Goal: Task Accomplishment & Management: Complete application form

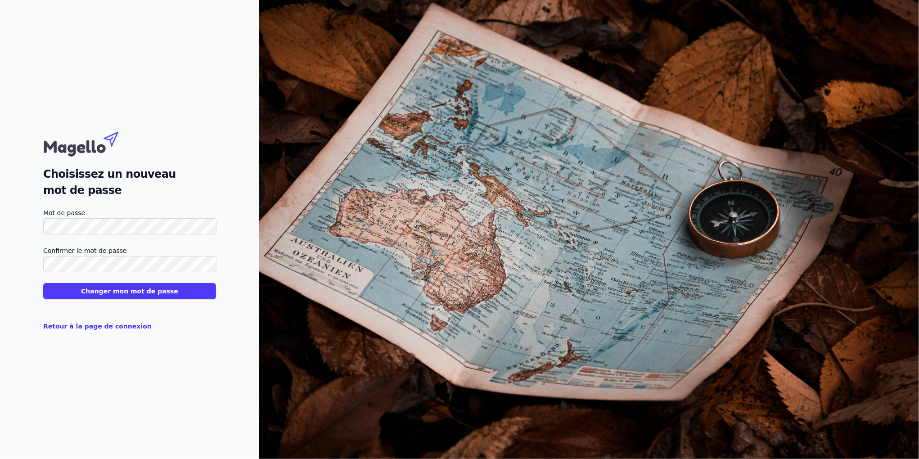
click at [205, 362] on div "Choisissez un nouveau mot de passe Mot de passe Confirmer le mot de passe Chang…" at bounding box center [129, 229] width 259 height 459
click at [154, 292] on button "Changer mon mot de passe" at bounding box center [129, 291] width 173 height 16
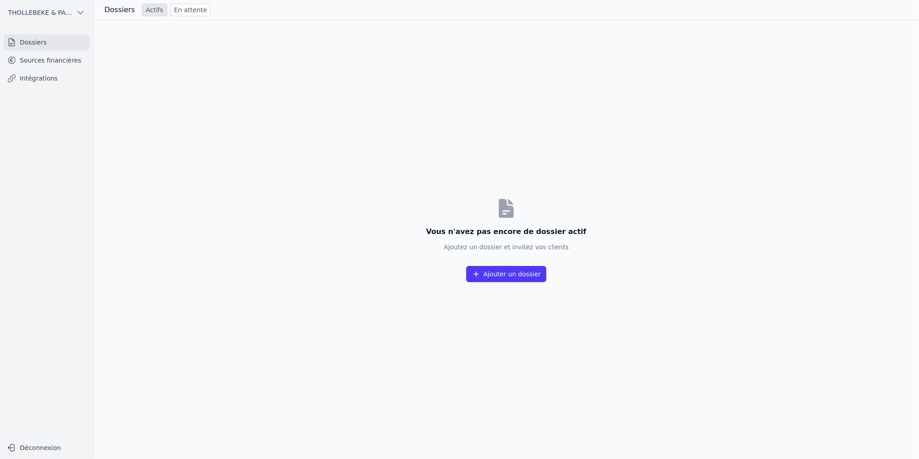
click at [63, 10] on span "THOLLEBEKE & PARTNERS bvbvba BVBA" at bounding box center [40, 12] width 64 height 9
click at [146, 104] on div at bounding box center [459, 229] width 919 height 459
click at [68, 63] on link "Sources financières" at bounding box center [47, 60] width 86 height 16
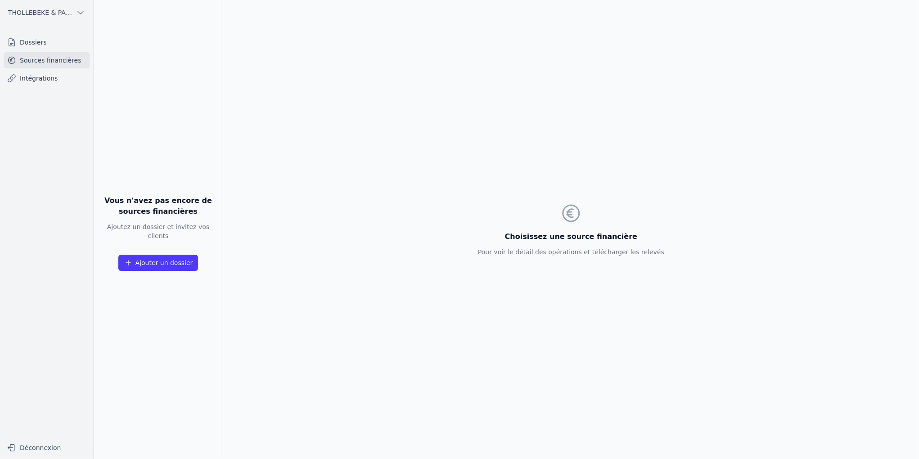
click at [65, 48] on link "Dossiers" at bounding box center [47, 42] width 86 height 16
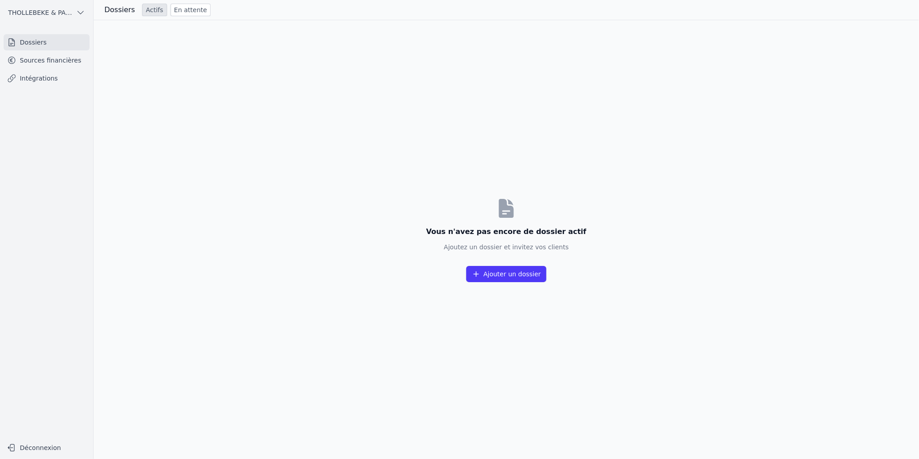
drag, startPoint x: 362, startPoint y: 268, endPoint x: 350, endPoint y: 265, distance: 12.1
click at [362, 267] on div "Vous n'avez pas encore de dossier actif Ajoutez un dossier et invitez vos clien…" at bounding box center [507, 239] width 826 height 439
click at [220, 207] on div "Vous n'avez pas encore de dossier actif Ajoutez un dossier et invitez vos clien…" at bounding box center [507, 239] width 826 height 439
click at [45, 40] on link "Dossiers" at bounding box center [47, 42] width 86 height 16
click at [515, 278] on button "Ajouter un dossier" at bounding box center [506, 274] width 80 height 16
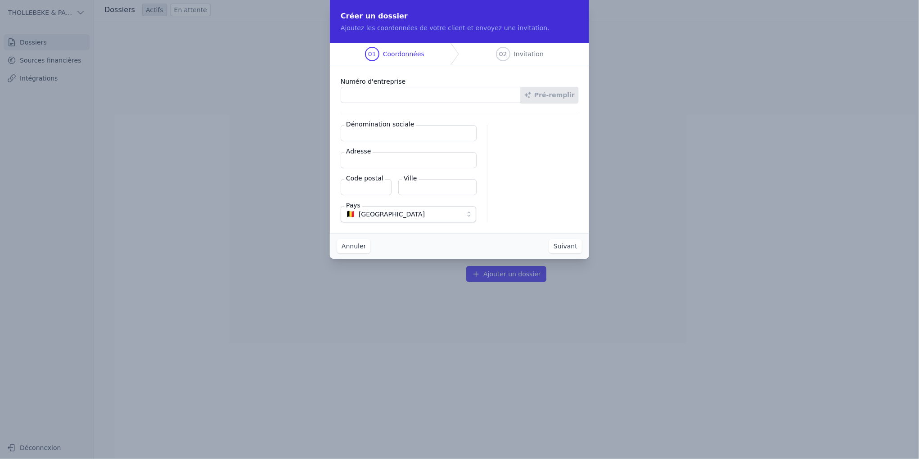
click at [374, 97] on input "Numéro d'entreprise" at bounding box center [431, 95] width 181 height 16
click at [374, 95] on input "Numéro d'entreprise" at bounding box center [431, 95] width 181 height 16
click at [489, 89] on input "Numéro d'entreprise" at bounding box center [431, 95] width 181 height 16
type input "0844.439.636"
click at [545, 94] on button "Pré-remplir" at bounding box center [550, 95] width 58 height 16
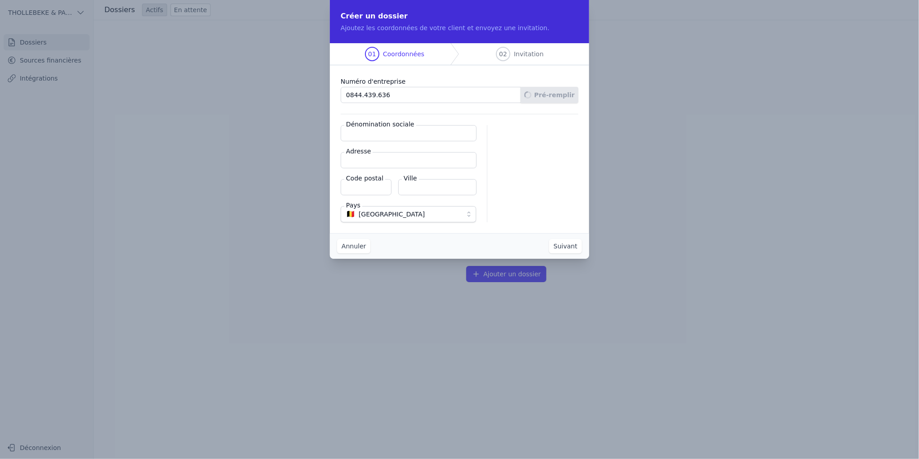
type input "ABSOLUTE JAVA CONTROL SPRL"
type input "[STREET_ADDRESS][PERSON_NAME]"
type input "1050"
type input "Ixelles"
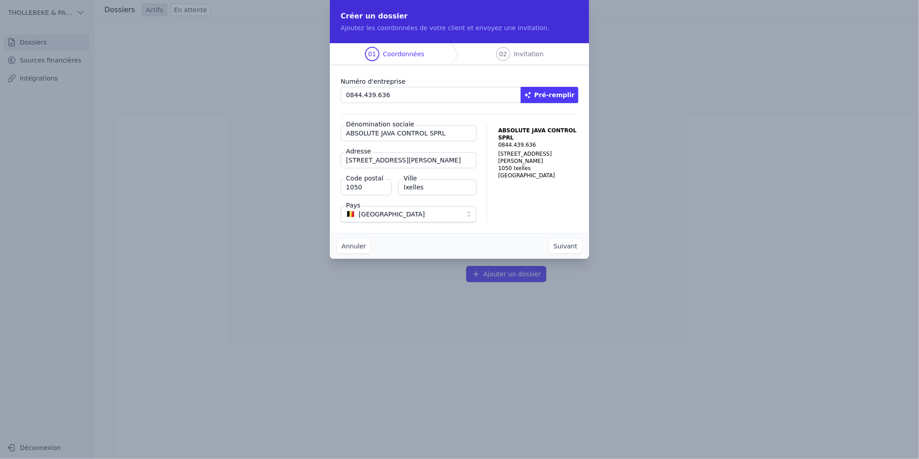
click at [564, 249] on button "Suivant" at bounding box center [565, 246] width 33 height 14
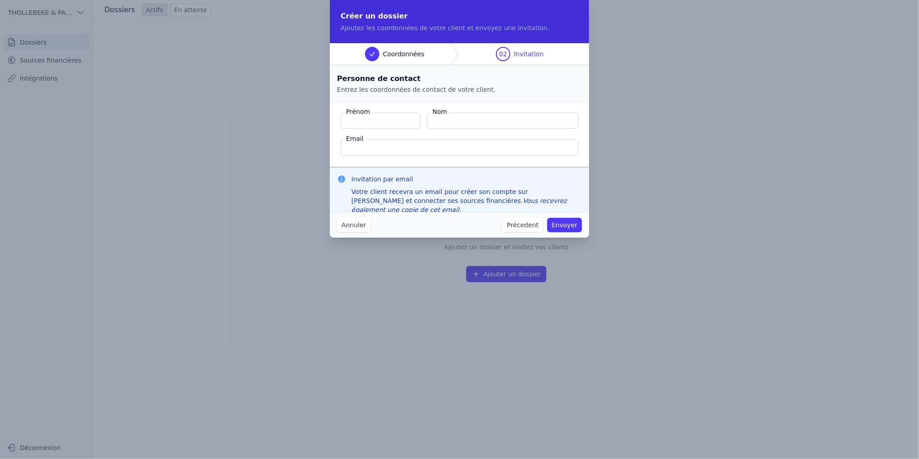
click at [371, 122] on input "Prénom" at bounding box center [381, 121] width 80 height 16
click at [371, 115] on input "Prénom" at bounding box center [381, 121] width 80 height 16
type input "[PERSON_NAME]"
type input "OLLE"
click at [394, 149] on input "Email" at bounding box center [460, 148] width 238 height 16
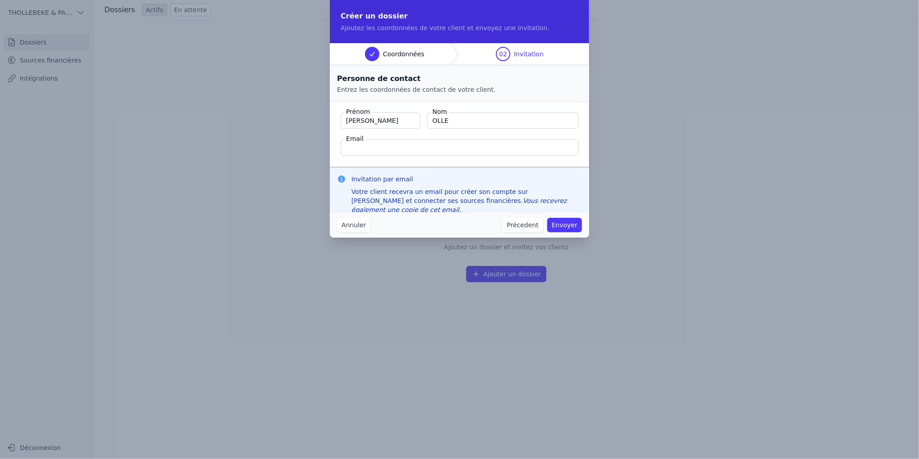
paste input "[PERSON_NAME][EMAIL_ADDRESS][DOMAIN_NAME]"
type input "[PERSON_NAME][EMAIL_ADDRESS][DOMAIN_NAME]"
click at [561, 226] on button "Envoyer" at bounding box center [565, 225] width 35 height 14
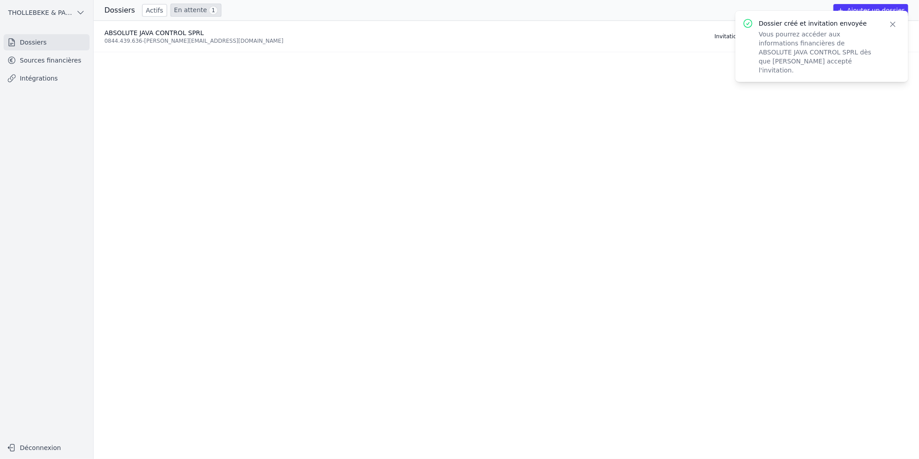
click at [892, 23] on icon "button" at bounding box center [893, 24] width 5 height 5
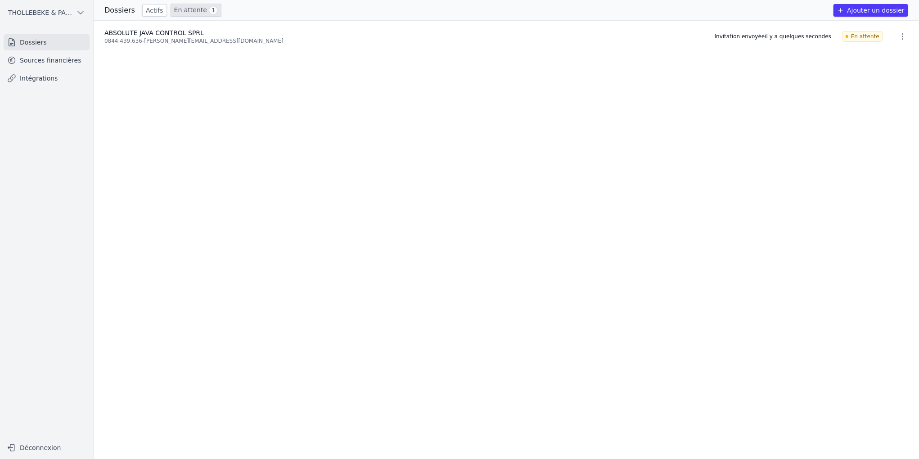
click at [878, 11] on button "Ajouter un dossier" at bounding box center [871, 10] width 75 height 13
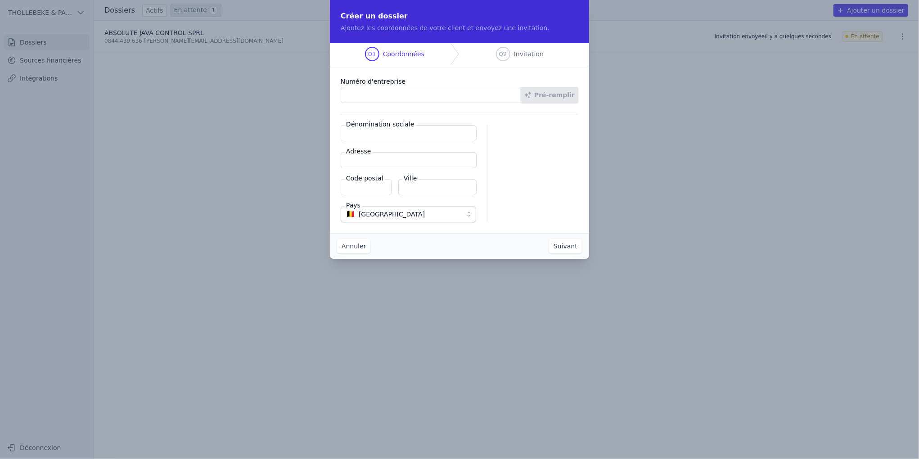
click at [393, 95] on input "Numéro d'entreprise" at bounding box center [431, 95] width 181 height 16
paste input "1021.946.171"
click at [550, 88] on button "Pré-remplir" at bounding box center [550, 95] width 58 height 16
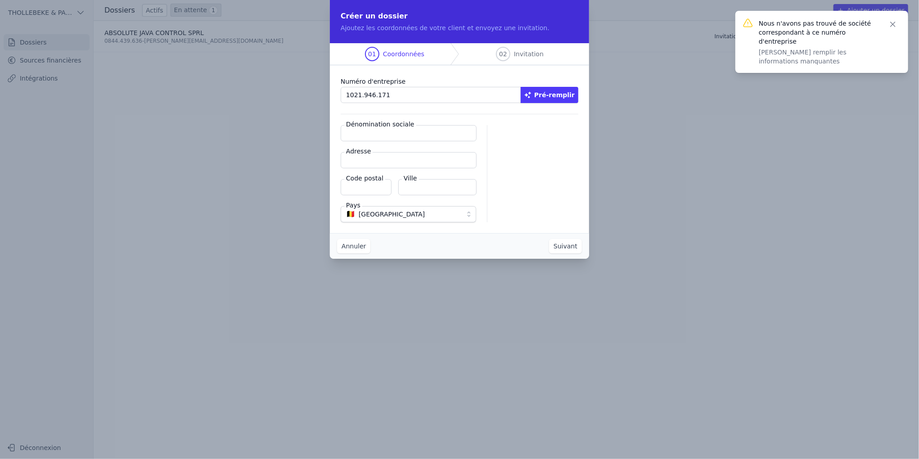
drag, startPoint x: 393, startPoint y: 96, endPoint x: 327, endPoint y: 98, distance: 65.8
click at [327, 98] on div "Créer un dossier Ajoutez les coordonnées de votre client et envoyez une invitat…" at bounding box center [459, 229] width 919 height 459
click at [551, 94] on button "Pré-remplir" at bounding box center [550, 95] width 58 height 16
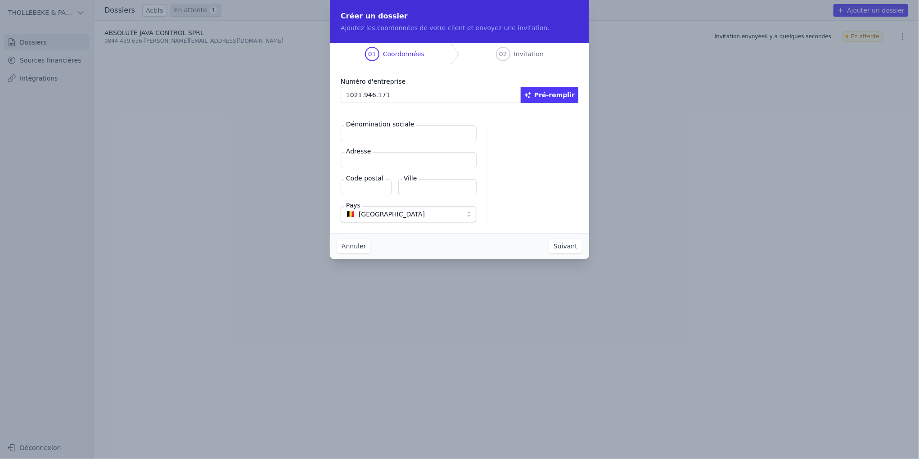
drag, startPoint x: 382, startPoint y: 96, endPoint x: 394, endPoint y: 97, distance: 12.2
click at [385, 95] on input "1021.946.171" at bounding box center [431, 95] width 181 height 16
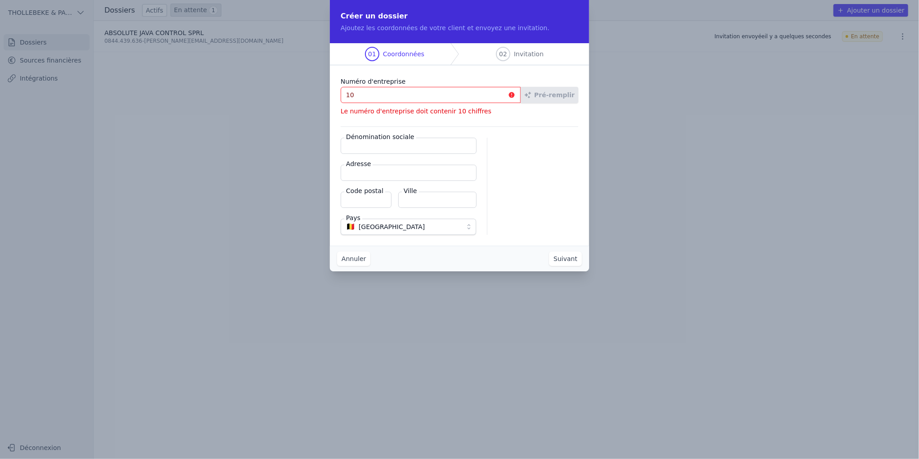
type input "1"
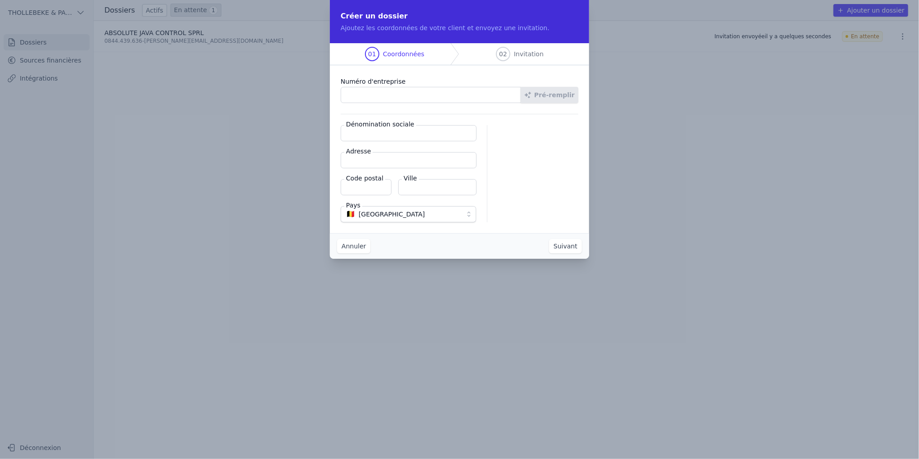
paste input "1021.946.171"
type input "1021.946.171"
click at [403, 134] on input "Dénomination sociale" at bounding box center [409, 133] width 136 height 16
type input "[PERSON_NAME]"
click at [374, 162] on input "Adresse" at bounding box center [409, 160] width 136 height 16
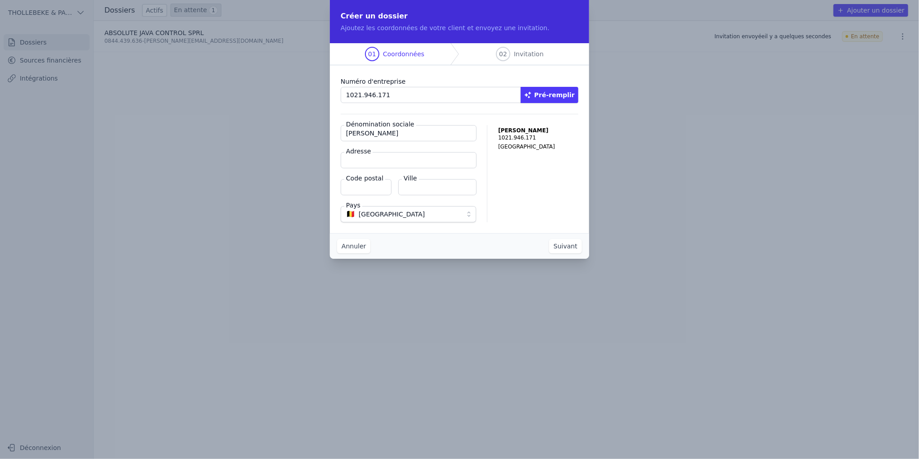
paste input "[STREET_ADDRESS]"
click at [413, 160] on input "[STREET_ADDRESS]" at bounding box center [409, 160] width 136 height 16
type input "[STREET_ADDRESS]"
click at [366, 186] on input "Code postal" at bounding box center [366, 187] width 51 height 16
type input "3001"
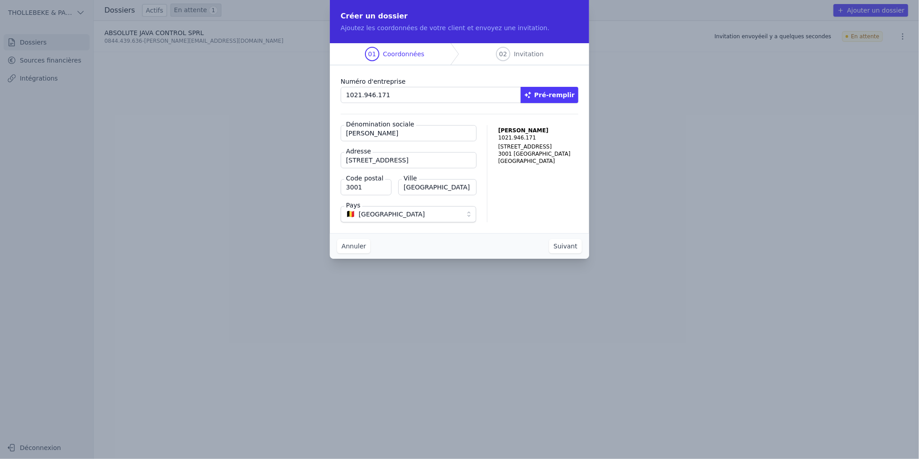
type input "[GEOGRAPHIC_DATA]"
click at [566, 246] on button "Suivant" at bounding box center [565, 246] width 33 height 14
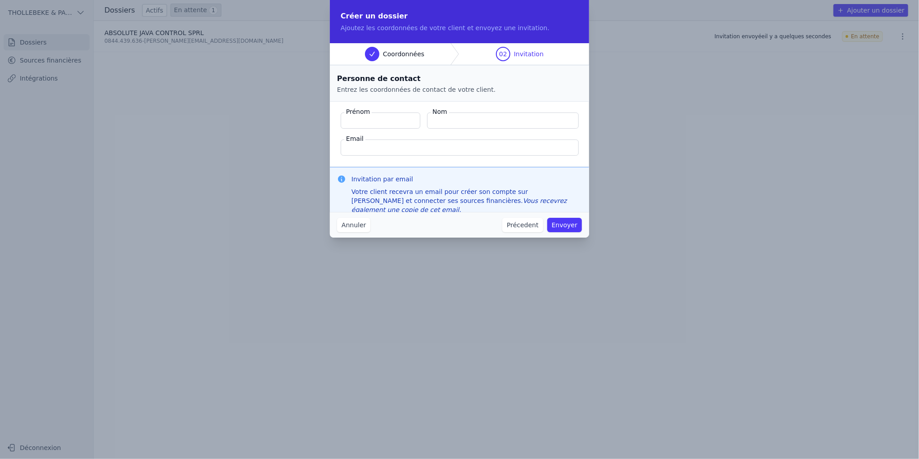
click at [385, 122] on input "Prénom" at bounding box center [381, 121] width 80 height 16
type input "BART"
type input "PHLIPS"
click at [375, 154] on input "Email" at bounding box center [460, 148] width 238 height 16
click at [364, 151] on input "Email" at bounding box center [460, 148] width 238 height 16
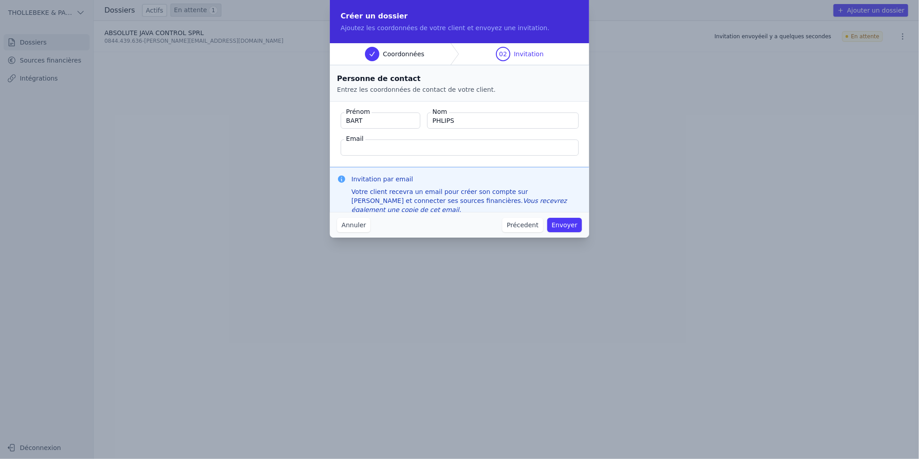
paste input "[EMAIL_ADDRESS][DOMAIN_NAME]"
type input "[EMAIL_ADDRESS][DOMAIN_NAME]"
click at [515, 161] on fieldset "Prénom BART Nom PHLIPS Email [EMAIL_ADDRESS][DOMAIN_NAME]" at bounding box center [459, 134] width 259 height 65
click at [570, 226] on button "Envoyer" at bounding box center [565, 225] width 35 height 14
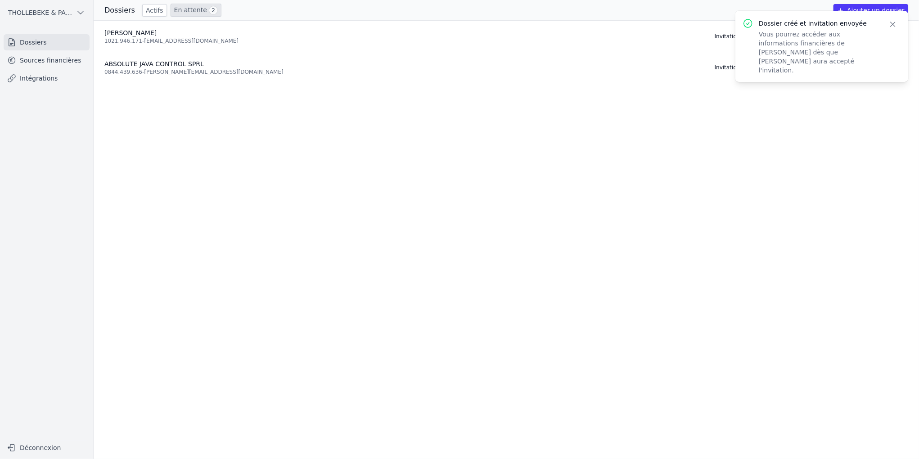
click at [890, 24] on icon "button" at bounding box center [893, 24] width 9 height 9
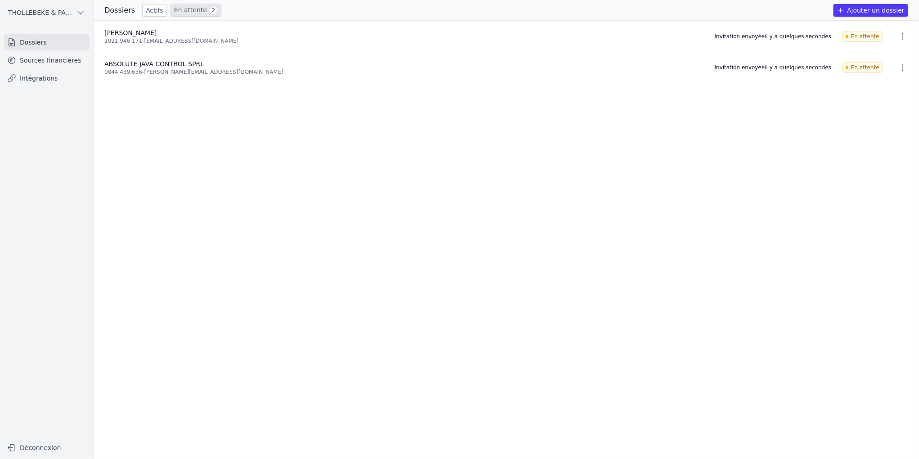
click at [878, 12] on button "Ajouter un dossier" at bounding box center [871, 10] width 75 height 13
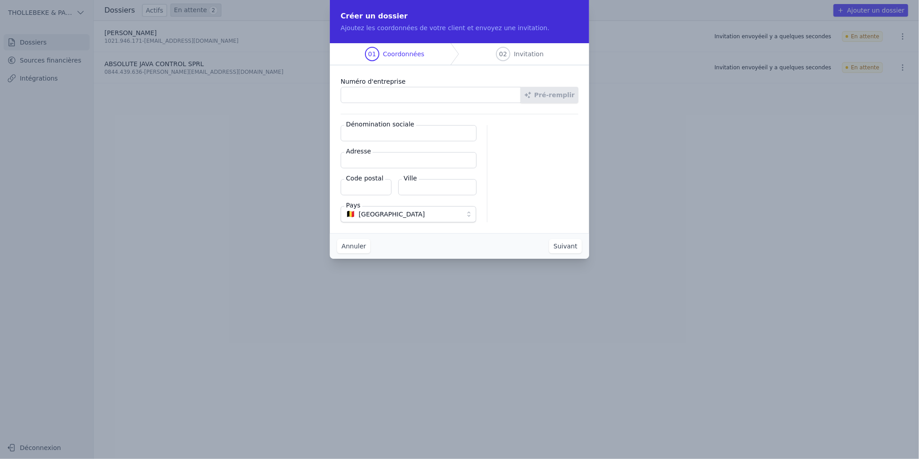
click at [366, 90] on input "Numéro d'entreprise" at bounding box center [431, 95] width 181 height 16
paste input "0896.193.490"
type input "0896.193.490"
click at [551, 92] on button "Pré-remplir" at bounding box center [550, 95] width 58 height 16
type input "CVBA [DOMAIN_NAME]"
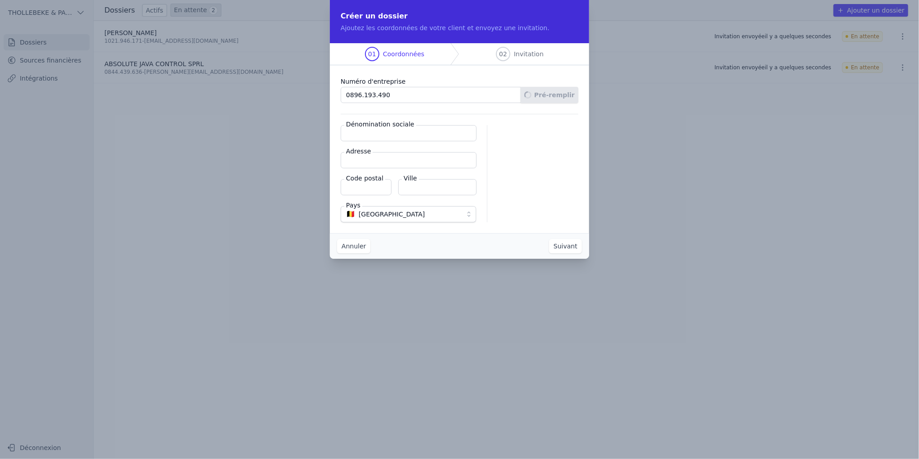
type input "Kesseldallaan 97/3"
type input "3010"
type input "[GEOGRAPHIC_DATA]"
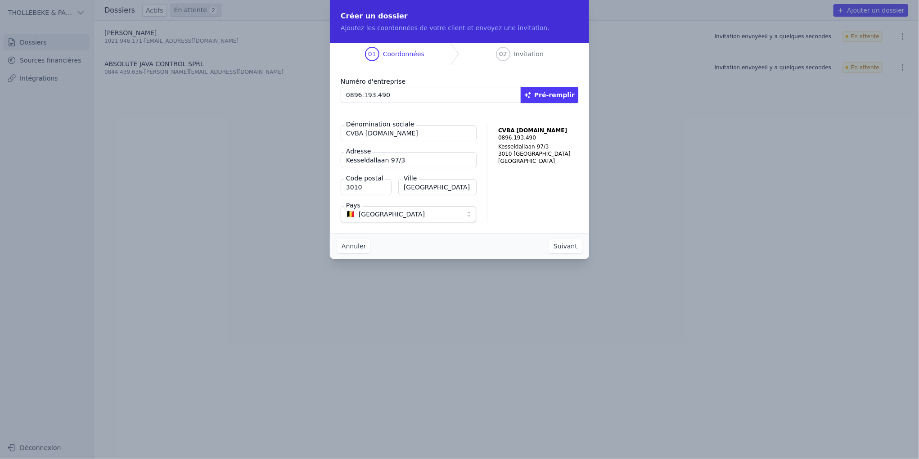
click at [560, 246] on button "Suivant" at bounding box center [565, 246] width 33 height 14
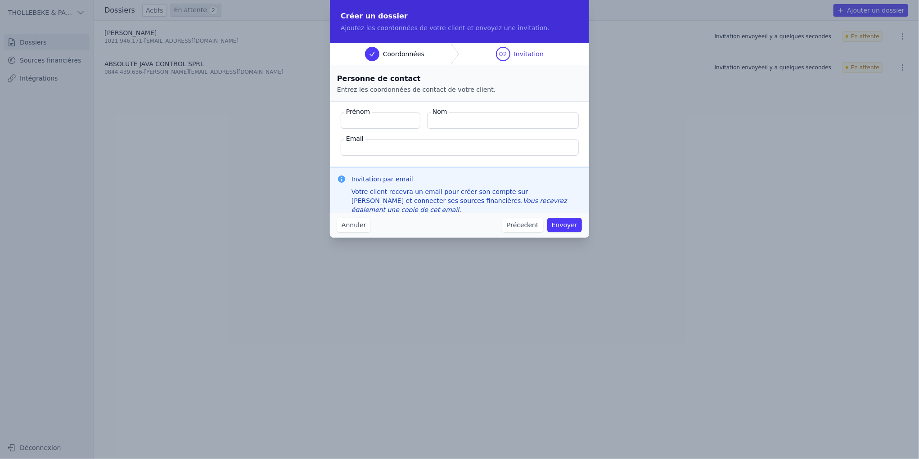
click at [409, 149] on input "Email" at bounding box center [460, 148] width 238 height 16
paste input "[EMAIL_ADDRESS][DOMAIN_NAME]"
type input "[EMAIL_ADDRESS][DOMAIN_NAME]"
click at [382, 118] on input "Prénom" at bounding box center [381, 121] width 80 height 16
type input "BEN"
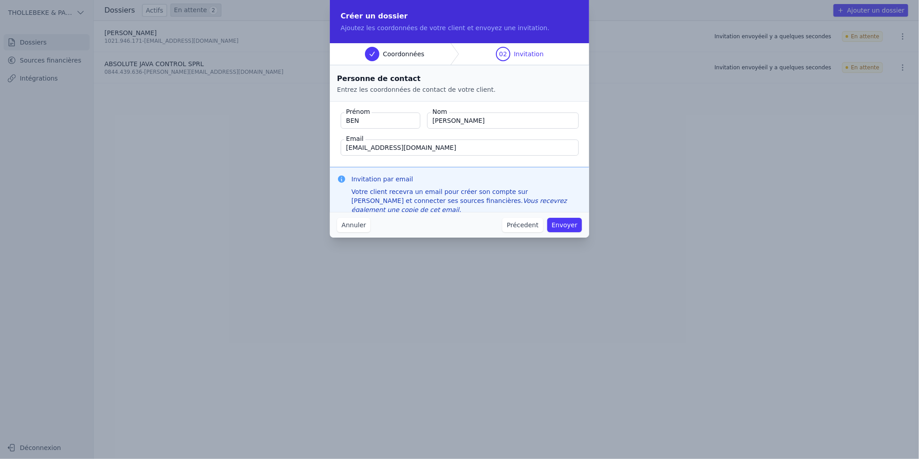
type input "[PERSON_NAME]"
click at [566, 225] on button "Envoyer" at bounding box center [565, 225] width 35 height 14
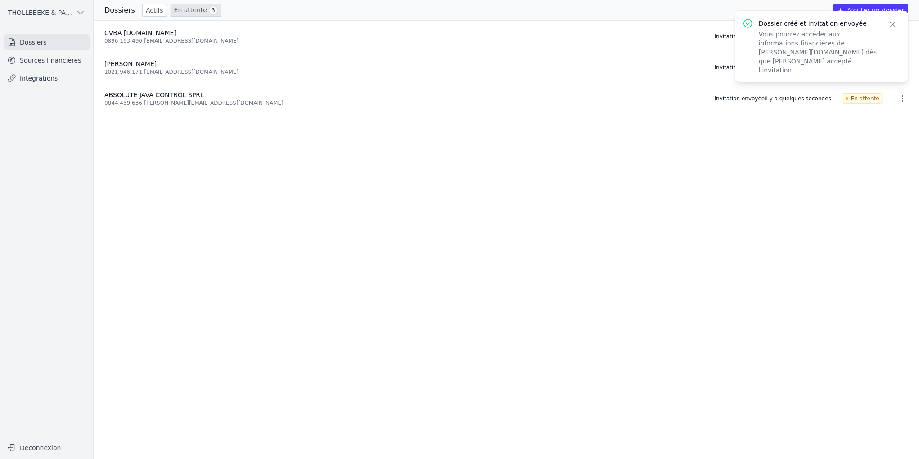
click at [893, 23] on icon "button" at bounding box center [893, 24] width 9 height 9
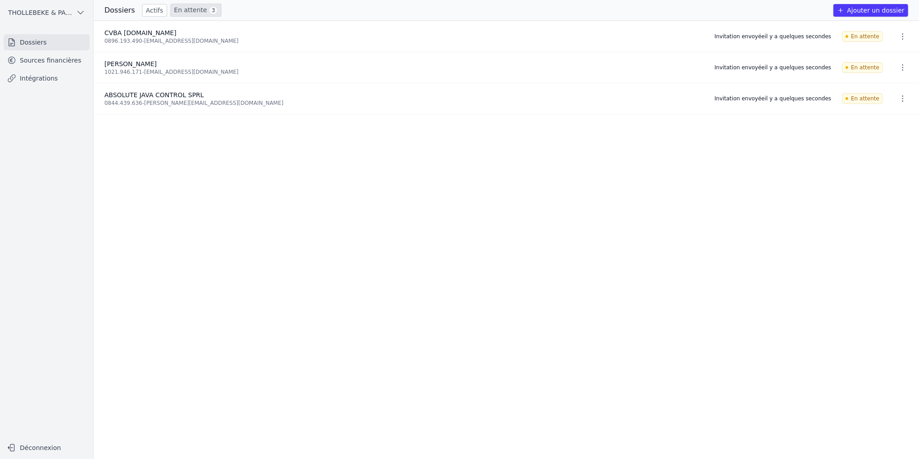
click at [886, 11] on button "Ajouter un dossier" at bounding box center [871, 10] width 75 height 13
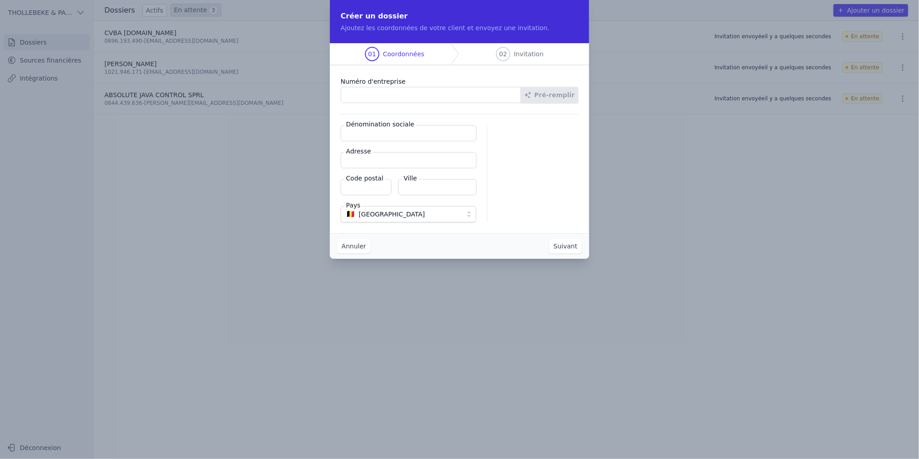
click at [364, 95] on input "Numéro d'entreprise" at bounding box center [431, 95] width 181 height 16
paste input "0861.907.257"
type input "0861.907.257"
click at [550, 91] on button "Pré-remplir" at bounding box center [550, 95] width 58 height 16
type input "[PERSON_NAME] BV"
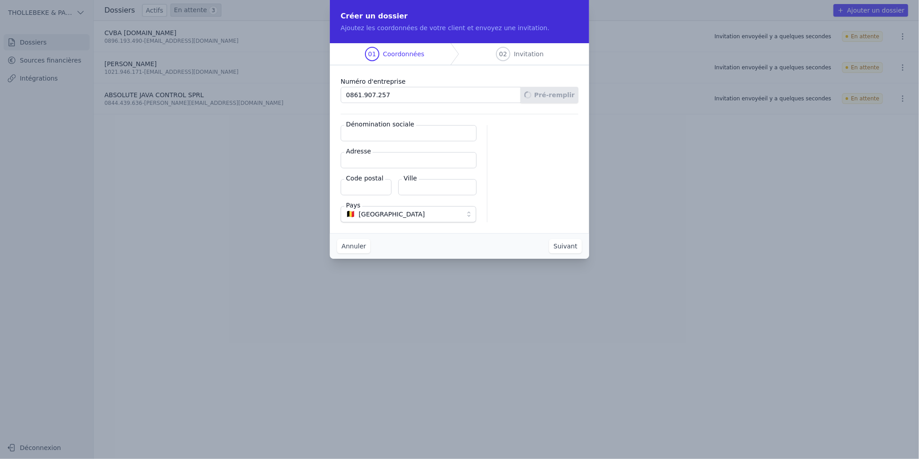
type input "[STREET_ADDRESS]"
type input "3020"
type input "Herent"
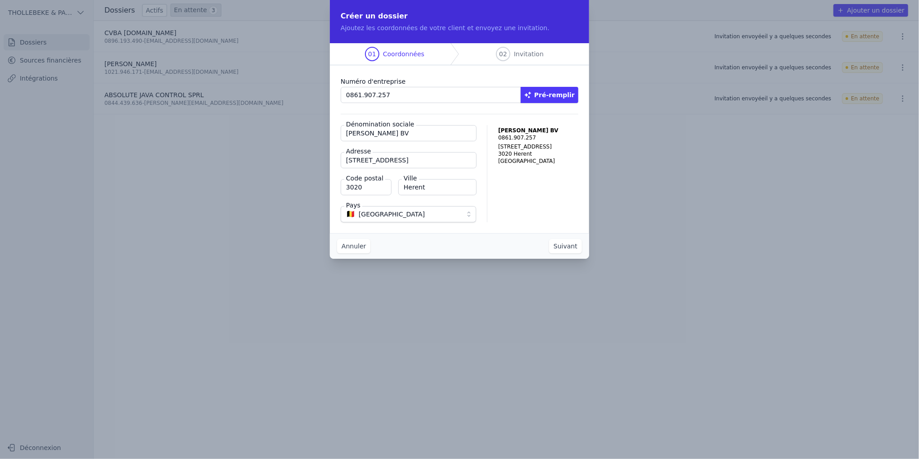
click at [564, 247] on button "Suivant" at bounding box center [565, 246] width 33 height 14
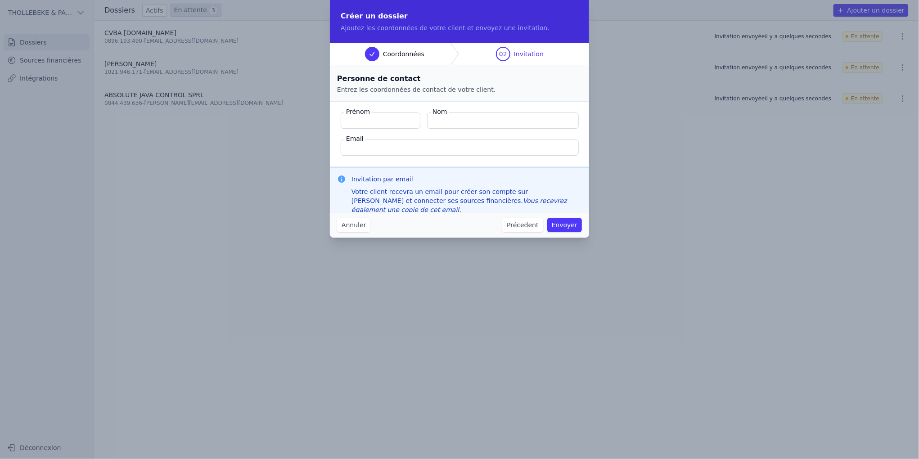
click at [371, 118] on input "Prénom" at bounding box center [381, 121] width 80 height 16
type input "[PERSON_NAME]"
click at [367, 149] on input "Email" at bounding box center [460, 148] width 238 height 16
click at [363, 143] on input "Email" at bounding box center [460, 148] width 238 height 16
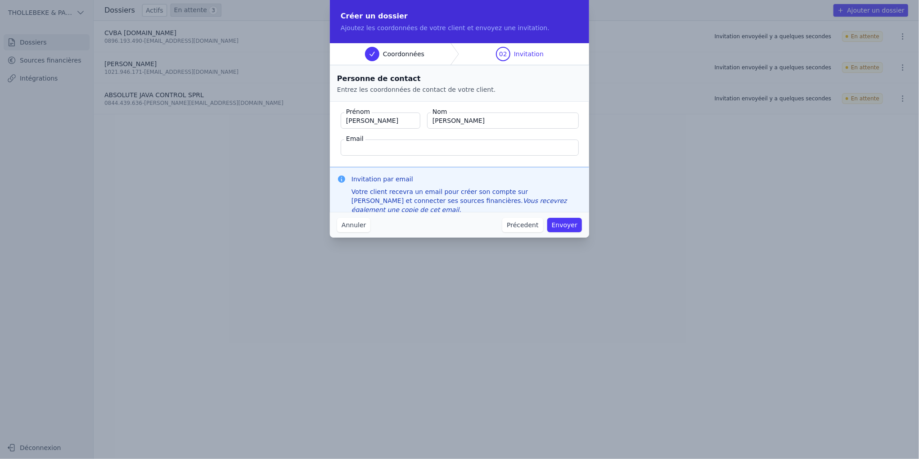
paste input "[PERSON_NAME][EMAIL_ADDRESS][DOMAIN_NAME]"
type input "[PERSON_NAME][EMAIL_ADDRESS][DOMAIN_NAME]"
click at [552, 104] on fieldset "Prénom [PERSON_NAME] Nom [PERSON_NAME] Email [PERSON_NAME][EMAIL_ADDRESS][DOMAI…" at bounding box center [459, 134] width 259 height 65
click at [564, 226] on button "Envoyer" at bounding box center [565, 225] width 35 height 14
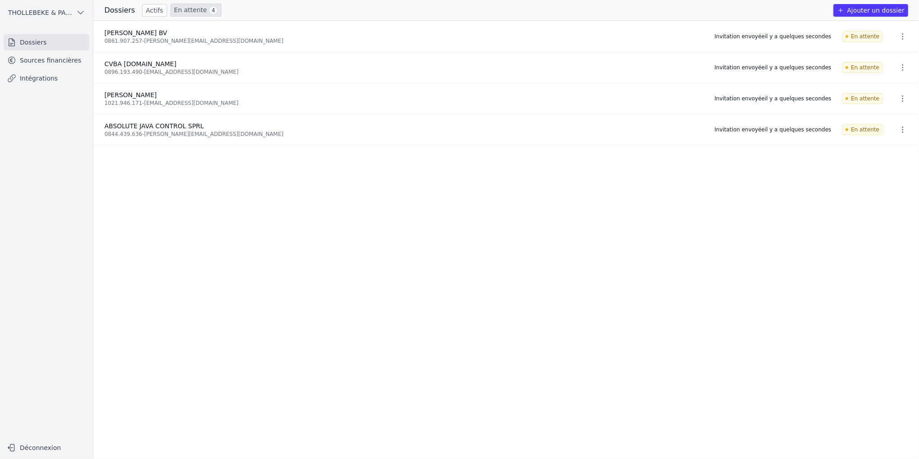
click at [897, 10] on button "Ajouter un dossier" at bounding box center [871, 10] width 75 height 13
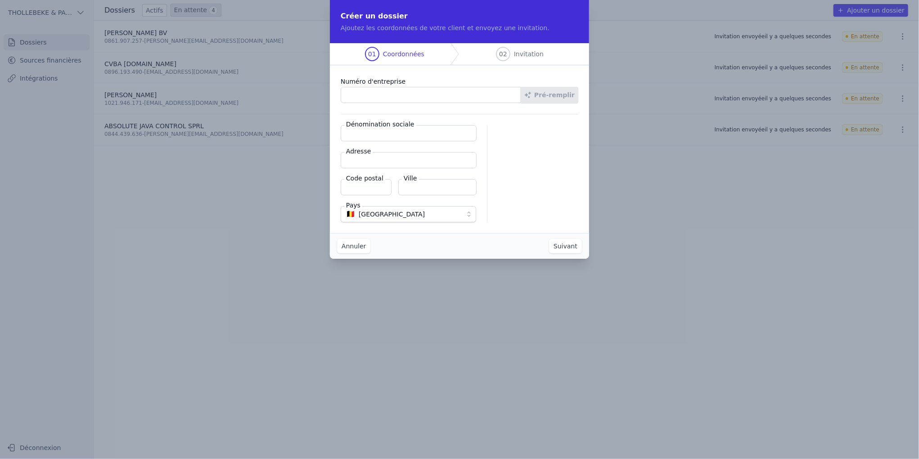
click at [362, 93] on input "Numéro d'entreprise" at bounding box center [431, 95] width 181 height 16
paste input "0630.832.372"
type input "0630.832.372"
click at [542, 94] on button "Pré-remplir" at bounding box center [550, 95] width 58 height 16
type input "C4P4 SRL"
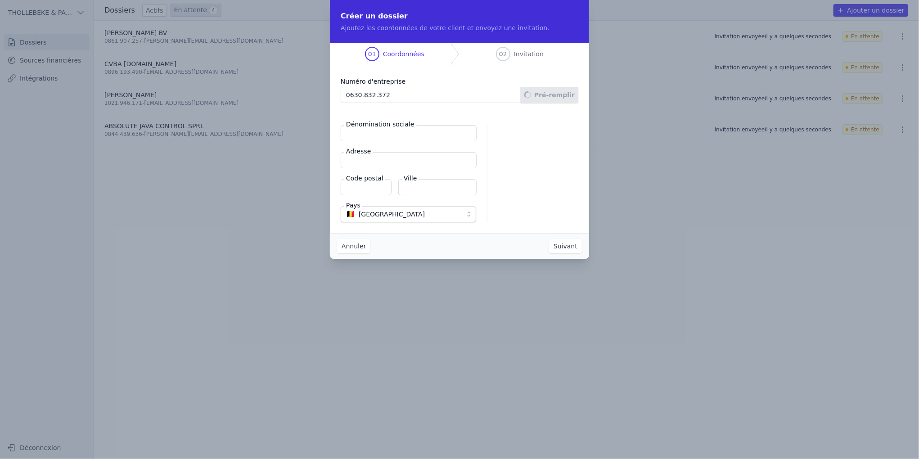
type input "Rue du Marché 68/11"
type input "1210"
type input "[GEOGRAPHIC_DATA]-ten-Noode"
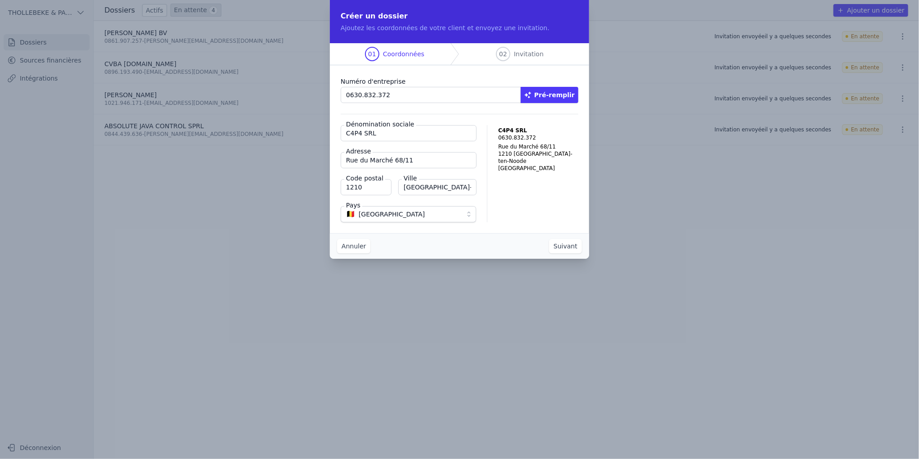
click at [571, 244] on button "Suivant" at bounding box center [565, 246] width 33 height 14
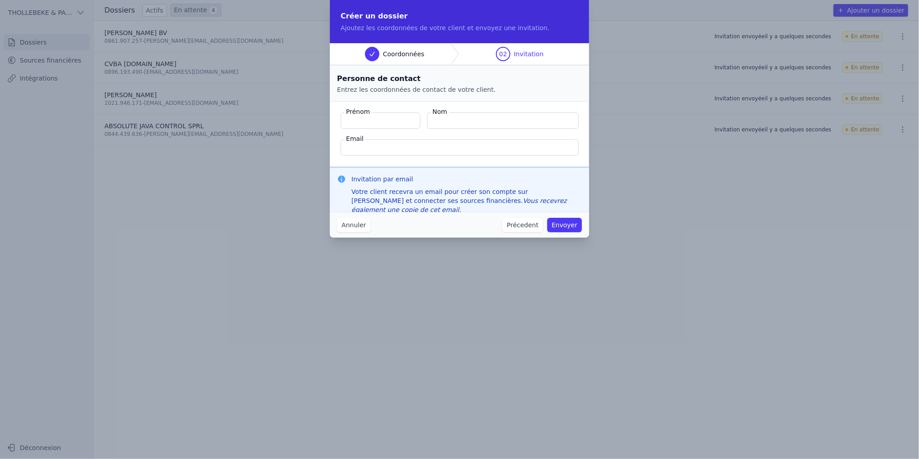
click at [373, 145] on input "Email" at bounding box center [460, 148] width 238 height 16
click at [372, 122] on input "Prénom" at bounding box center [381, 121] width 80 height 16
paste input "Capa [PERSON_NAME]"
drag, startPoint x: 400, startPoint y: 121, endPoint x: 378, endPoint y: 118, distance: 22.6
click at [378, 118] on input "Capa [PERSON_NAME]" at bounding box center [381, 121] width 80 height 16
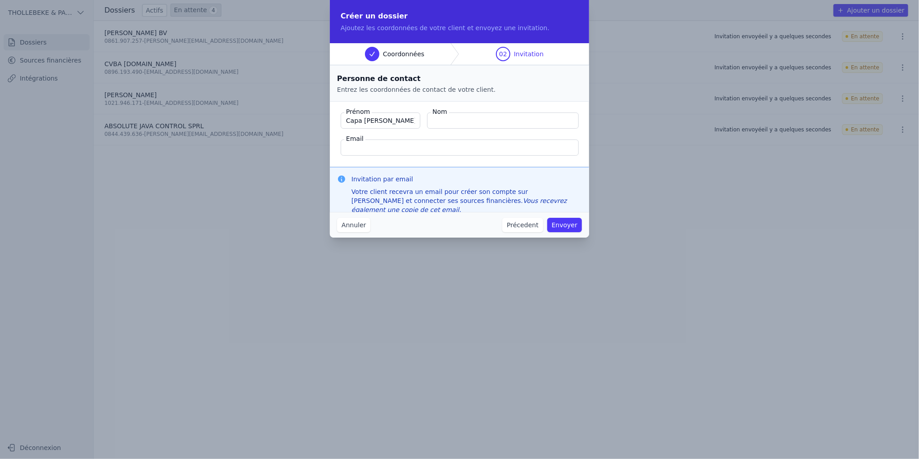
type input "Capa [PERSON_NAME]"
click at [435, 121] on input ", [PERSON_NAME]" at bounding box center [503, 121] width 152 height 16
click at [438, 121] on input ", [PERSON_NAME]" at bounding box center [503, 121] width 152 height 16
click at [462, 121] on input ", [PERSON_NAME]" at bounding box center [503, 121] width 152 height 16
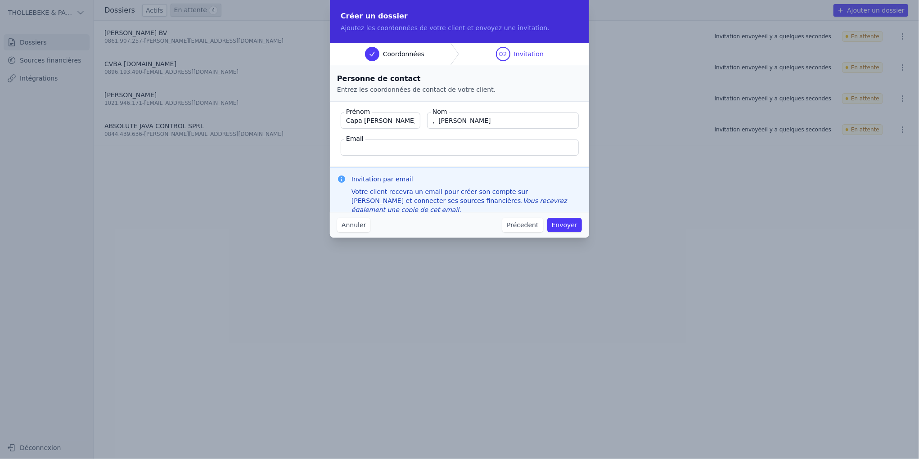
click at [466, 121] on input ", [PERSON_NAME]" at bounding box center [503, 121] width 152 height 16
click at [390, 127] on input "Capa [PERSON_NAME]" at bounding box center [381, 121] width 80 height 16
click at [454, 121] on input ", [PERSON_NAME]" at bounding box center [503, 121] width 152 height 16
click at [438, 121] on input ", [PERSON_NAME]" at bounding box center [503, 121] width 152 height 16
type input "[PERSON_NAME]"
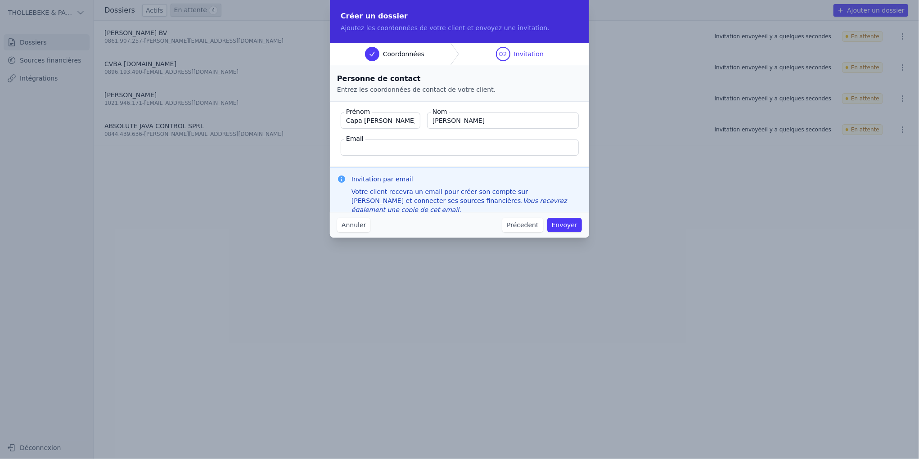
drag, startPoint x: 461, startPoint y: 122, endPoint x: 439, endPoint y: 120, distance: 22.1
click at [430, 117] on input "[PERSON_NAME]" at bounding box center [503, 121] width 152 height 16
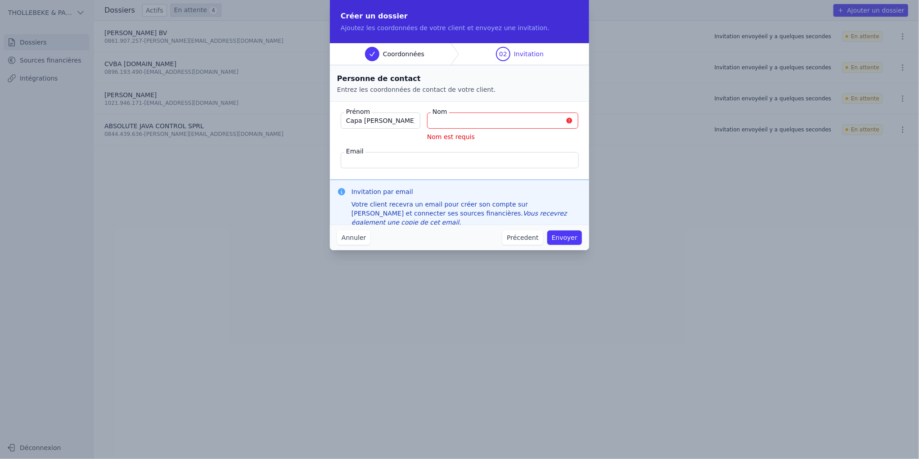
click at [378, 118] on input "Capa [PERSON_NAME]" at bounding box center [381, 121] width 80 height 16
drag, startPoint x: 380, startPoint y: 118, endPoint x: 334, endPoint y: 118, distance: 45.9
click at [334, 118] on fieldset "Prénom Capa [PERSON_NAME] Nom Nom est requis Email" at bounding box center [459, 141] width 259 height 78
type input "[PERSON_NAME]"
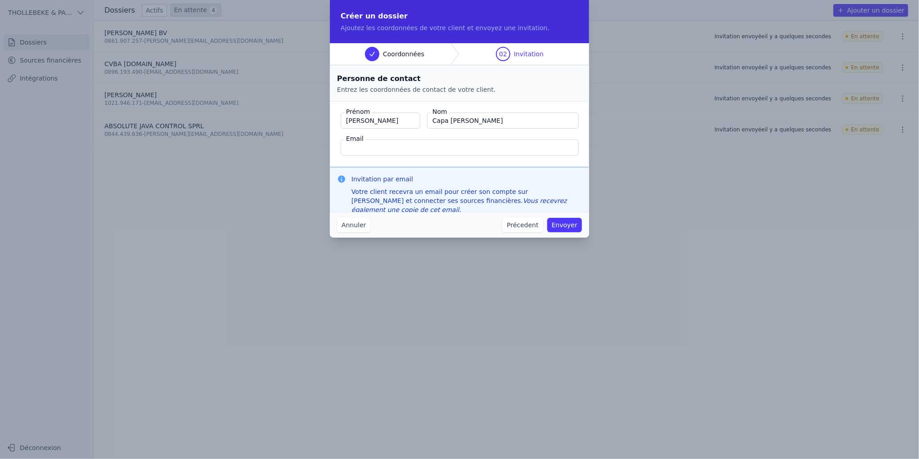
type input "Capa [PERSON_NAME]"
click at [375, 120] on input "[PERSON_NAME]" at bounding box center [381, 121] width 80 height 16
click at [350, 120] on input "[PERSON_NAME]" at bounding box center [381, 121] width 80 height 16
type input "[PERSON_NAME]"
click at [410, 141] on input "Email" at bounding box center [460, 148] width 238 height 16
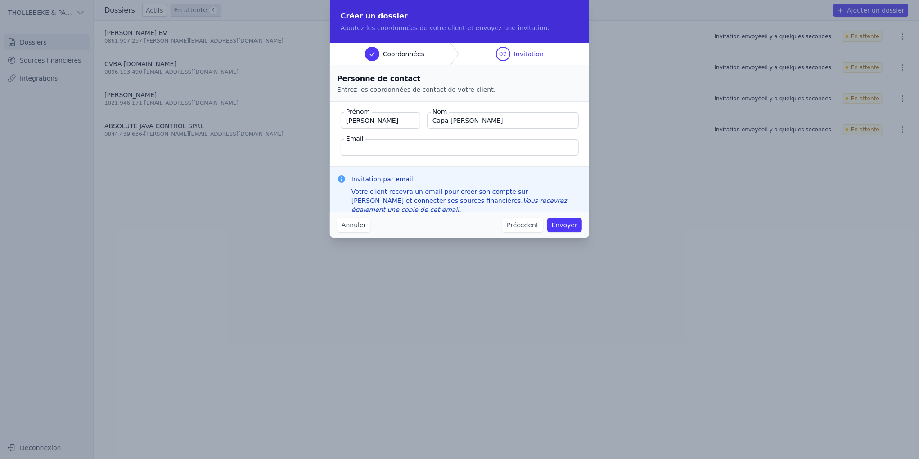
paste input "[EMAIL_ADDRESS][DOMAIN_NAME]"
drag, startPoint x: 564, startPoint y: 225, endPoint x: 441, endPoint y: 225, distance: 122.5
click at [442, 225] on div "Annuler Précedent Envoyer" at bounding box center [459, 225] width 259 height 26
click at [414, 149] on input "[EMAIL_ADDRESS][DOMAIN_NAME]" at bounding box center [460, 148] width 238 height 16
drag, startPoint x: 350, startPoint y: 151, endPoint x: 287, endPoint y: 147, distance: 63.6
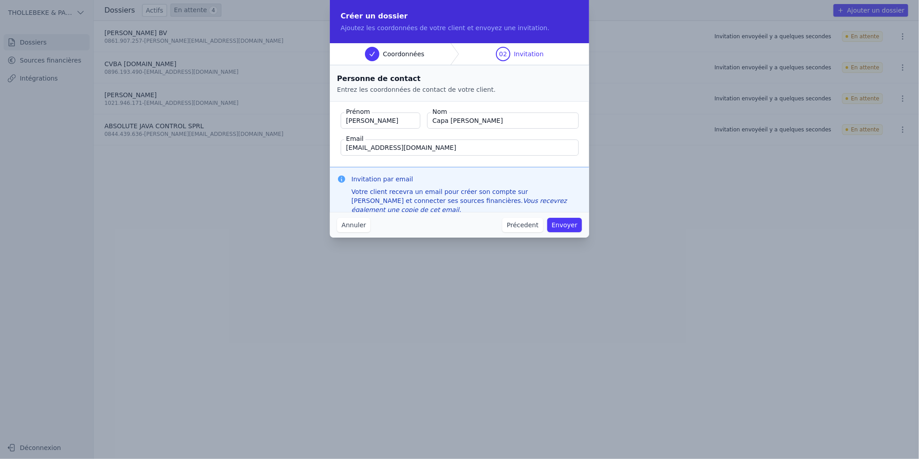
click at [291, 152] on div "Créer un dossier Ajoutez les coordonnées de votre client et envoyez une invitat…" at bounding box center [459, 229] width 919 height 459
paste input "mmpolas"
click at [425, 148] on input "[EMAIL_ADDRESS][DOMAIN_NAME]" at bounding box center [460, 148] width 238 height 16
type input "[EMAIL_ADDRESS][DOMAIN_NAME]"
click at [568, 226] on button "Envoyer" at bounding box center [565, 225] width 35 height 14
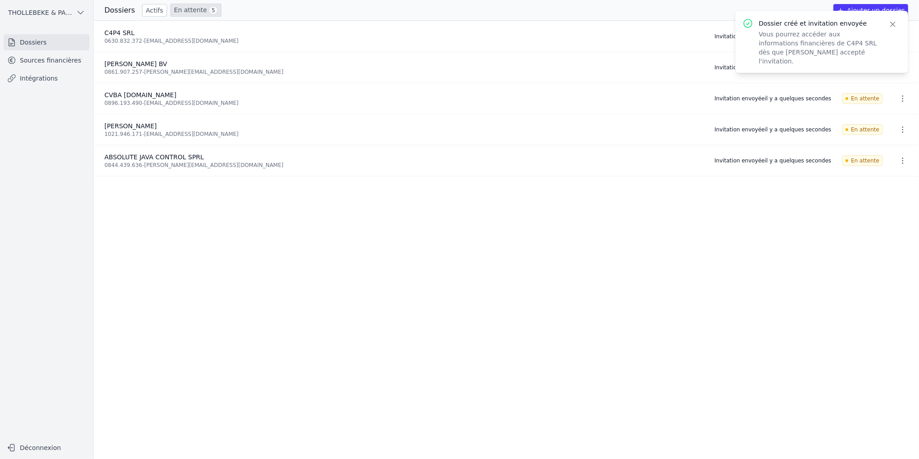
click at [893, 23] on icon "button" at bounding box center [893, 24] width 5 height 5
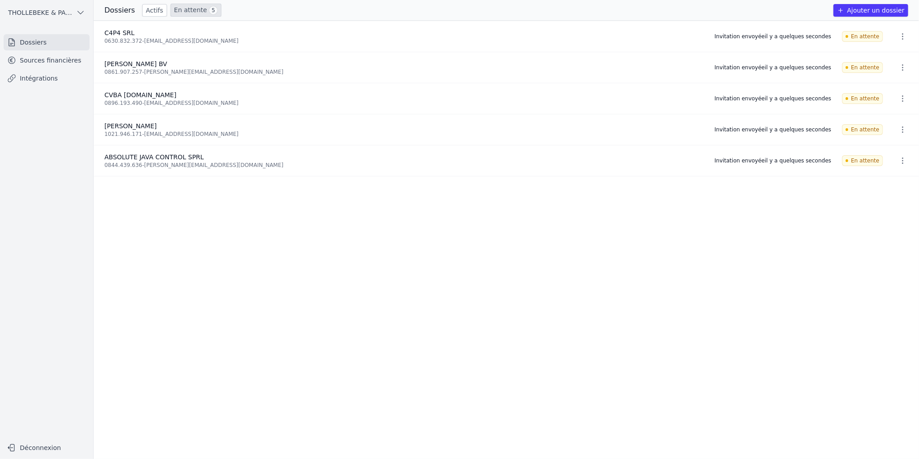
click at [878, 13] on button "Ajouter un dossier" at bounding box center [871, 10] width 75 height 13
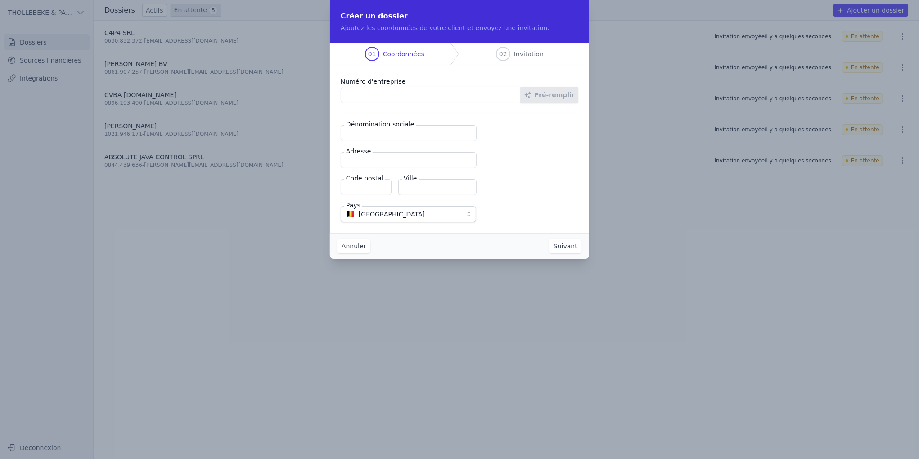
click at [400, 91] on input "Numéro d'entreprise" at bounding box center [431, 95] width 181 height 16
paste input "0698.870.746"
type input "0698.870.746"
click at [568, 99] on button "Pré-remplir" at bounding box center [550, 95] width 58 height 16
type input "CJAIC BVBA"
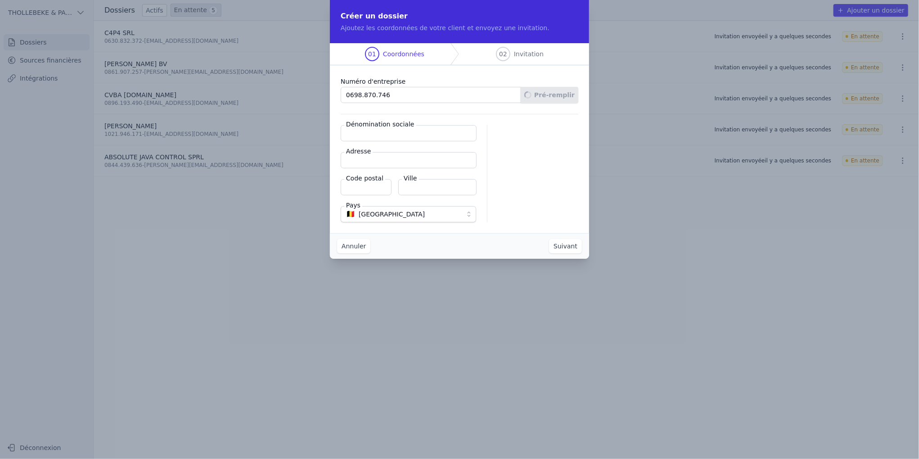
type input "[STREET_ADDRESS]"
type input "3000"
type input "[GEOGRAPHIC_DATA]"
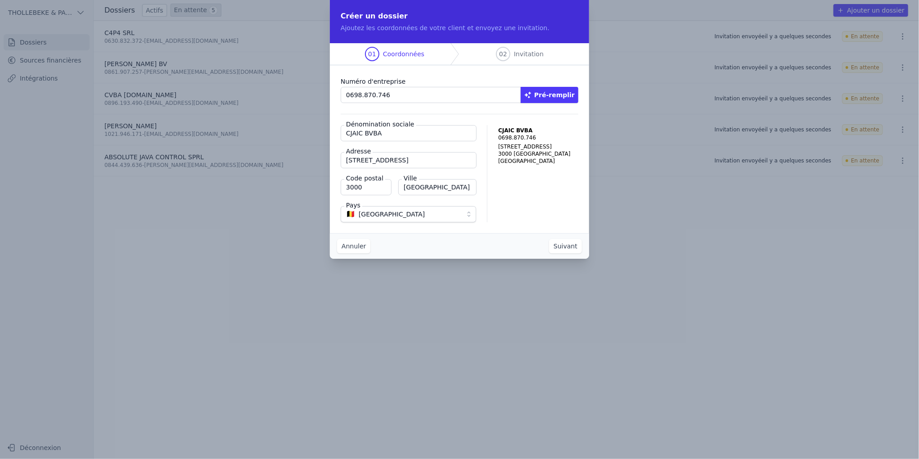
click at [563, 245] on button "Suivant" at bounding box center [565, 246] width 33 height 14
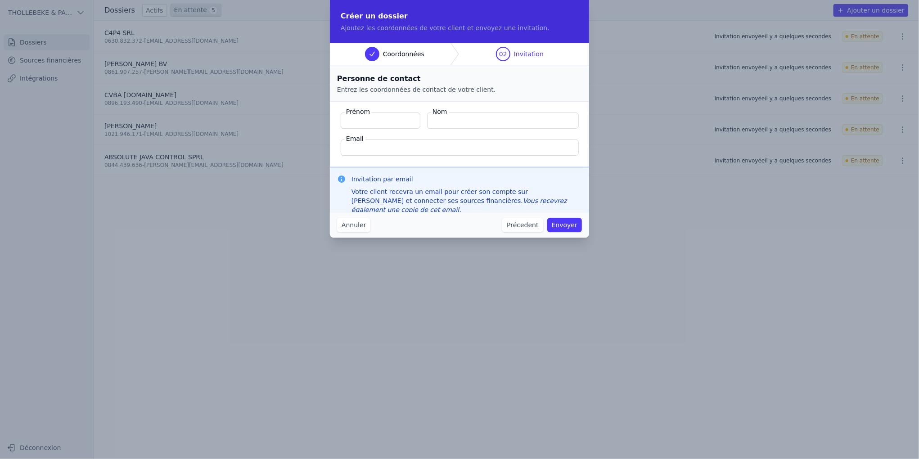
click at [393, 121] on input "Prénom" at bounding box center [381, 121] width 80 height 16
type input "[PERSON_NAME]"
type input "CLOTTENS"
click at [357, 149] on input "Email" at bounding box center [460, 148] width 238 height 16
paste input "[EMAIL_ADDRESS][DOMAIN_NAME]"
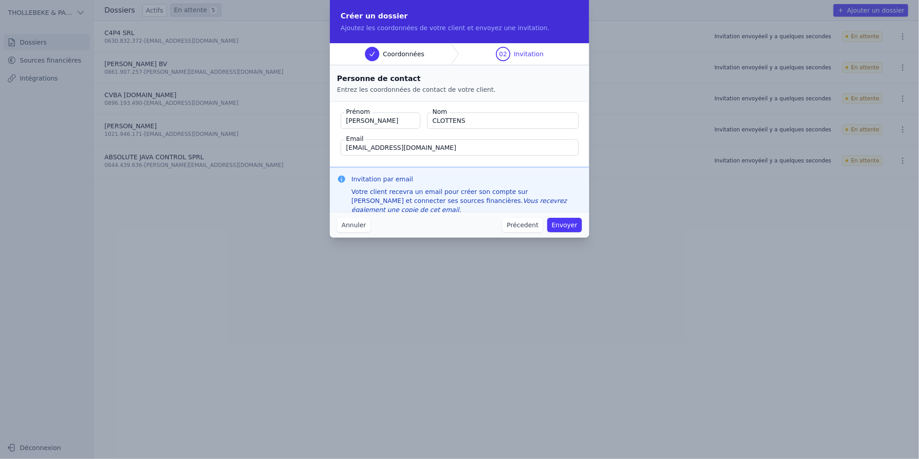
type input "[EMAIL_ADDRESS][DOMAIN_NAME]"
click at [362, 159] on fieldset "Prénom [PERSON_NAME] Nom CLOTTENS Email [EMAIL_ADDRESS][DOMAIN_NAME]" at bounding box center [459, 134] width 259 height 65
click at [565, 225] on button "Envoyer" at bounding box center [565, 225] width 35 height 14
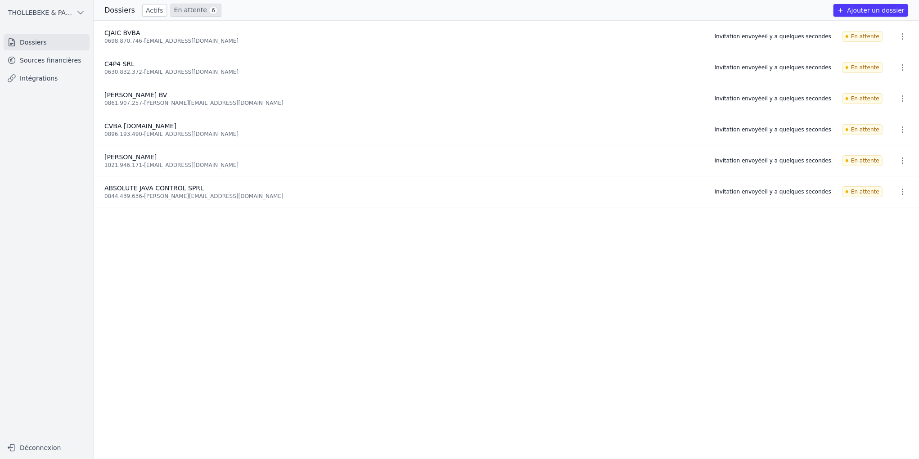
click at [874, 9] on button "Ajouter un dossier" at bounding box center [871, 10] width 75 height 13
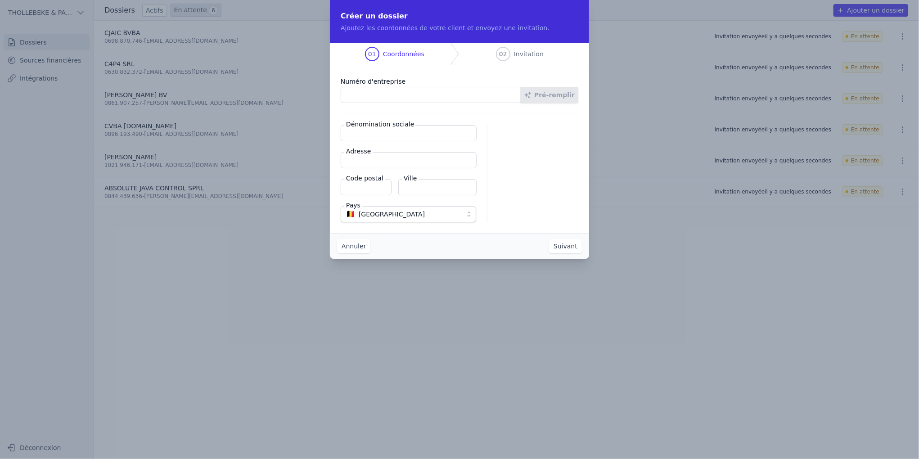
paste input "0866.127.648"
type input "0866.127.648"
click at [569, 95] on button "Pré-remplir" at bounding box center [550, 95] width 58 height 16
type input "Connectra continental SPRL"
type input "Bd. [PERSON_NAME] 14"
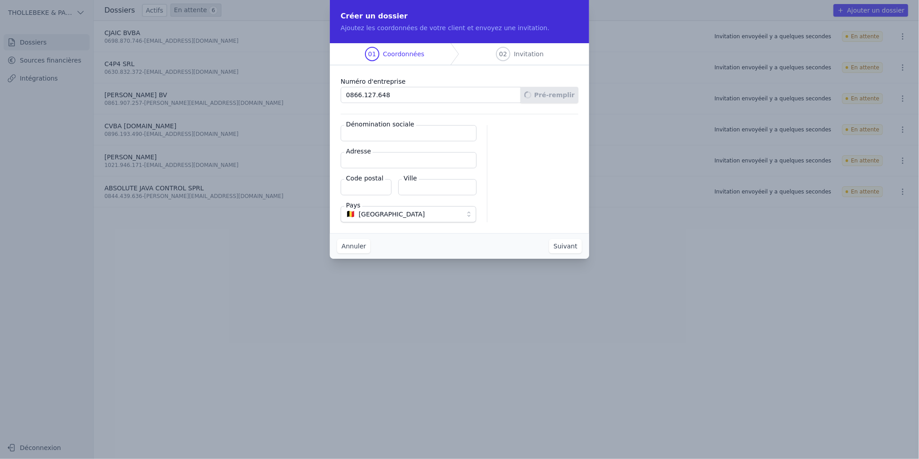
type input "1200"
type input "Woluwe-[GEOGRAPHIC_DATA][PERSON_NAME]"
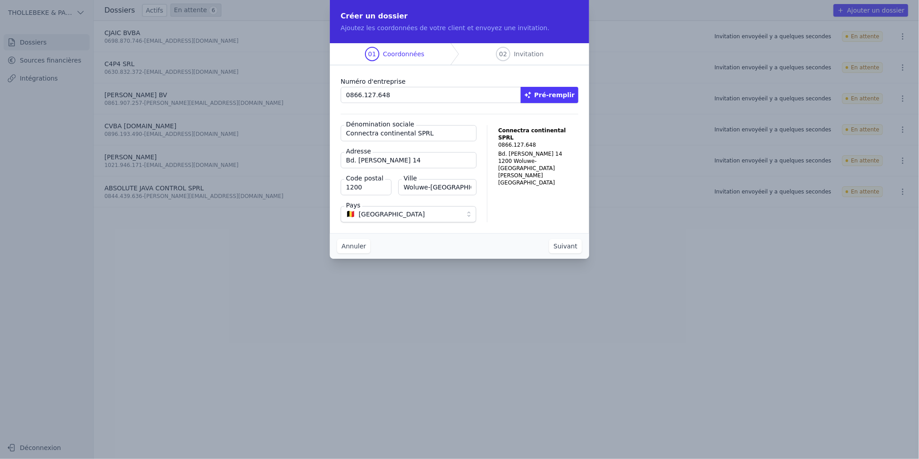
click at [568, 248] on button "Suivant" at bounding box center [565, 246] width 33 height 14
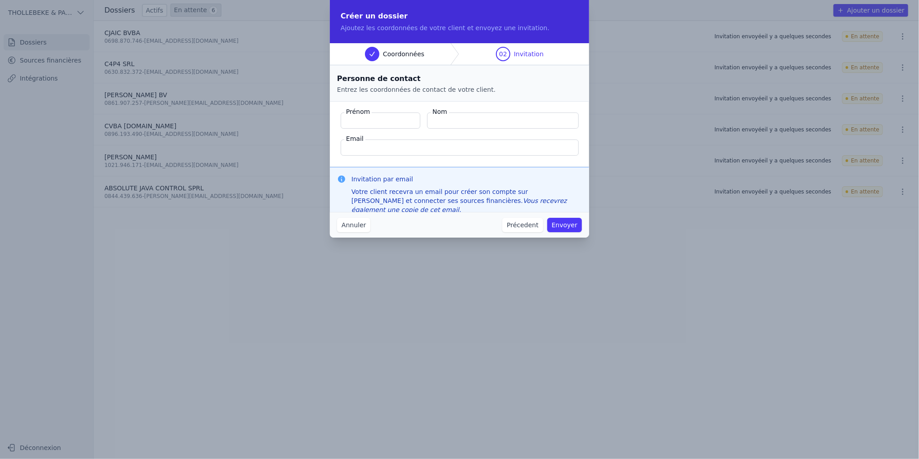
click at [454, 122] on input "Nom" at bounding box center [503, 121] width 152 height 16
paste input "[PERSON_NAME]"
click at [440, 120] on input "[PERSON_NAME]" at bounding box center [503, 121] width 152 height 16
type input "[PERSON_NAME]"
click at [376, 121] on input "Prénom" at bounding box center [381, 121] width 80 height 16
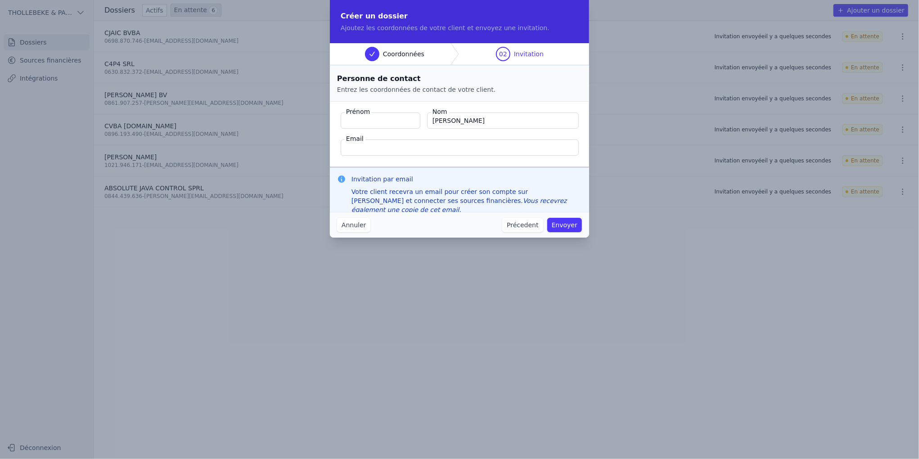
paste input "[PERSON_NAME]"
type input "[PERSON_NAME]"
click at [364, 148] on input "Email" at bounding box center [460, 148] width 238 height 16
paste input "CONNECTRA CONTINENTAL"
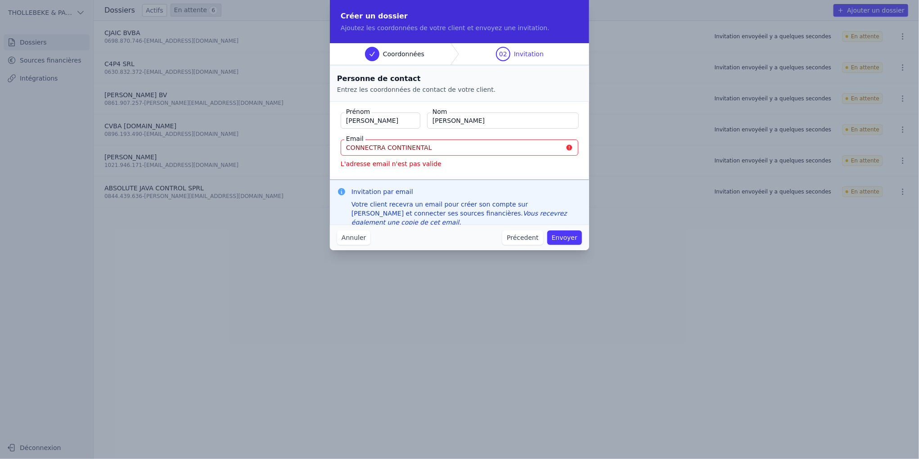
click at [427, 148] on input "CONNECTRA CONTINENTAL" at bounding box center [460, 148] width 238 height 16
drag, startPoint x: 430, startPoint y: 147, endPoint x: 276, endPoint y: 151, distance: 154.0
click at [282, 151] on div "Créer un dossier Ajoutez les coordonnées de votre client et envoyez une invitat…" at bounding box center [459, 229] width 919 height 459
paste input "[EMAIL_ADDRESS][DOMAIN_NAME]"
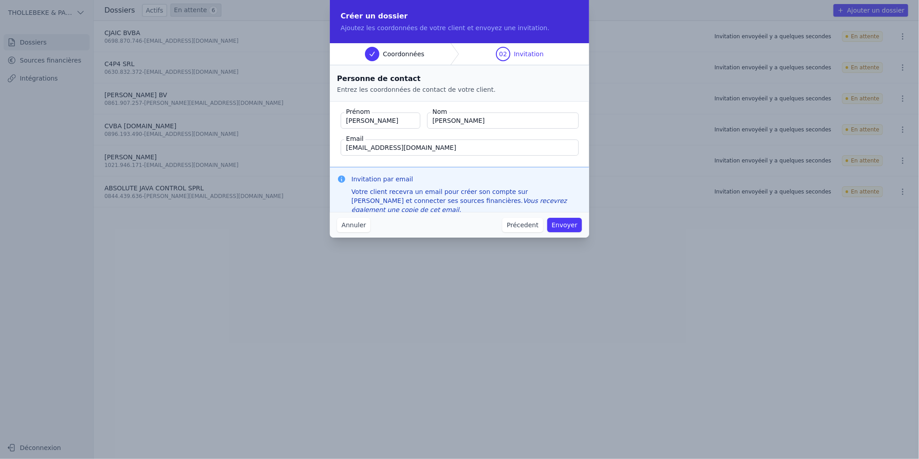
type input "[EMAIL_ADDRESS][DOMAIN_NAME]"
click at [561, 225] on button "Envoyer" at bounding box center [565, 225] width 35 height 14
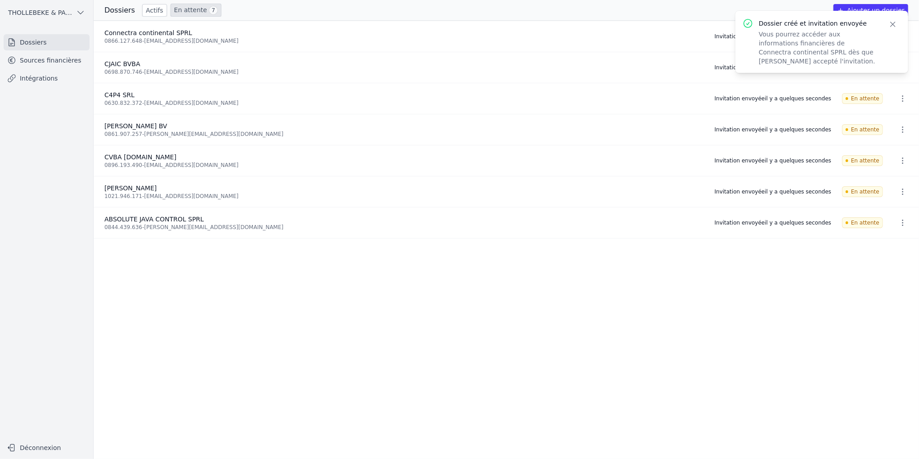
click at [894, 23] on icon "button" at bounding box center [893, 24] width 9 height 9
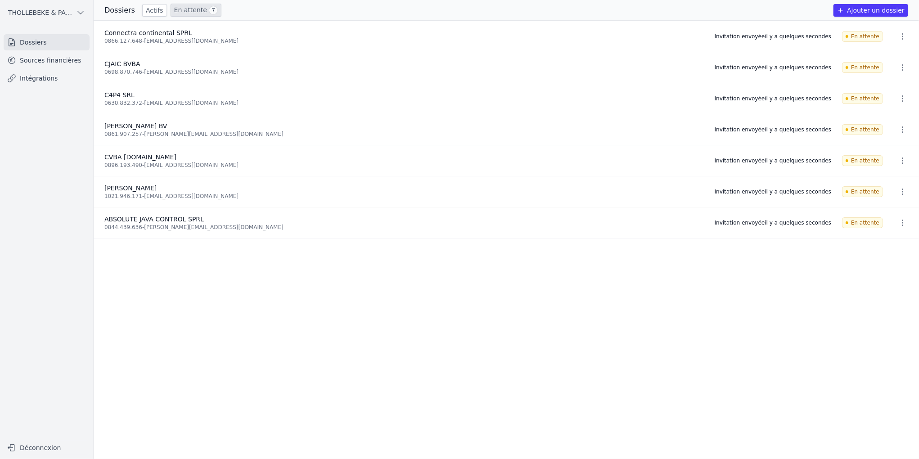
click at [880, 11] on button "Ajouter un dossier" at bounding box center [871, 10] width 75 height 13
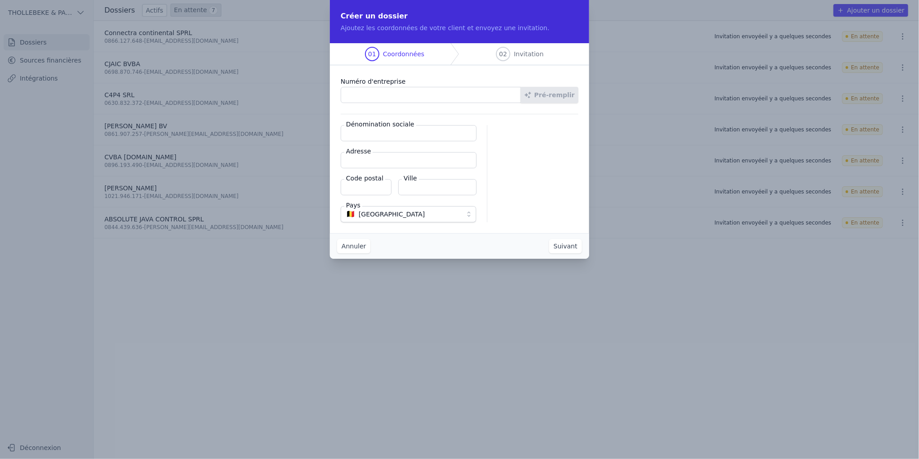
click at [437, 97] on input "Numéro d'entreprise" at bounding box center [431, 95] width 181 height 16
paste input "1008.642.325"
type input "1008.642.325"
click at [562, 90] on button "Pré-remplir" at bounding box center [550, 95] width 58 height 16
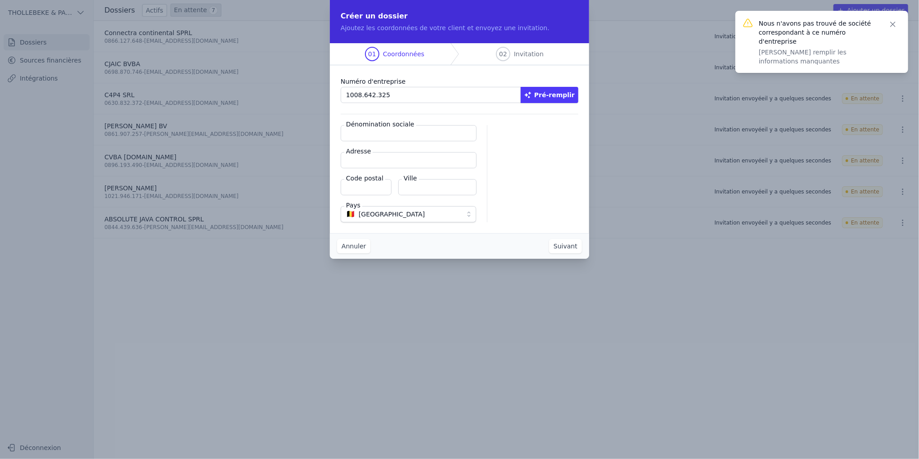
click at [350, 129] on input "Dénomination sociale" at bounding box center [409, 133] width 136 height 16
type input "DANOR CONCEPT"
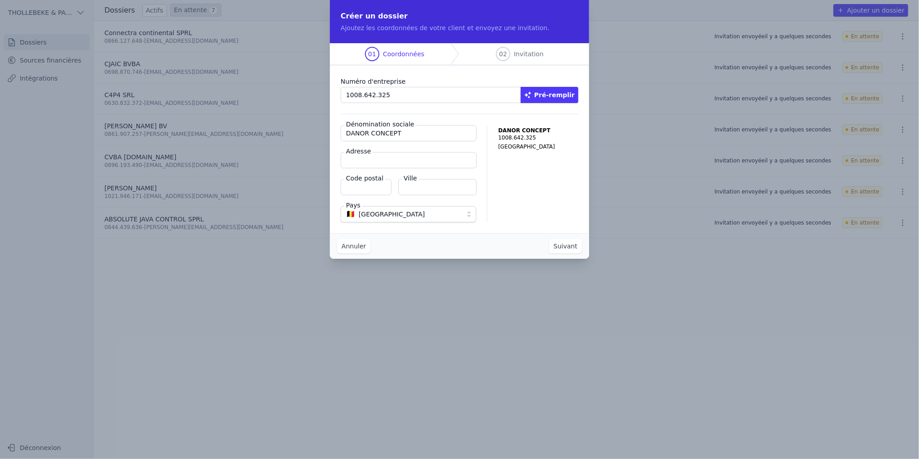
click at [362, 156] on div "Adresse" at bounding box center [409, 160] width 136 height 16
click at [362, 158] on input "Adresse" at bounding box center [409, 160] width 136 height 16
paste input "[STREET_ADDRESS]"
type input "[STREET_ADDRESS]"
click at [365, 187] on input "Code postal" at bounding box center [366, 187] width 51 height 16
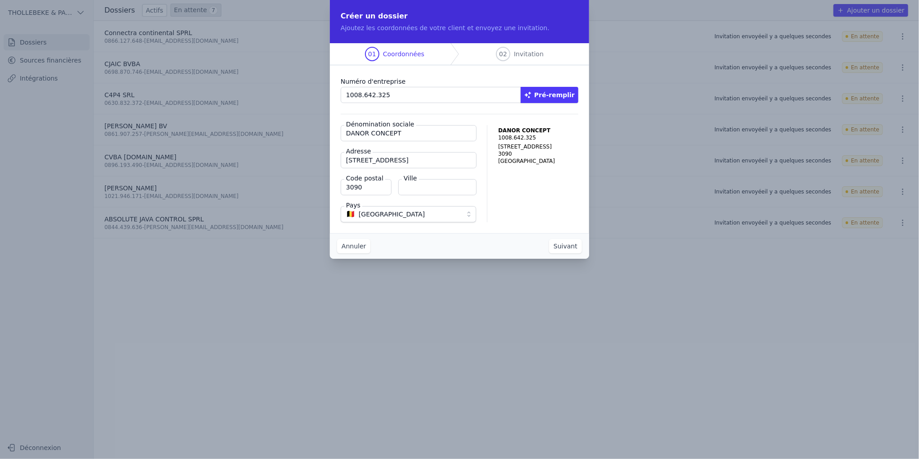
type input "3090"
type input "OVERIJSE"
click at [562, 245] on button "Suivant" at bounding box center [565, 246] width 33 height 14
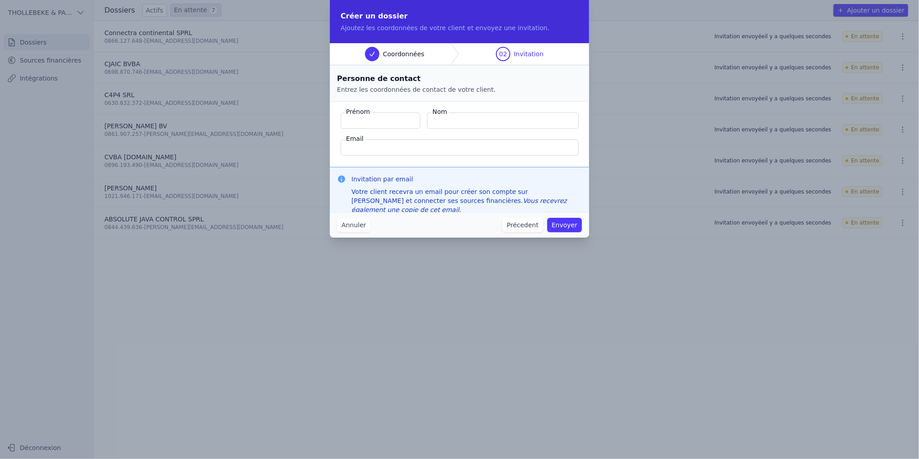
click at [394, 118] on input "Prénom" at bounding box center [381, 121] width 80 height 16
type input "[PERSON_NAME]"
type input "NORRE"
click at [363, 149] on input "Email" at bounding box center [460, 148] width 238 height 16
paste input "[PERSON_NAME][EMAIL_ADDRESS][DOMAIN_NAME]"
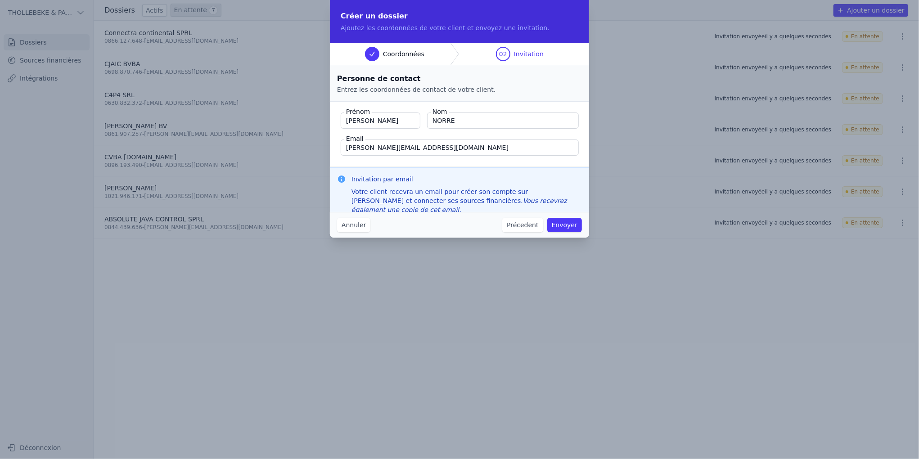
type input "[PERSON_NAME][EMAIL_ADDRESS][DOMAIN_NAME]"
click at [566, 226] on button "Envoyer" at bounding box center [565, 225] width 35 height 14
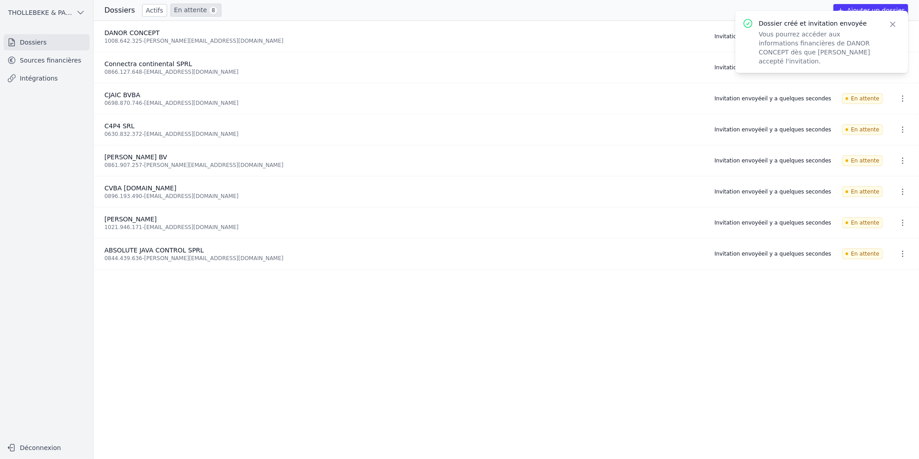
click at [892, 23] on icon "button" at bounding box center [893, 24] width 9 height 9
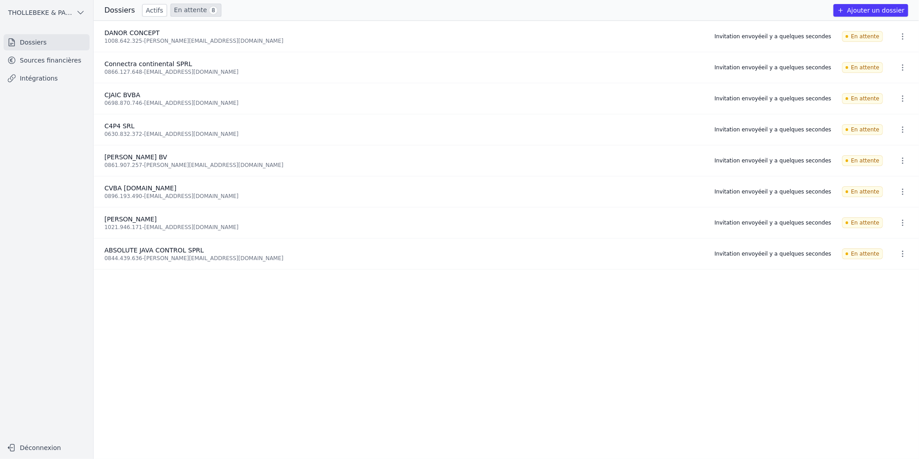
click at [881, 10] on button "Ajouter un dossier" at bounding box center [871, 10] width 75 height 13
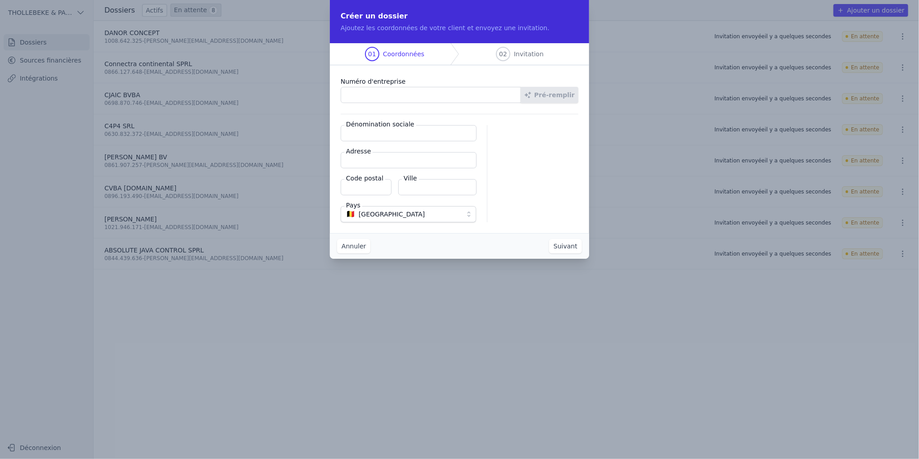
click at [427, 94] on input "Numéro d'entreprise" at bounding box center [431, 95] width 181 height 16
click at [436, 88] on input "Numéro d'entreprise" at bounding box center [431, 95] width 181 height 16
paste input "0899.033.711"
type input "0899.033.711"
click at [552, 96] on button "Pré-remplir" at bounding box center [550, 95] width 58 height 16
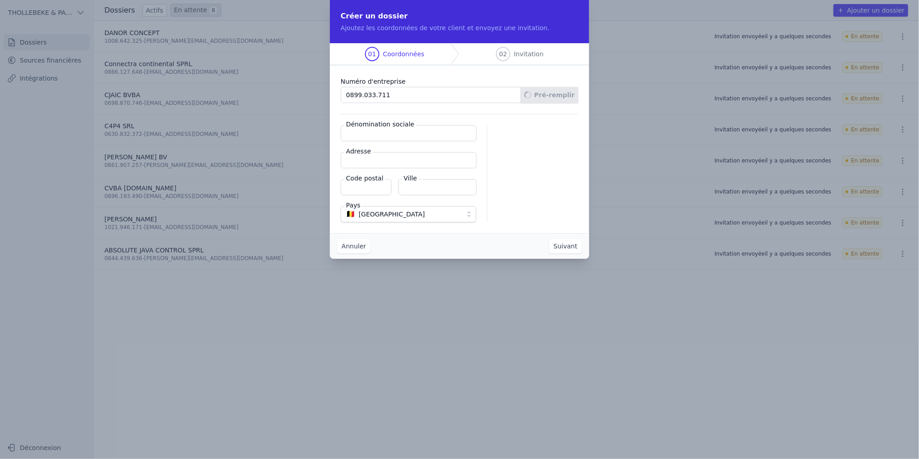
type input "[PERSON_NAME] BV"
type input "[STREET_ADDRESS]"
type input "3090"
type input "Overijse"
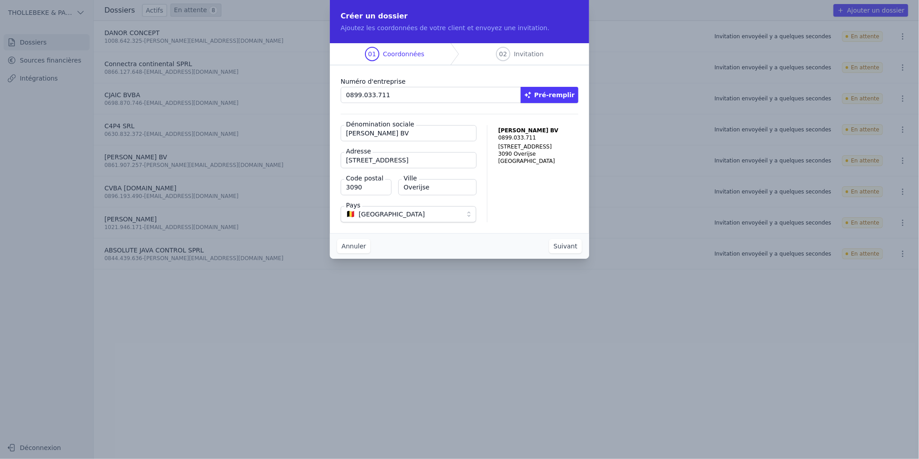
click at [566, 248] on button "Suivant" at bounding box center [565, 246] width 33 height 14
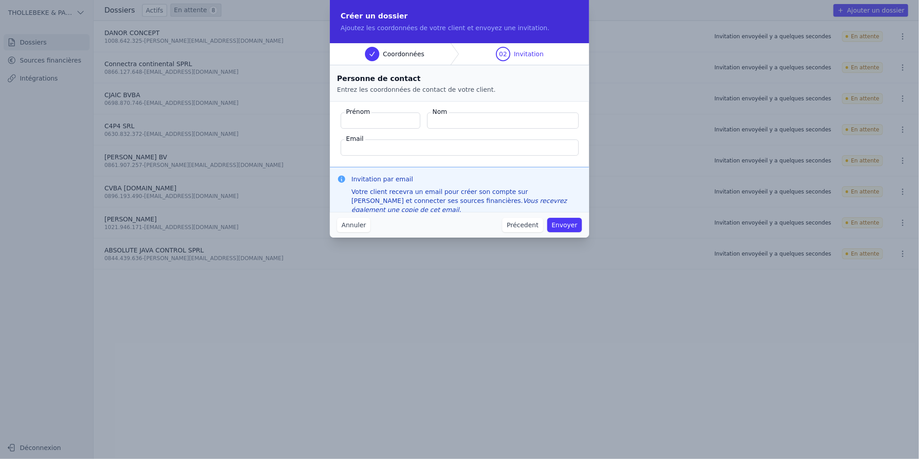
click at [396, 122] on input "Prénom" at bounding box center [381, 121] width 80 height 16
type input "[PERSON_NAME]"
type input "NORRE"
click at [384, 156] on fieldset "Prénom [PERSON_NAME] Nom [GEOGRAPHIC_DATA] Email" at bounding box center [459, 134] width 259 height 65
click at [380, 150] on input "Email" at bounding box center [460, 148] width 238 height 16
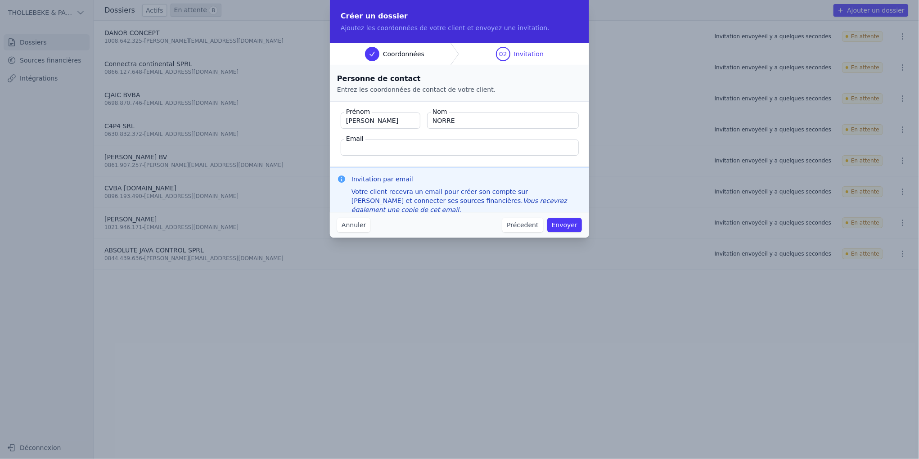
click at [385, 145] on input "Email" at bounding box center [460, 148] width 238 height 16
paste input "[PERSON_NAME][EMAIL_ADDRESS][DOMAIN_NAME]"
type input "[PERSON_NAME][EMAIL_ADDRESS][DOMAIN_NAME]"
click at [571, 223] on button "Envoyer" at bounding box center [565, 225] width 35 height 14
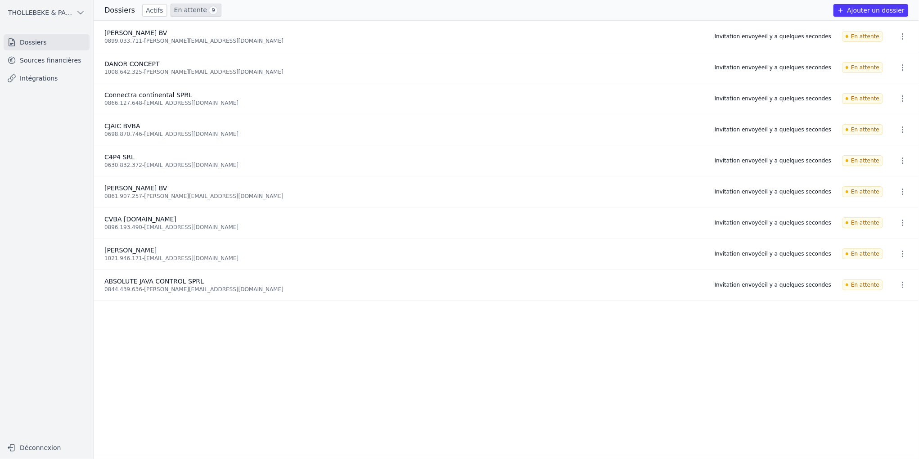
click at [874, 12] on button "Ajouter un dossier" at bounding box center [871, 10] width 75 height 13
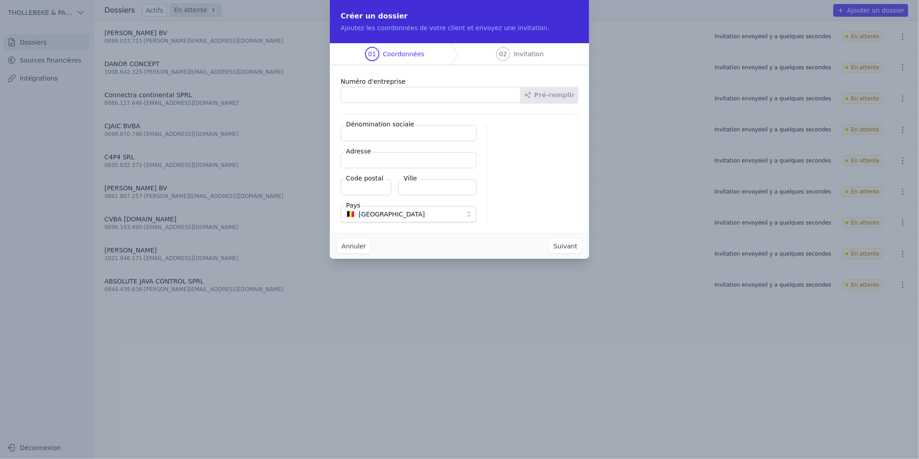
click at [380, 96] on input "Numéro d'entreprise" at bounding box center [431, 95] width 181 height 16
paste input "0478.176.148"
click at [549, 97] on button "Pré-remplir" at bounding box center [550, 95] width 58 height 16
drag, startPoint x: 398, startPoint y: 100, endPoint x: 279, endPoint y: 99, distance: 118.9
click at [279, 99] on div "Créer un dossier Ajoutez les coordonnées de votre client et envoyez une invitat…" at bounding box center [459, 229] width 919 height 459
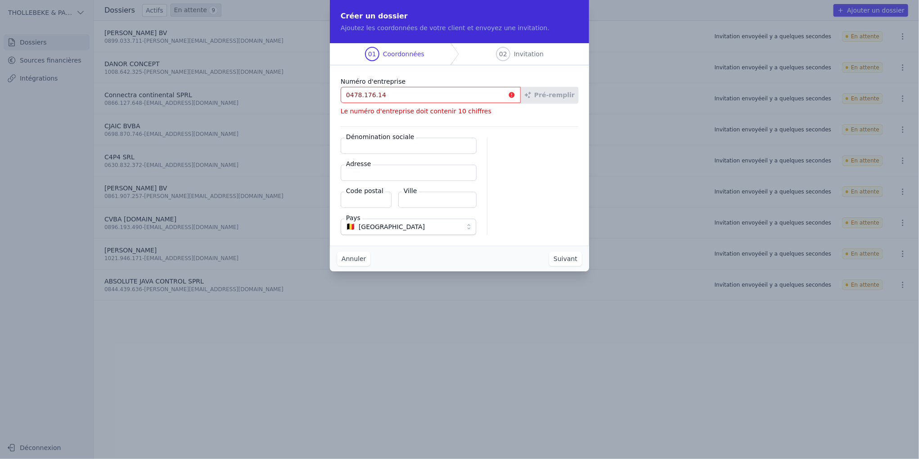
type input "0478.176.148"
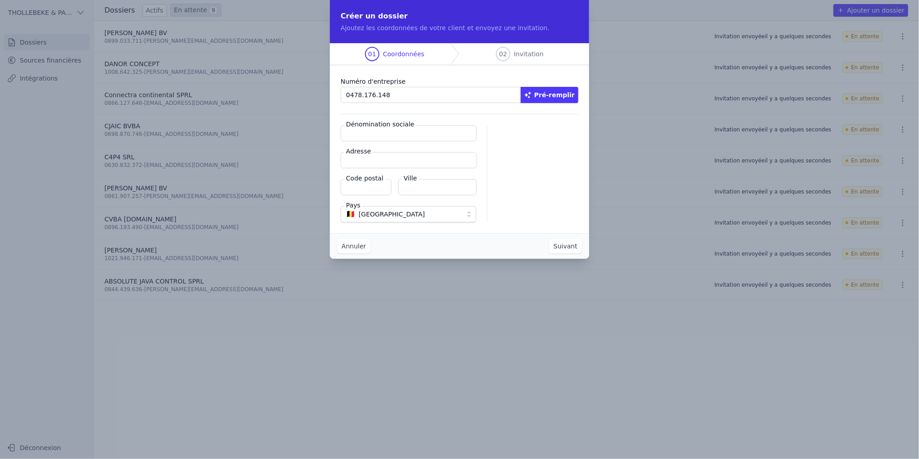
click at [362, 131] on input "Dénomination sociale" at bounding box center [409, 133] width 136 height 16
click at [376, 131] on input "Dénomination sociale" at bounding box center [409, 133] width 136 height 16
paste input "Dokter Spaepen Annemie"
type input "Dokter Spaepen Annemie"
click at [372, 162] on input "Adresse" at bounding box center [409, 160] width 136 height 16
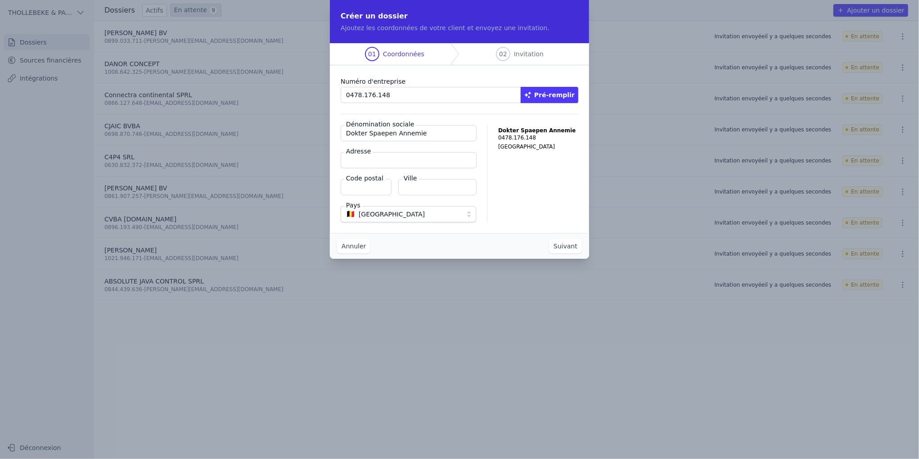
click at [354, 160] on input "Adresse" at bounding box center [409, 160] width 136 height 16
paste input "Temsesteenweg(BOR) 38"
type input "Temsesteenweg(BOR) 38"
click at [359, 185] on input "Code postal" at bounding box center [366, 187] width 51 height 16
click at [356, 185] on input "Code postal" at bounding box center [366, 187] width 51 height 16
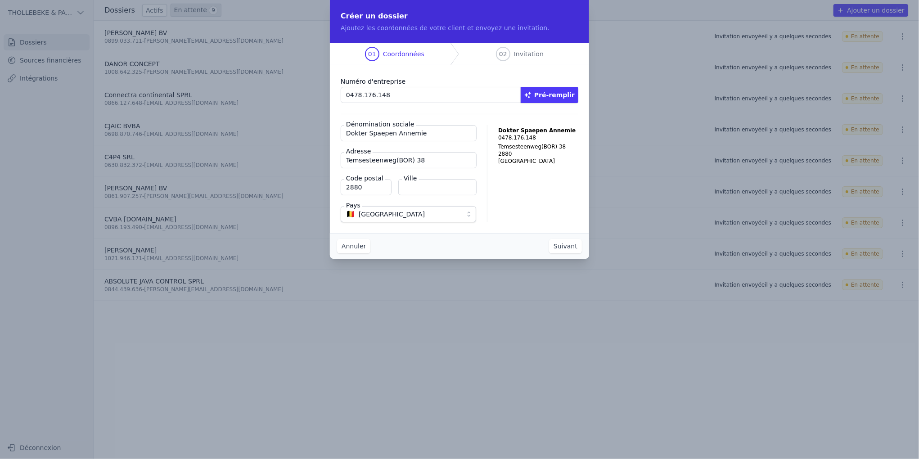
type input "2880"
click at [433, 190] on input "Ville" at bounding box center [437, 187] width 78 height 16
paste input "2880 Bornem"
type input "Bornem"
click at [560, 248] on button "Suivant" at bounding box center [565, 246] width 33 height 14
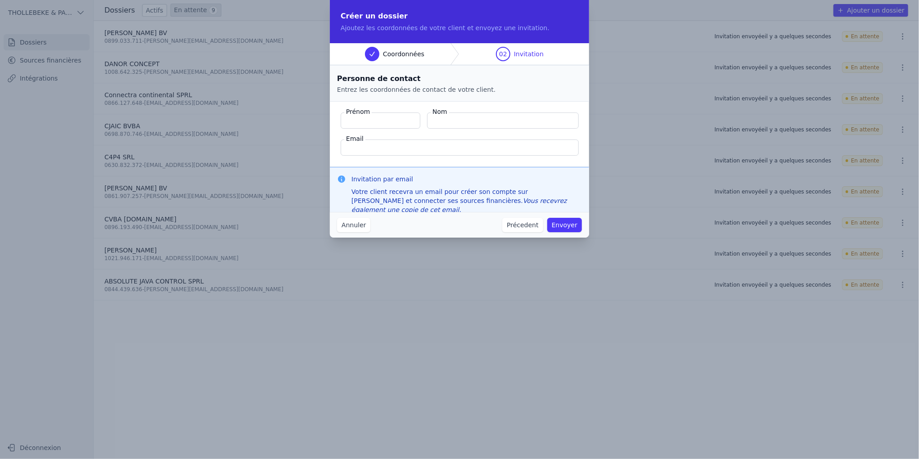
click at [394, 119] on input "Prénom" at bounding box center [381, 121] width 80 height 16
paste input "Spaepen , Annemie"
drag, startPoint x: 376, startPoint y: 122, endPoint x: 309, endPoint y: 122, distance: 66.6
click at [309, 122] on div "Créer un dossier Ajoutez les coordonnées de votre client et envoyez une invitat…" at bounding box center [459, 229] width 919 height 459
drag, startPoint x: 378, startPoint y: 120, endPoint x: 308, endPoint y: 121, distance: 70.2
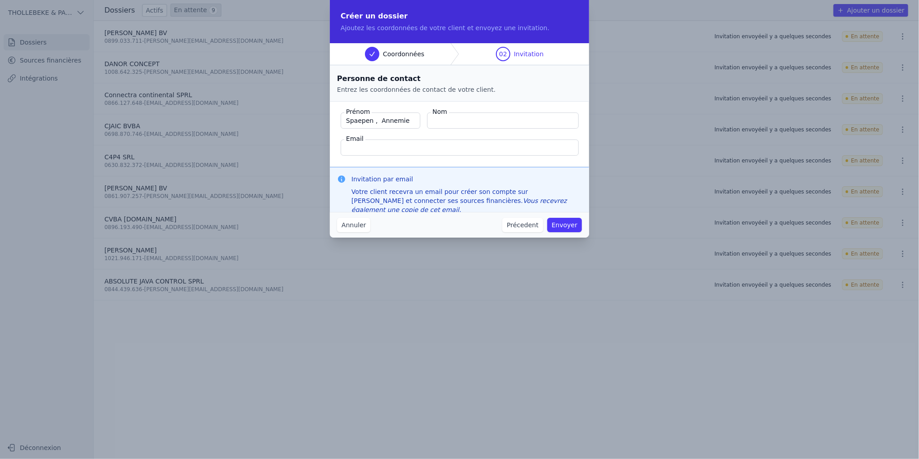
click at [307, 121] on div "Créer un dossier Ajoutez les coordonnées de votre client et envoyez une invitat…" at bounding box center [459, 229] width 919 height 459
type input "Annemie"
click at [471, 121] on input "Spaepen ," at bounding box center [503, 121] width 152 height 16
type input "Spaepen"
click at [401, 145] on input "Email" at bounding box center [460, 148] width 238 height 16
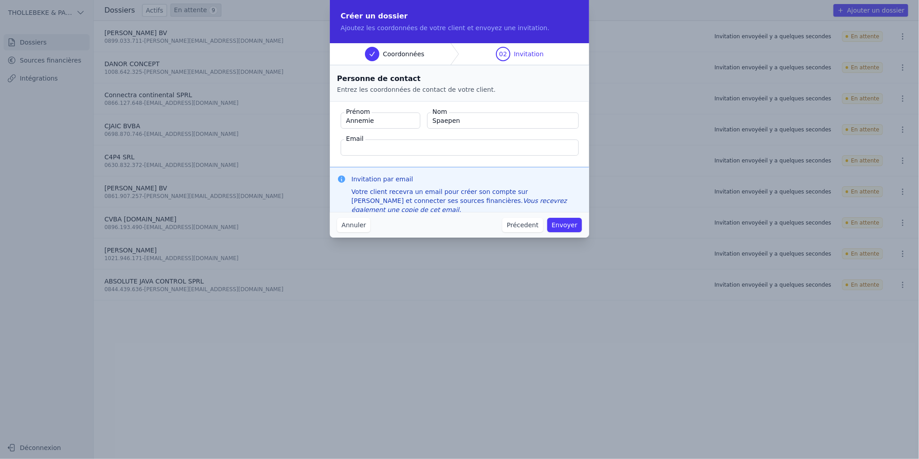
click at [368, 146] on input "Email" at bounding box center [460, 148] width 238 height 16
paste input "[PERSON_NAME][EMAIL_ADDRESS][DOMAIN_NAME]"
type input "[PERSON_NAME][EMAIL_ADDRESS][DOMAIN_NAME]"
click at [569, 226] on button "Envoyer" at bounding box center [565, 225] width 35 height 14
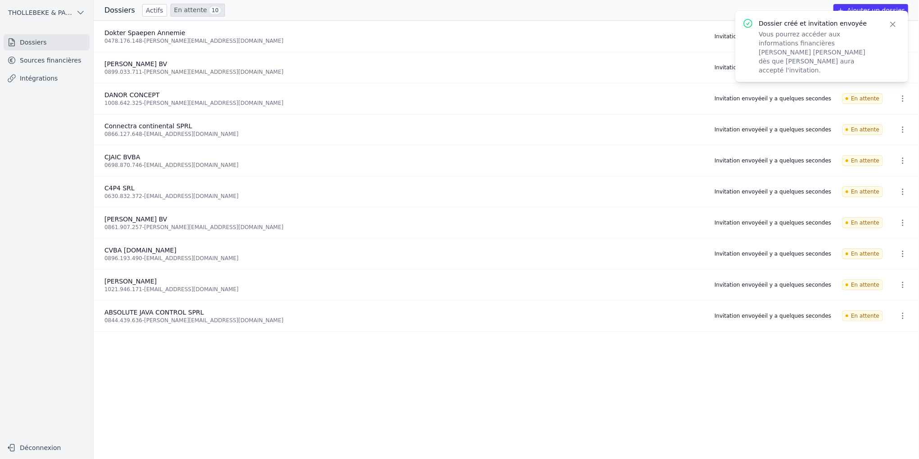
click at [896, 23] on icon "button" at bounding box center [893, 24] width 9 height 9
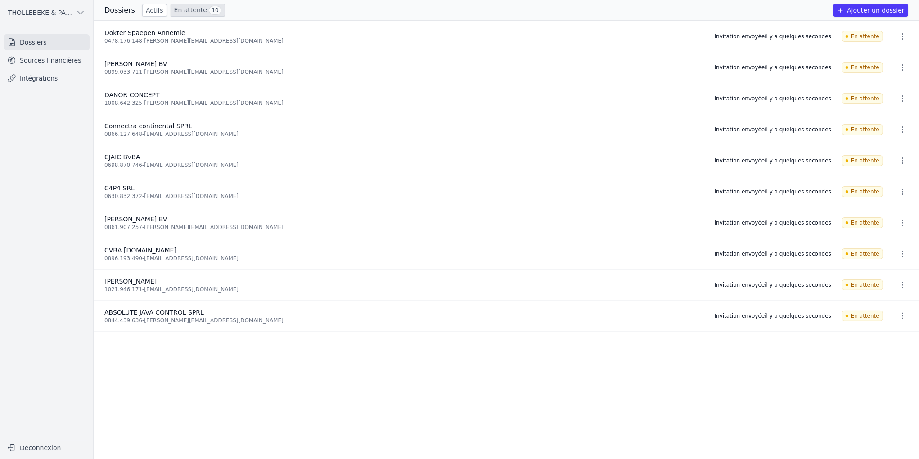
click at [919, 10] on html "Open sidebar THOLLEBEKE & PARTNERS bvbvba BVBA THOLLEBEKE & PARTNERS bvbvba BVB…" at bounding box center [459, 229] width 919 height 459
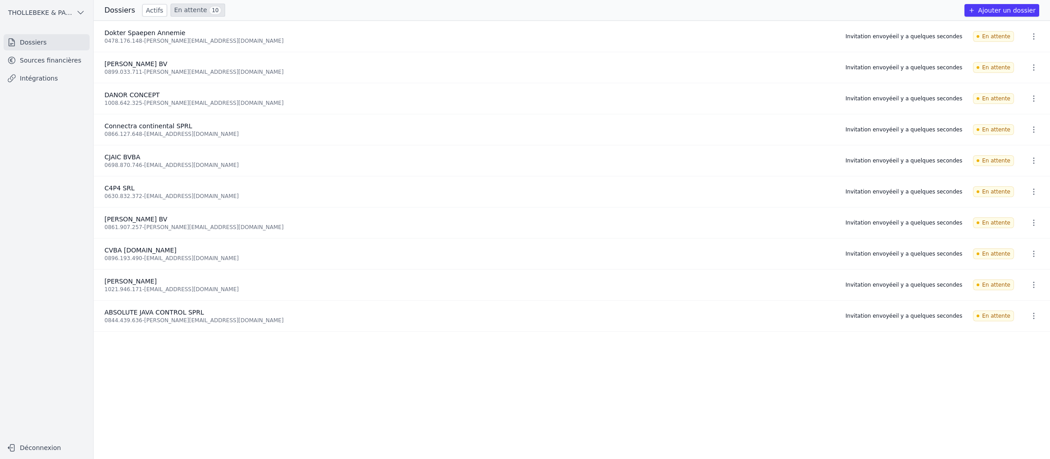
click at [919, 8] on button "Ajouter un dossier" at bounding box center [1001, 10] width 75 height 13
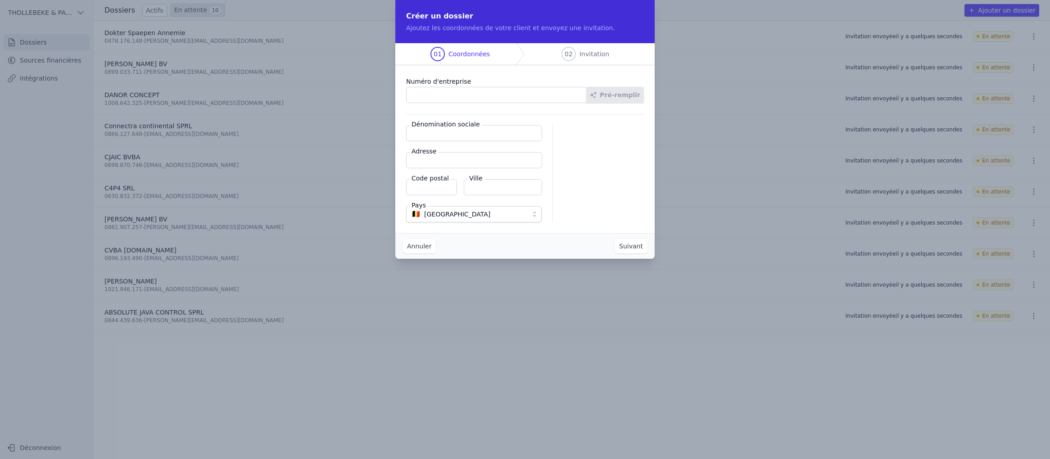
click at [434, 91] on input "Numéro d'entreprise" at bounding box center [496, 95] width 181 height 16
paste input "0700.260.222"
type input "0700.260.222"
click at [612, 94] on button "Pré-remplir" at bounding box center [615, 95] width 58 height 16
type input "F.B.C. BVBA"
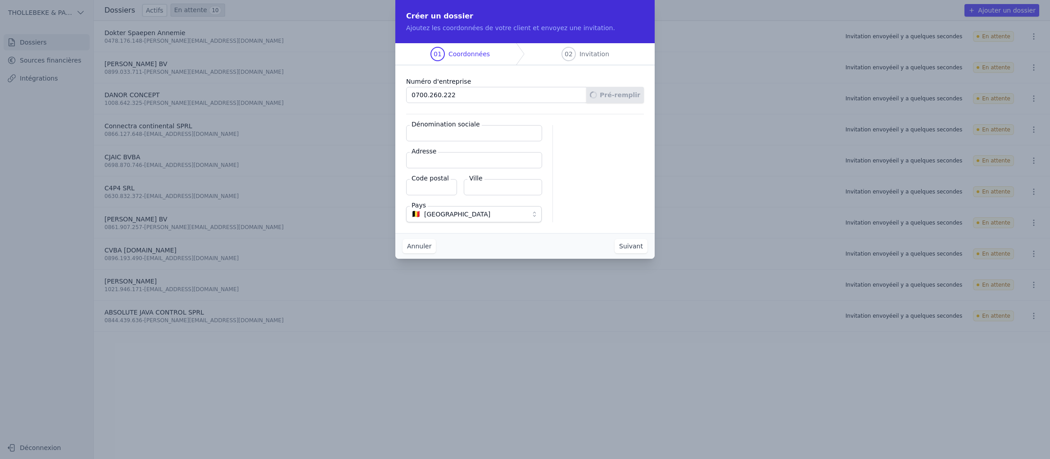
type input "[STREET_ADDRESS]"
type input "1653"
type input "Beersel"
click at [629, 247] on button "Suivant" at bounding box center [631, 246] width 33 height 14
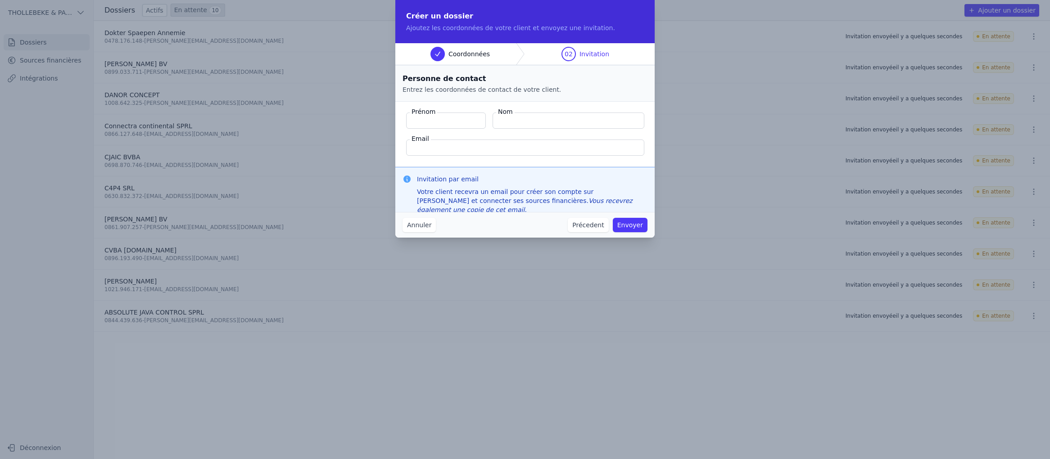
click at [438, 120] on input "Prénom" at bounding box center [446, 121] width 80 height 16
type input "FABIEN"
type input "BEUGNIER"
click at [520, 145] on input "Email" at bounding box center [525, 148] width 238 height 16
paste input "[EMAIL_ADDRESS][DOMAIN_NAME]"
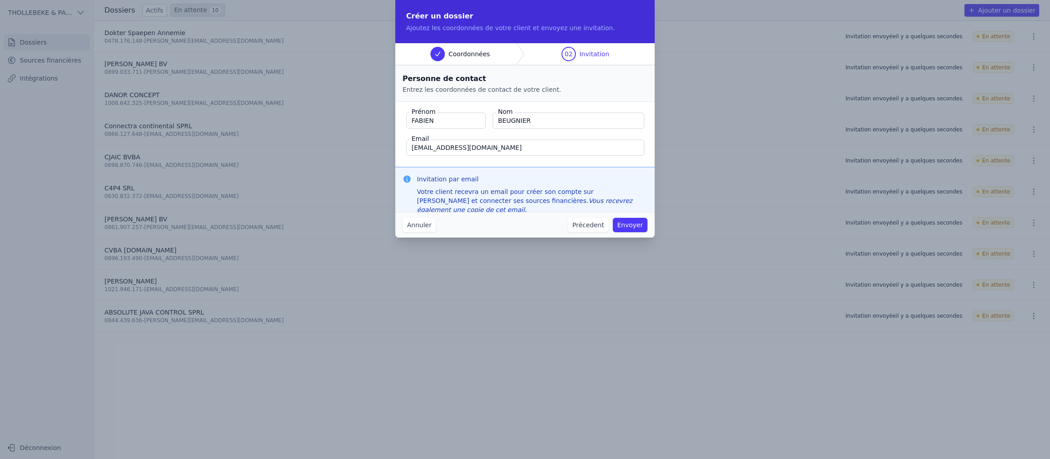
type input "[EMAIL_ADDRESS][DOMAIN_NAME]"
click at [598, 164] on fieldset "Prénom FABIEN Nom BEUGNIER Email [EMAIL_ADDRESS][DOMAIN_NAME]" at bounding box center [524, 134] width 259 height 65
click at [627, 226] on button "Envoyer" at bounding box center [630, 225] width 35 height 14
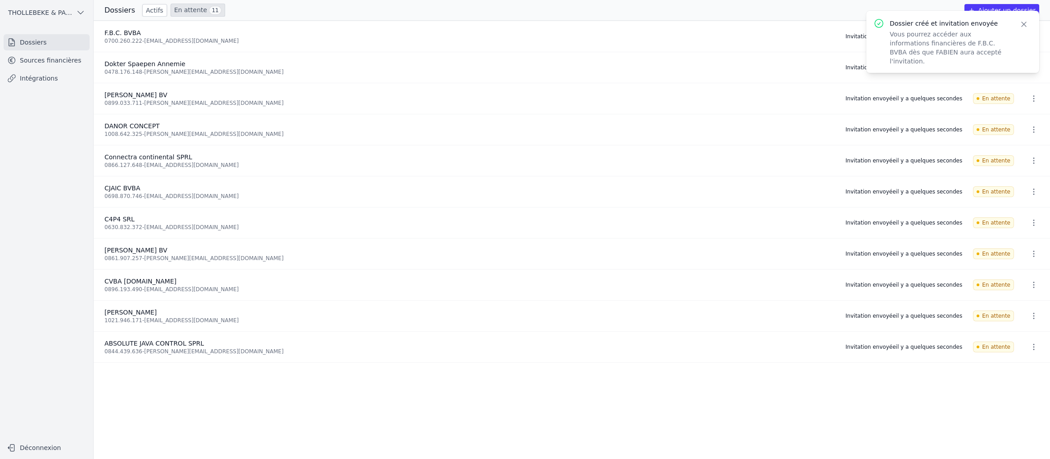
click at [919, 23] on icon "button" at bounding box center [1024, 24] width 5 height 5
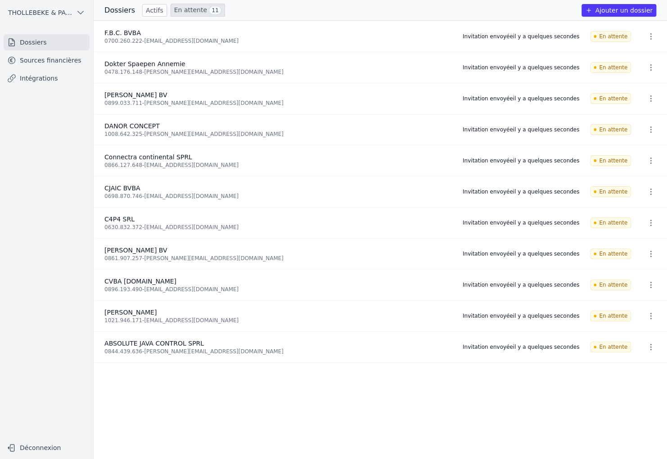
click at [613, 12] on button "Ajouter un dossier" at bounding box center [619, 10] width 75 height 13
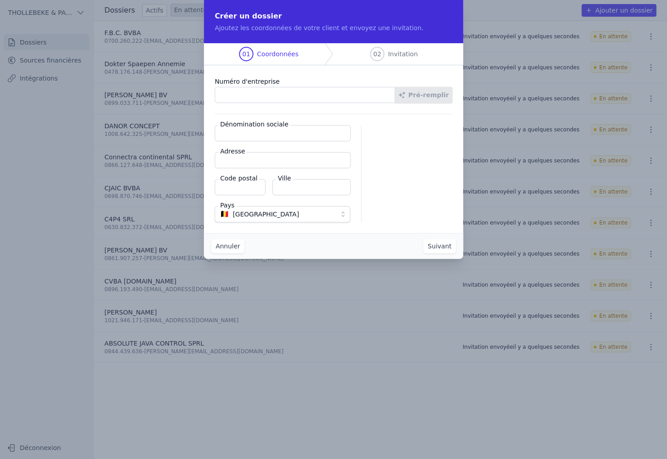
click at [246, 98] on input "Numéro d'entreprise" at bounding box center [305, 95] width 181 height 16
paste input "0841.348.997"
type input "0841.348.997"
click at [417, 95] on button "Pré-remplir" at bounding box center [424, 95] width 58 height 16
type input "F@P Mgt bvba BVBA"
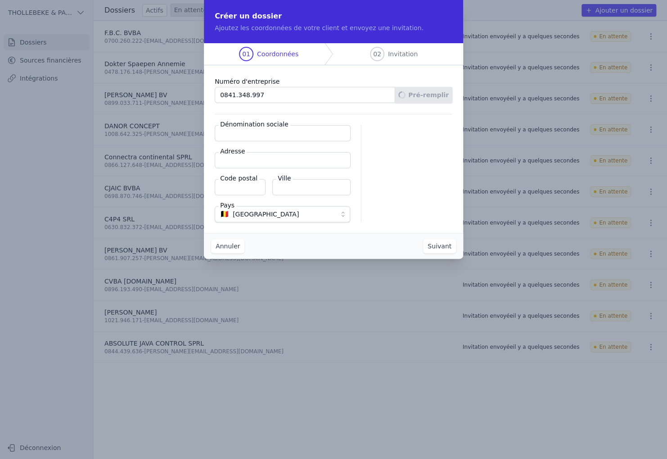
type input "[STREET_ADDRESS]"
type input "1540"
type input "Pajottegem"
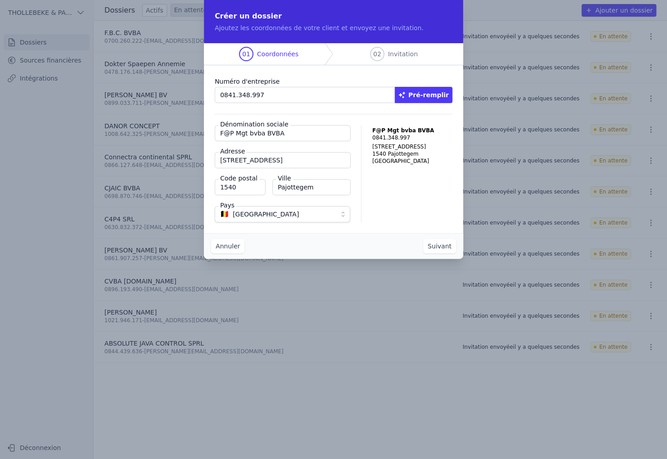
click at [438, 248] on button "Suivant" at bounding box center [439, 246] width 33 height 14
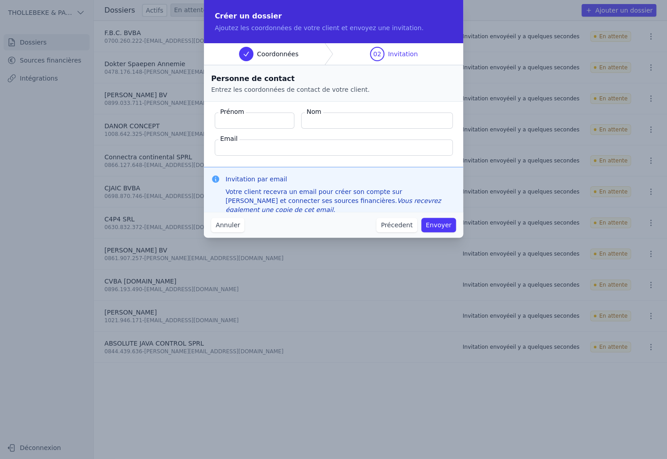
click at [274, 114] on input "Prénom" at bounding box center [255, 121] width 80 height 16
type input "[PERSON_NAME]"
paste input "[STREET_ADDRESS]"
type input "[STREET_ADDRESS]"
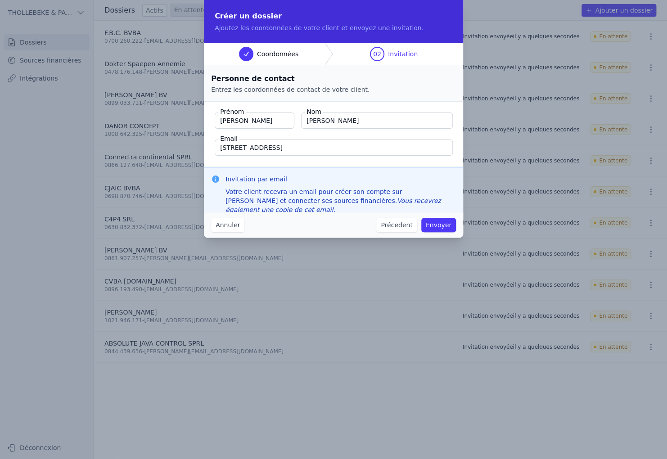
drag, startPoint x: 269, startPoint y: 147, endPoint x: 192, endPoint y: 148, distance: 77.0
click at [193, 147] on div "Créer un dossier Ajoutez les coordonnées de votre client et envoyez une invitat…" at bounding box center [333, 229] width 667 height 459
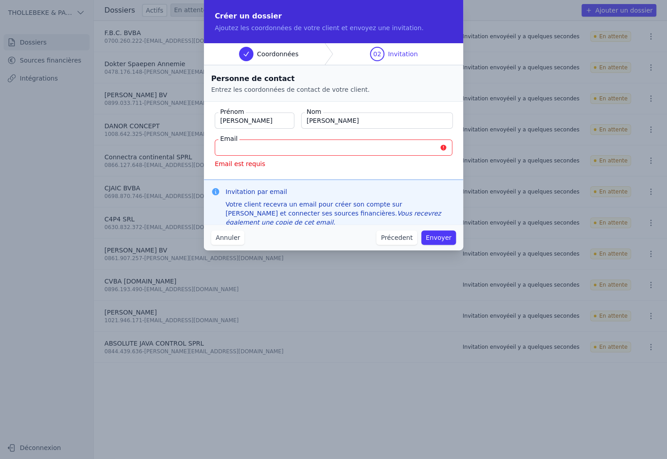
click at [367, 148] on input "Email" at bounding box center [334, 148] width 238 height 16
paste input "[PERSON_NAME][EMAIL_ADDRESS][DOMAIN_NAME]"
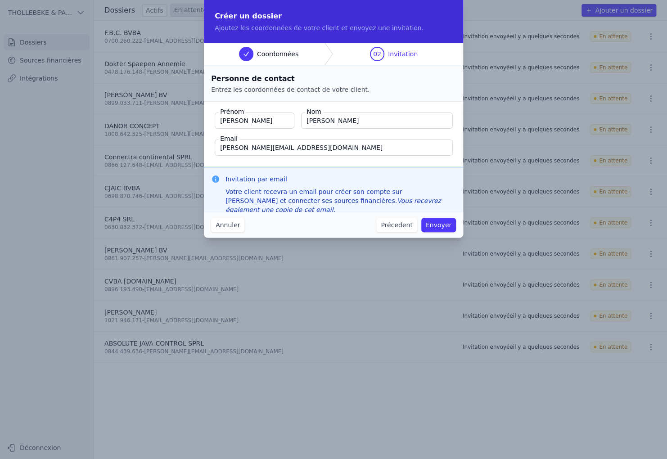
type input "[PERSON_NAME][EMAIL_ADDRESS][DOMAIN_NAME]"
click at [385, 160] on fieldset "Prénom [PERSON_NAME] Nom [PERSON_NAME] Email [PERSON_NAME][EMAIL_ADDRESS][DOMAI…" at bounding box center [333, 134] width 259 height 65
click at [440, 223] on button "Envoyer" at bounding box center [438, 225] width 35 height 14
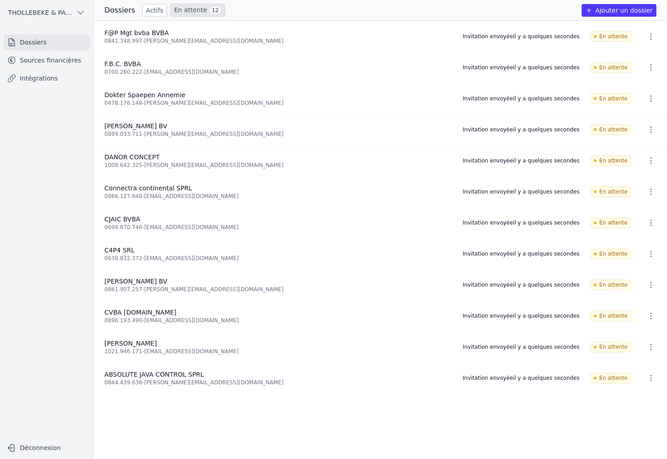
click at [614, 5] on button "Ajouter un dossier" at bounding box center [619, 10] width 75 height 13
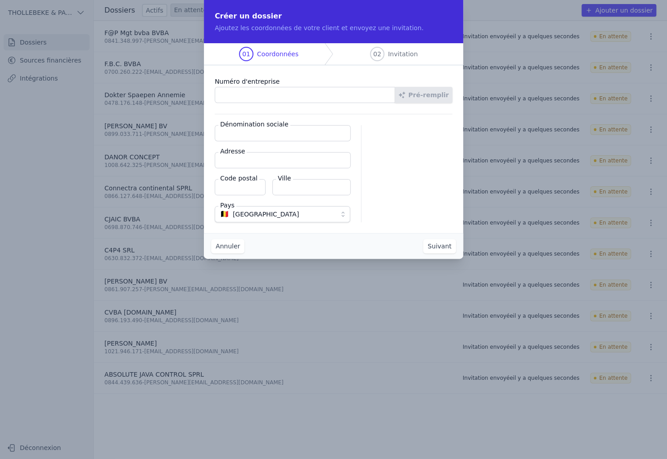
click at [302, 95] on input "Numéro d'entreprise" at bounding box center [305, 95] width 181 height 16
paste input "0690.952.477"
type input "0690.952.477"
click at [426, 96] on button "Pré-remplir" at bounding box center [424, 95] width 58 height 16
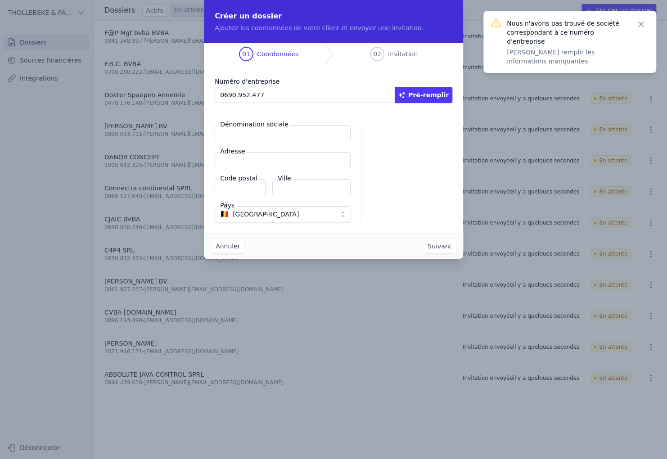
click at [245, 136] on input "Dénomination sociale" at bounding box center [283, 133] width 136 height 16
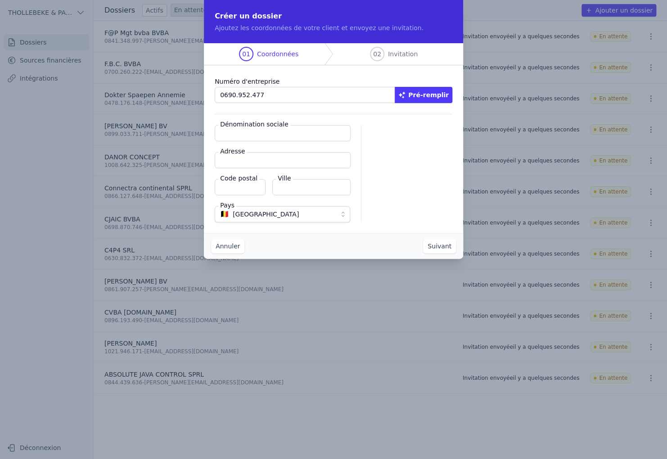
click at [245, 158] on input "Adresse" at bounding box center [283, 160] width 136 height 16
paste input "[STREET_ADDRESS]"
type input "[STREET_ADDRESS]"
click at [238, 184] on input "Code postal" at bounding box center [240, 187] width 51 height 16
type input "3080"
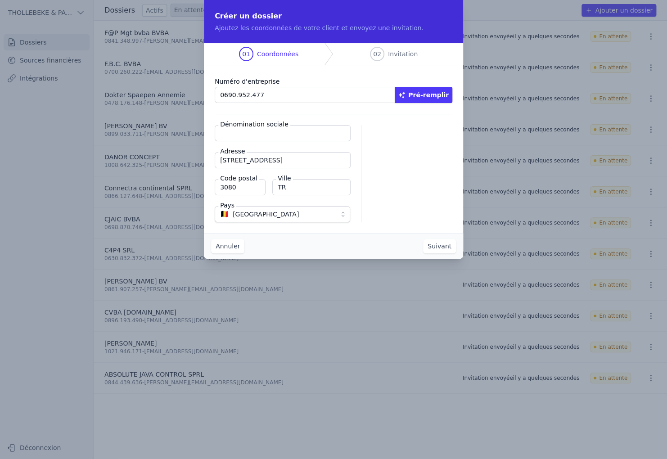
type input "T"
type input "[GEOGRAPHIC_DATA]"
click at [232, 133] on input "Dénomination sociale" at bounding box center [283, 133] width 136 height 16
click at [277, 136] on input "FININSUR" at bounding box center [283, 133] width 136 height 16
type input "FININSUR"
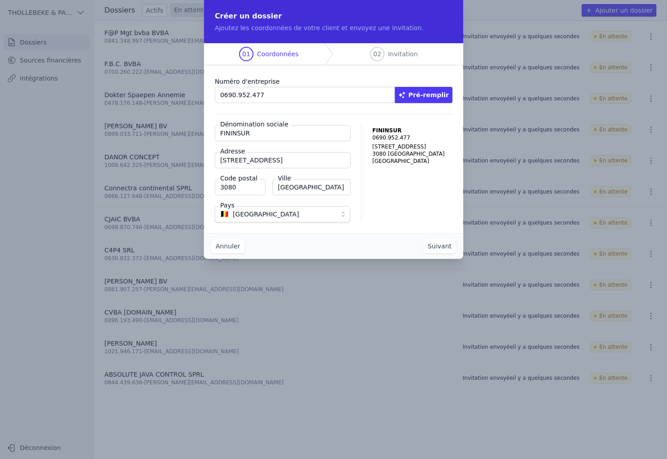
click at [442, 246] on button "Suivant" at bounding box center [439, 246] width 33 height 14
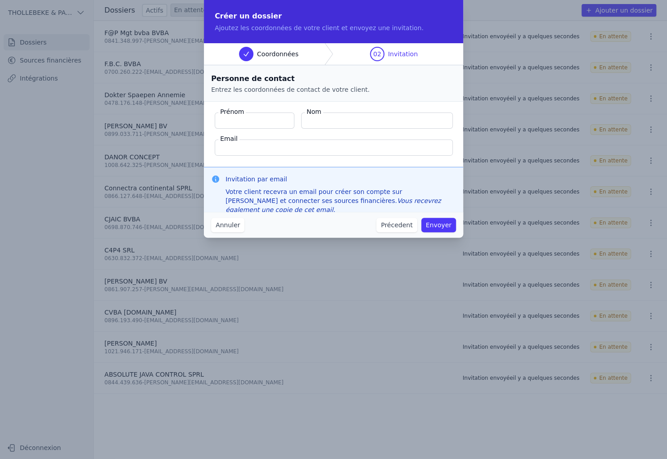
click at [243, 120] on input "Prénom" at bounding box center [255, 121] width 80 height 16
type input "BART"
type input "PHLIPS"
click at [238, 151] on input "Email" at bounding box center [334, 148] width 238 height 16
click at [243, 147] on input "Email" at bounding box center [334, 148] width 238 height 16
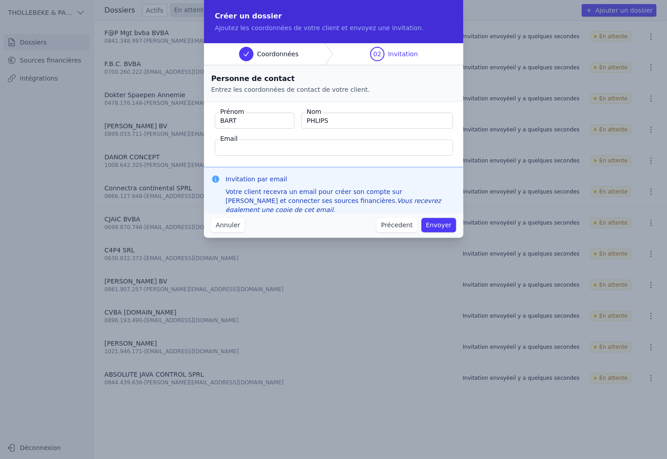
paste input "[EMAIL_ADDRESS][DOMAIN_NAME]"
type input "[EMAIL_ADDRESS][DOMAIN_NAME]"
click at [447, 226] on button "Envoyer" at bounding box center [438, 225] width 35 height 14
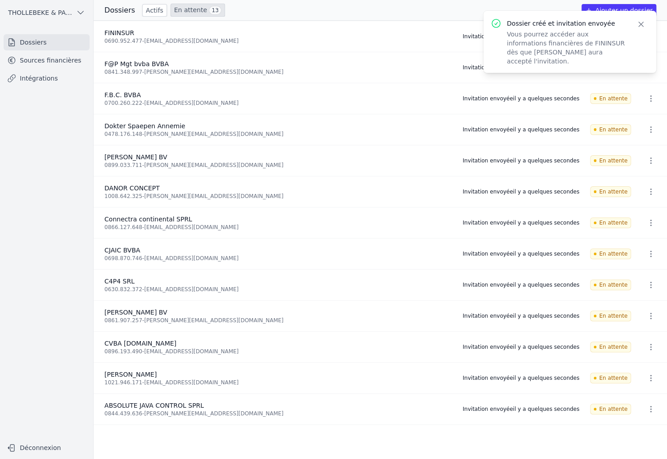
click at [642, 26] on icon "button" at bounding box center [641, 24] width 9 height 9
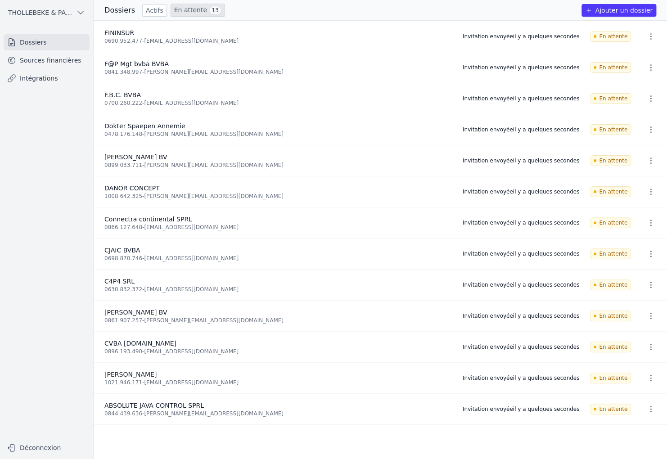
click at [625, 12] on button "Ajouter un dossier" at bounding box center [619, 10] width 75 height 13
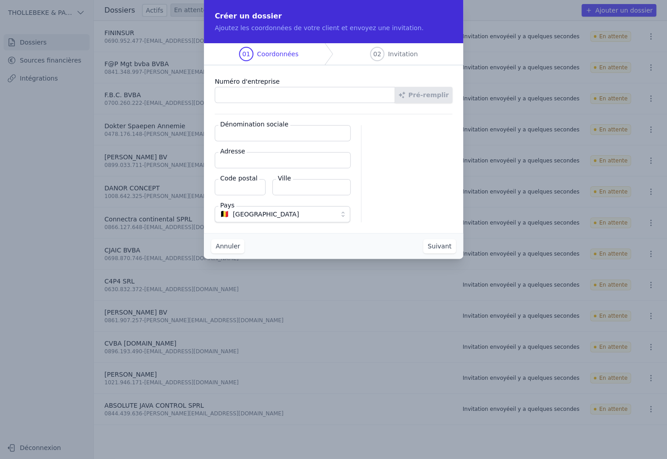
click at [236, 95] on input "Numéro d'entreprise" at bounding box center [305, 95] width 181 height 16
paste input "0839.669.414"
type input "0839.669.414"
click at [424, 100] on button "Pré-remplir" at bounding box center [424, 95] width 58 height 16
type input "FINSURIA SRL"
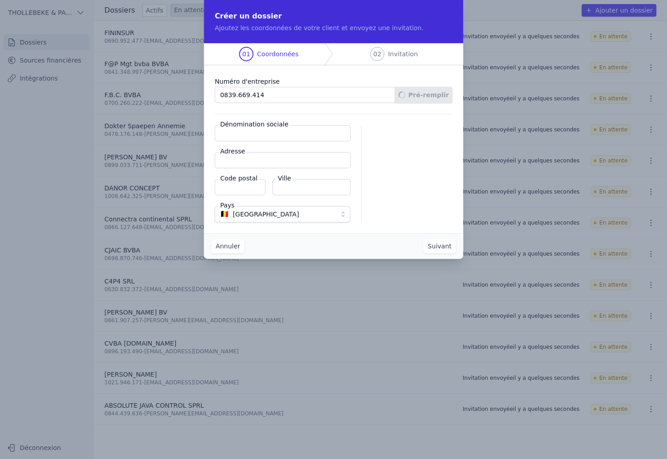
type input "[STREET_ADDRESS]"
type input "1140"
type input "Evere"
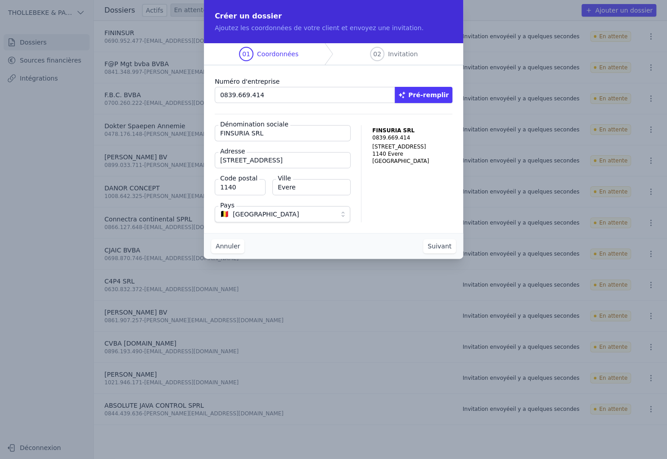
click at [439, 244] on button "Suivant" at bounding box center [439, 246] width 33 height 14
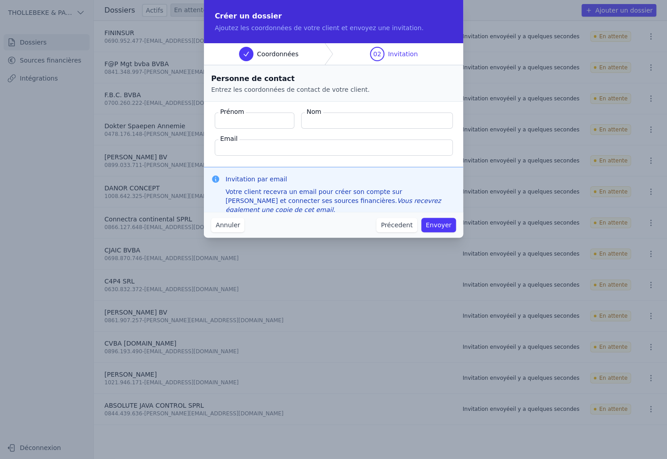
click at [277, 122] on input "Prénom" at bounding box center [255, 121] width 80 height 16
type input "V"
type input "[PERSON_NAME]"
click at [232, 149] on input "Email" at bounding box center [334, 148] width 238 height 16
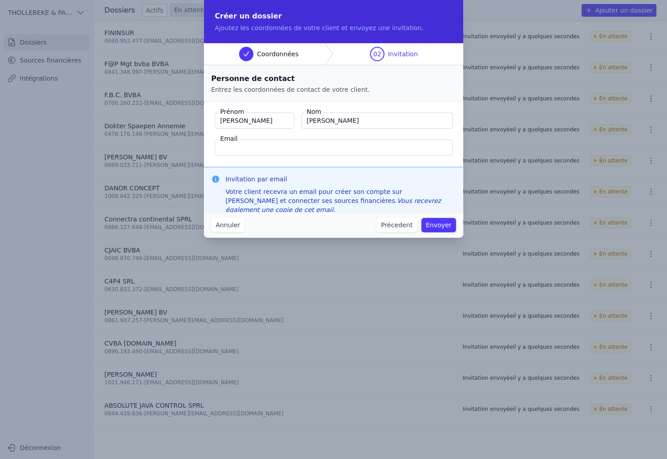
click at [274, 148] on input "Email" at bounding box center [334, 148] width 238 height 16
paste input "[PERSON_NAME][EMAIL_ADDRESS][PERSON_NAME][DOMAIN_NAME]"
type input "[PERSON_NAME][EMAIL_ADDRESS][PERSON_NAME][DOMAIN_NAME]"
click at [299, 135] on fieldset "Prénom [PERSON_NAME] Nom [PERSON_NAME] Email [PERSON_NAME][EMAIL_ADDRESS][PERSO…" at bounding box center [333, 134] width 259 height 65
click at [444, 225] on button "Envoyer" at bounding box center [438, 225] width 35 height 14
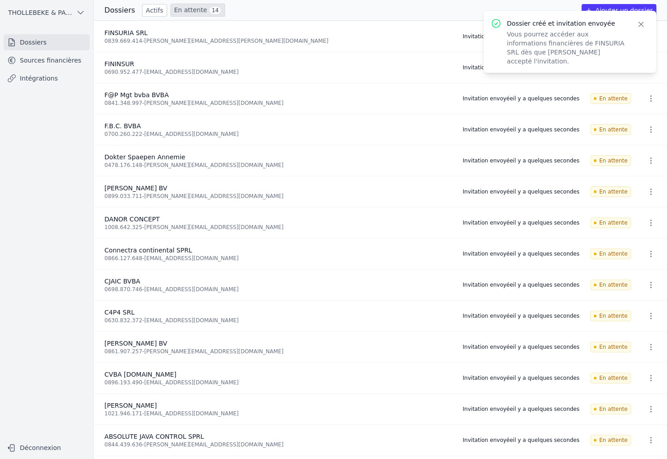
click at [614, 8] on button "Ajouter un dossier" at bounding box center [619, 10] width 75 height 13
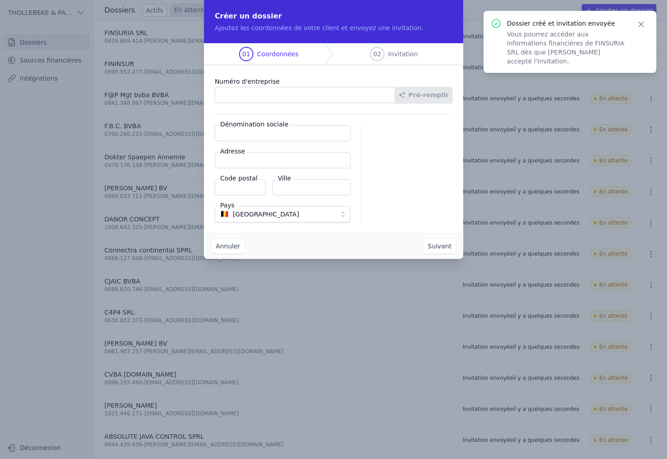
click at [250, 95] on input "Numéro d'entreprise" at bounding box center [305, 95] width 181 height 16
paste input "0426.359.837"
type input "0426.359.837"
click at [415, 91] on button "Pré-remplir" at bounding box center [424, 95] width 58 height 16
type input "GEENS-DE VOS BVBA"
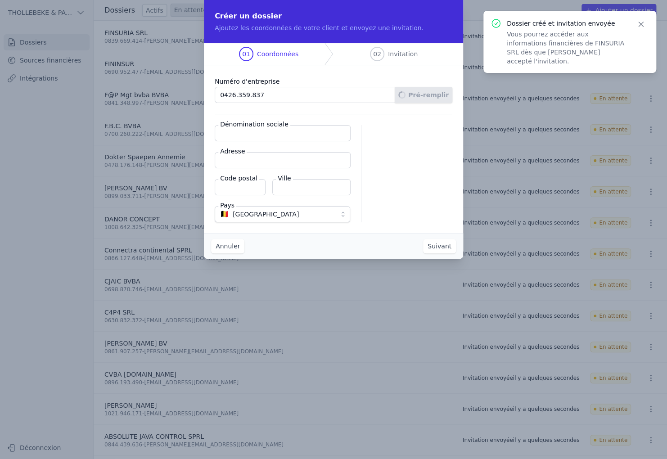
type input "[STREET_ADDRESS]"
type input "1700"
type input "[GEOGRAPHIC_DATA]"
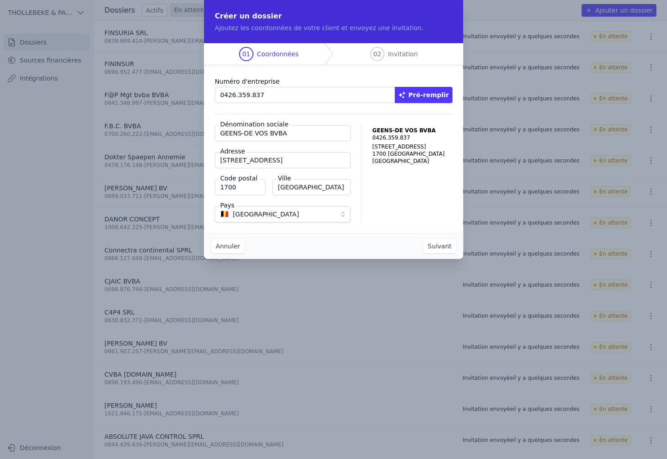
click at [438, 248] on button "Suivant" at bounding box center [439, 246] width 33 height 14
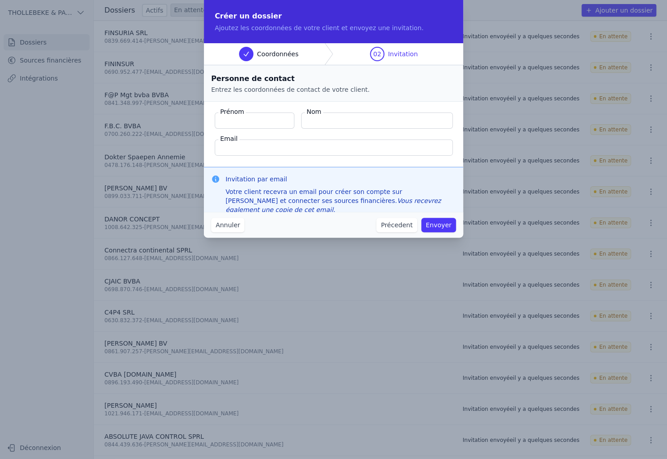
click at [254, 117] on input "Prénom" at bounding box center [255, 121] width 80 height 16
paste input "[PERSON_NAME]"
drag, startPoint x: 254, startPoint y: 120, endPoint x: 188, endPoint y: 123, distance: 66.2
click at [188, 123] on div "Créer un dossier Ajoutez les coordonnées de votre client et envoyez une invitat…" at bounding box center [333, 229] width 667 height 459
type input "[PERSON_NAME]"
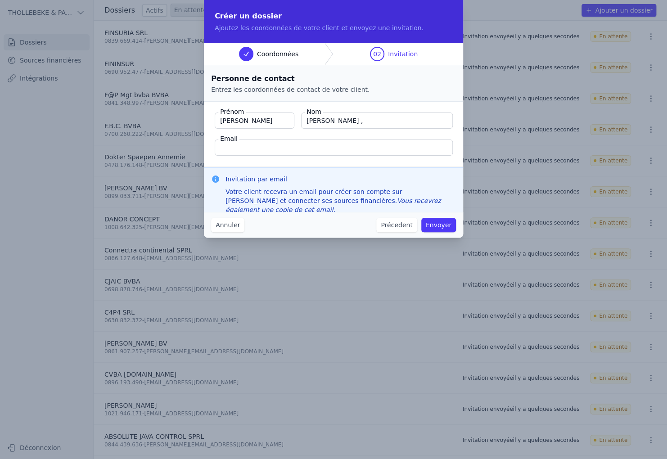
click at [353, 122] on input "[PERSON_NAME] ," at bounding box center [377, 121] width 152 height 16
type input "De Vos"
click at [233, 145] on input "Email" at bounding box center [334, 148] width 238 height 16
paste input "[EMAIL_ADDRESS][DOMAIN_NAME]"
type input "[EMAIL_ADDRESS][DOMAIN_NAME]"
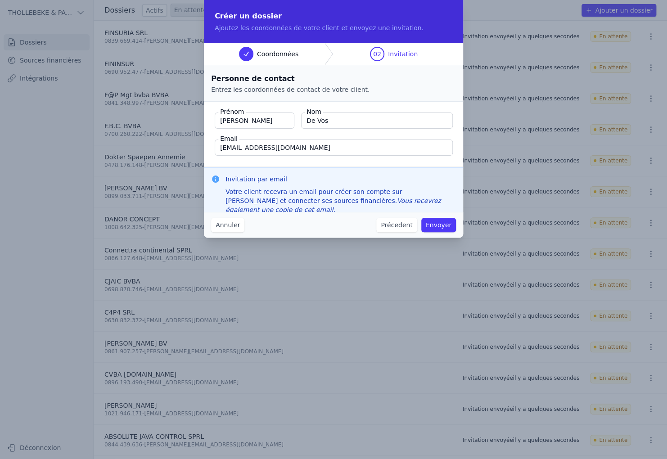
click at [447, 222] on button "Envoyer" at bounding box center [438, 225] width 35 height 14
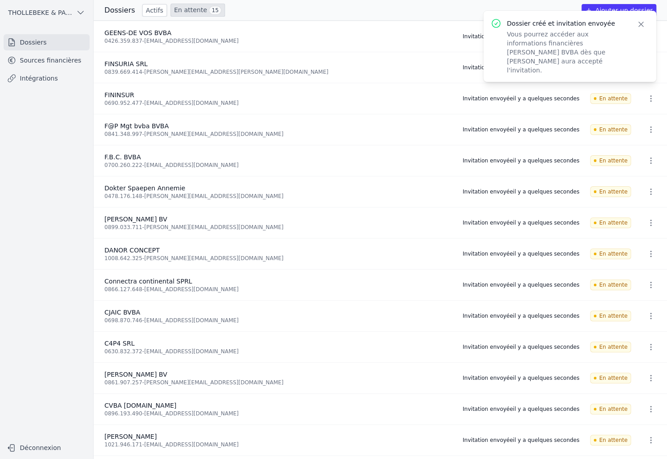
click at [618, 8] on button "Ajouter un dossier" at bounding box center [619, 10] width 75 height 13
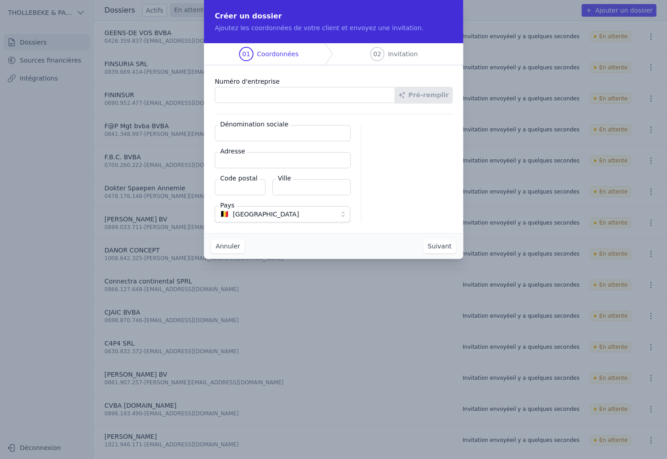
click at [236, 95] on input "Numéro d'entreprise" at bounding box center [305, 95] width 181 height 16
click at [263, 92] on input "Numéro d'entreprise" at bounding box center [305, 95] width 181 height 16
paste input "0700.603.878"
type input "0700.603.878"
click at [426, 97] on button "Pré-remplir" at bounding box center [424, 95] width 58 height 16
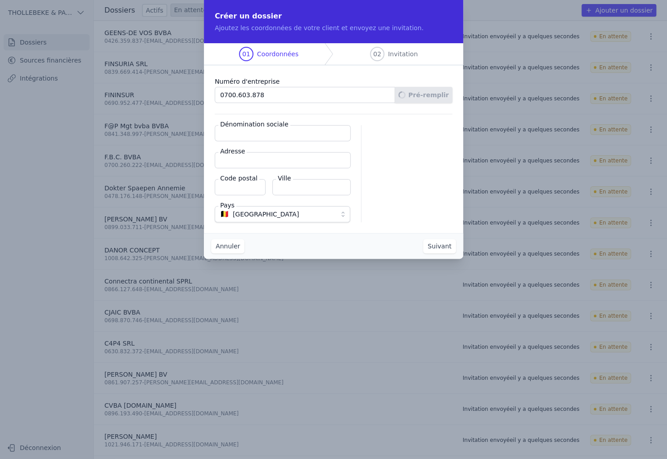
type input "GREEN INVEST HOLDING SA"
type input "Chaussée de Bruxelles 117"
type input "1310"
type input "La Hulpe"
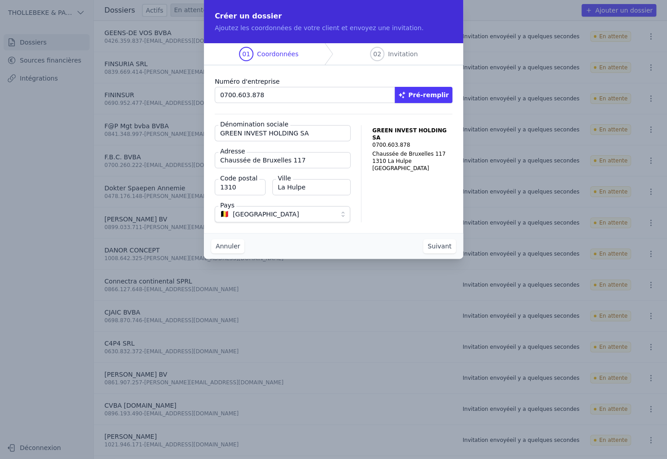
click at [442, 248] on button "Suivant" at bounding box center [439, 246] width 33 height 14
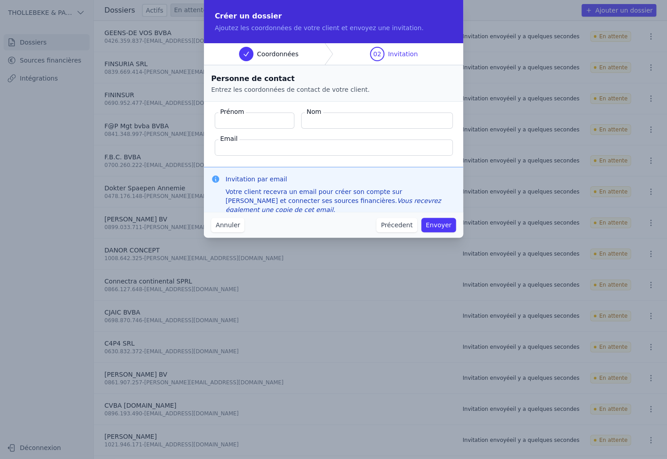
click at [267, 121] on input "Prénom" at bounding box center [255, 121] width 80 height 16
click at [229, 120] on input "Prénom" at bounding box center [255, 121] width 80 height 16
type input "[PERSON_NAME]"
type input "DELACROIX"
click at [253, 147] on input "Email" at bounding box center [334, 148] width 238 height 16
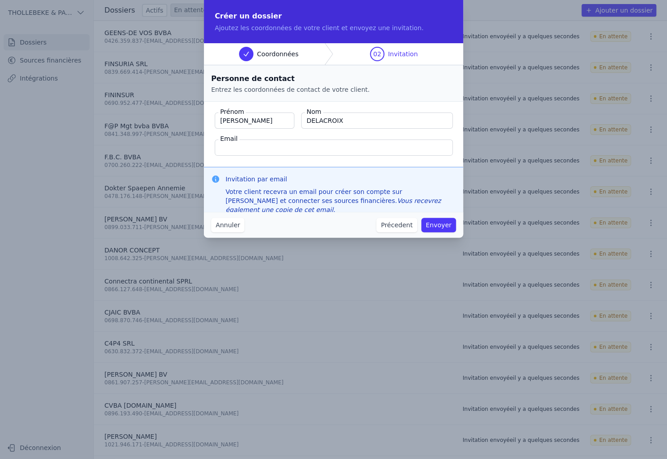
paste input "[PERSON_NAME][EMAIL_ADDRESS][DOMAIN_NAME]"
type input "[PERSON_NAME][EMAIL_ADDRESS][DOMAIN_NAME]"
click at [440, 226] on button "Envoyer" at bounding box center [438, 225] width 35 height 14
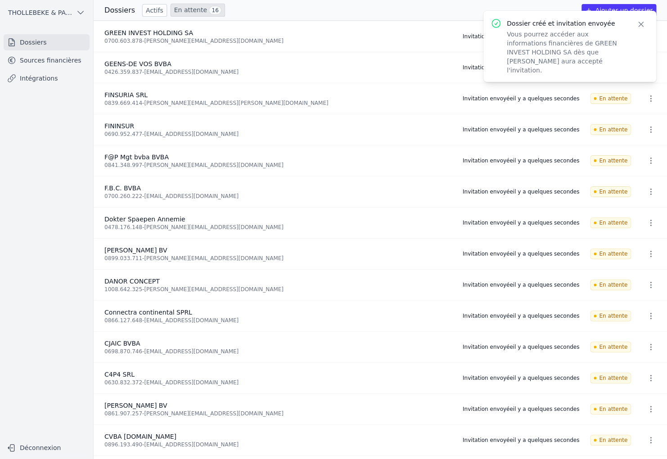
click at [637, 24] on icon "button" at bounding box center [641, 24] width 9 height 9
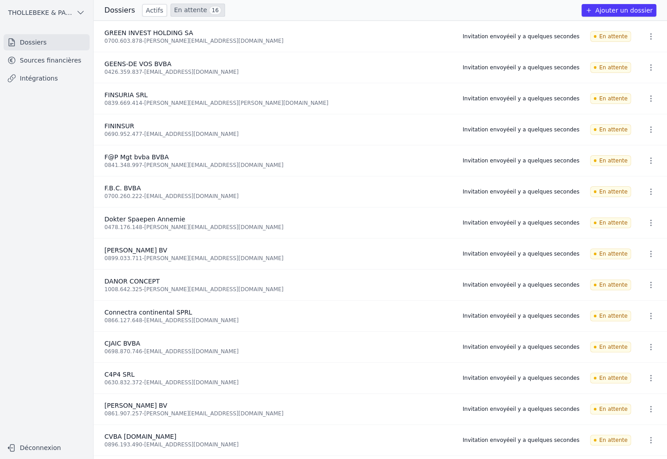
click at [600, 10] on button "Ajouter un dossier" at bounding box center [619, 10] width 75 height 13
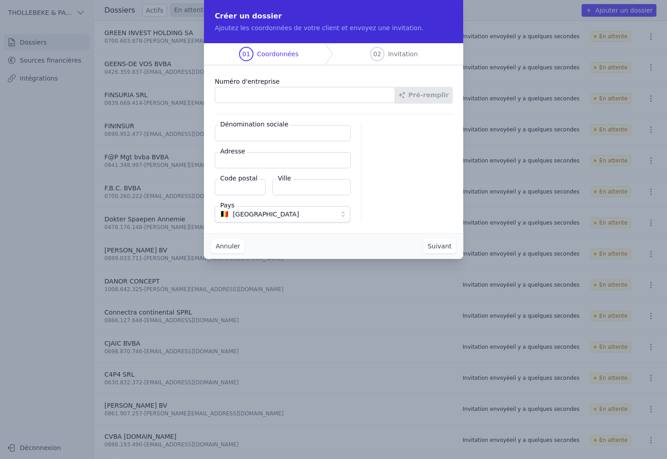
click at [225, 95] on input "Numéro d'entreprise" at bounding box center [305, 95] width 181 height 16
paste input "0881.307.059"
type input "0881.307.059"
click at [441, 93] on button "Pré-remplir" at bounding box center [424, 95] width 58 height 16
type input "Green-invest SA"
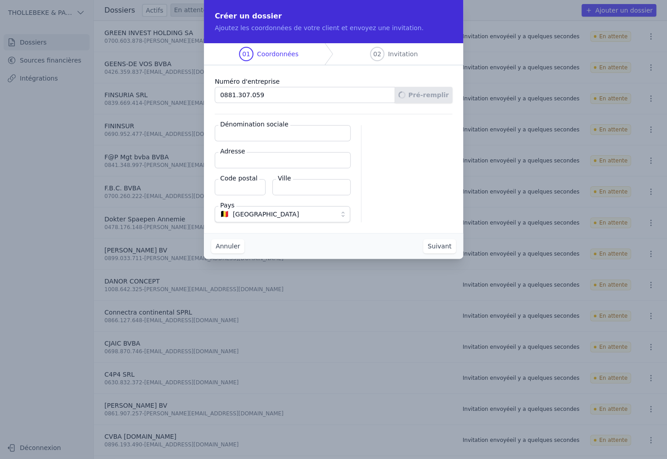
type input "Chaussée de Bruxelles 117"
type input "1310"
type input "La Hulpe"
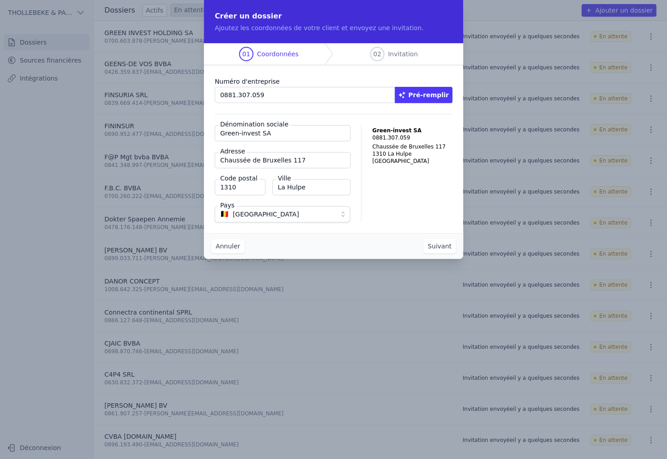
click at [442, 245] on button "Suivant" at bounding box center [439, 246] width 33 height 14
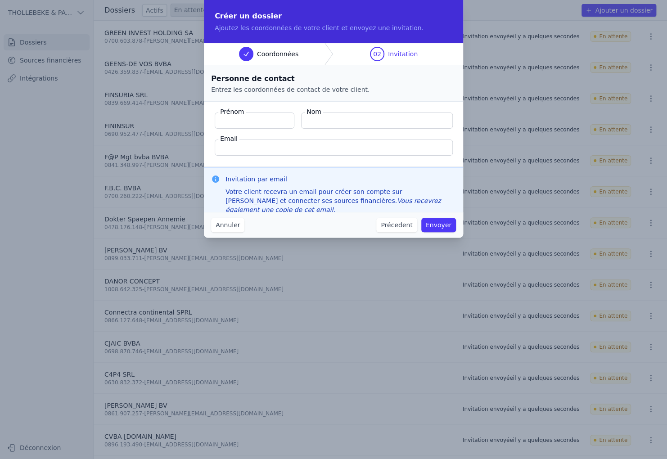
click at [268, 122] on input "Prénom" at bounding box center [255, 121] width 80 height 16
type input "[PERSON_NAME]"
type input "DELACROIX"
click at [256, 147] on input "Email" at bounding box center [334, 148] width 238 height 16
paste input "[PERSON_NAME][EMAIL_ADDRESS][DOMAIN_NAME]"
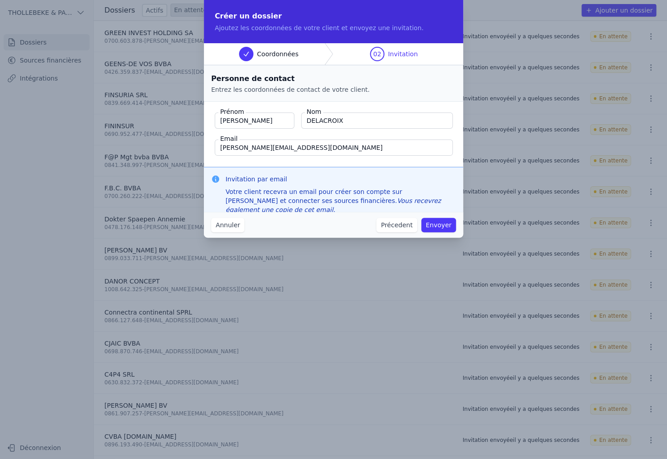
type input "[PERSON_NAME][EMAIL_ADDRESS][DOMAIN_NAME]"
click at [441, 228] on button "Envoyer" at bounding box center [438, 225] width 35 height 14
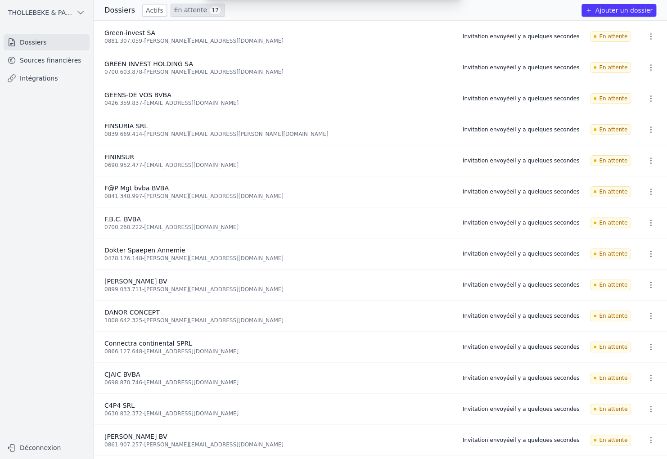
scroll to position [32, 0]
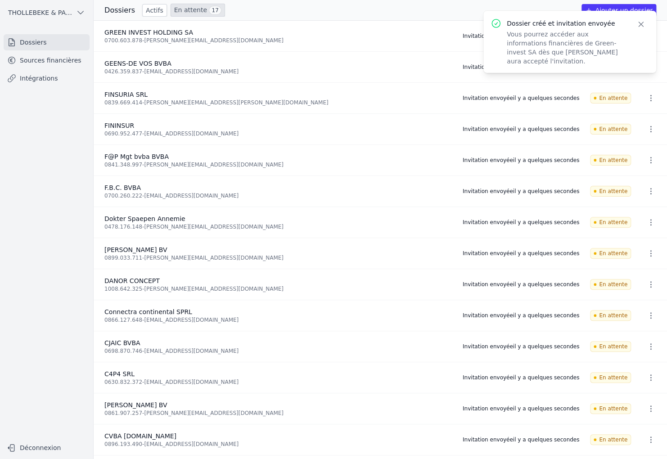
click at [613, 7] on button "Ajouter un dossier" at bounding box center [619, 10] width 75 height 13
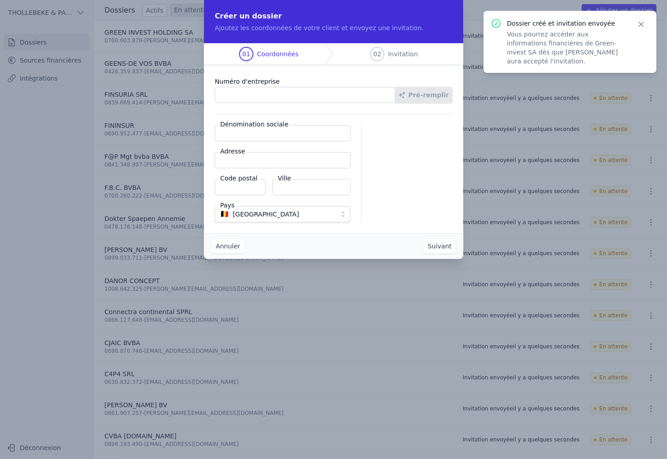
click at [231, 96] on input "Numéro d'entreprise" at bounding box center [305, 95] width 181 height 16
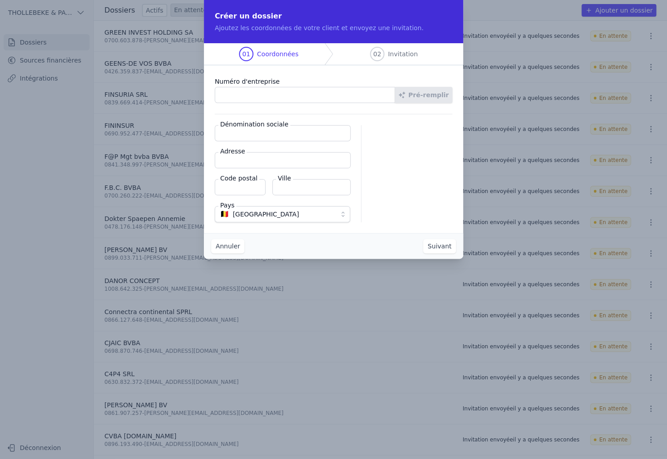
click at [249, 94] on input "Numéro d'entreprise" at bounding box center [305, 95] width 181 height 16
paste input "0456.455.373"
type input "0456.455.373"
click at [430, 97] on button "Pré-remplir" at bounding box center [424, 95] width 58 height 16
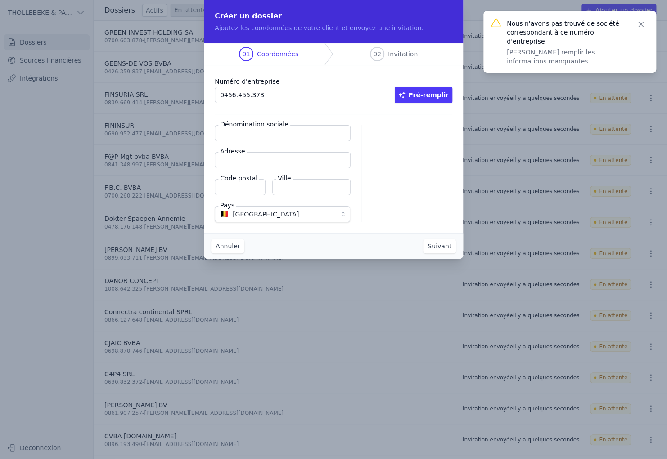
click at [266, 135] on input "Dénomination sociale" at bounding box center [283, 133] width 136 height 16
type input "IMMO TDG"
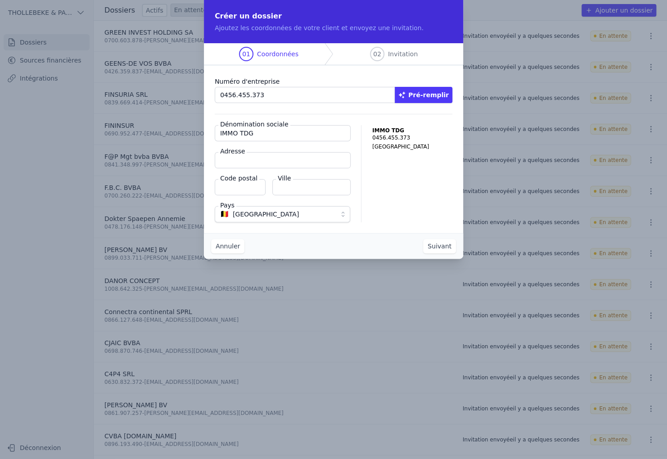
click at [241, 164] on input "Adresse" at bounding box center [283, 160] width 136 height 16
paste input "[STREET_ADDRESS]"
type input "[STREET_ADDRESS]"
click at [232, 186] on input "Code postal" at bounding box center [240, 187] width 51 height 16
type input "3090"
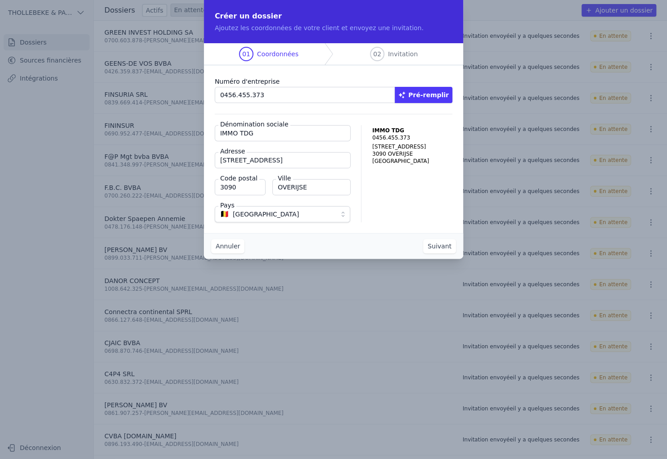
type input "OVERIJSE"
click at [450, 204] on div "IMMO TDG 0456.455.373 [STREET_ADDRESS]" at bounding box center [412, 173] width 80 height 97
click at [448, 246] on button "Suivant" at bounding box center [439, 246] width 33 height 14
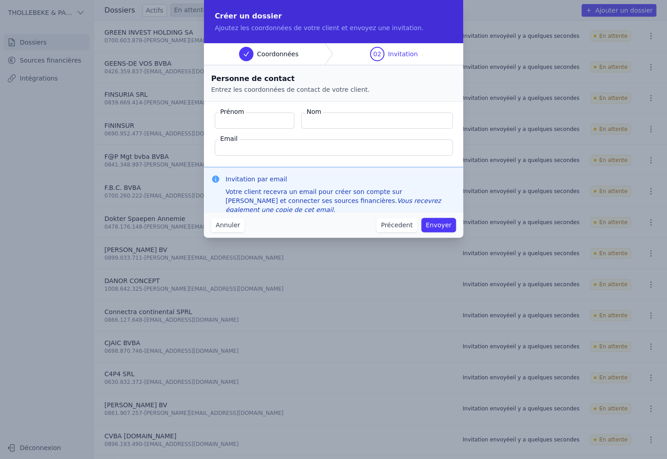
click at [267, 124] on input "Prénom" at bounding box center [255, 121] width 80 height 16
type input "[PERSON_NAME]"
type input "NORRE"
type input "[PERSON_NAME][EMAIL_ADDRESS][DOMAIN_NAME]"
click at [439, 224] on button "Envoyer" at bounding box center [438, 225] width 35 height 14
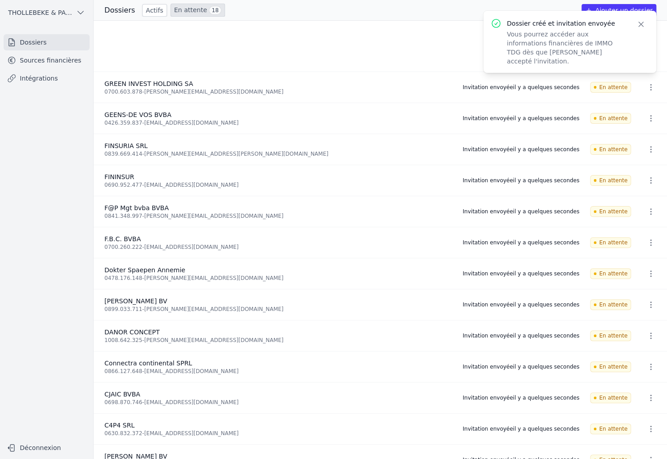
scroll to position [0, 0]
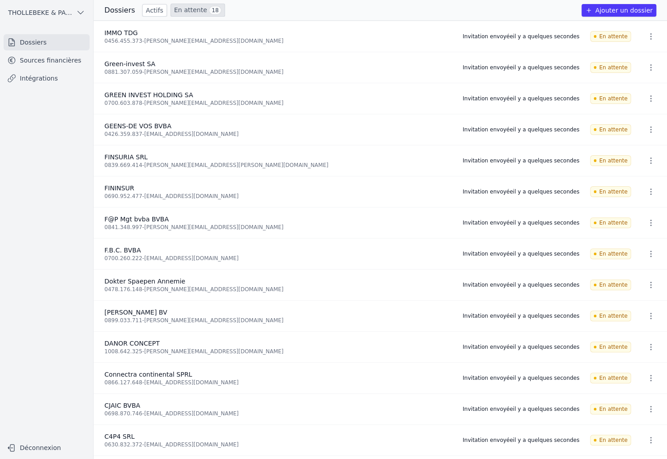
click at [618, 10] on button "Ajouter un dossier" at bounding box center [619, 10] width 75 height 13
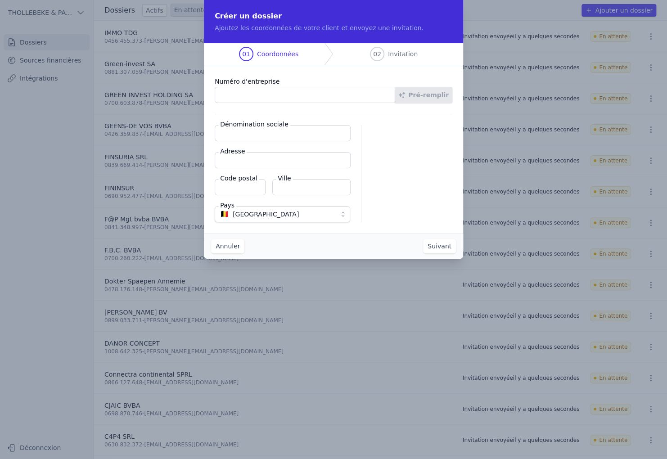
click at [235, 92] on input "Numéro d'entreprise" at bounding box center [305, 95] width 181 height 16
click at [273, 88] on input "Numéro d'entreprise" at bounding box center [305, 95] width 181 height 16
paste input "0537.813.431"
type input "0537.813.431"
click at [440, 97] on button "Pré-remplir" at bounding box center [424, 95] width 58 height 16
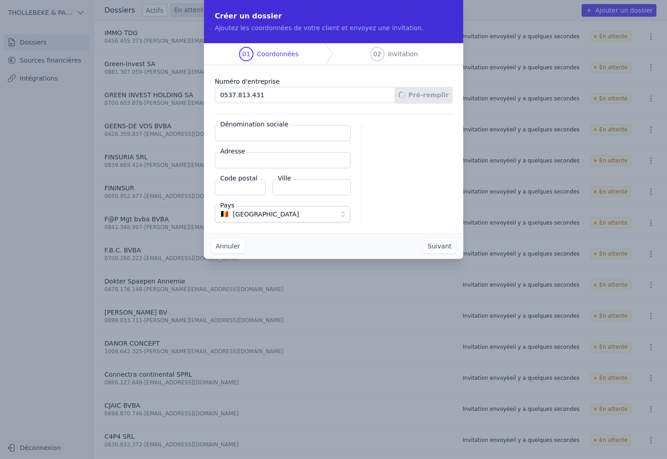
type input "KIWA1 SRL"
type input "Chaussée de Bruxelles 117"
type input "1310"
type input "La Hulpe"
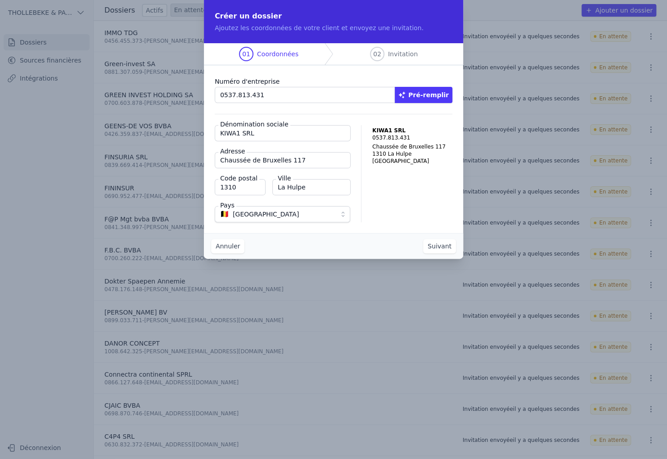
click at [440, 244] on button "Suivant" at bounding box center [439, 246] width 33 height 14
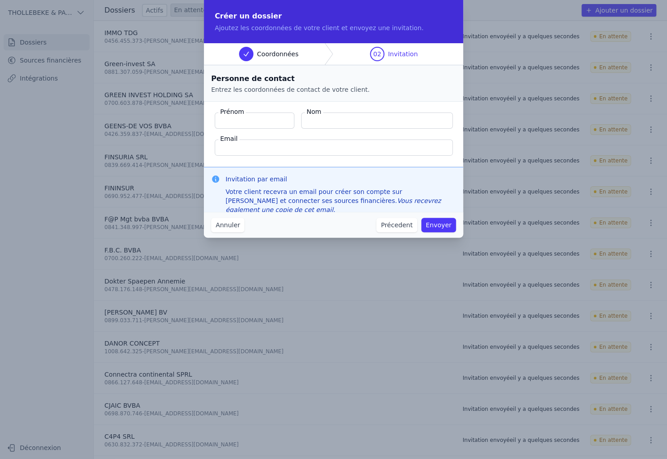
click at [270, 122] on input "Prénom" at bounding box center [255, 121] width 80 height 16
type input "K"
type input "[PERSON_NAME]"
type input "DELACROIX"
click at [236, 149] on input "Email" at bounding box center [334, 148] width 238 height 16
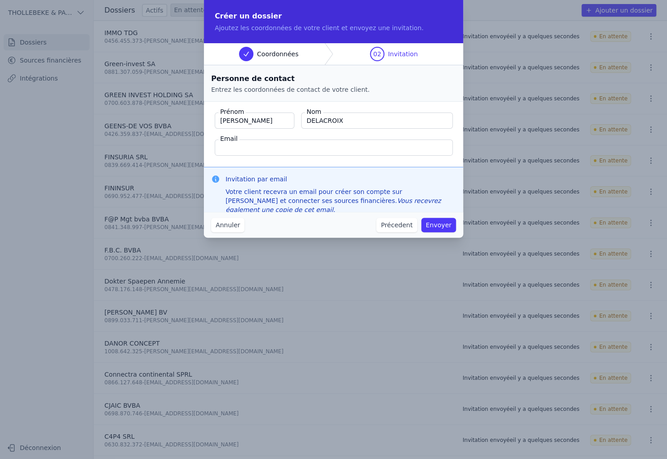
paste input "[PERSON_NAME][EMAIL_ADDRESS][DOMAIN_NAME]"
type input "[PERSON_NAME][EMAIL_ADDRESS][DOMAIN_NAME]"
click at [414, 160] on fieldset "Prénom [GEOGRAPHIC_DATA] Nom DELACROIX Email [PERSON_NAME][EMAIL_ADDRESS][DOMAI…" at bounding box center [333, 134] width 259 height 65
click at [437, 228] on button "Envoyer" at bounding box center [438, 225] width 35 height 14
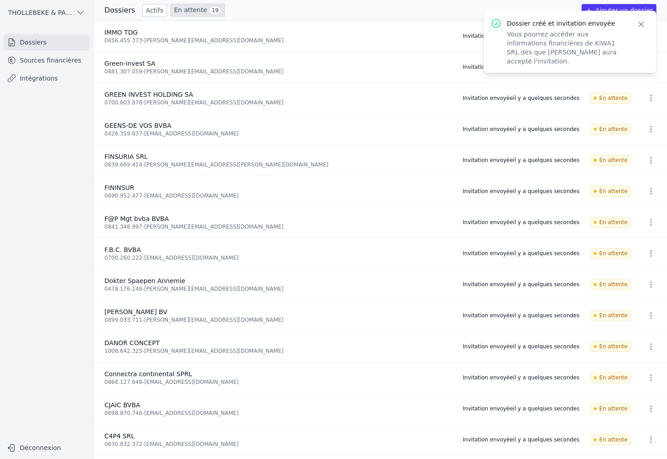
click at [175, 11] on link "En attente 19" at bounding box center [198, 10] width 54 height 13
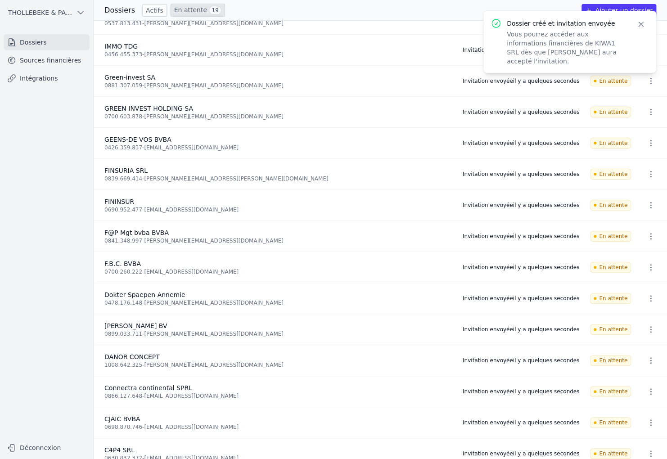
scroll to position [0, 0]
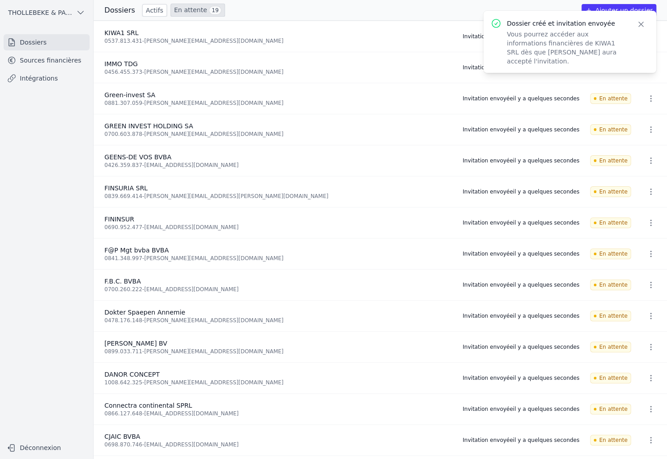
click at [610, 7] on button "Ajouter un dossier" at bounding box center [619, 10] width 75 height 13
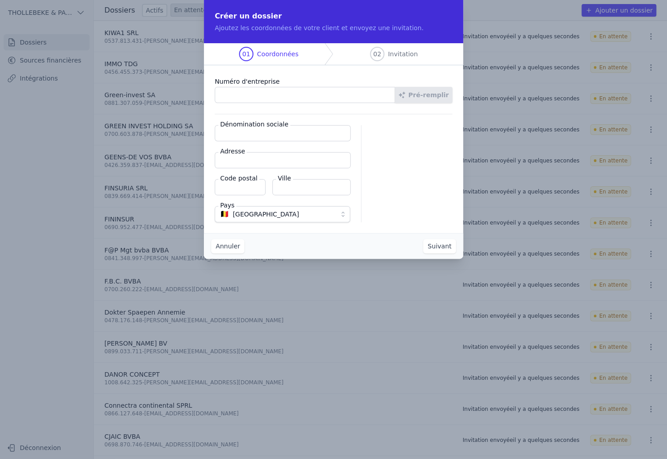
click at [241, 93] on input "Numéro d'entreprise" at bounding box center [305, 95] width 181 height 16
click at [230, 92] on input "Numéro d'entreprise" at bounding box center [305, 95] width 181 height 16
paste input "0454.489.045"
type input "0454.489.045"
click at [431, 99] on button "Pré-remplir" at bounding box center [424, 95] width 58 height 16
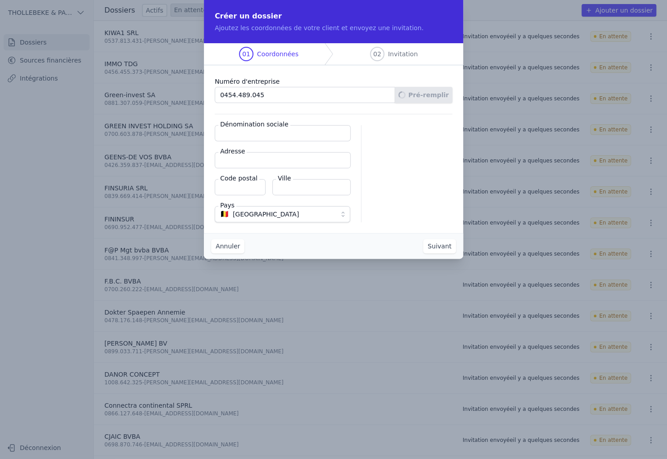
type input "KOALA BV"
type input "[STREET_ADDRESS]"
type input "1200"
type input "Sint-Lambrechts-[GEOGRAPHIC_DATA]"
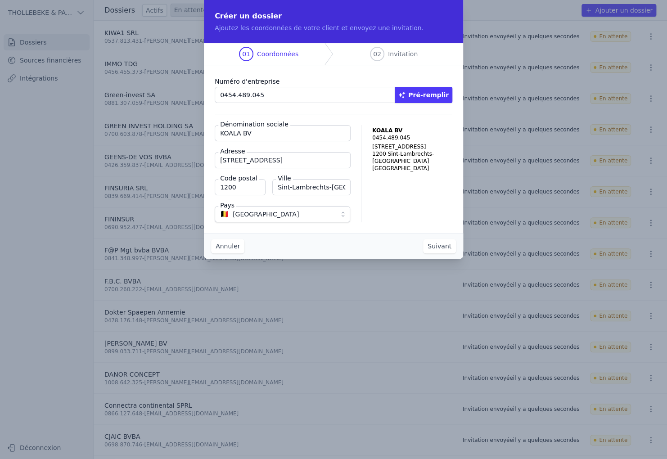
click at [445, 244] on button "Suivant" at bounding box center [439, 246] width 33 height 14
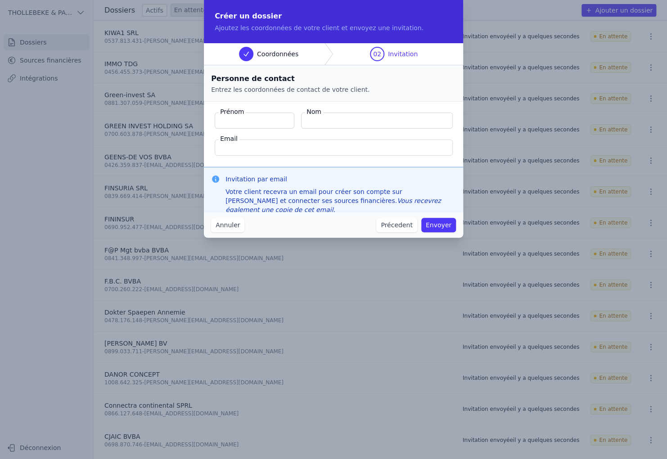
click at [250, 122] on input "Prénom" at bounding box center [255, 121] width 80 height 16
click at [243, 116] on input "Prénom" at bounding box center [255, 121] width 80 height 16
paste input "[PERSON_NAME]"
drag, startPoint x: 262, startPoint y: 122, endPoint x: 182, endPoint y: 122, distance: 79.7
click at [182, 122] on div "Créer un dossier Ajoutez les coordonnées de votre client et envoyez une invitat…" at bounding box center [333, 229] width 667 height 459
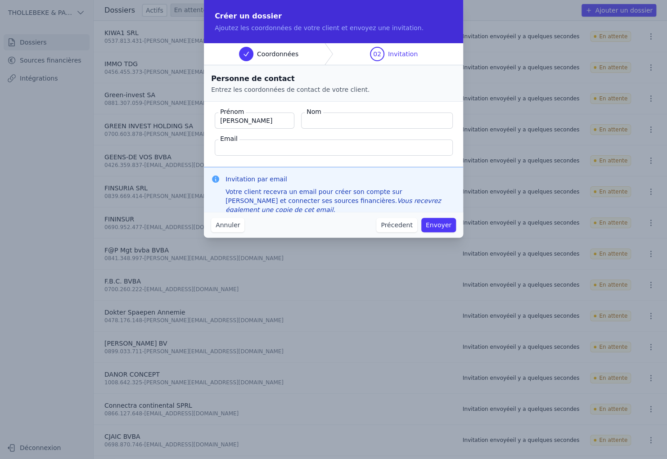
type input "[PERSON_NAME]"
drag, startPoint x: 314, startPoint y: 118, endPoint x: 323, endPoint y: 118, distance: 9.5
click at [315, 118] on input "Quintelier ," at bounding box center [377, 121] width 152 height 16
click at [312, 122] on input "Quintelier ," at bounding box center [377, 121] width 152 height 16
drag, startPoint x: 314, startPoint y: 122, endPoint x: 348, endPoint y: 122, distance: 33.8
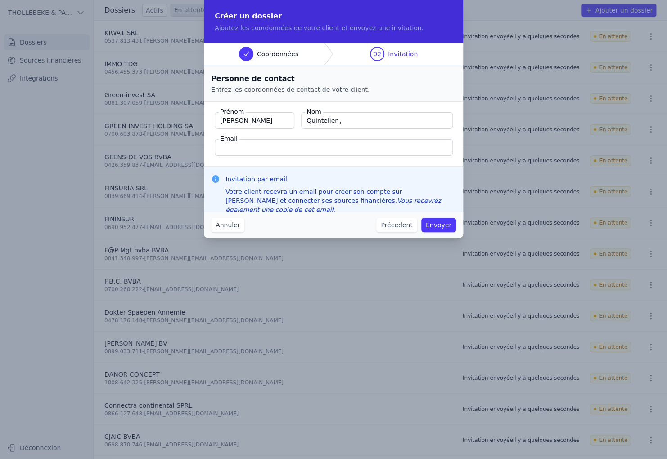
click at [315, 122] on input "Quintelier ," at bounding box center [377, 121] width 152 height 16
click at [349, 122] on input "Quintelier ," at bounding box center [377, 121] width 152 height 16
click at [358, 122] on input "Quintelier ," at bounding box center [377, 121] width 152 height 16
click at [330, 142] on input "Email" at bounding box center [334, 148] width 238 height 16
click at [352, 123] on input "Quintelier ," at bounding box center [377, 121] width 152 height 16
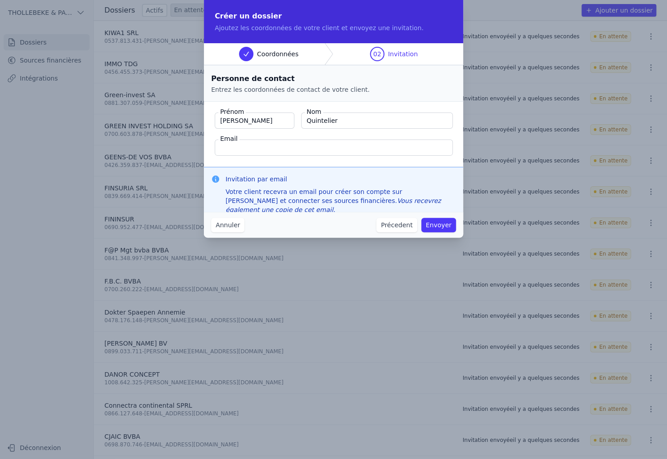
type input "Quintelier"
click at [326, 144] on input "Email" at bounding box center [334, 148] width 238 height 16
click at [238, 147] on input "Email" at bounding box center [334, 148] width 238 height 16
paste input "[EMAIL_ADDRESS][DOMAIN_NAME]"
type input "[EMAIL_ADDRESS][DOMAIN_NAME]"
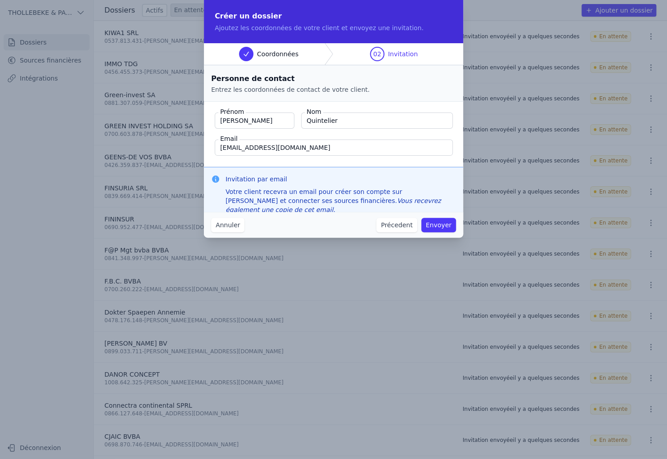
click at [344, 131] on fieldset "Prénom [PERSON_NAME] Nom Quintelier Email [EMAIL_ADDRESS][DOMAIN_NAME]" at bounding box center [333, 134] width 259 height 65
click at [439, 226] on button "Envoyer" at bounding box center [438, 225] width 35 height 14
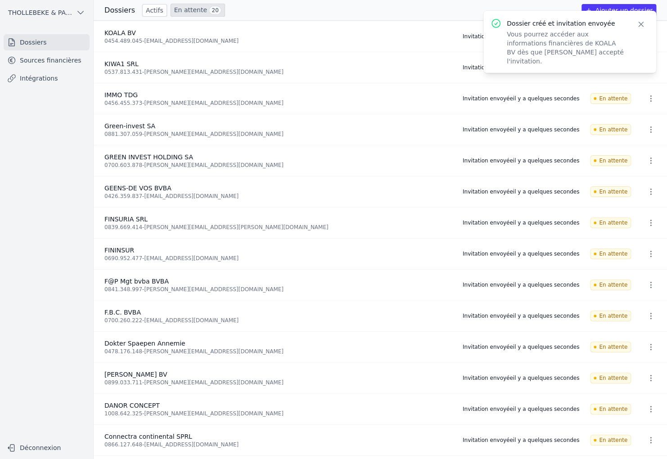
click at [608, 7] on button "Ajouter un dossier" at bounding box center [619, 10] width 75 height 13
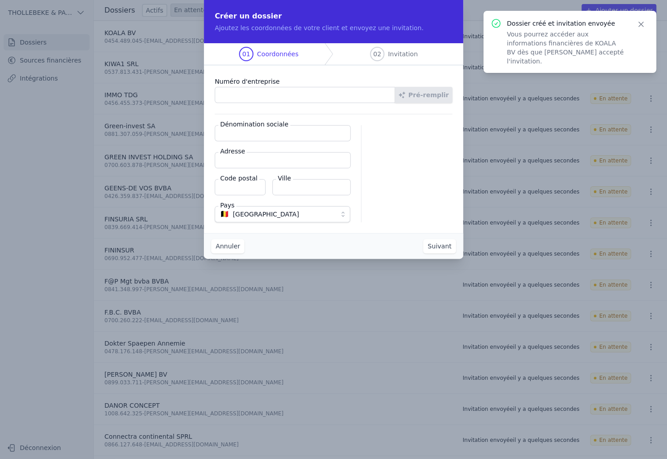
click at [268, 94] on input "Numéro d'entreprise" at bounding box center [305, 95] width 181 height 16
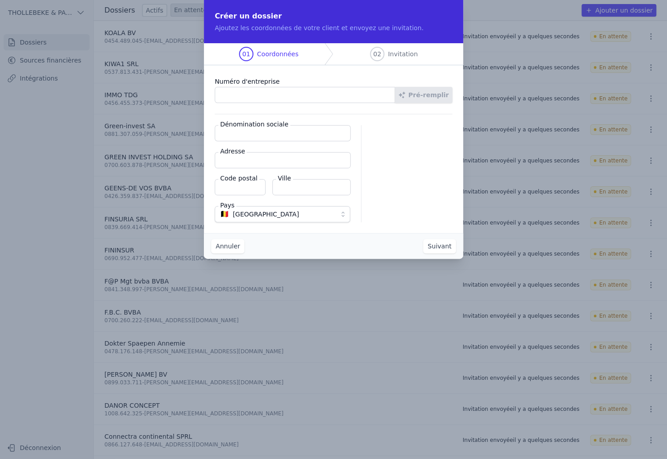
click at [269, 90] on input "Numéro d'entreprise" at bounding box center [305, 95] width 181 height 16
paste input "0803.532.558"
type input "0803.532.558"
click at [422, 100] on button "Pré-remplir" at bounding box center [424, 95] width 58 height 16
type input "K-Solution BV"
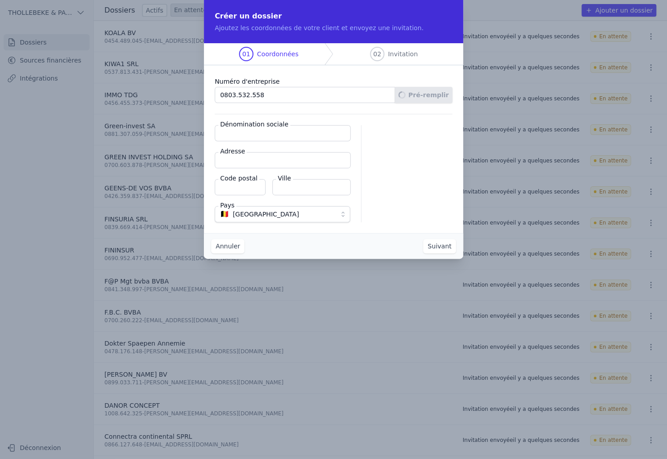
type input "[STREET_ADDRESS]"
type input "3090"
type input "Overijse"
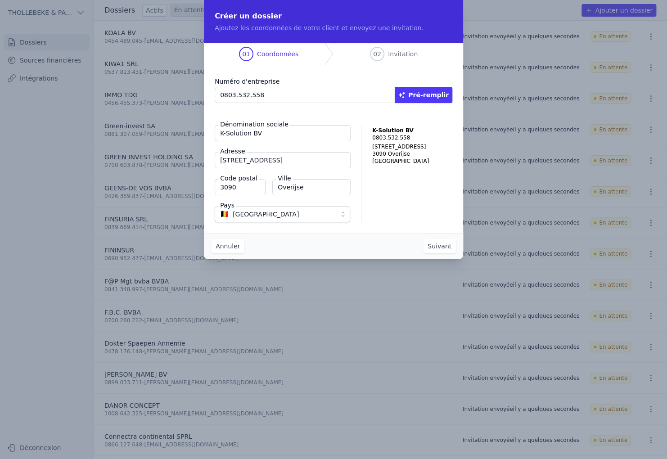
click at [436, 244] on button "Suivant" at bounding box center [439, 246] width 33 height 14
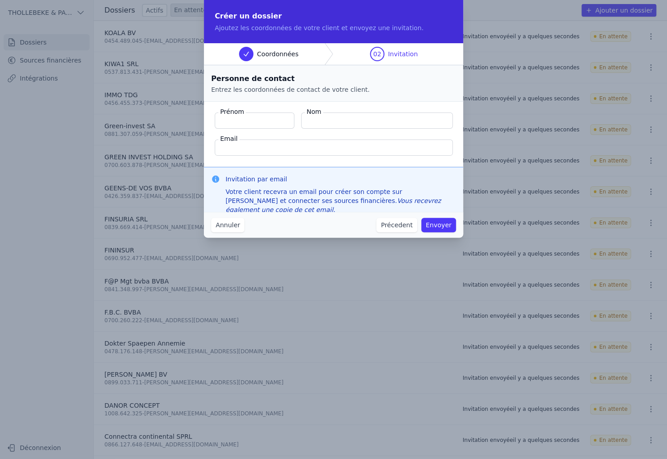
click at [265, 124] on input "Prénom" at bounding box center [255, 121] width 80 height 16
type input "[PERSON_NAME]"
click at [329, 121] on input "Nom" at bounding box center [377, 121] width 152 height 16
paste input "Lecluyze"
type input "Lecluyze"
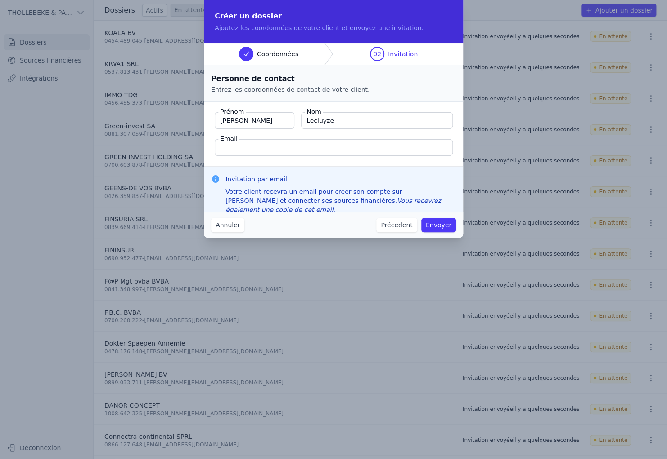
click at [250, 125] on input "[PERSON_NAME]" at bounding box center [255, 121] width 80 height 16
type input "[PERSON_NAME]"
click at [236, 140] on label "Email" at bounding box center [228, 138] width 21 height 9
click at [236, 140] on input "Email" at bounding box center [334, 148] width 238 height 16
click at [280, 150] on input "Email" at bounding box center [334, 148] width 238 height 16
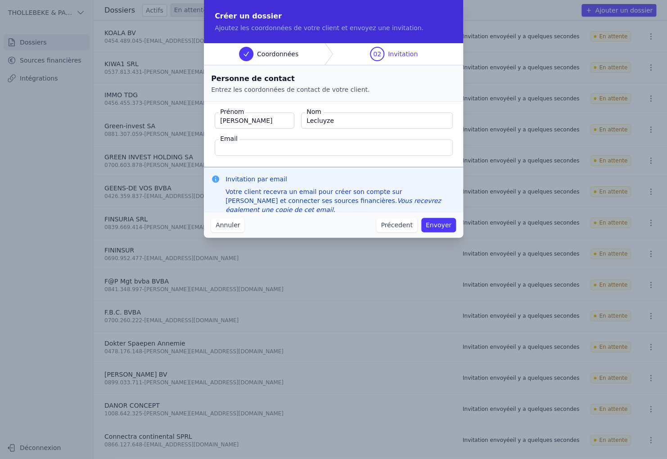
paste input "[EMAIL_ADDRESS][PERSON_NAME][DOMAIN_NAME]"
type input "[EMAIL_ADDRESS][PERSON_NAME][DOMAIN_NAME]"
click at [436, 226] on button "Envoyer" at bounding box center [438, 225] width 35 height 14
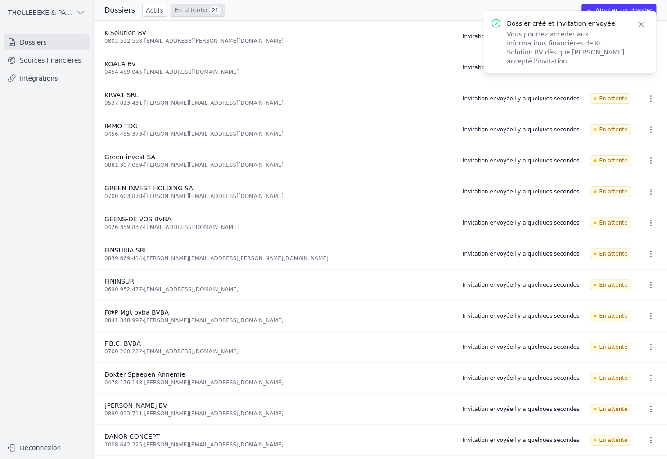
click at [609, 9] on button "Ajouter un dossier" at bounding box center [619, 10] width 75 height 13
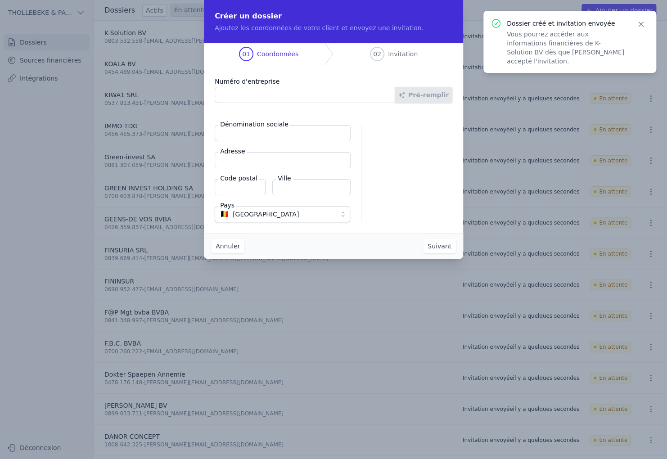
click at [243, 93] on input "Numéro d'entreprise" at bounding box center [305, 95] width 181 height 16
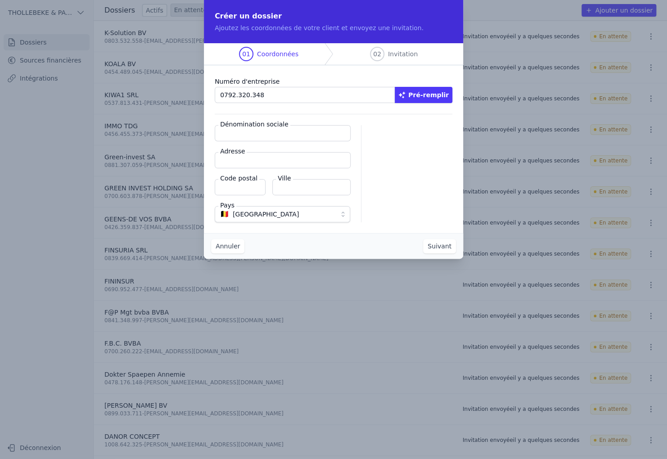
type input "0792.320.348"
click at [423, 239] on button "Suivant" at bounding box center [439, 246] width 33 height 14
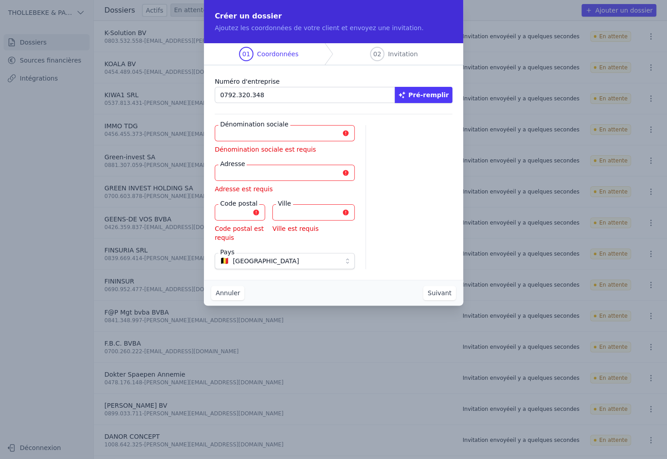
click at [427, 90] on button "Pré-remplir" at bounding box center [424, 95] width 58 height 16
type input "M & M MULTI SHOP BV BV"
type input "[STREET_ADDRESS]"
type input "2580"
type input "Putte"
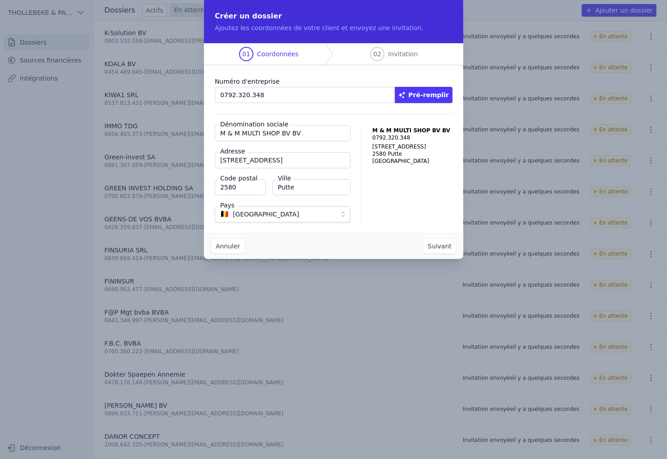
click at [445, 249] on button "Suivant" at bounding box center [439, 246] width 33 height 14
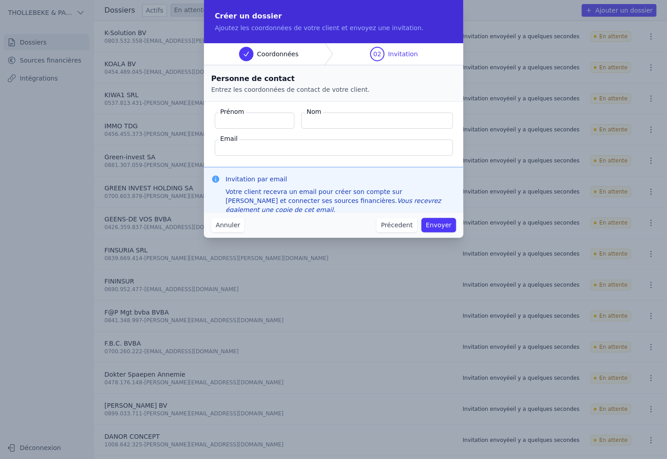
click at [236, 120] on input "Prénom" at bounding box center [255, 121] width 80 height 16
click at [331, 122] on input "Nom" at bounding box center [377, 121] width 152 height 16
paste input "Jegasothy"
type input "Jegasothy"
click at [263, 119] on input "Prénom" at bounding box center [255, 121] width 80 height 16
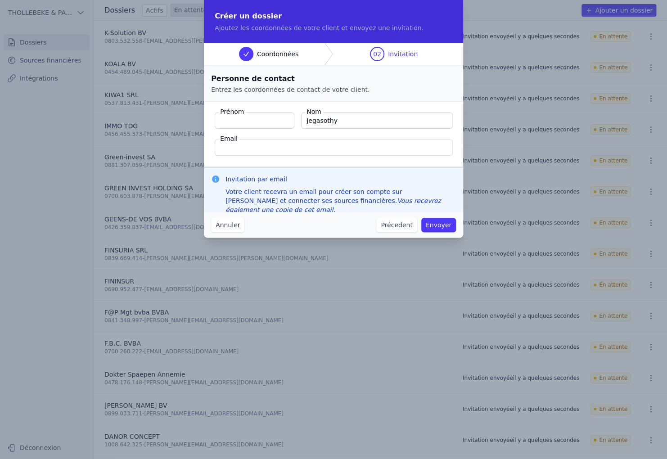
click at [237, 113] on label "Prénom" at bounding box center [231, 111] width 27 height 9
click at [237, 113] on input "Prénom" at bounding box center [255, 121] width 80 height 16
click at [238, 119] on input "Prénom" at bounding box center [255, 121] width 80 height 16
paste input "Kujendran"
type input "Kujendran"
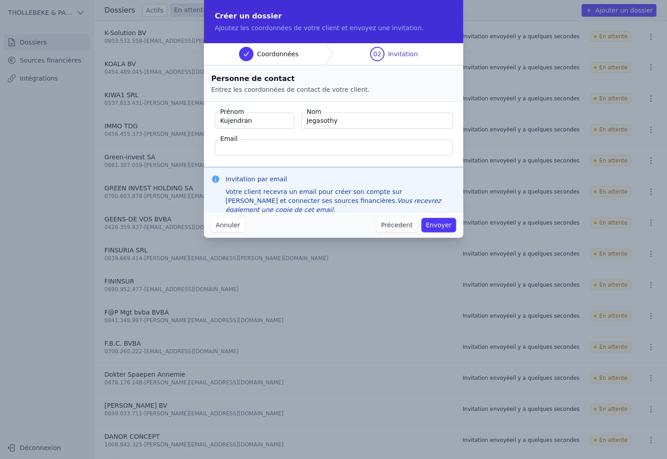
click at [249, 150] on input "Email" at bounding box center [334, 148] width 238 height 16
click at [235, 150] on input "Email" at bounding box center [334, 148] width 238 height 16
paste input "[PERSON_NAME][EMAIL_ADDRESS][DOMAIN_NAME]"
type input "[PERSON_NAME][EMAIL_ADDRESS][DOMAIN_NAME]"
click at [436, 160] on fieldset "Prénom Kujendran Nom Jegasothy Email [PERSON_NAME][EMAIL_ADDRESS][DOMAIN_NAME]" at bounding box center [333, 134] width 259 height 65
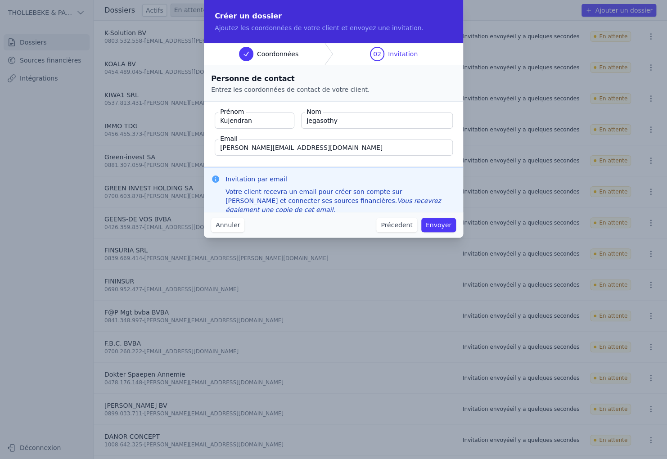
click at [439, 226] on button "Envoyer" at bounding box center [438, 225] width 35 height 14
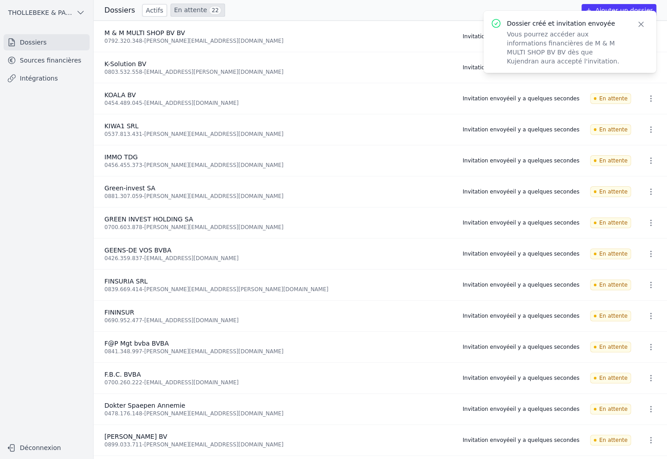
click at [639, 22] on icon "button" at bounding box center [641, 24] width 9 height 9
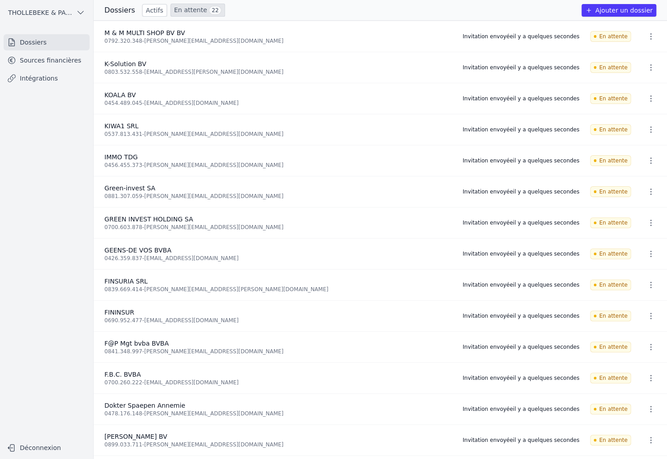
click at [619, 10] on button "Ajouter un dossier" at bounding box center [619, 10] width 75 height 13
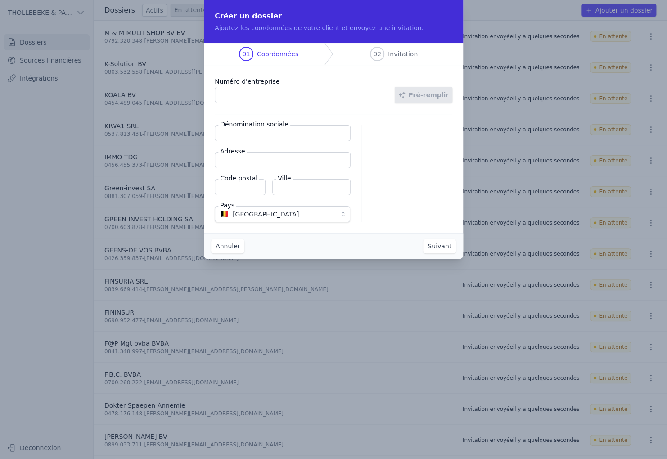
click at [240, 97] on input "Numéro d'entreprise" at bounding box center [305, 95] width 181 height 16
paste input "0451.370.494"
type input "0451.370.494"
click at [431, 98] on button "Pré-remplir" at bounding box center [424, 95] width 58 height 16
type input "[PERSON_NAME] SRL"
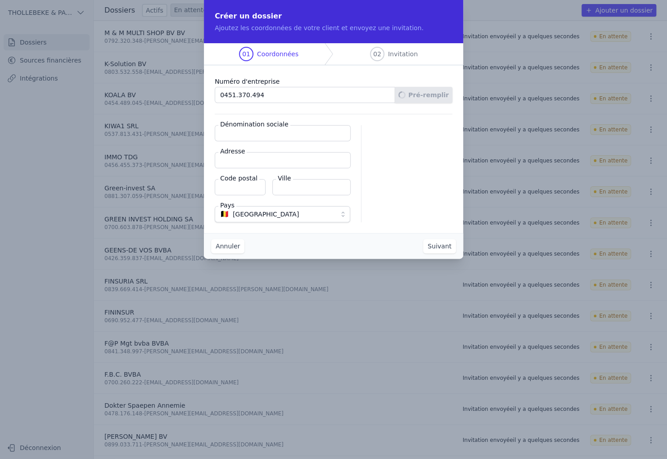
type input "[STREET_ADDRESS]"
type input "1070"
type input "Anderlecht"
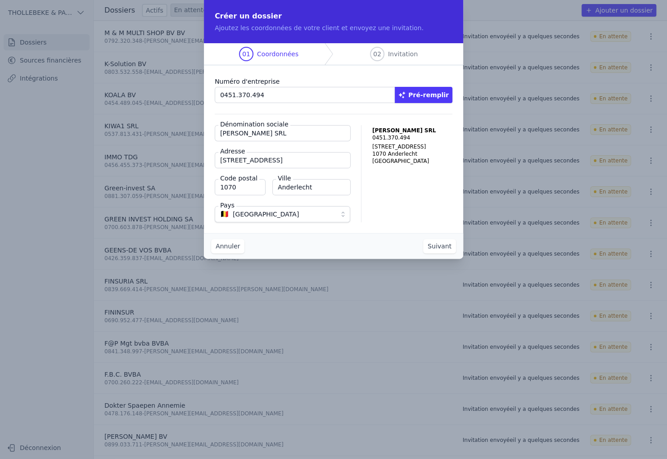
click at [436, 249] on button "Suivant" at bounding box center [439, 246] width 33 height 14
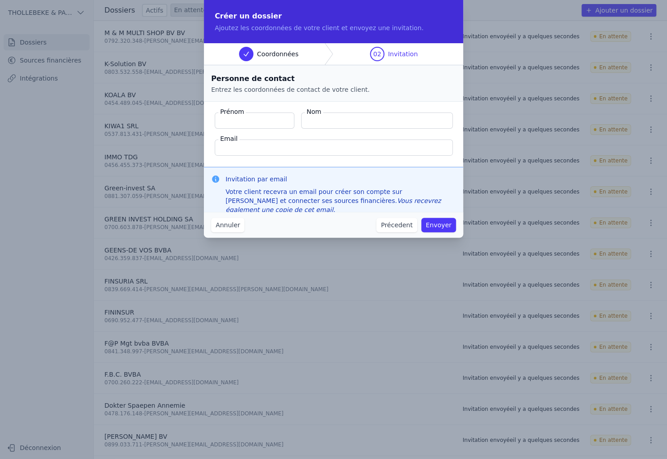
click at [250, 143] on input "Email" at bounding box center [334, 148] width 238 height 16
paste input "[EMAIL_ADDRESS][DOMAIN_NAME],"
type input "[EMAIL_ADDRESS][DOMAIN_NAME]"
click at [252, 119] on input "Prénom" at bounding box center [255, 121] width 80 height 16
type input "[PERSON_NAME]"
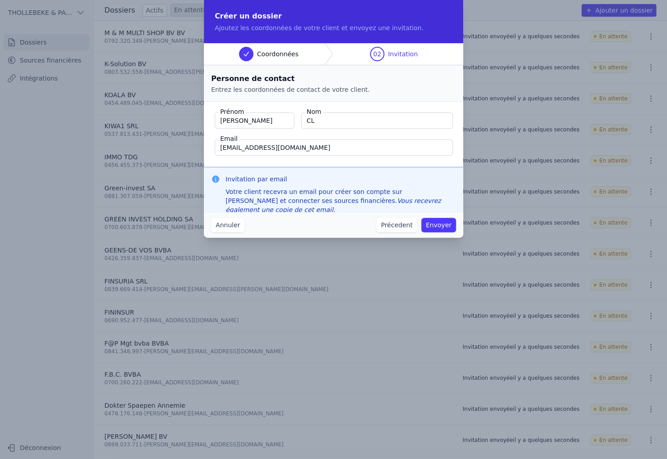
type input "CLOTTENS"
drag, startPoint x: 301, startPoint y: 149, endPoint x: 310, endPoint y: 151, distance: 9.2
click at [301, 149] on input "[EMAIL_ADDRESS][DOMAIN_NAME]" at bounding box center [334, 148] width 238 height 16
click at [439, 222] on button "Envoyer" at bounding box center [438, 225] width 35 height 14
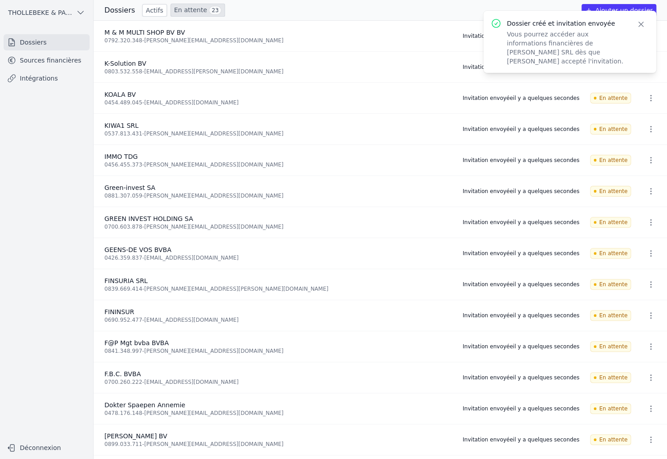
click at [611, 9] on button "Ajouter un dossier" at bounding box center [619, 10] width 75 height 13
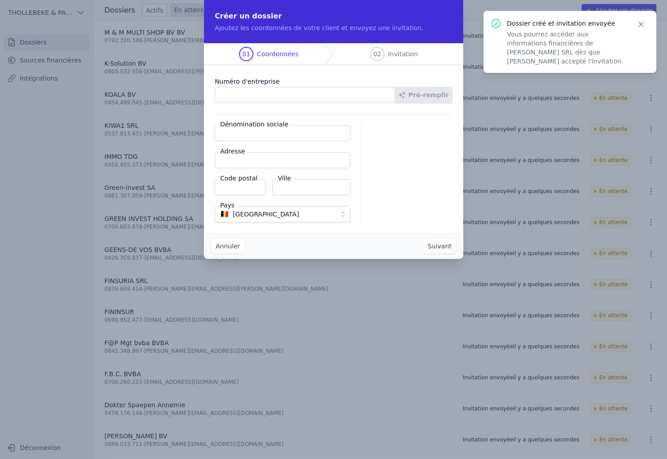
click at [248, 99] on input "Numéro d'entreprise" at bounding box center [305, 95] width 181 height 16
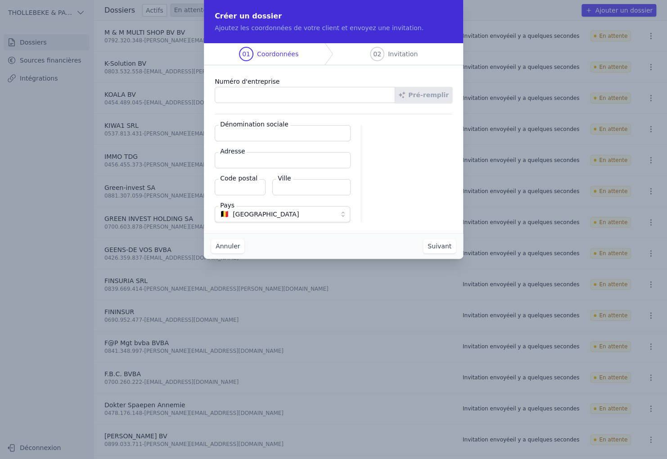
click at [265, 96] on input "Numéro d'entreprise" at bounding box center [305, 95] width 181 height 16
paste input "0672.608.787"
type input "0672.608.787"
click at [429, 97] on button "Pré-remplir" at bounding box center [424, 95] width 58 height 16
type input "MYINSUR SRL"
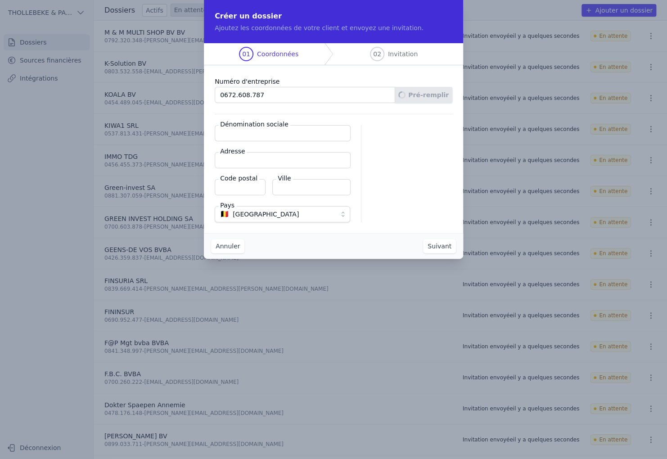
type input "[STREET_ADDRESS]"
type input "1140"
type input "Evere"
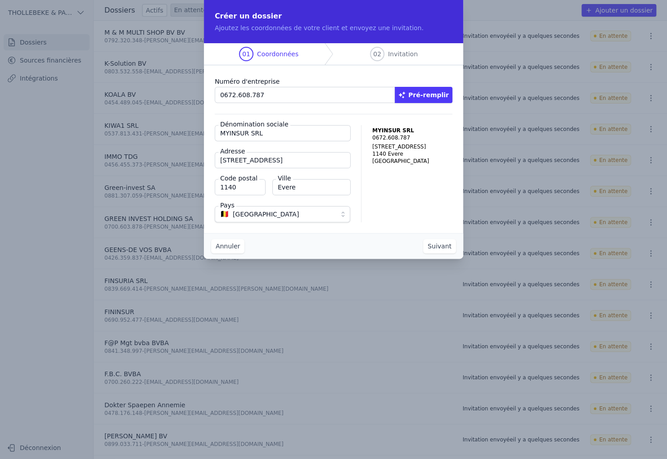
click at [438, 247] on button "Suivant" at bounding box center [439, 246] width 33 height 14
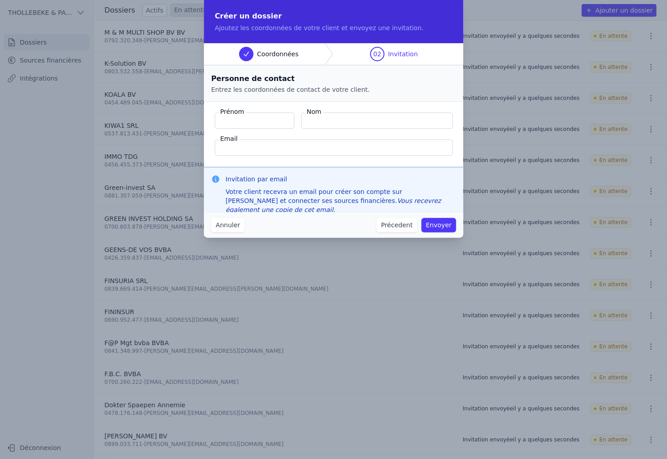
click at [235, 120] on input "Prénom" at bounding box center [255, 121] width 80 height 16
type input "[PERSON_NAME]"
click at [443, 221] on button "Envoyer" at bounding box center [438, 225] width 35 height 14
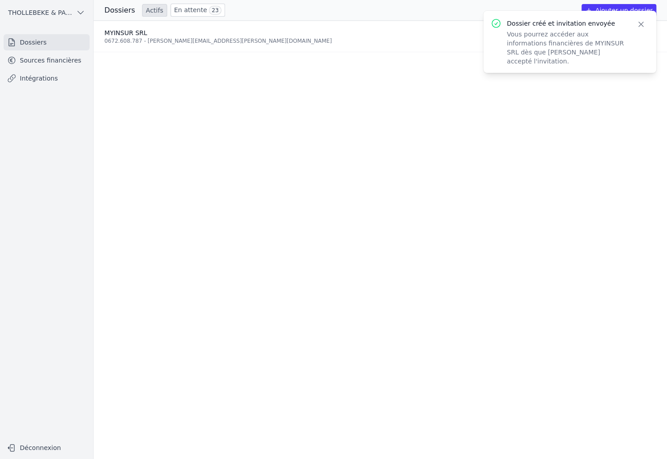
click at [638, 24] on icon "button" at bounding box center [641, 24] width 9 height 9
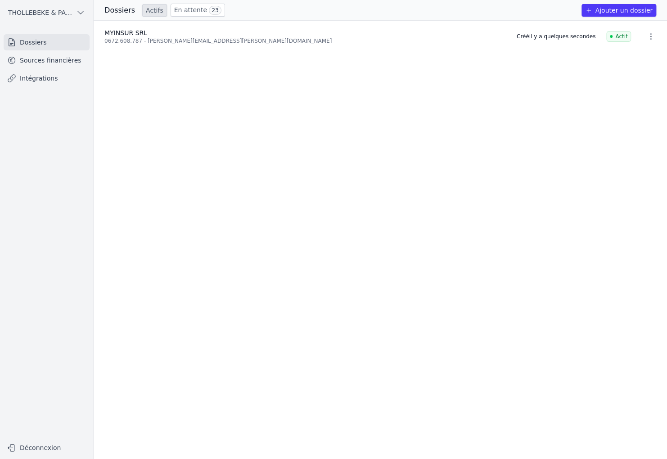
drag, startPoint x: 308, startPoint y: 177, endPoint x: 248, endPoint y: 128, distance: 77.5
click at [307, 177] on ul "MYINSUR SRL 0672.608.787 - [PERSON_NAME][EMAIL_ADDRESS][PERSON_NAME][DOMAIN_NAM…" at bounding box center [381, 240] width 574 height 439
click at [191, 11] on link "En attente 23" at bounding box center [198, 10] width 54 height 13
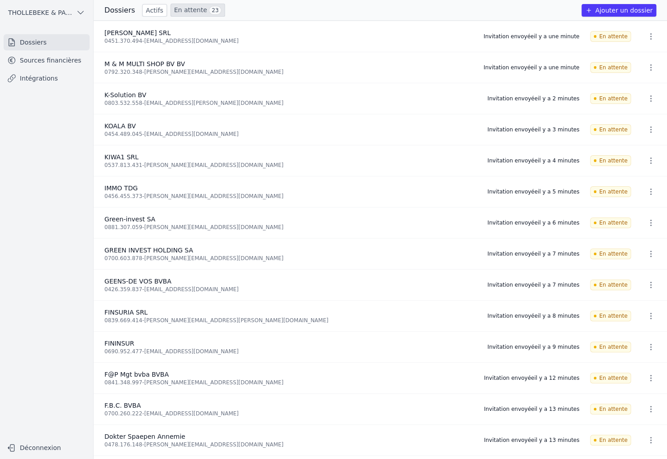
click at [177, 11] on link "En attente 23" at bounding box center [198, 10] width 54 height 13
click at [153, 11] on link "Actifs" at bounding box center [154, 10] width 25 height 13
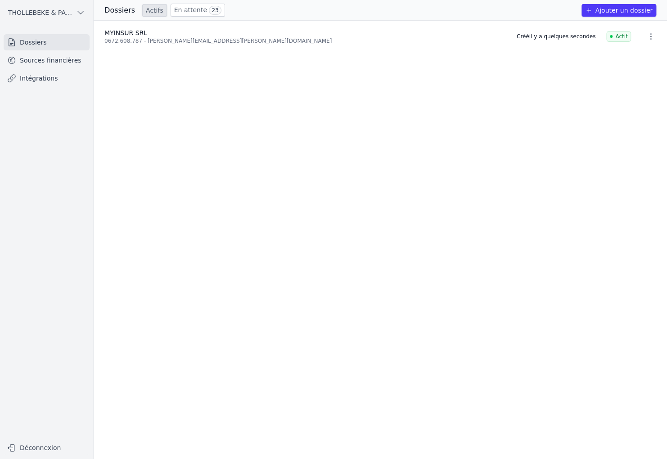
click at [181, 10] on link "En attente 23" at bounding box center [198, 10] width 54 height 13
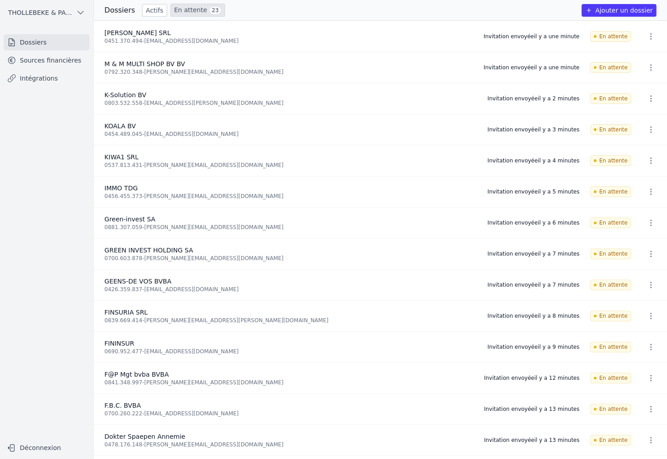
click at [149, 10] on link "Actifs" at bounding box center [154, 10] width 25 height 13
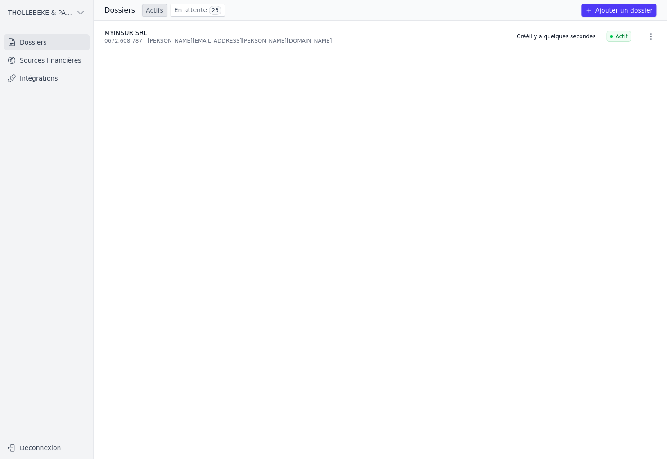
click at [48, 63] on link "Sources financières" at bounding box center [47, 60] width 86 height 16
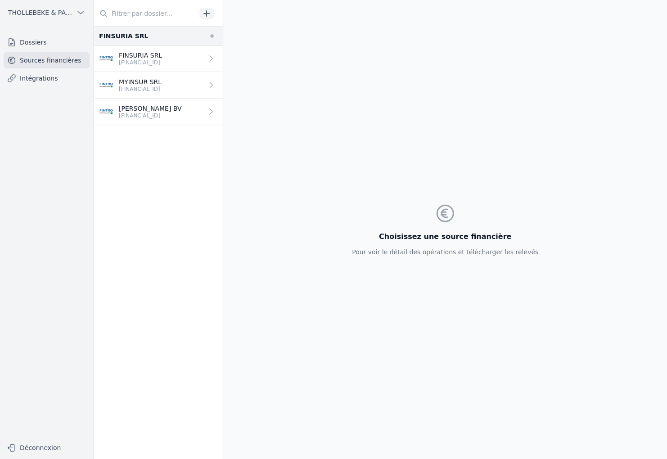
click at [149, 83] on p "MYINSUR SRL" at bounding box center [140, 81] width 43 height 9
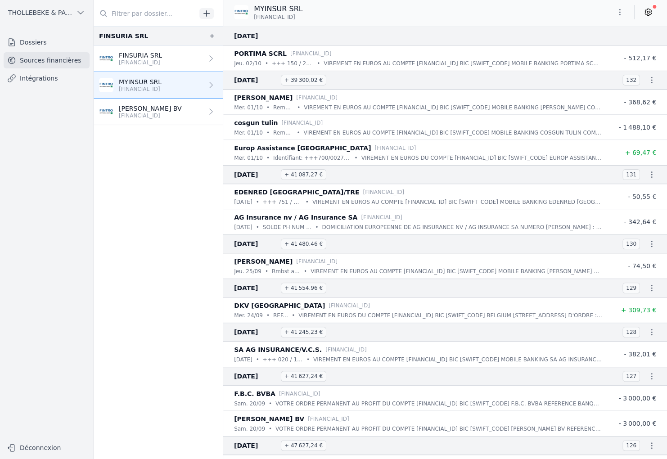
click at [164, 201] on nav "FINSURIA SRL FINSURIA SRL [FINANCIAL_ID] MYINSUR SRL [FINANCIAL_ID] [PERSON_NAM…" at bounding box center [158, 243] width 129 height 433
click at [54, 44] on link "Dossiers" at bounding box center [47, 42] width 86 height 16
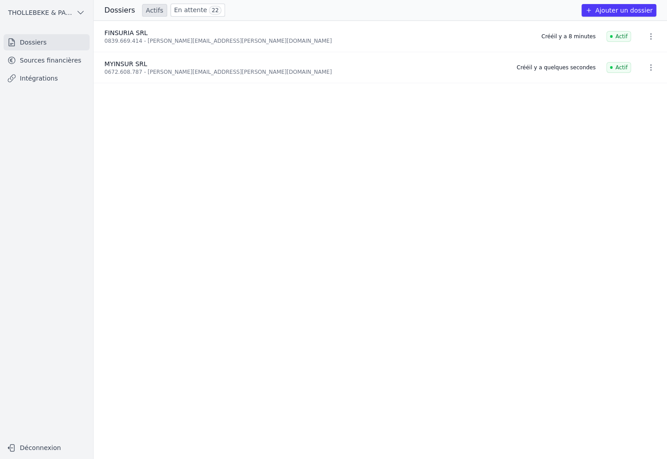
click at [186, 6] on link "En attente 22" at bounding box center [198, 10] width 54 height 13
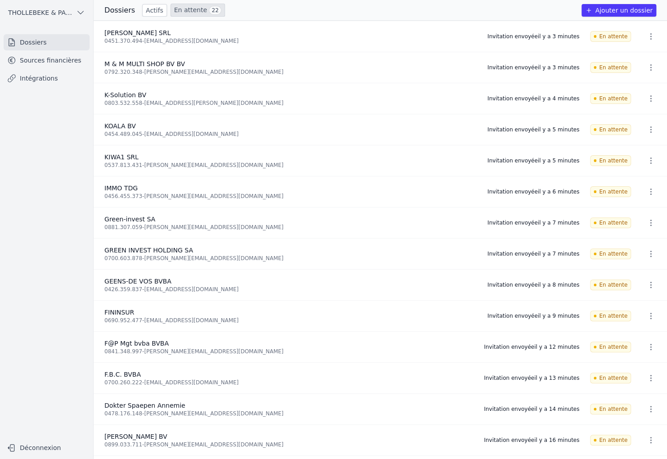
click at [146, 12] on link "Actifs" at bounding box center [154, 10] width 25 height 13
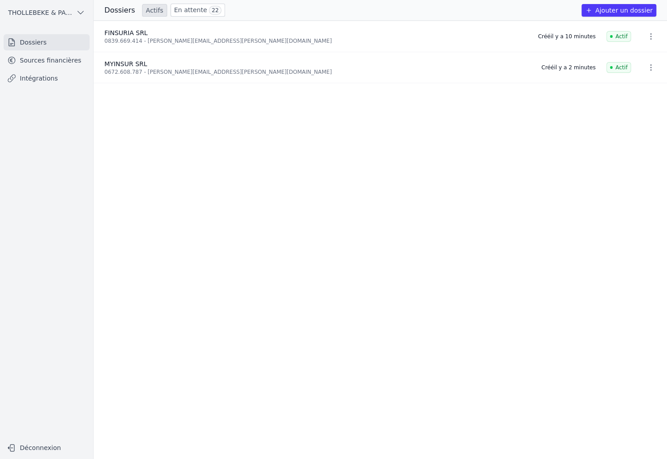
click at [68, 63] on link "Sources financières" at bounding box center [47, 60] width 86 height 16
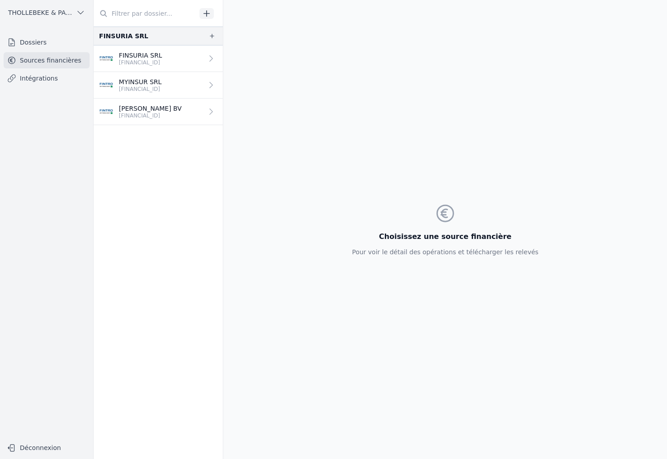
click at [39, 40] on link "Dossiers" at bounding box center [47, 42] width 86 height 16
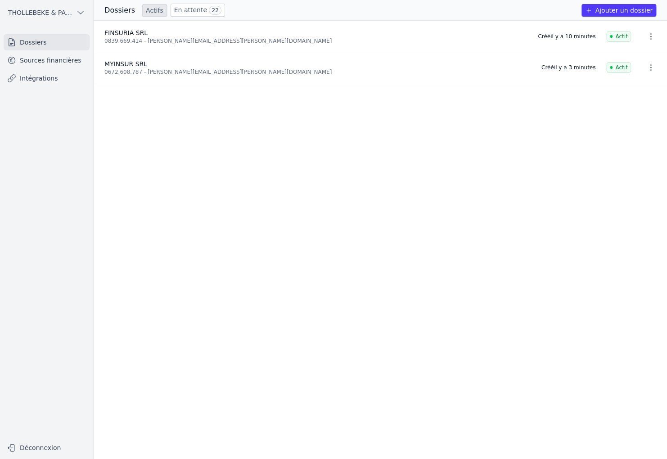
click at [192, 6] on link "En attente 22" at bounding box center [198, 10] width 54 height 13
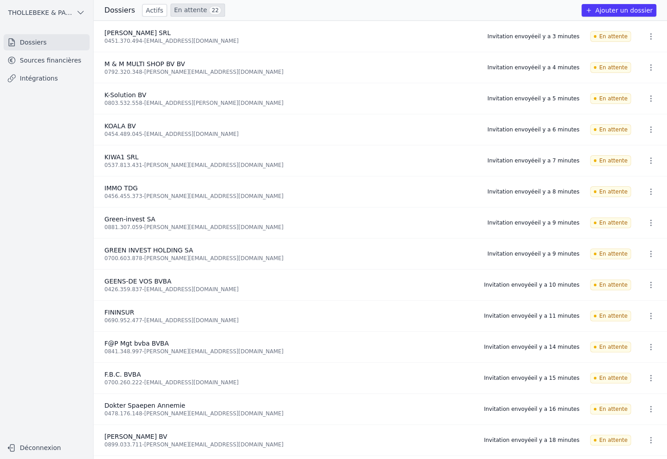
click at [209, 10] on span "22" at bounding box center [215, 10] width 12 height 9
click at [634, 12] on button "Ajouter un dossier" at bounding box center [619, 10] width 75 height 13
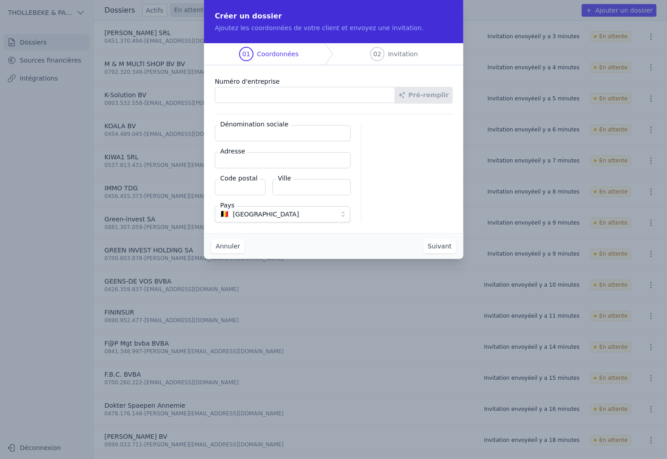
click at [298, 93] on input "Numéro d'entreprise" at bounding box center [305, 95] width 181 height 16
paste input "0672.608.787"
click at [429, 100] on button "Pré-remplir" at bounding box center [424, 95] width 58 height 16
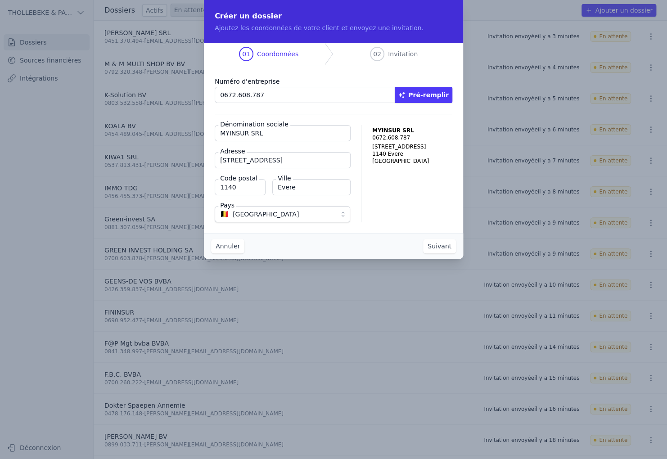
click at [441, 248] on button "Suivant" at bounding box center [439, 246] width 33 height 14
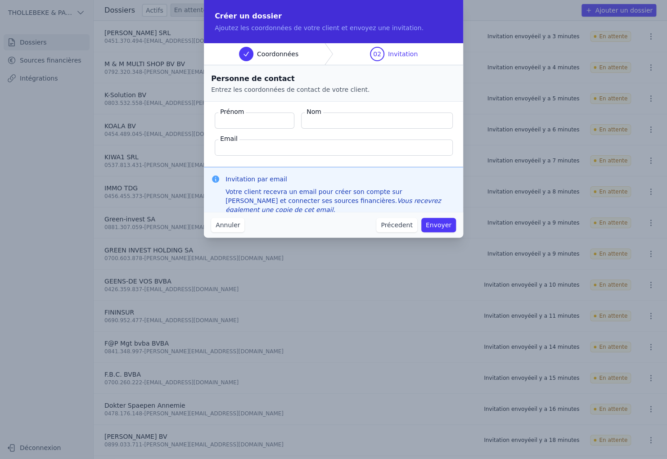
click at [245, 118] on input "Prénom" at bounding box center [255, 121] width 80 height 16
click at [244, 151] on input "Email" at bounding box center [334, 148] width 238 height 16
paste input "[PERSON_NAME][EMAIL_ADDRESS][PERSON_NAME][DOMAIN_NAME]"
click at [432, 221] on button "Envoyer" at bounding box center [438, 225] width 35 height 14
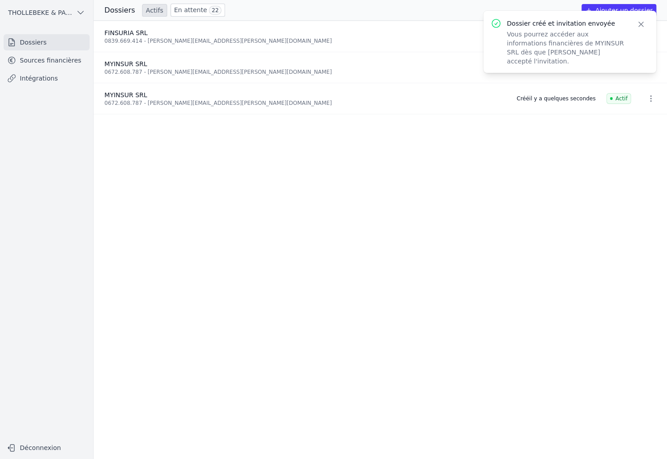
click at [640, 25] on icon "button" at bounding box center [641, 24] width 9 height 9
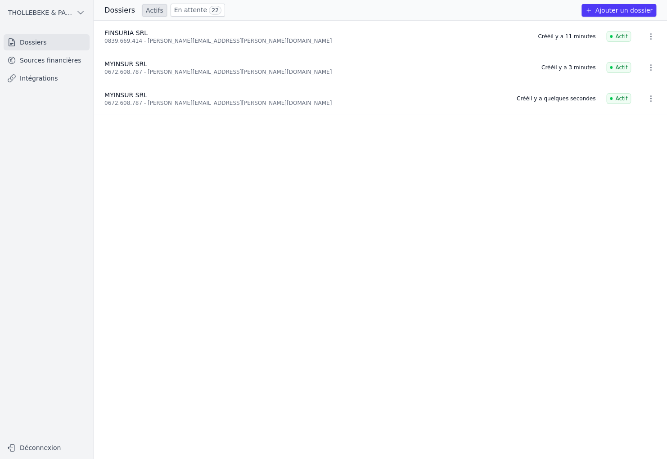
click at [647, 99] on icon "button" at bounding box center [651, 98] width 9 height 9
click at [637, 118] on button "Supprimer" at bounding box center [634, 118] width 56 height 18
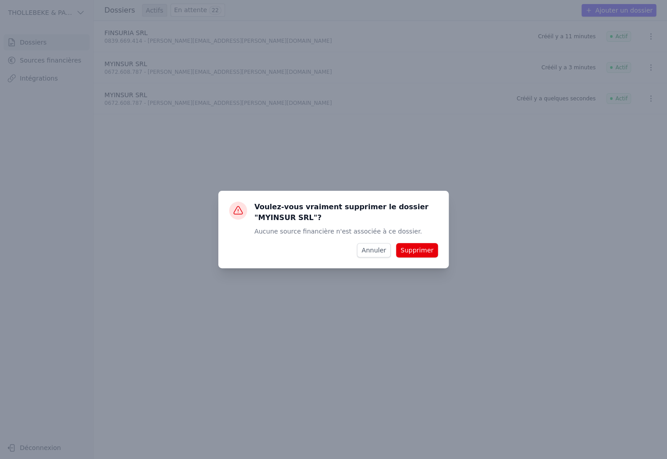
click at [426, 253] on button "Supprimer" at bounding box center [417, 250] width 42 height 14
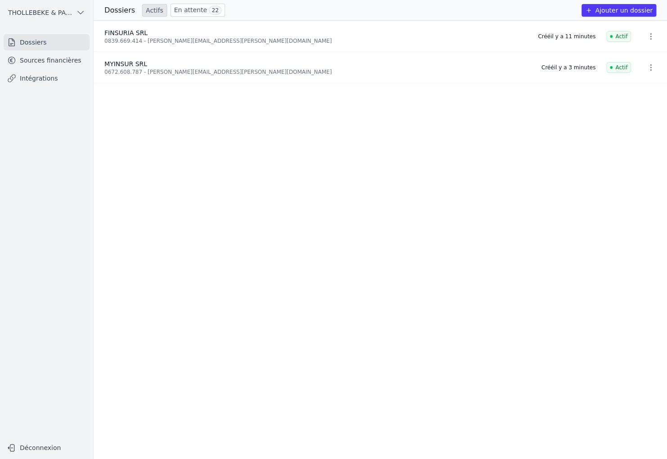
click at [419, 287] on ul "FINSURIA SRL 0839.669.414 - [PERSON_NAME][EMAIL_ADDRESS][PERSON_NAME][DOMAIN_NA…" at bounding box center [381, 240] width 574 height 439
click at [192, 10] on link "En attente 22" at bounding box center [198, 10] width 54 height 13
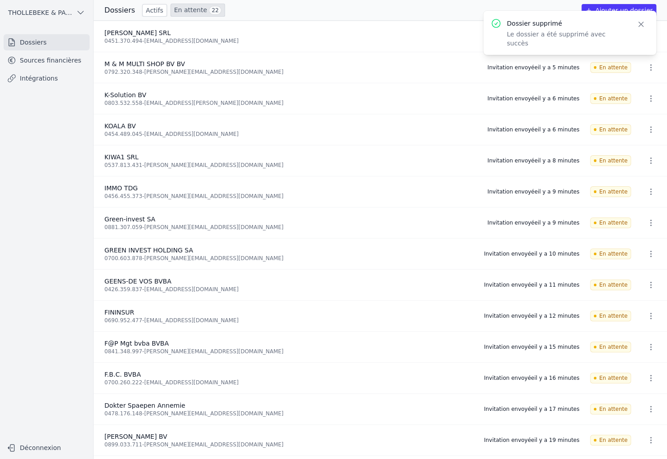
click at [196, 9] on link "En attente 22" at bounding box center [198, 10] width 54 height 13
click at [609, 5] on button "Ajouter un dossier" at bounding box center [619, 10] width 75 height 13
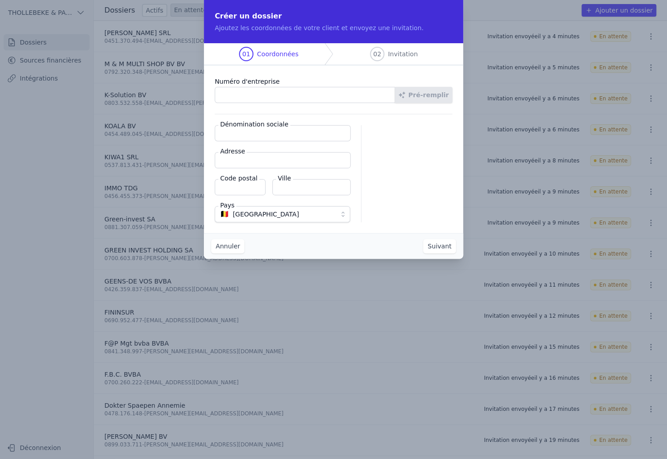
click at [228, 91] on input "Numéro d'entreprise" at bounding box center [305, 95] width 181 height 16
paste input "0708.991.113"
click at [419, 97] on button "Pré-remplir" at bounding box center [424, 95] width 58 height 16
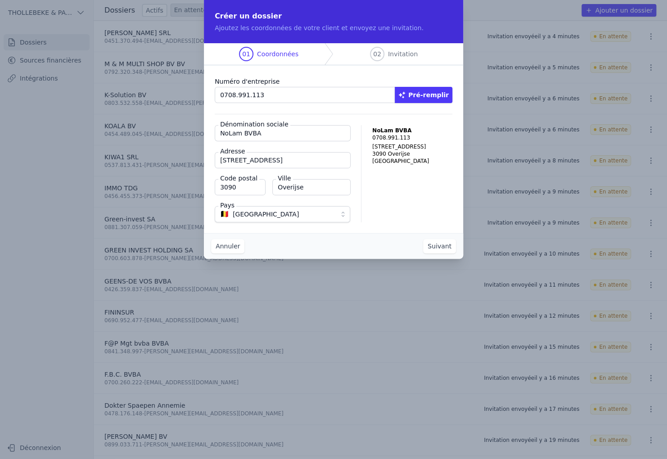
click at [432, 246] on button "Suivant" at bounding box center [439, 246] width 33 height 14
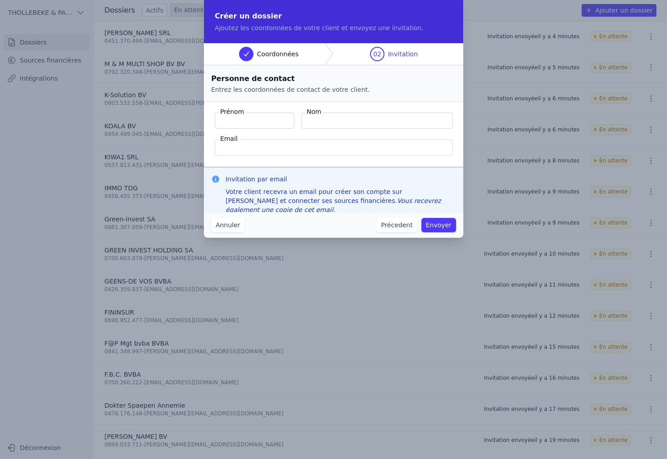
click at [259, 119] on input "Prénom" at bounding box center [255, 121] width 80 height 16
click at [437, 225] on button "Envoyer" at bounding box center [438, 225] width 35 height 14
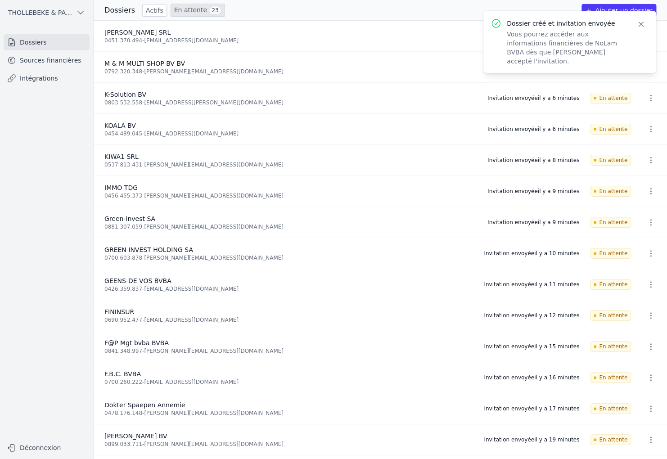
drag, startPoint x: 607, startPoint y: 7, endPoint x: 572, endPoint y: 10, distance: 35.8
click at [607, 7] on button "Ajouter un dossier" at bounding box center [619, 10] width 75 height 13
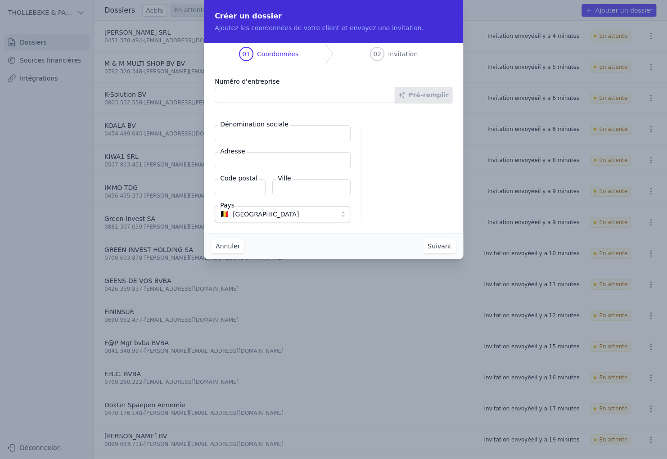
click at [278, 88] on input "Numéro d'entreprise" at bounding box center [305, 95] width 181 height 16
paste input "0807.145.710"
click at [446, 96] on button "Pré-remplir" at bounding box center [424, 95] width 58 height 16
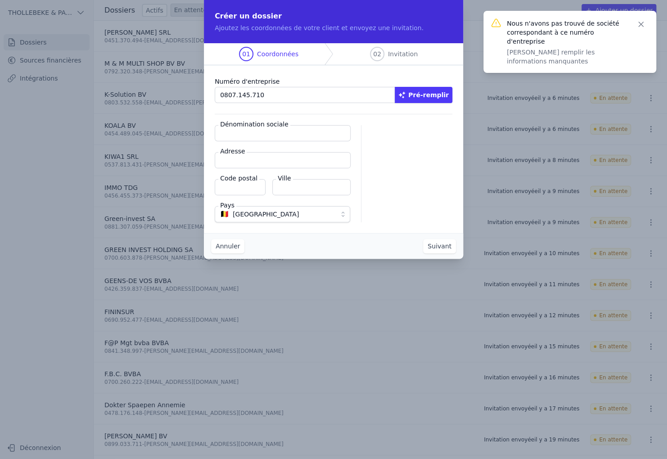
click at [251, 131] on input "Dénomination sociale" at bounding box center [283, 133] width 136 height 16
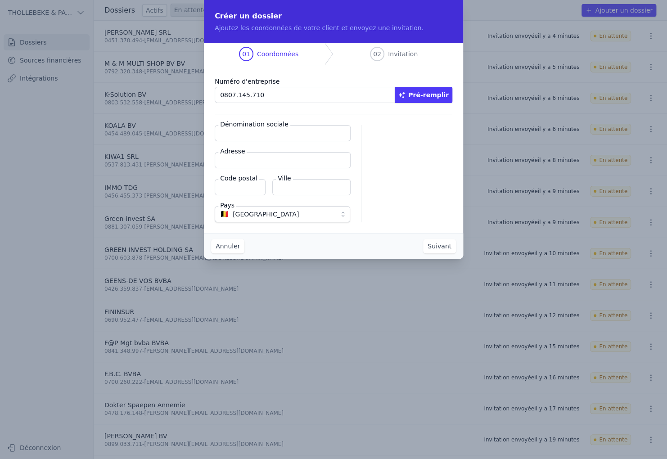
click at [247, 160] on input "Adresse" at bounding box center [283, 160] width 136 height 16
paste input "[STREET_ADDRESS]"
click at [241, 189] on input "Code postal" at bounding box center [240, 187] width 51 height 16
click at [271, 136] on input "Dénomination sociale" at bounding box center [283, 133] width 136 height 16
click at [265, 133] on input "Dénomination sociale" at bounding box center [283, 133] width 136 height 16
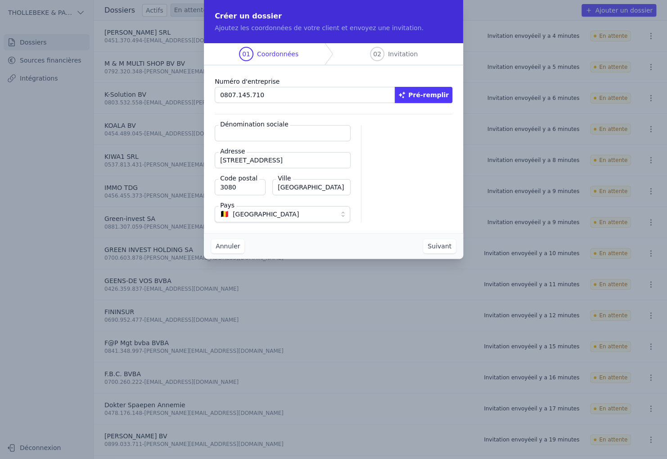
paste input "ORTHODONTIE [PERSON_NAME]"
click at [437, 249] on button "Suivant" at bounding box center [439, 246] width 33 height 14
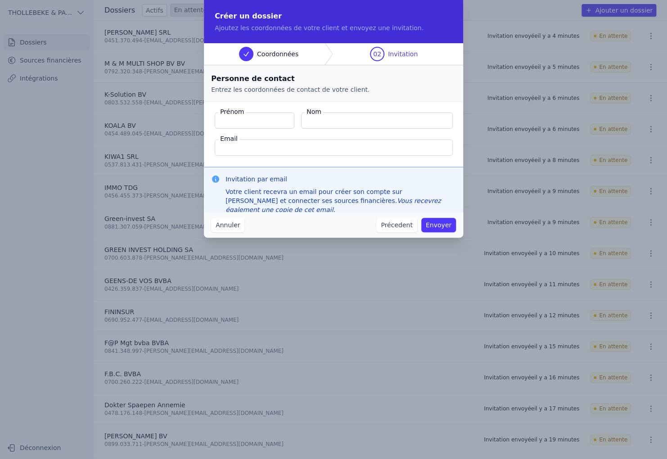
click at [263, 120] on input "Prénom" at bounding box center [255, 121] width 80 height 16
click at [240, 120] on input "Prénom" at bounding box center [255, 121] width 80 height 16
paste input "[PERSON_NAME]"
drag, startPoint x: 248, startPoint y: 121, endPoint x: 186, endPoint y: 121, distance: 62.6
click at [186, 121] on div "Créer un dossier Ajoutez les coordonnées de votre client et envoyez une invitat…" at bounding box center [333, 229] width 667 height 459
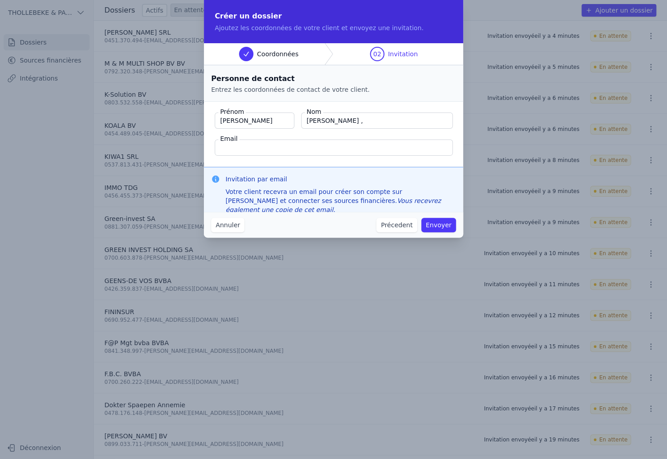
click at [345, 121] on input "[PERSON_NAME] ," at bounding box center [377, 121] width 152 height 16
click at [262, 140] on input "Email" at bounding box center [334, 148] width 238 height 16
click at [339, 117] on input "[PERSON_NAME] ," at bounding box center [377, 121] width 152 height 16
click at [317, 141] on input "Email" at bounding box center [334, 148] width 238 height 16
click at [250, 147] on input "Email" at bounding box center [334, 148] width 238 height 16
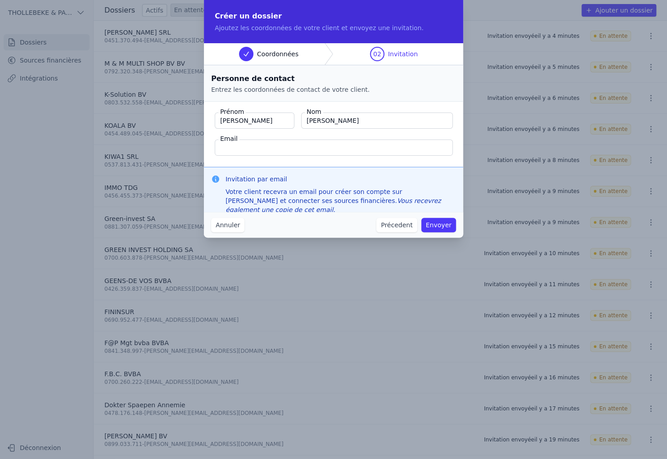
paste input "[EMAIL_ADDRESS][DOMAIN_NAME]"
click at [446, 225] on button "Envoyer" at bounding box center [438, 225] width 35 height 14
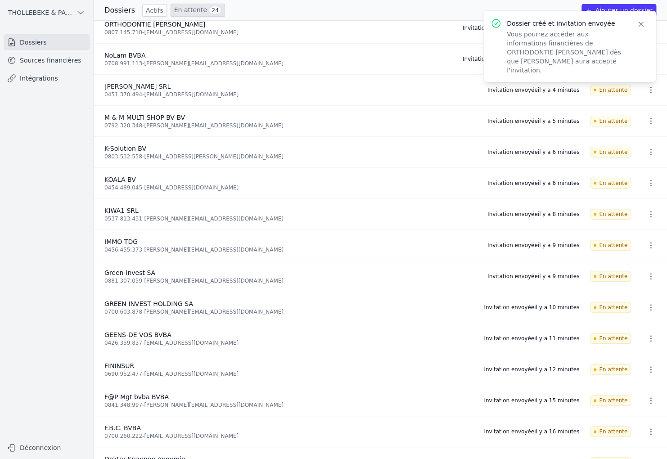
scroll to position [0, 0]
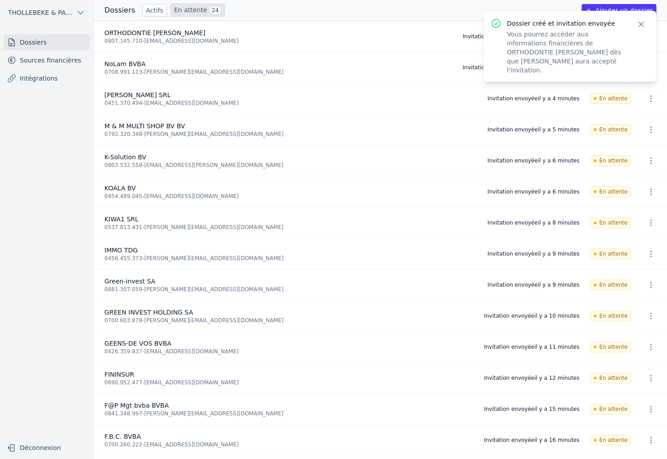
click at [641, 25] on icon "button" at bounding box center [641, 24] width 9 height 9
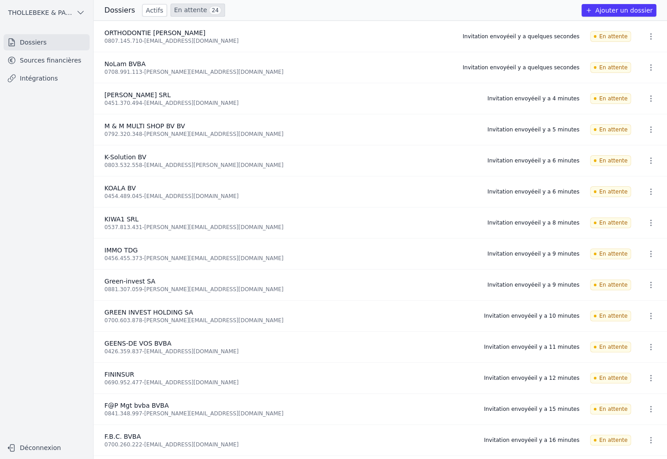
click at [604, 10] on button "Ajouter un dossier" at bounding box center [619, 10] width 75 height 13
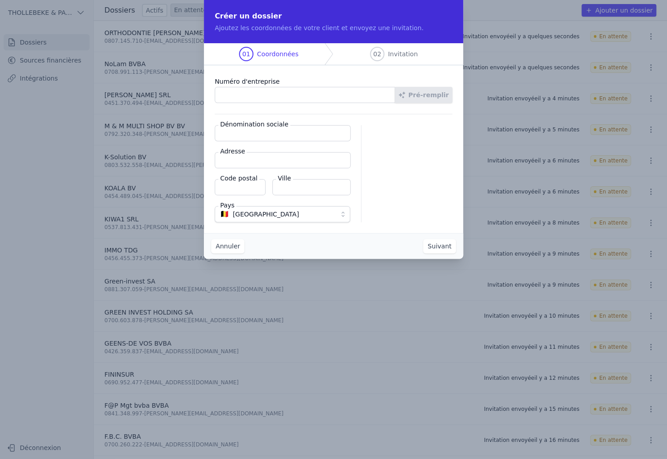
click at [250, 93] on input "Numéro d'entreprise" at bounding box center [305, 95] width 181 height 16
paste input "0847.837.408"
click at [434, 98] on button "Pré-remplir" at bounding box center [424, 95] width 58 height 16
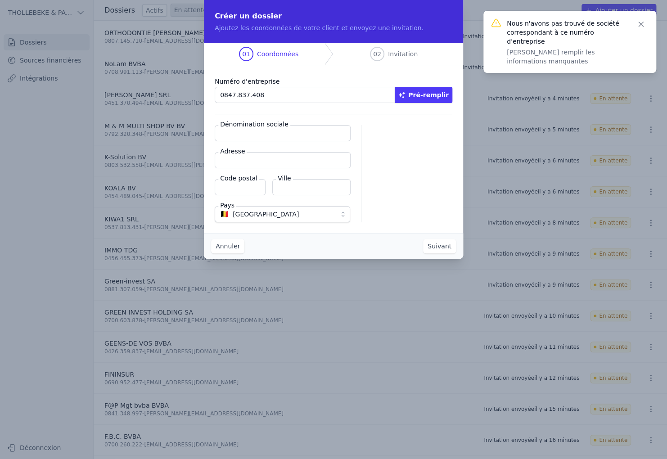
click at [267, 90] on input "0847.837.408" at bounding box center [305, 95] width 181 height 16
click at [221, 96] on input "0847.837.408" at bounding box center [305, 95] width 181 height 16
click at [244, 132] on input "Dénomination sociale" at bounding box center [283, 133] width 136 height 16
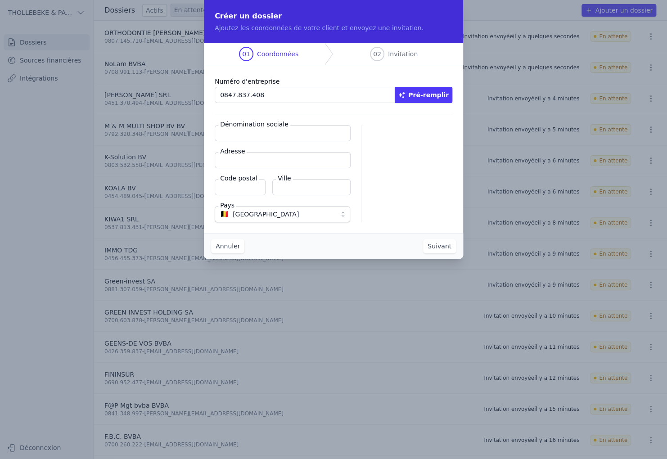
click at [278, 136] on input "Dénomination sociale" at bounding box center [283, 133] width 136 height 16
paste input "PATRIMMO"
click at [281, 160] on input "Adresse" at bounding box center [283, 160] width 136 height 16
paste input "Bd. [PERSON_NAME] 14"
click at [236, 185] on input "Code postal" at bounding box center [240, 187] width 51 height 16
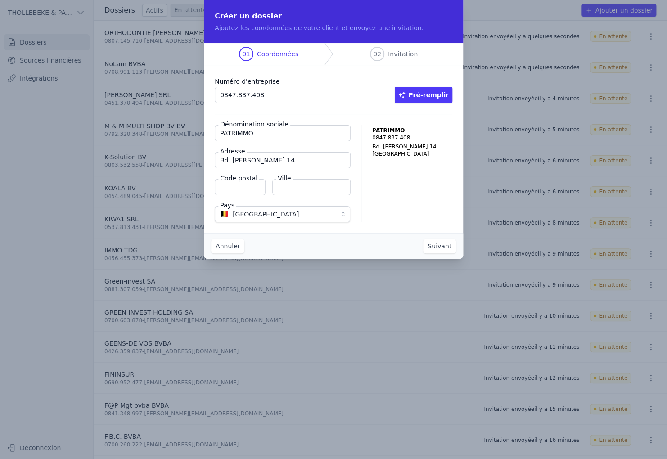
click at [241, 184] on input "Code postal" at bounding box center [240, 187] width 51 height 16
click at [308, 182] on input "Ville" at bounding box center [311, 187] width 78 height 16
paste input "Woluwe-[GEOGRAPHIC_DATA][PERSON_NAME]"
click at [444, 248] on button "Suivant" at bounding box center [439, 246] width 33 height 14
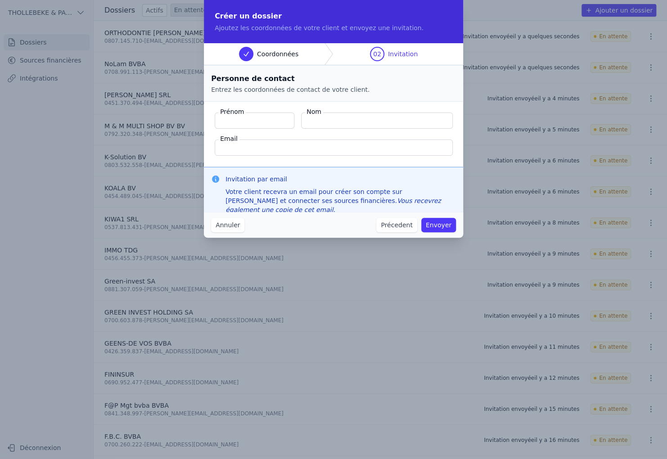
click at [254, 120] on input "Prénom" at bounding box center [255, 121] width 80 height 16
click at [243, 122] on input "Prénom" at bounding box center [255, 121] width 80 height 16
click at [441, 226] on button "Envoyer" at bounding box center [438, 225] width 35 height 14
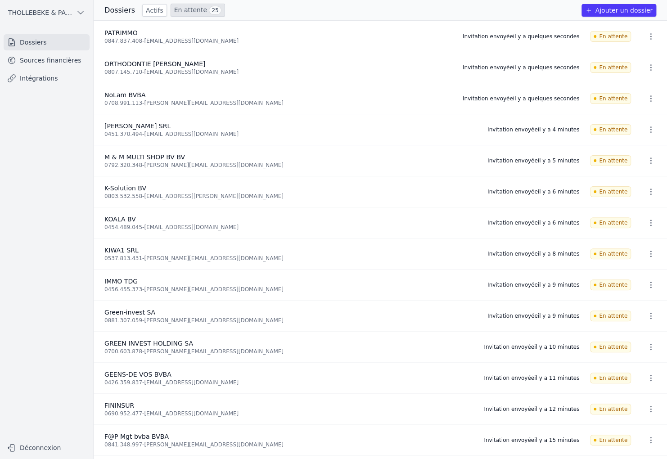
click at [45, 58] on link "Sources financières" at bounding box center [47, 60] width 86 height 16
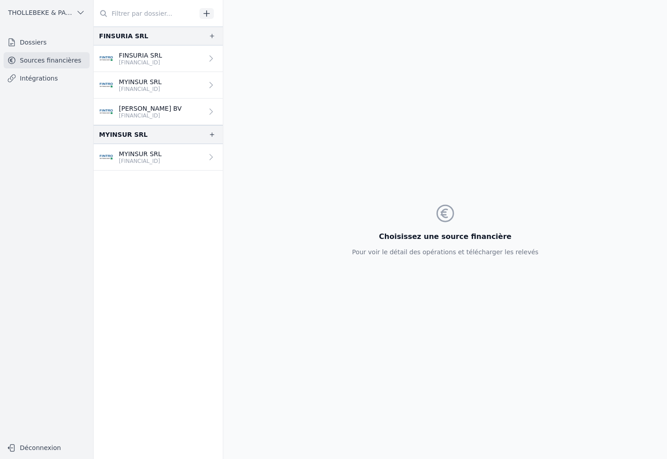
click at [149, 88] on p "[FINANCIAL_ID]" at bounding box center [140, 89] width 43 height 7
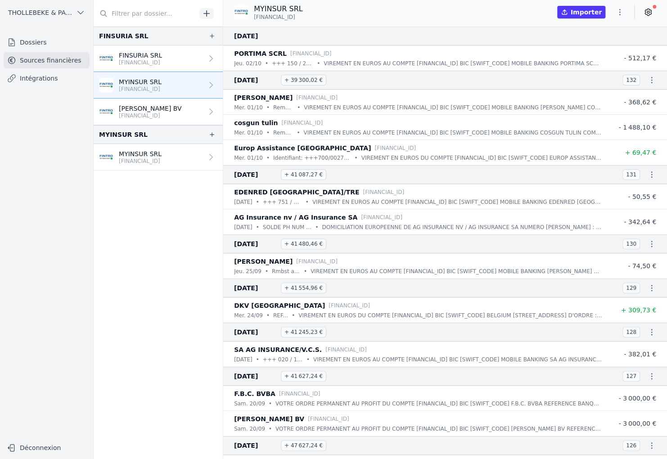
click at [621, 15] on icon "button" at bounding box center [620, 12] width 9 height 9
click at [600, 62] on button "Supprimer" at bounding box center [598, 64] width 65 height 16
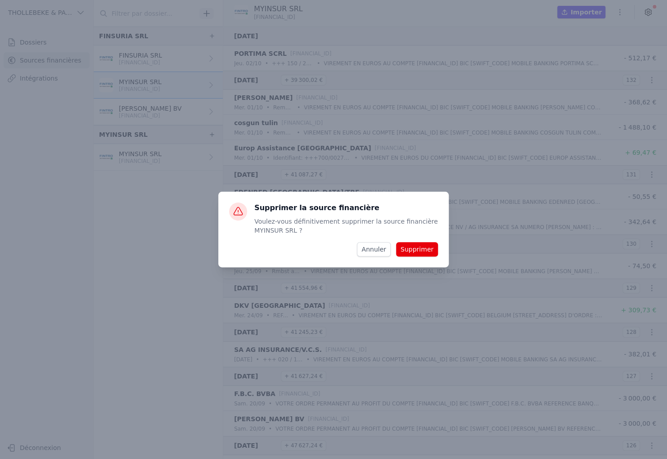
click at [415, 245] on button "Supprimer" at bounding box center [417, 249] width 42 height 14
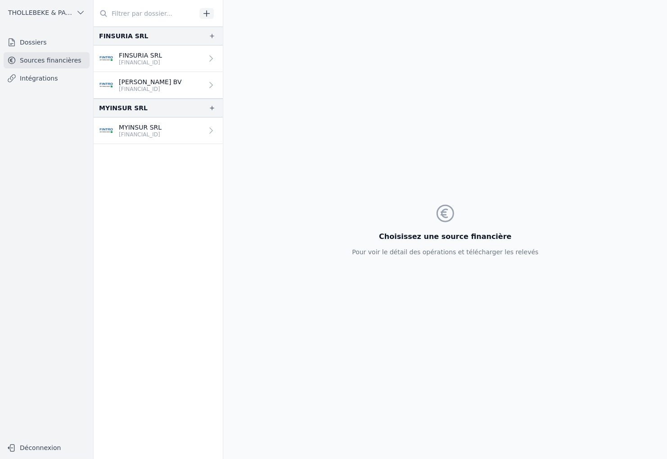
click at [150, 182] on nav "FINSURIA SRL FINSURIA SRL [FINANCIAL_ID] [PERSON_NAME] BV [FINANCIAL_ID] MYINSU…" at bounding box center [158, 243] width 129 height 433
click at [161, 86] on p "[FINANCIAL_ID]" at bounding box center [150, 89] width 63 height 7
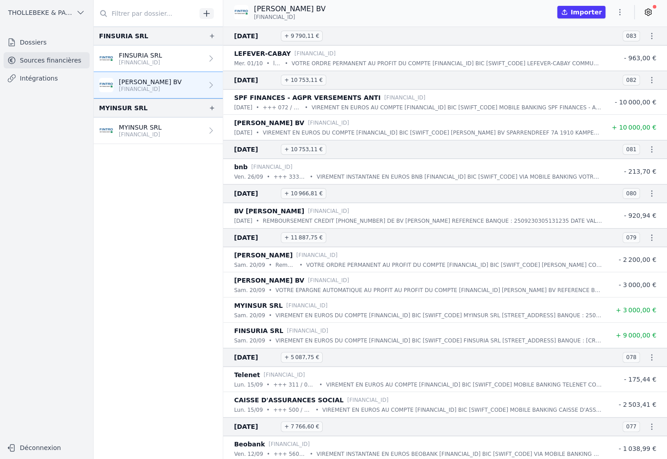
click at [620, 13] on icon "button" at bounding box center [620, 12] width 9 height 9
click at [589, 65] on button "Supprimer" at bounding box center [598, 64] width 65 height 16
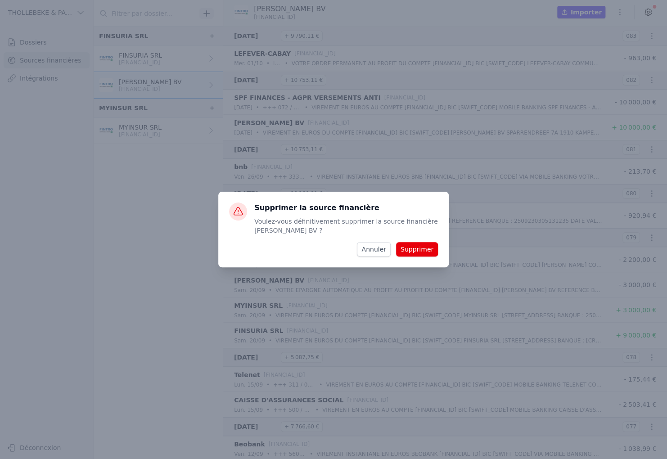
click at [411, 251] on button "Supprimer" at bounding box center [417, 249] width 42 height 14
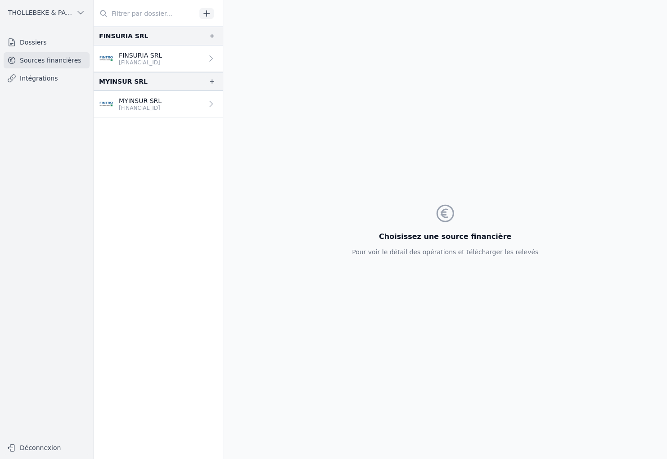
click at [43, 45] on link "Dossiers" at bounding box center [47, 42] width 86 height 16
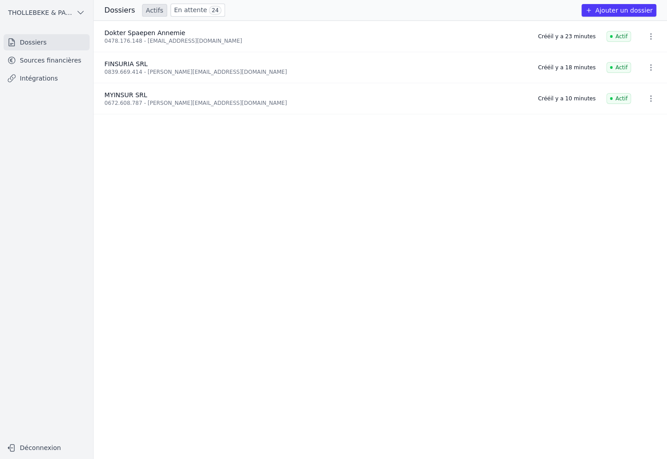
click at [189, 9] on link "En attente 24" at bounding box center [198, 10] width 54 height 13
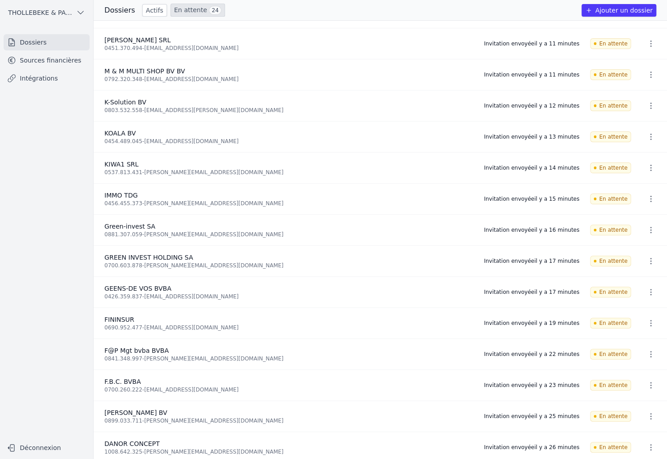
scroll to position [90, 0]
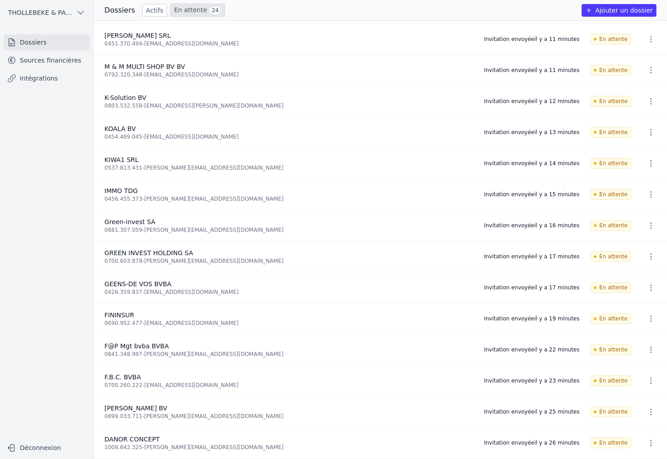
click at [613, 12] on button "Ajouter un dossier" at bounding box center [619, 10] width 75 height 13
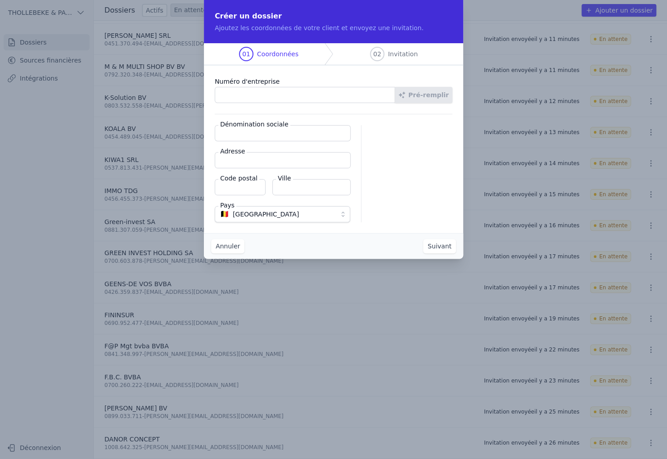
click at [266, 95] on input "Numéro d'entreprise" at bounding box center [305, 95] width 181 height 16
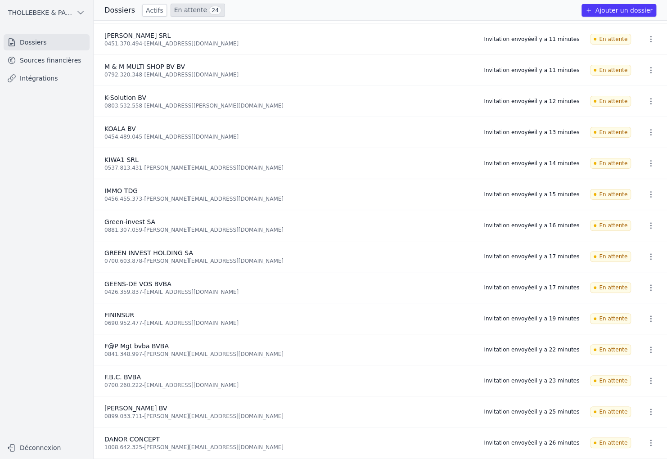
scroll to position [0, 0]
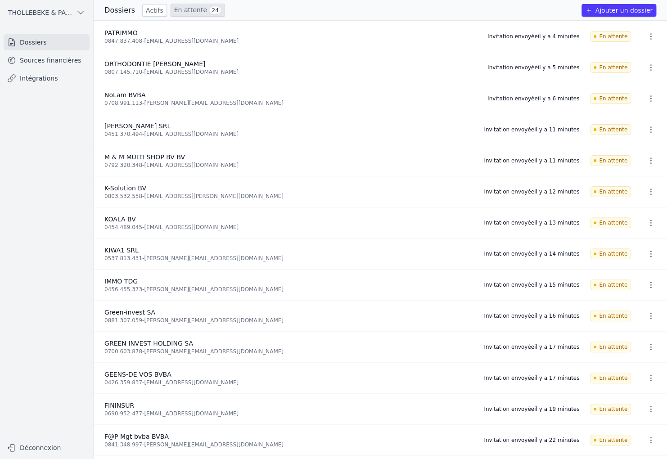
click at [620, 11] on button "Ajouter un dossier" at bounding box center [619, 10] width 75 height 13
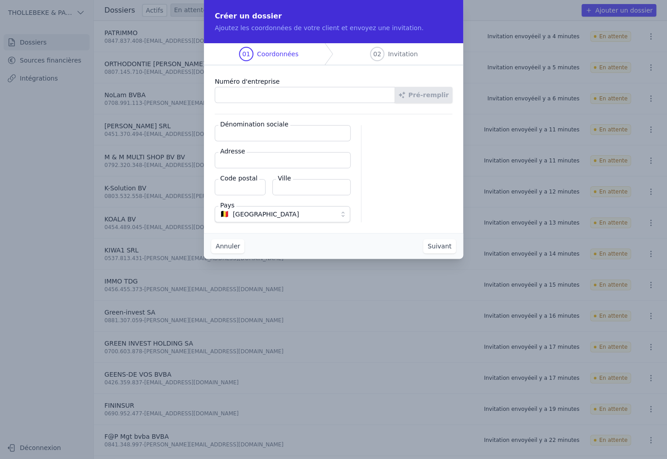
click at [248, 89] on input "Numéro d'entreprise" at bounding box center [305, 95] width 181 height 16
click at [240, 98] on input "Numéro d'entreprise" at bounding box center [305, 95] width 181 height 16
paste input "0725.906.527"
type input "0725.906.527"
click at [418, 93] on button "Pré-remplir" at bounding box center [424, 95] width 58 height 16
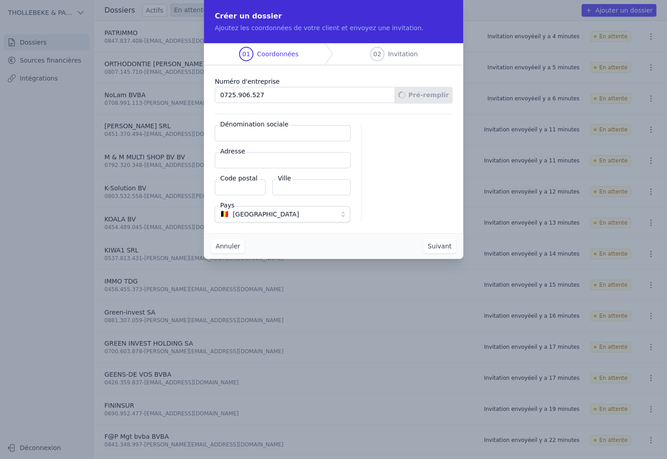
type input "[PERSON_NAME] BV"
type input "Sparrendreef 7A"
type input "1910"
type input "Kampenhout"
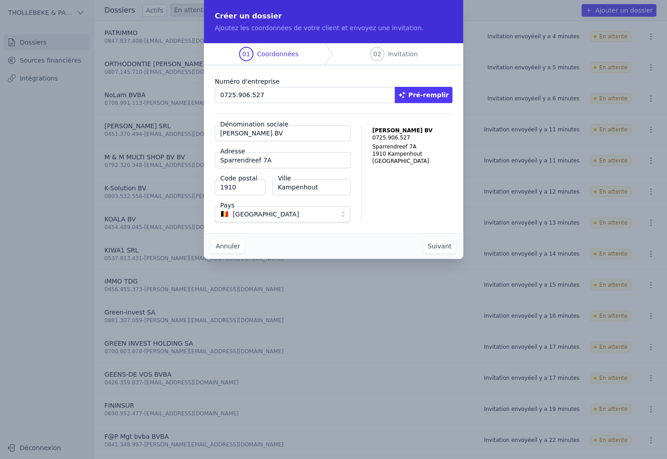
click at [435, 248] on button "Suivant" at bounding box center [439, 246] width 33 height 14
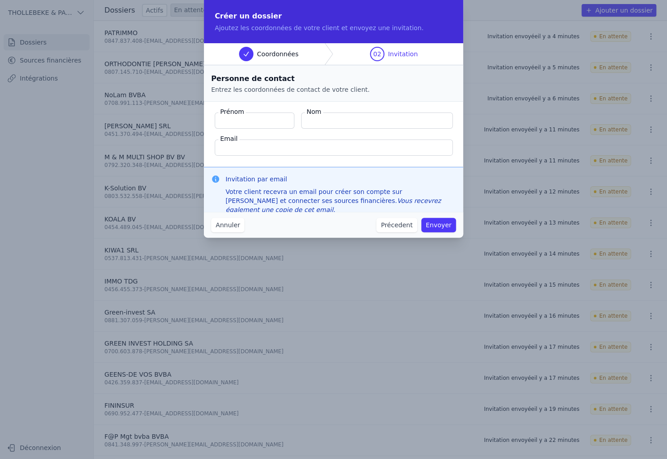
click at [250, 120] on input "Prénom" at bounding box center [255, 121] width 80 height 16
type input "[PERSON_NAME]"
type input "[PERSON_NAME][EMAIL_ADDRESS][PERSON_NAME][DOMAIN_NAME]"
click at [434, 221] on button "Envoyer" at bounding box center [438, 225] width 35 height 14
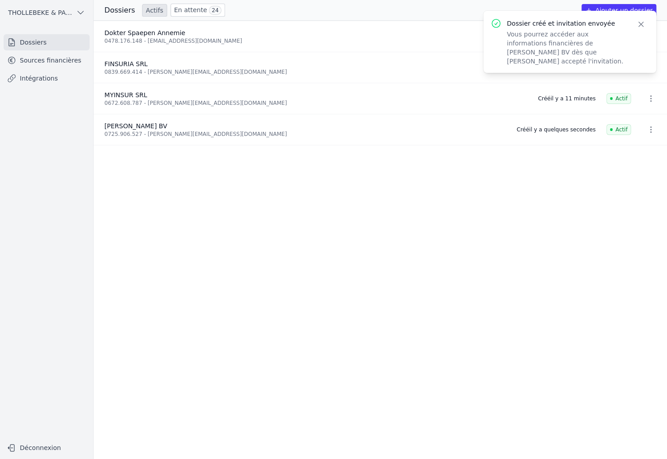
click at [209, 12] on span "24" at bounding box center [215, 10] width 12 height 9
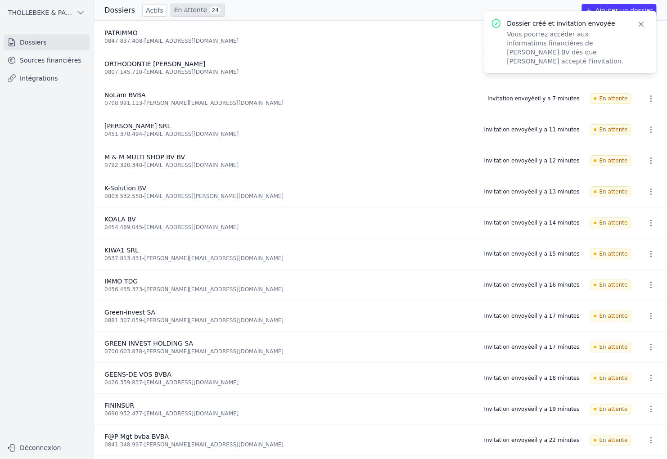
click at [606, 8] on button "Ajouter un dossier" at bounding box center [619, 10] width 75 height 13
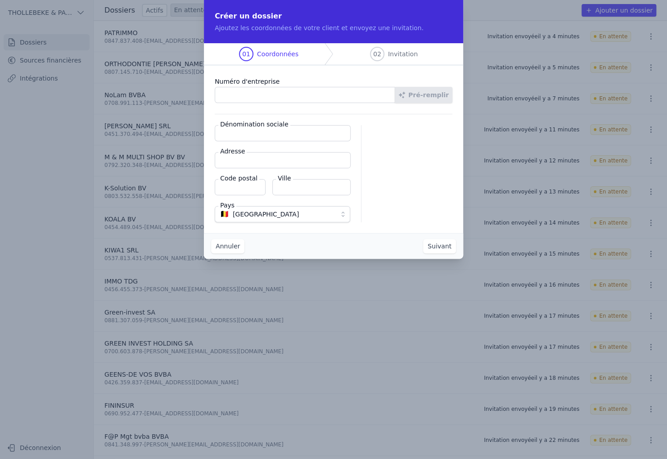
click at [254, 97] on input "Numéro d'entreprise" at bounding box center [305, 95] width 181 height 16
type input "0688.904.292"
click at [417, 88] on button "Pré-remplir" at bounding box center [424, 95] width 58 height 16
type input "Comm.V Phlips Consultancy"
type input "[STREET_ADDRESS]"
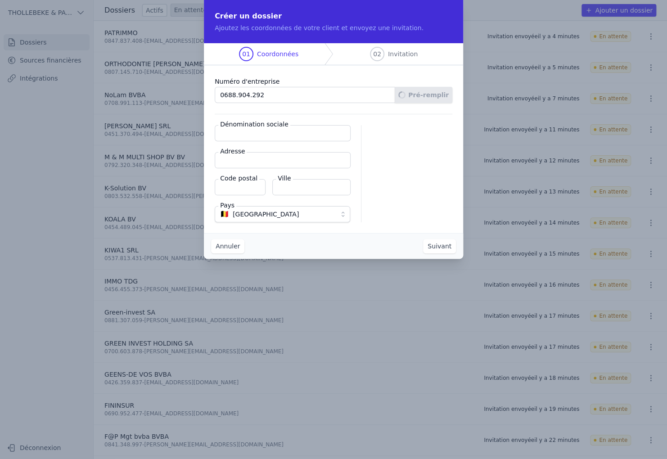
type input "3080"
type input "Tervuren"
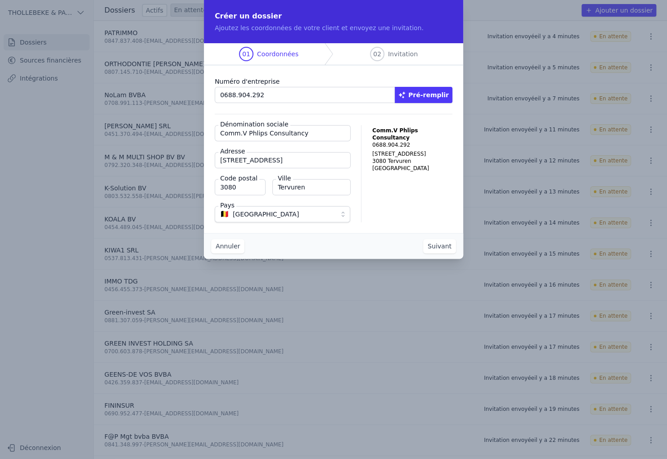
click at [434, 246] on button "Suivant" at bounding box center [439, 246] width 33 height 14
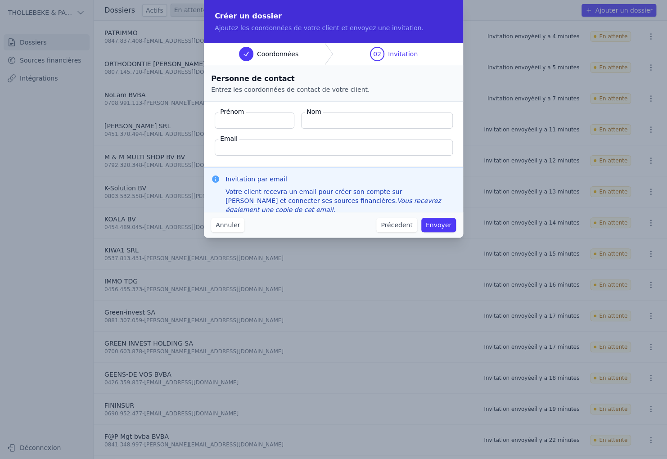
click at [263, 122] on input "Prénom" at bounding box center [255, 121] width 80 height 16
type input "BART"
type input "PHLIPS"
type input "[EMAIL_ADDRESS][DOMAIN_NAME]"
click at [444, 225] on button "Envoyer" at bounding box center [438, 225] width 35 height 14
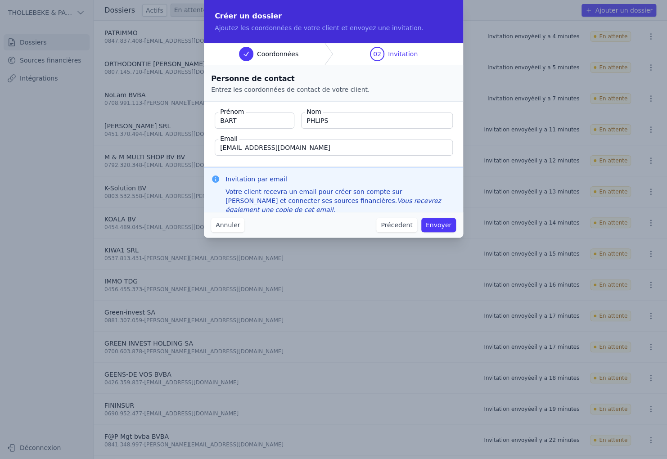
scroll to position [32, 0]
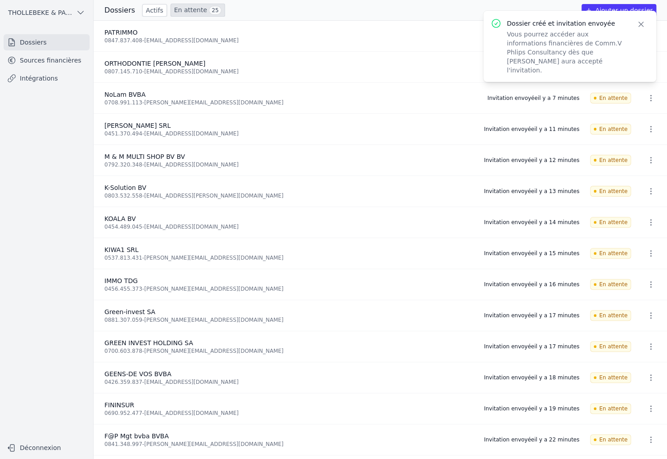
click at [51, 197] on nav "Dossiers Sources financières Intégrations" at bounding box center [46, 233] width 79 height 398
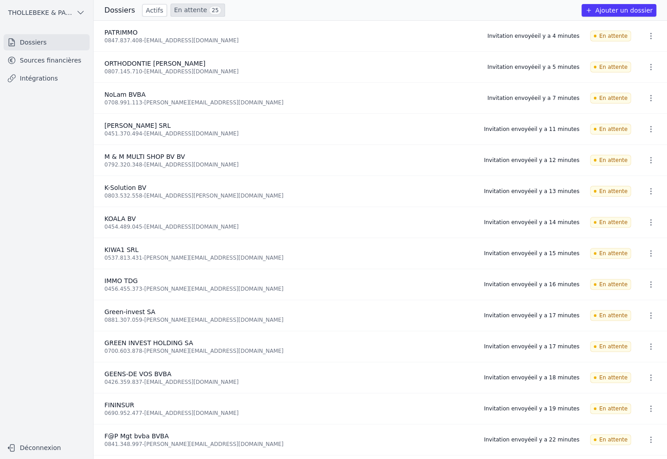
scroll to position [0, 0]
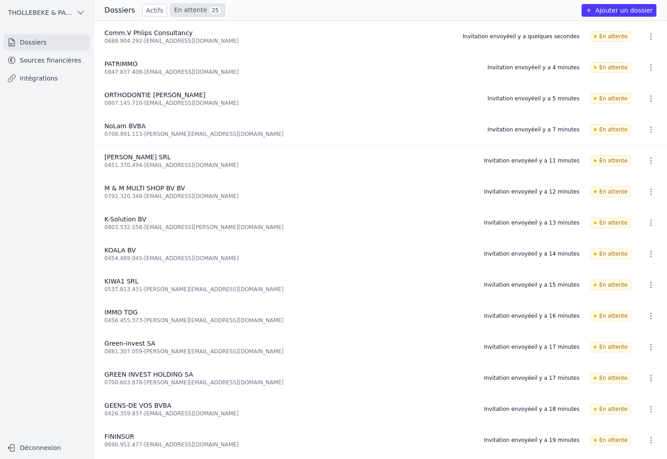
click at [603, 12] on button "Ajouter un dossier" at bounding box center [619, 10] width 75 height 13
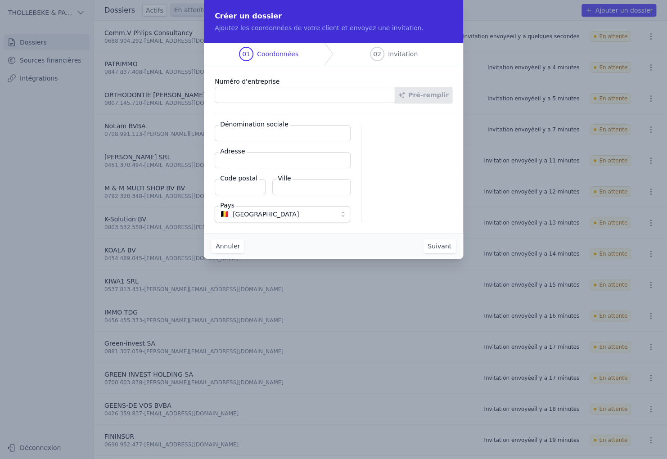
click at [256, 90] on input "Numéro d'entreprise" at bounding box center [305, 95] width 181 height 16
paste input "0537.335.953"
type input "0537.335.953"
click at [426, 96] on button "Pré-remplir" at bounding box center [424, 95] width 58 height 16
type input "POSITIVE DEVELOPMENT BVBA"
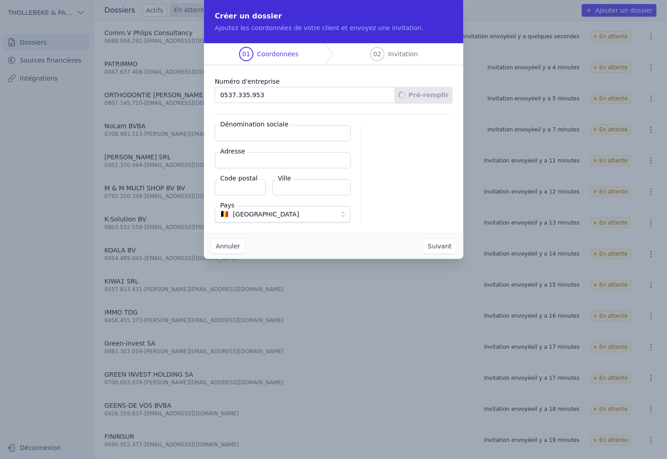
type input "Vestenstraat 12"
type input "3080"
type input "Tervuren"
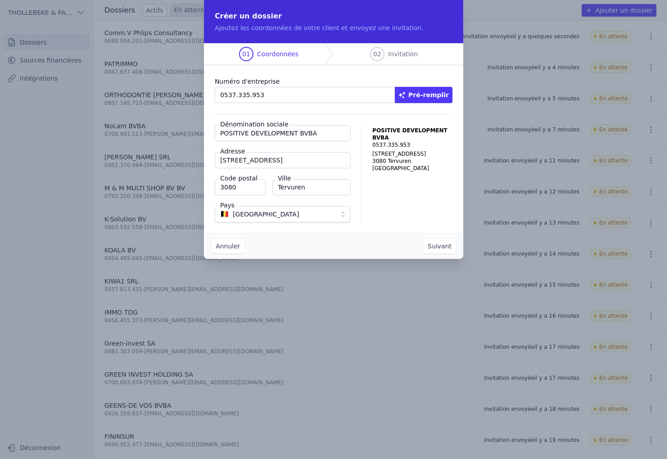
click at [448, 248] on button "Suivant" at bounding box center [439, 246] width 33 height 14
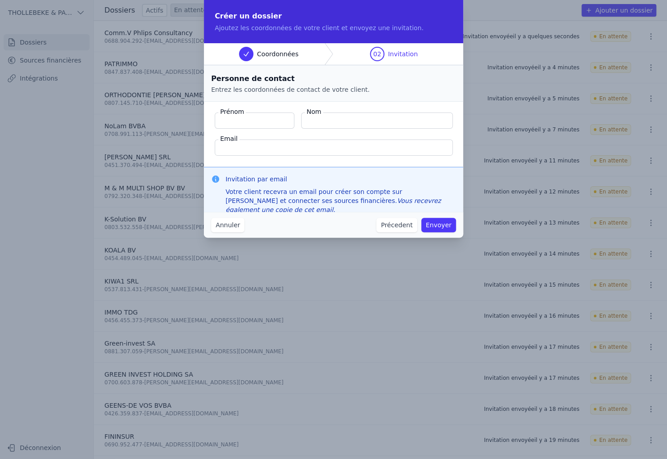
click at [234, 122] on input "Prénom" at bounding box center [255, 121] width 80 height 16
click at [242, 118] on input "Prénom" at bounding box center [255, 121] width 80 height 16
paste input "Echanove Linaza , Jon"
drag, startPoint x: 272, startPoint y: 122, endPoint x: 192, endPoint y: 122, distance: 79.2
click at [192, 122] on div "Créer un dossier Ajoutez les coordonnées de votre client et envoyez une invitat…" at bounding box center [333, 229] width 667 height 459
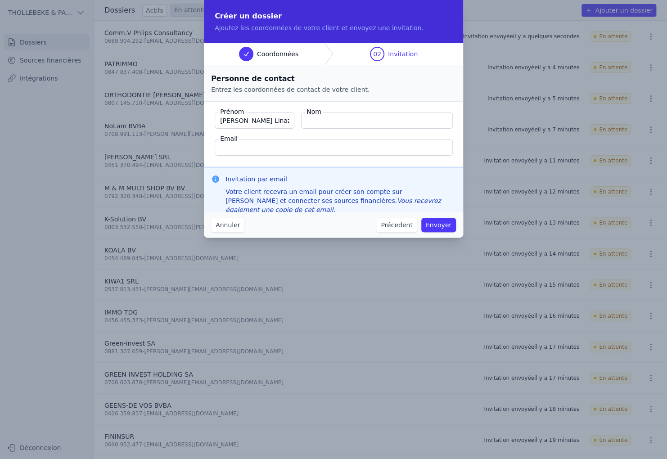
type input "Jon"
click at [371, 121] on input "Echanove Linaza ," at bounding box center [377, 121] width 152 height 16
type input "Echanove Linaza"
click at [299, 149] on input "Email" at bounding box center [334, 148] width 238 height 16
click at [234, 146] on input "Email" at bounding box center [334, 148] width 238 height 16
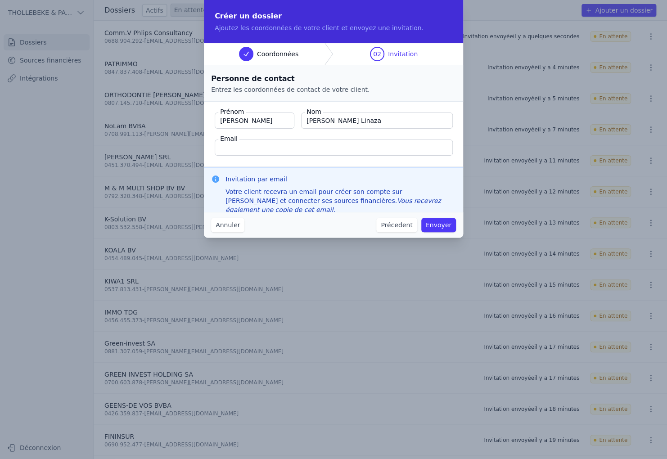
paste input "jon@positivedevelopment.be"
type input "jon@positivedevelopment.be"
click at [439, 222] on button "Envoyer" at bounding box center [438, 225] width 35 height 14
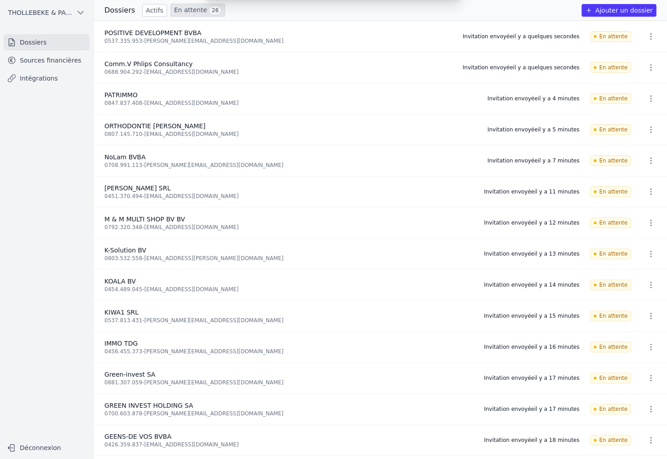
scroll to position [32, 0]
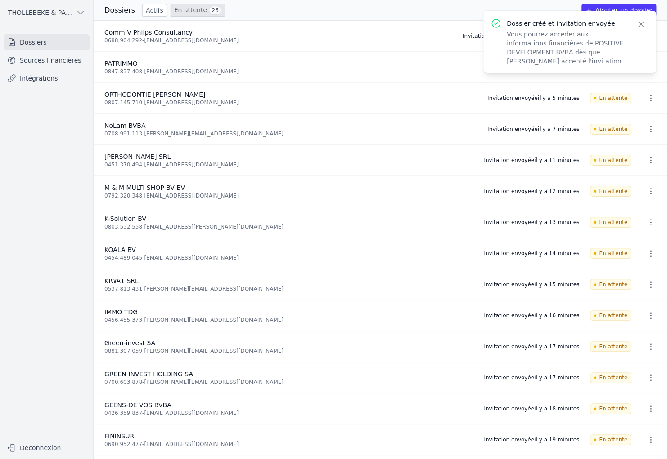
click at [172, 11] on link "En attente 26" at bounding box center [198, 10] width 54 height 13
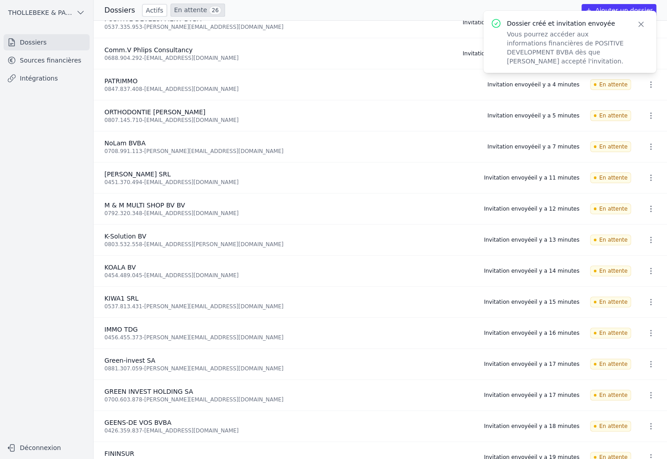
scroll to position [0, 0]
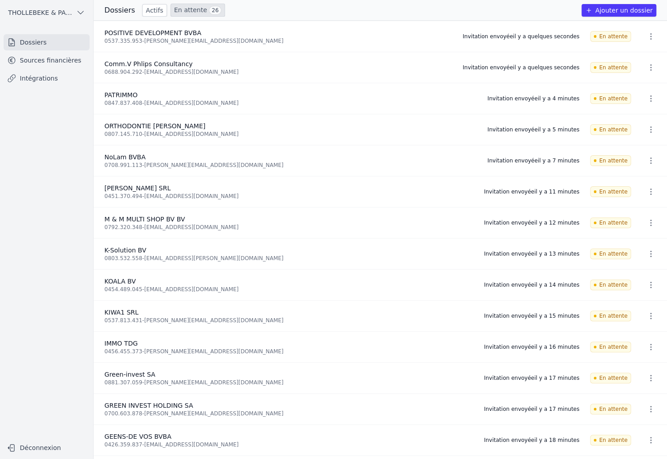
click at [630, 11] on button "Ajouter un dossier" at bounding box center [619, 10] width 75 height 13
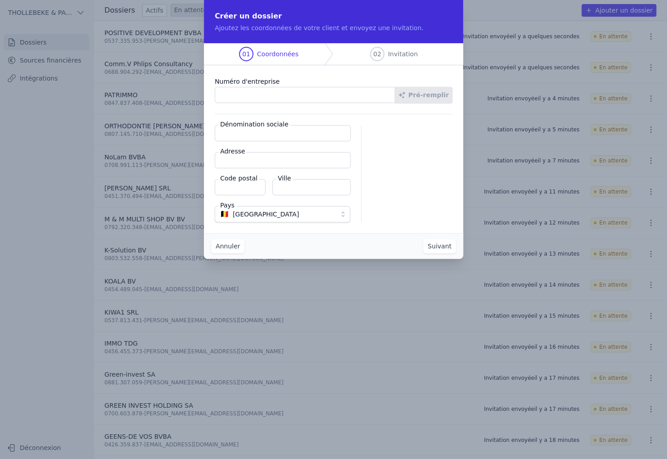
click at [276, 93] on input "Numéro d'entreprise" at bounding box center [305, 95] width 181 height 16
click at [268, 91] on input "Numéro d'entreprise" at bounding box center [305, 95] width 181 height 16
paste input "0471.406.142"
type input "0471.406.142"
click at [423, 99] on button "Pré-remplir" at bounding box center [424, 95] width 58 height 16
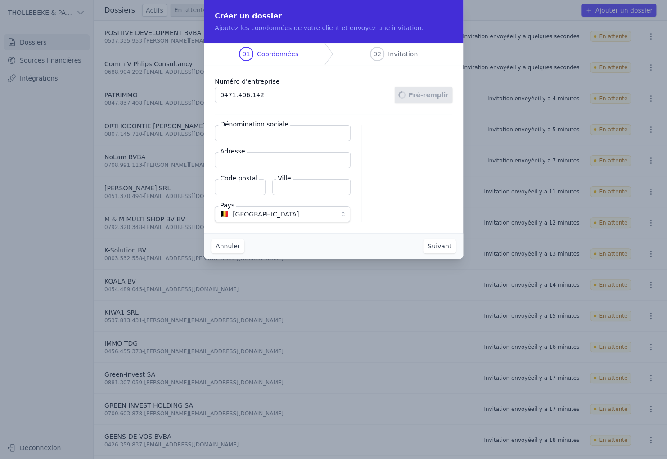
type input "PYXIDE SRL"
type input "Rue Emile Semal 60"
type input "1310"
type input "La Hulpe"
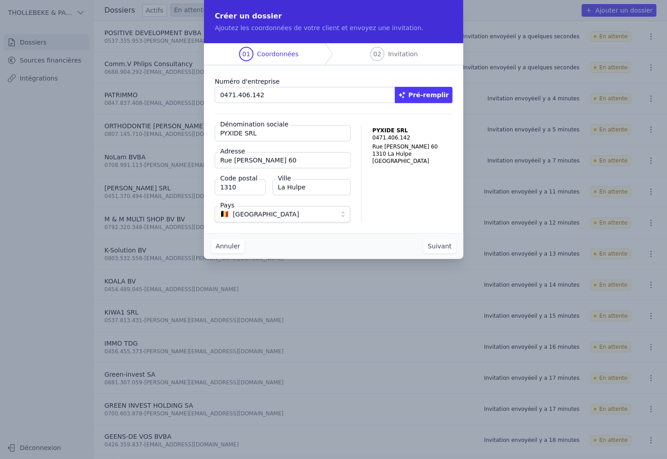
click at [436, 245] on button "Suivant" at bounding box center [439, 246] width 33 height 14
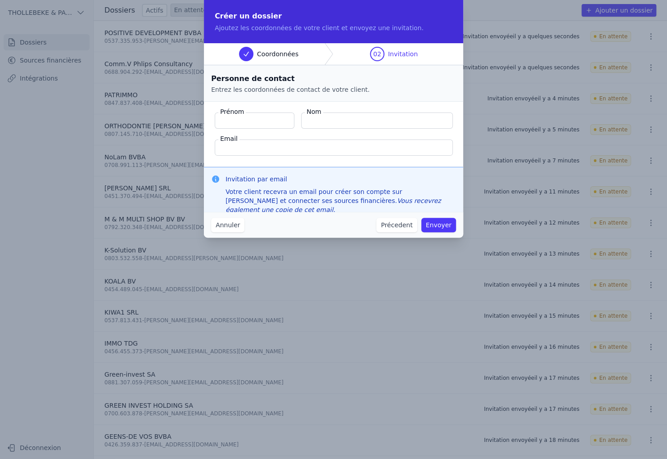
click at [250, 150] on input "Email" at bounding box center [334, 148] width 238 height 16
paste input "mieke@skynet.be"
type input "mieke@skynet.be"
click at [263, 120] on input "Prénom" at bounding box center [255, 121] width 80 height 16
type input "mieke"
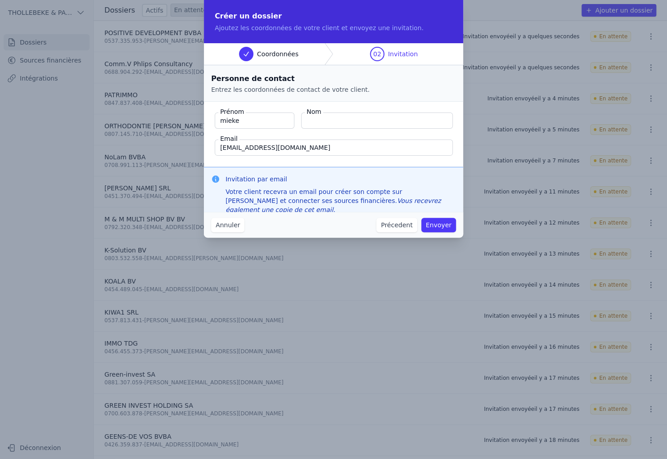
drag, startPoint x: 257, startPoint y: 120, endPoint x: 171, endPoint y: 127, distance: 86.2
click at [172, 127] on div "Créer un dossier Ajoutez les coordonnées de votre client et envoyez une invitat…" at bounding box center [333, 229] width 667 height 459
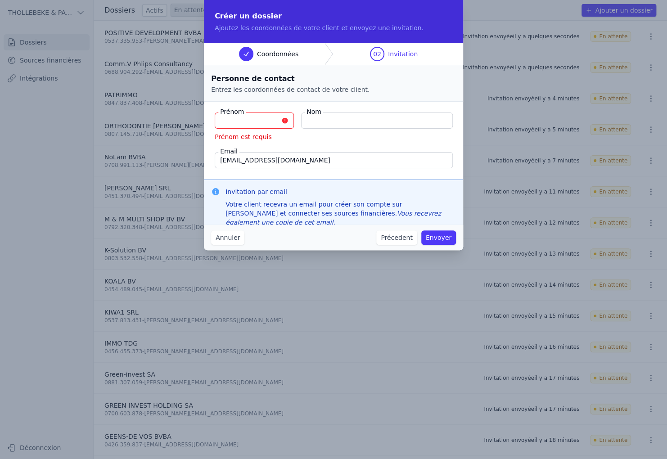
paste input "Marx , Maria"
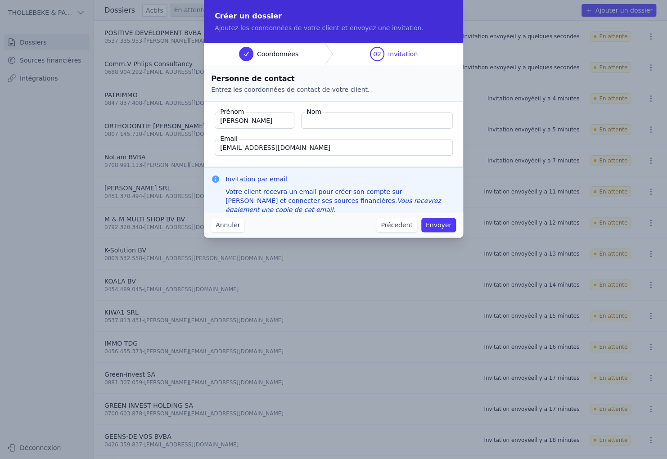
drag, startPoint x: 240, startPoint y: 120, endPoint x: 207, endPoint y: 119, distance: 33.3
click at [207, 119] on fieldset "Prénom Marx , Maria Nom Email mieke@skynet.be" at bounding box center [333, 134] width 259 height 65
type input "Maria"
click at [345, 119] on input "Marx ," at bounding box center [377, 121] width 152 height 16
type input "Marx"
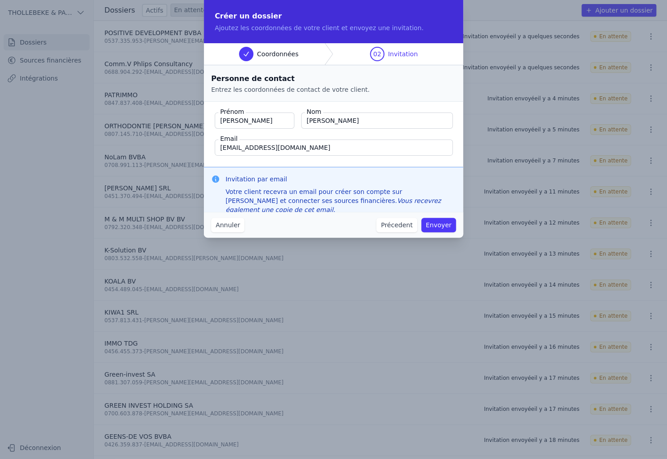
click at [437, 225] on button "Envoyer" at bounding box center [438, 225] width 35 height 14
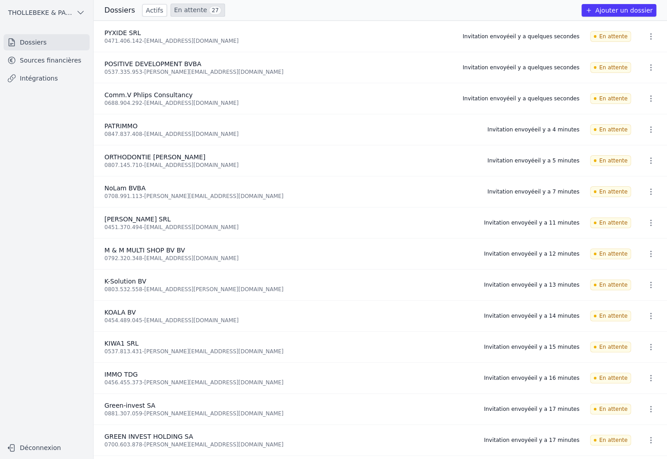
click at [621, 10] on button "Ajouter un dossier" at bounding box center [619, 10] width 75 height 13
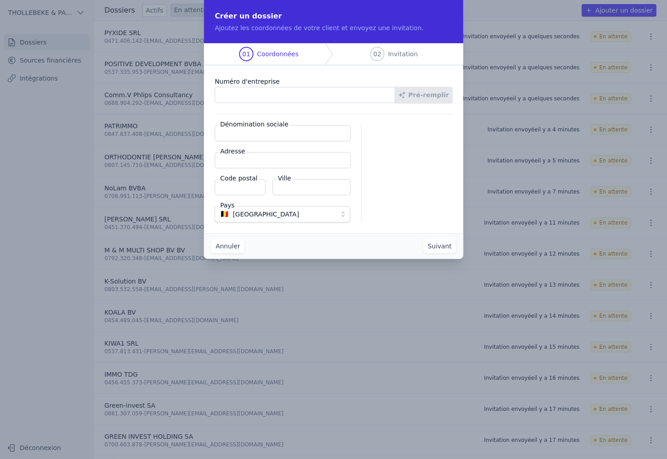
click at [244, 91] on input "Numéro d'entreprise" at bounding box center [305, 95] width 181 height 16
paste input "0716.757.645"
type input "0716.757.645"
click at [433, 97] on button "Pré-remplir" at bounding box center [424, 95] width 58 height 16
type input "Rhizoma Sociotechnology SRL"
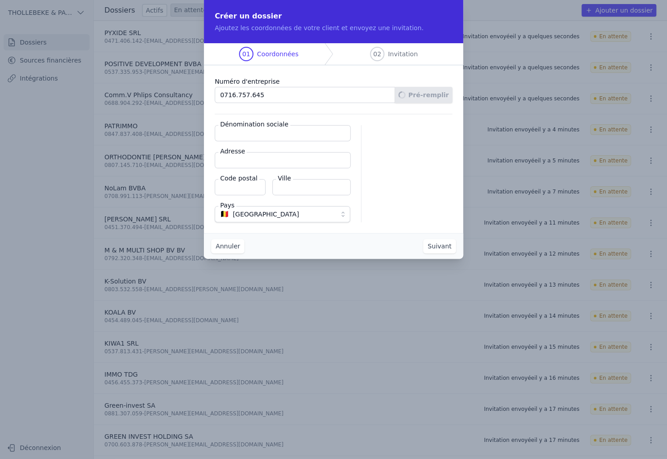
type input "Rue Souveraine 97"
type input "1050"
type input "Ixelles"
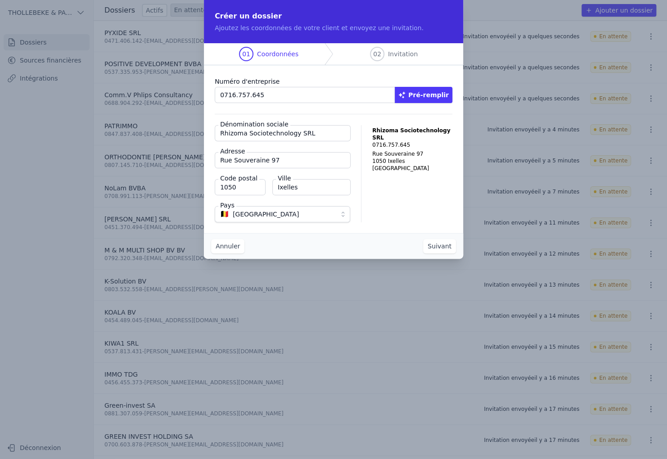
click at [442, 246] on button "Suivant" at bounding box center [439, 246] width 33 height 14
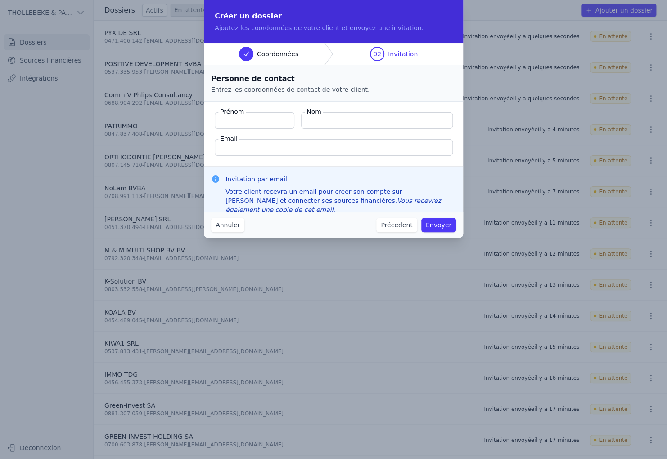
click at [244, 121] on input "Prénom" at bounding box center [255, 121] width 80 height 16
click at [240, 147] on input "Email" at bounding box center [334, 148] width 238 height 16
paste input "rhizoma.sociotechnology@gmail.com"
type input "rhizoma.sociotechnology@gmail.com"
click at [243, 121] on input "Prénom" at bounding box center [255, 121] width 80 height 16
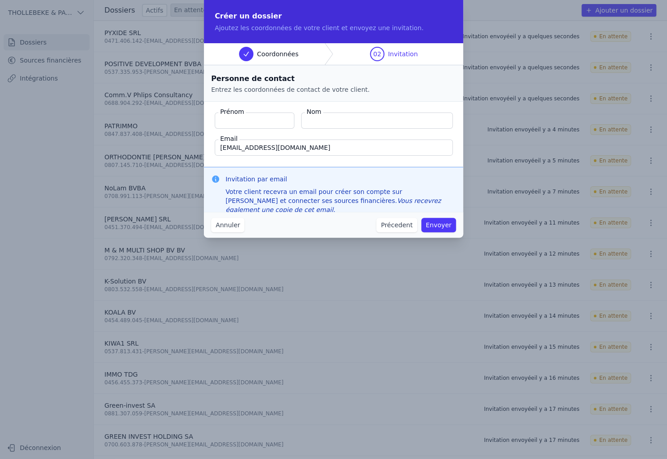
click at [244, 119] on input "Prénom" at bounding box center [255, 121] width 80 height 16
paste input "Veitas , Viktoras"
drag, startPoint x: 244, startPoint y: 122, endPoint x: 206, endPoint y: 122, distance: 37.4
click at [206, 122] on fieldset "Prénom Veitas , Viktoras Nom Email rhizoma.sociotechnology@gmail.com" at bounding box center [333, 134] width 259 height 65
type input "Viktoras"
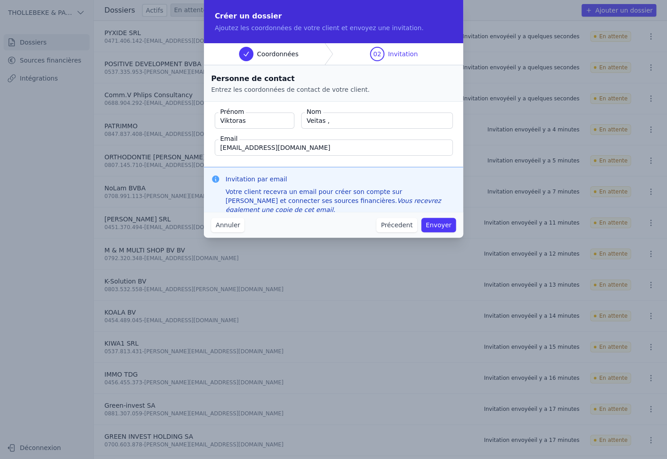
click at [333, 121] on input "Veitas ," at bounding box center [377, 121] width 152 height 16
type input "Veitas"
click at [441, 225] on button "Envoyer" at bounding box center [438, 225] width 35 height 14
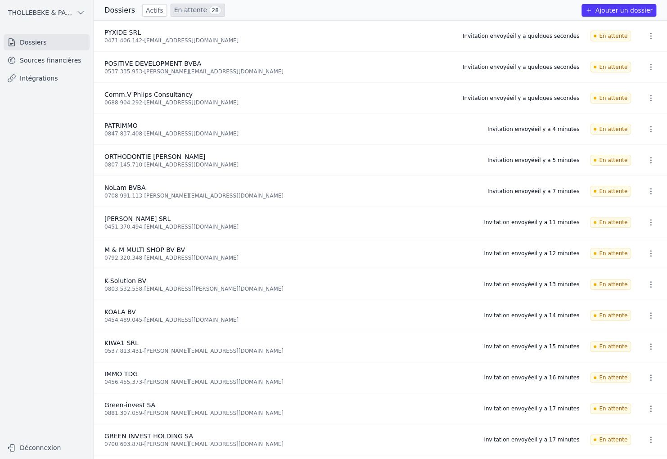
click at [637, 7] on button "Ajouter un dossier" at bounding box center [619, 10] width 75 height 13
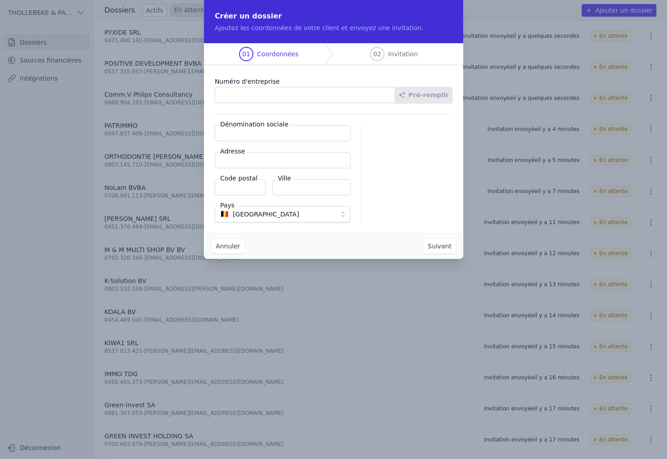
click at [272, 91] on input "Numéro d'entreprise" at bounding box center [305, 95] width 181 height 16
paste input "0725.911.970"
type input "0725.911.970"
click at [423, 92] on button "Pré-remplir" at bounding box center [424, 95] width 58 height 16
type input "SEBASTIEN BOHNICSEK SRL"
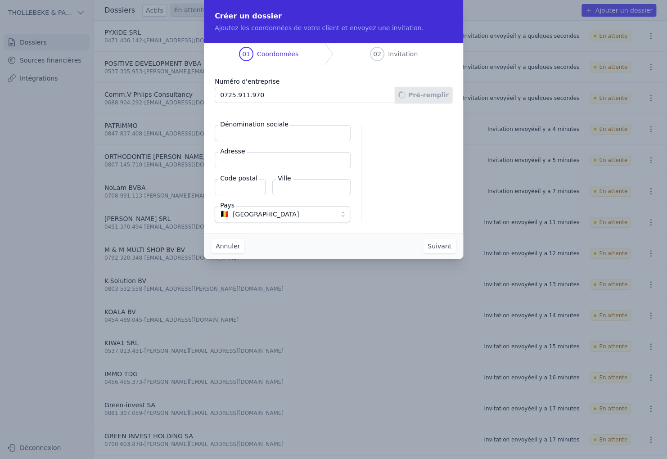
type input "Rue du Moulin 40"
type input "1428"
type input "Braine-l'Alleud"
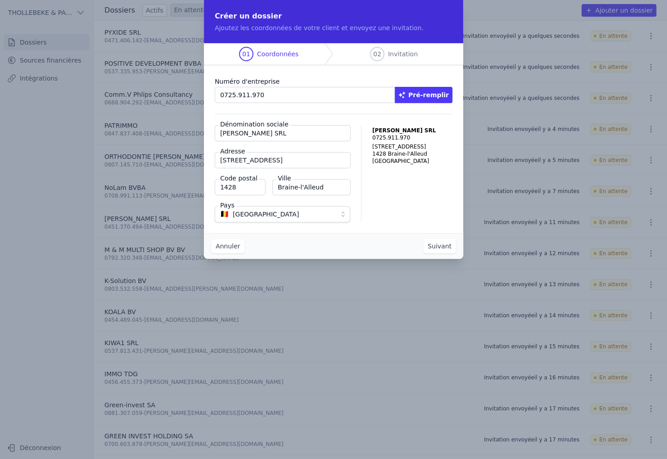
click at [436, 249] on button "Suivant" at bounding box center [439, 246] width 33 height 14
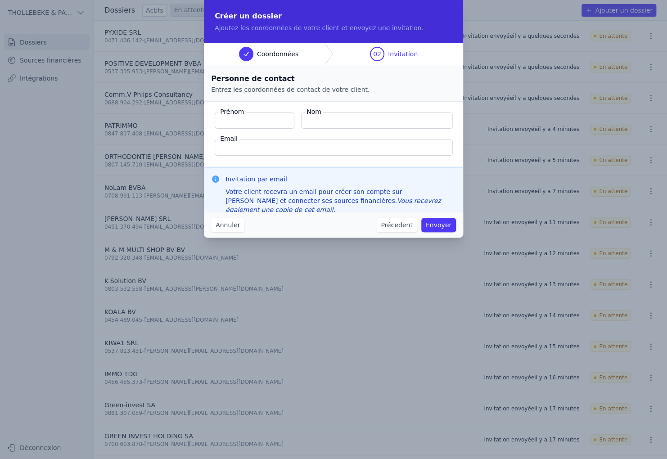
click at [261, 125] on input "Prénom" at bounding box center [255, 121] width 80 height 16
click at [263, 149] on input "Email" at bounding box center [334, 148] width 238 height 16
paste input "bksebastien@gmail.com"
type input "bksebastien@gmail.com"
click at [252, 117] on input "Prénom" at bounding box center [255, 121] width 80 height 16
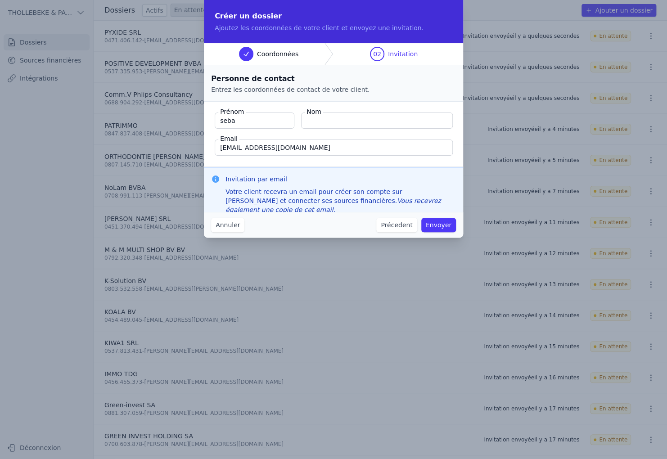
type input "SEBASTIEN"
type input "BOHNICSEK"
click at [300, 149] on input "bksebastien@gmail.com" at bounding box center [334, 148] width 238 height 16
drag, startPoint x: 439, startPoint y: 228, endPoint x: 439, endPoint y: 223, distance: 5.4
click at [439, 226] on button "Envoyer" at bounding box center [438, 225] width 35 height 14
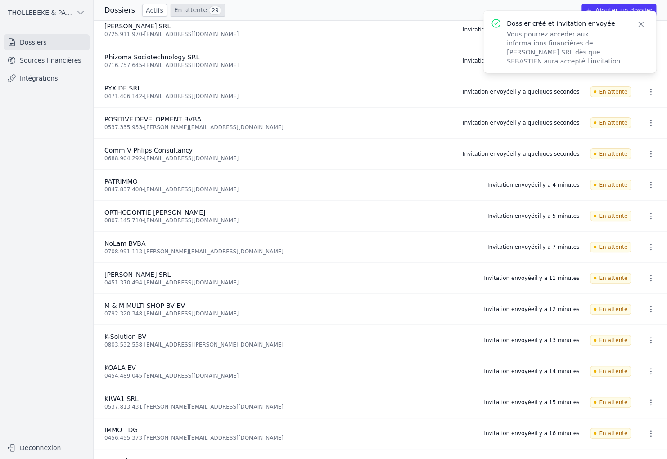
scroll to position [0, 0]
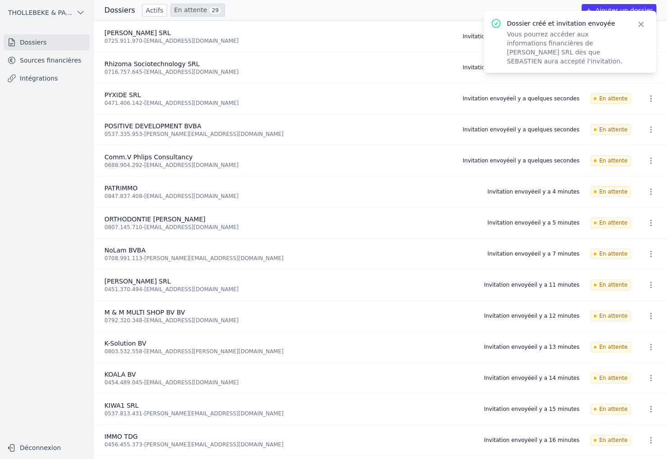
click at [640, 25] on icon "button" at bounding box center [641, 24] width 5 height 5
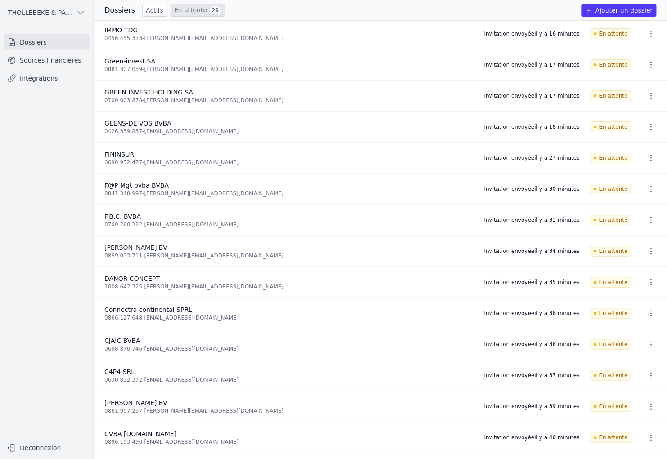
scroll to position [463, 0]
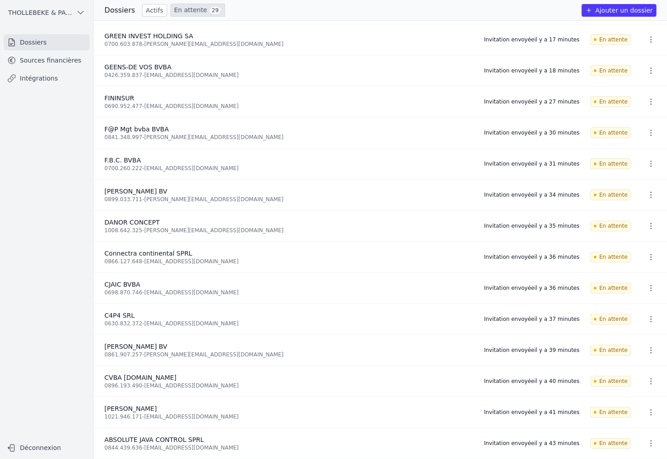
click at [56, 61] on link "Sources financières" at bounding box center [47, 60] width 86 height 16
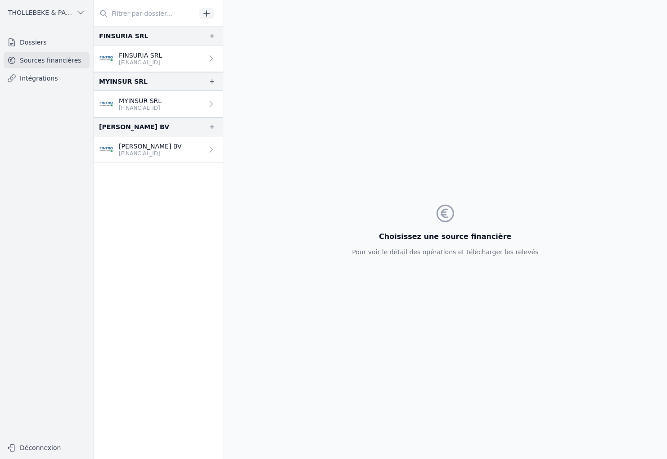
click at [27, 42] on link "Dossiers" at bounding box center [47, 42] width 86 height 16
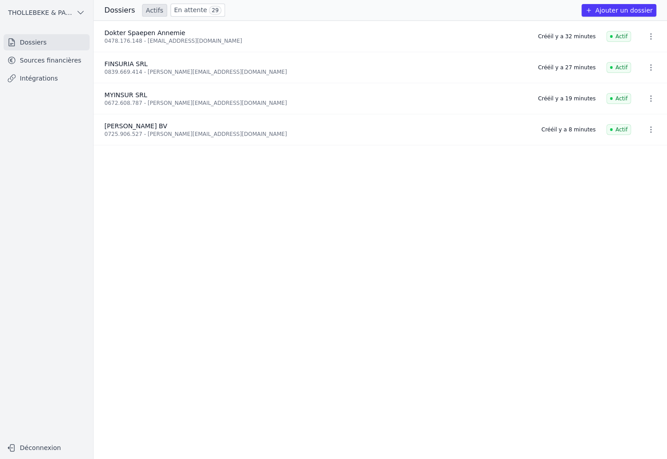
click at [191, 12] on link "En attente 29" at bounding box center [198, 10] width 54 height 13
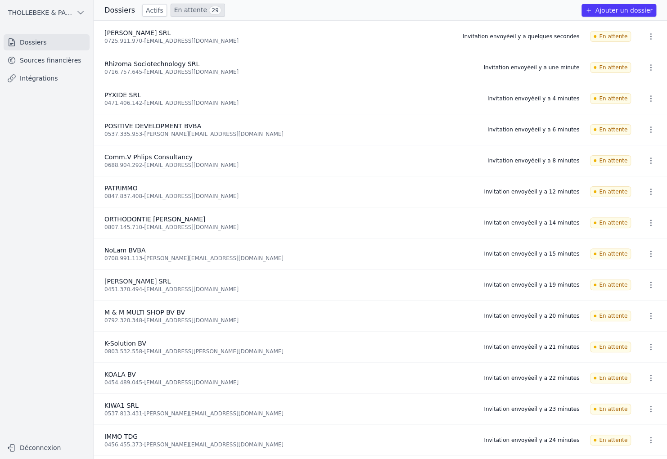
click at [613, 10] on button "Ajouter un dossier" at bounding box center [619, 10] width 75 height 13
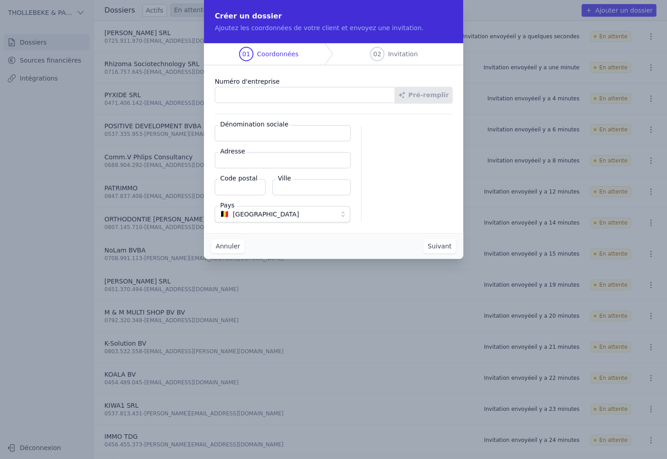
click at [235, 96] on input "Numéro d'entreprise" at bounding box center [305, 95] width 181 height 16
paste input "0822.808.339"
type input "0822.808.339"
click at [439, 97] on button "Pré-remplir" at bounding box center [424, 95] width 58 height 16
type input "silent architecture SPRL"
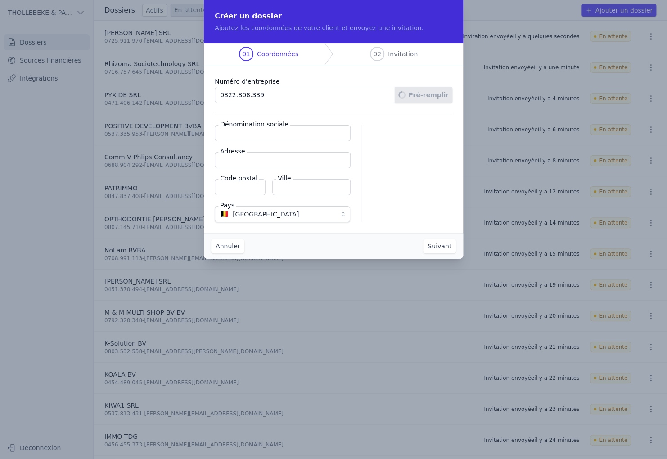
type input "Boulevard Lambermont 73"
type input "1030"
type input "Schaerbeek"
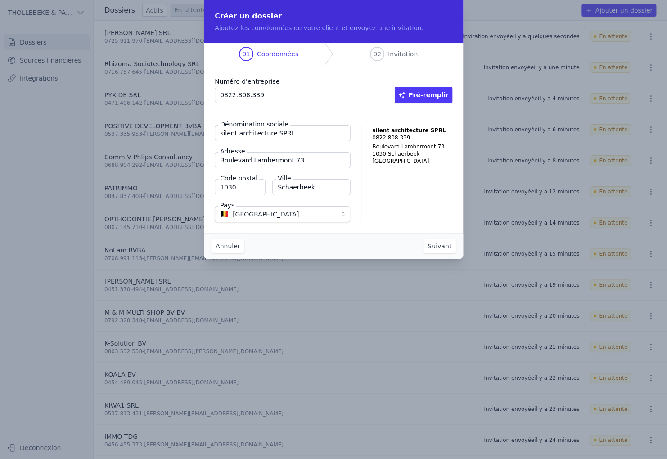
click at [435, 245] on button "Suivant" at bounding box center [439, 246] width 33 height 14
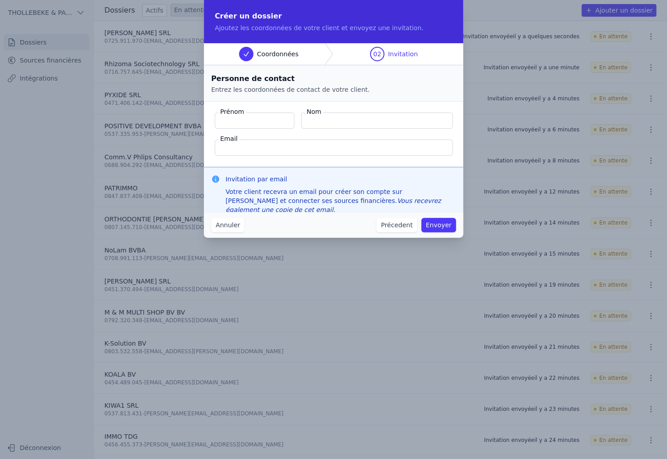
click at [259, 122] on input "Prénom" at bounding box center [255, 121] width 80 height 16
click at [235, 146] on input "Email" at bounding box center [334, 148] width 238 height 16
paste input "pascal.debeck@yahoo.fr"
type input "pascal.debeck@yahoo.fr"
click at [249, 118] on input "Prénom" at bounding box center [255, 121] width 80 height 16
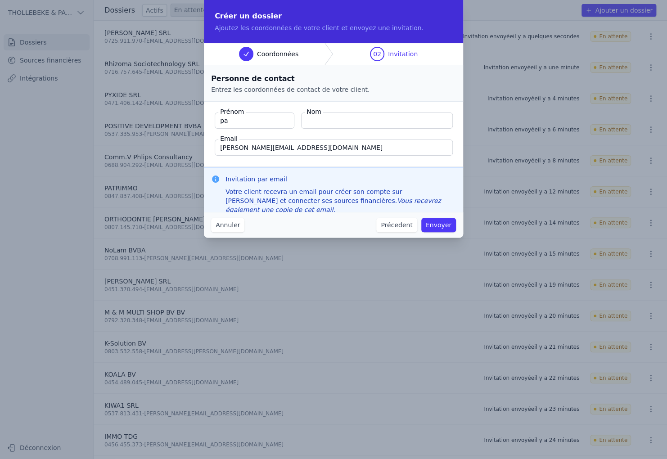
type input "p"
type input "PASCAL"
type input "DEBECK"
click at [434, 224] on button "Envoyer" at bounding box center [438, 225] width 35 height 14
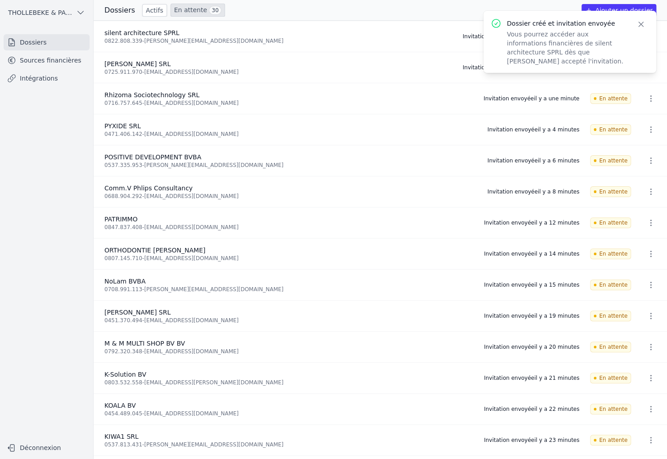
click at [639, 23] on icon "button" at bounding box center [641, 24] width 5 height 5
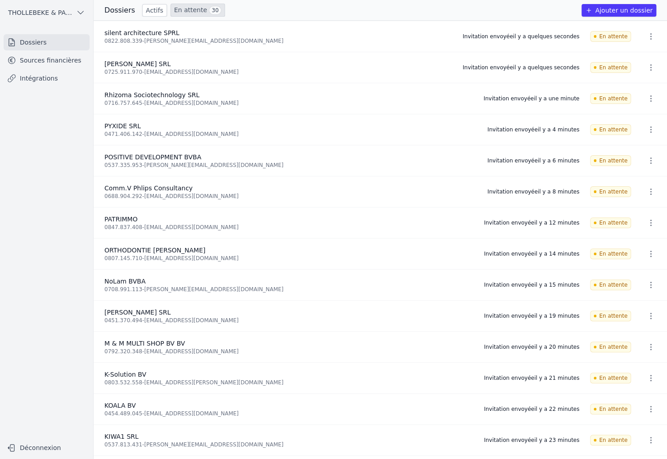
click at [606, 13] on button "Ajouter un dossier" at bounding box center [619, 10] width 75 height 13
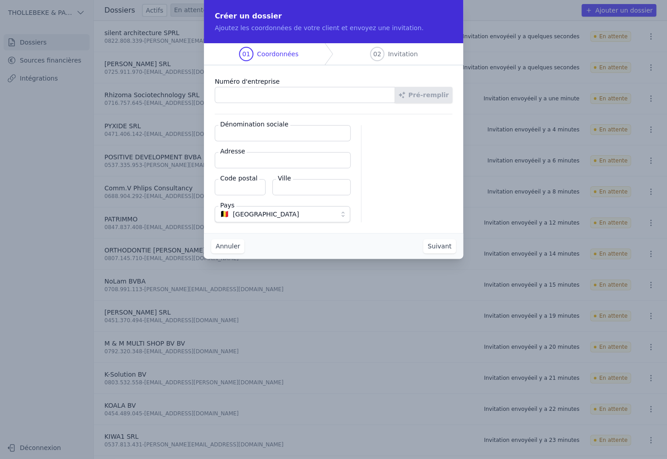
click at [312, 93] on input "Numéro d'entreprise" at bounding box center [305, 95] width 181 height 16
paste input "0536.747.718"
type input "0536.747.718"
click at [427, 91] on button "Pré-remplir" at bounding box center [424, 95] width 58 height 16
type input "Société Photovoltaique et de Services SA"
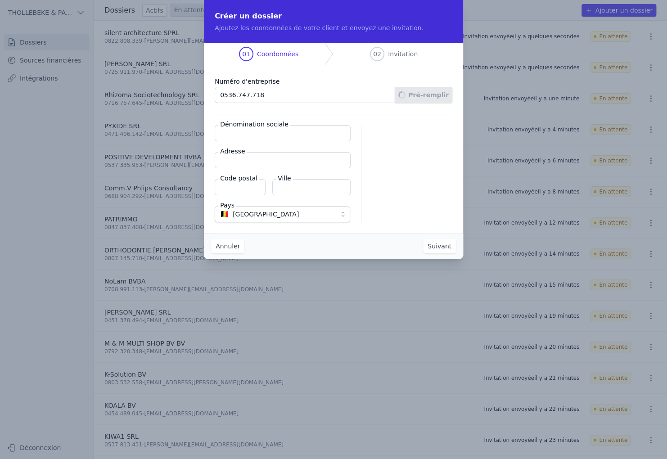
type input "Chaussée de Bruxelles 117"
type input "1310"
type input "La Hulpe"
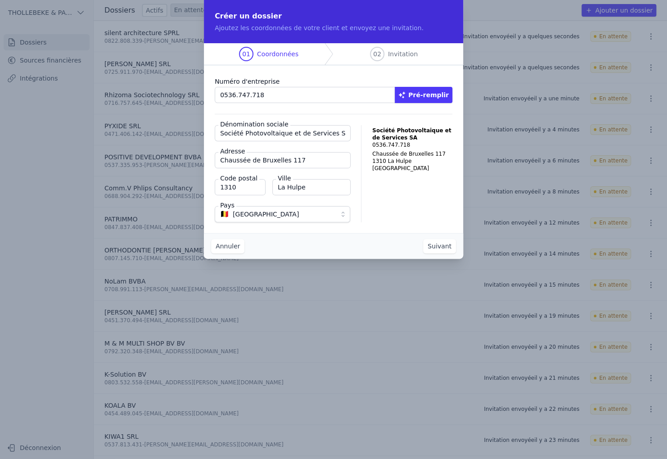
click at [441, 246] on button "Suivant" at bounding box center [439, 246] width 33 height 14
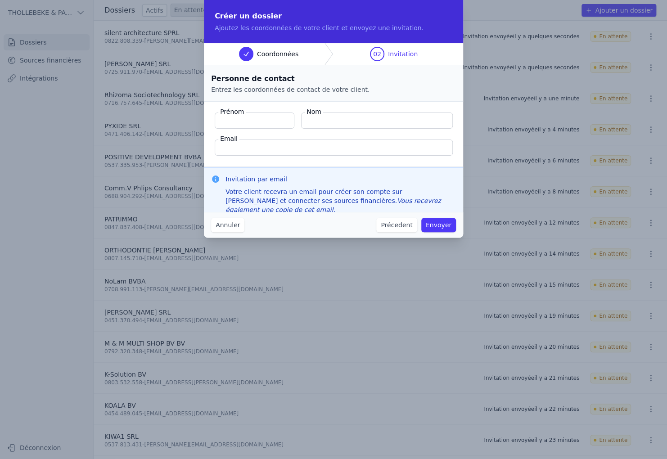
click at [247, 154] on input "Email" at bounding box center [334, 148] width 238 height 16
paste input "[PERSON_NAME][EMAIL_ADDRESS][DOMAIN_NAME]"
type input "[PERSON_NAME][EMAIL_ADDRESS][DOMAIN_NAME]"
click at [249, 121] on input "Prénom" at bounding box center [255, 121] width 80 height 16
type input "[PERSON_NAME]"
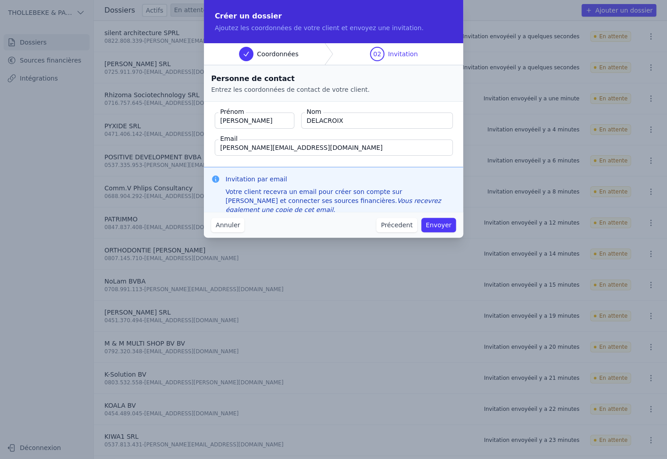
type input "DELACROIX"
click at [436, 225] on button "Envoyer" at bounding box center [438, 225] width 35 height 14
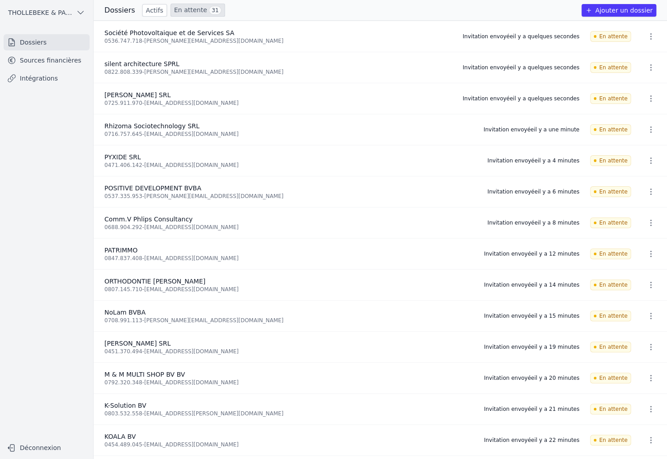
click at [607, 12] on button "Ajouter un dossier" at bounding box center [619, 10] width 75 height 13
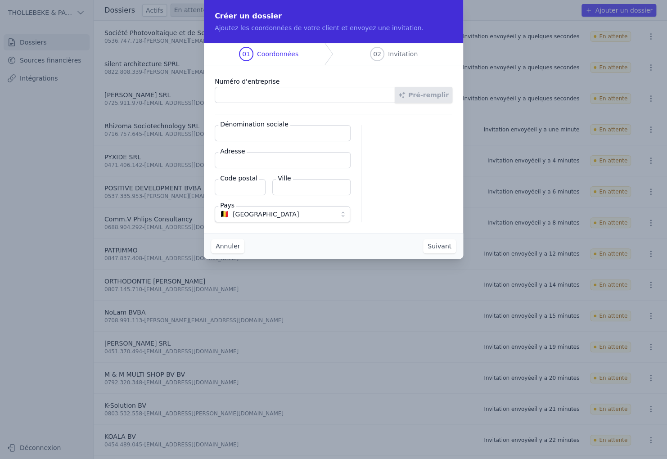
click at [251, 92] on input "Numéro d'entreprise" at bounding box center [305, 95] width 181 height 16
paste input "0663.576.307"
type input "0663.576.307"
click at [432, 96] on button "Pré-remplir" at bounding box center [424, 95] width 58 height 16
type input "STAPES AND INCUS BV"
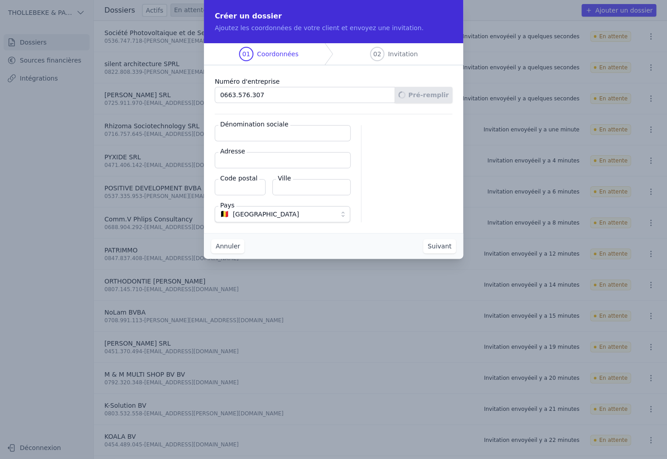
type input "Zuidlaan 12"
type input "1560"
type input "Hoeilaart"
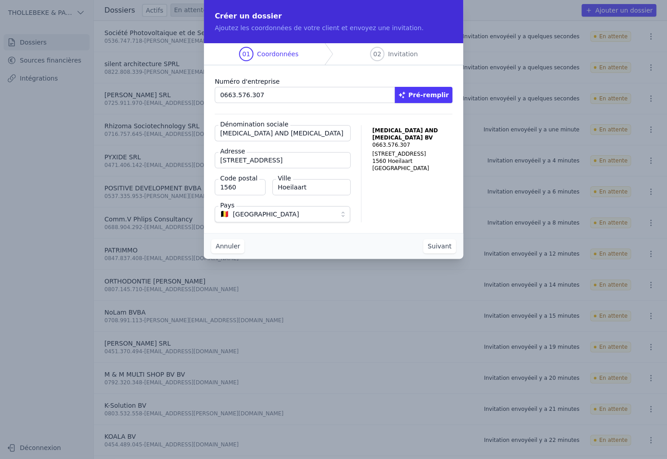
click at [436, 248] on button "Suivant" at bounding box center [439, 246] width 33 height 14
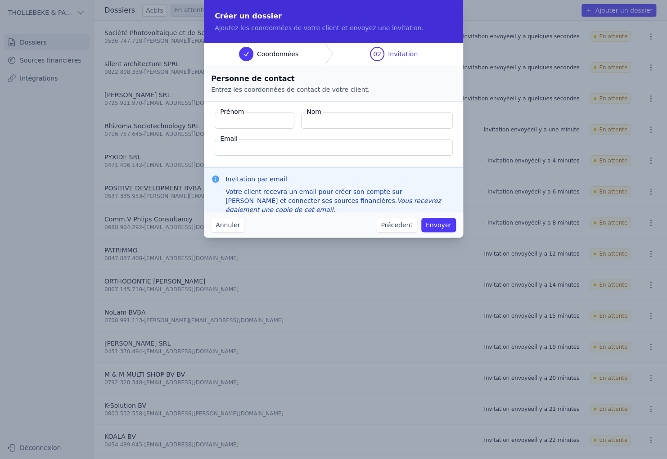
click at [277, 149] on input "Email" at bounding box center [334, 148] width 238 height 16
paste input "micael.txr@protonmail.com"
type input "micael.txr@protonmail.com"
click at [245, 118] on input "Prénom" at bounding box center [255, 121] width 80 height 16
click at [242, 122] on input "Prénom" at bounding box center [255, 121] width 80 height 16
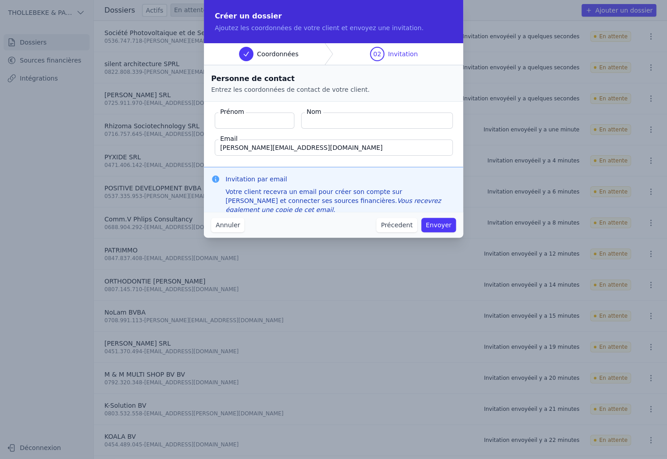
paste input "Teixeira Pinto , Micaél"
drag, startPoint x: 263, startPoint y: 121, endPoint x: 187, endPoint y: 124, distance: 75.7
click at [186, 124] on div "Créer un dossier Ajoutez les coordonnées de votre client et envoyez une invitat…" at bounding box center [333, 229] width 667 height 459
type input "Micaél"
click at [374, 123] on input "Teixeira Pinto ," at bounding box center [377, 121] width 152 height 16
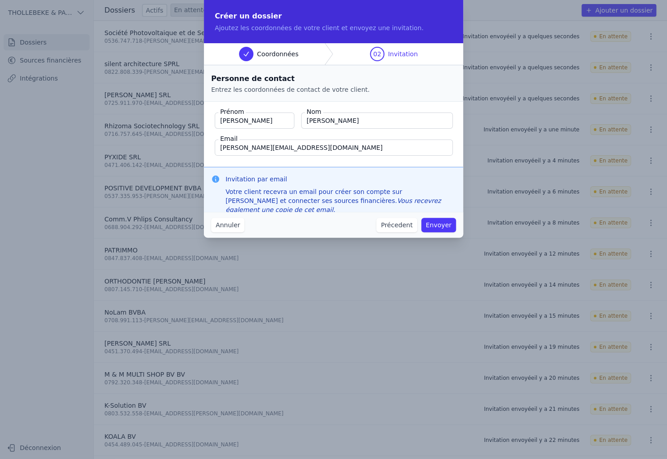
type input "Teixeira Pinto"
click at [434, 224] on button "Envoyer" at bounding box center [438, 225] width 35 height 14
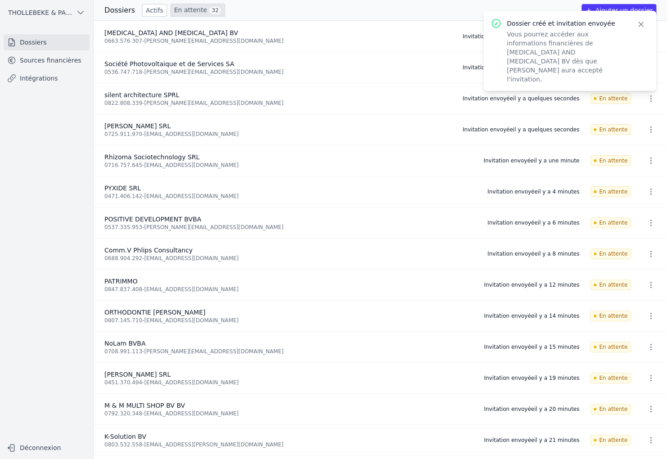
click at [619, 6] on button "Ajouter un dossier" at bounding box center [619, 10] width 75 height 13
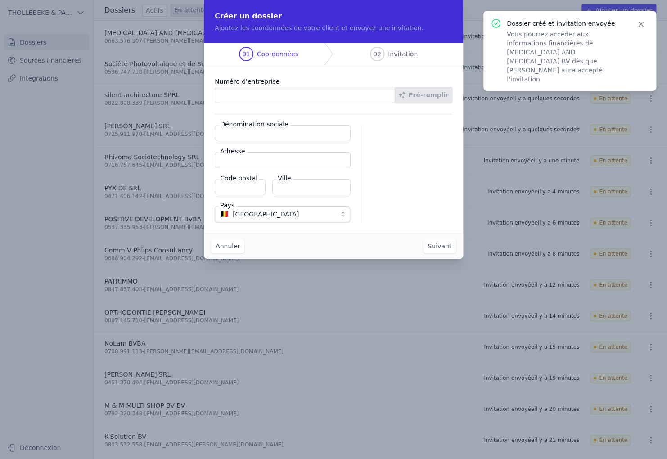
click at [249, 96] on input "Numéro d'entreprise" at bounding box center [305, 95] width 181 height 16
paste input "0829.863.308"
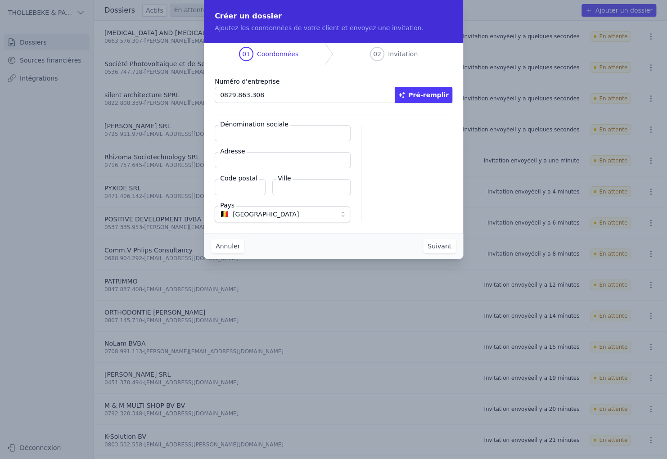
type input "0829.863.308"
click at [428, 91] on button "Pré-remplir" at bounding box center [424, 95] width 58 height 16
type input "Stijn JOYE BV"
type input "Koningin Fabiolalaan 7/12"
type input "8300"
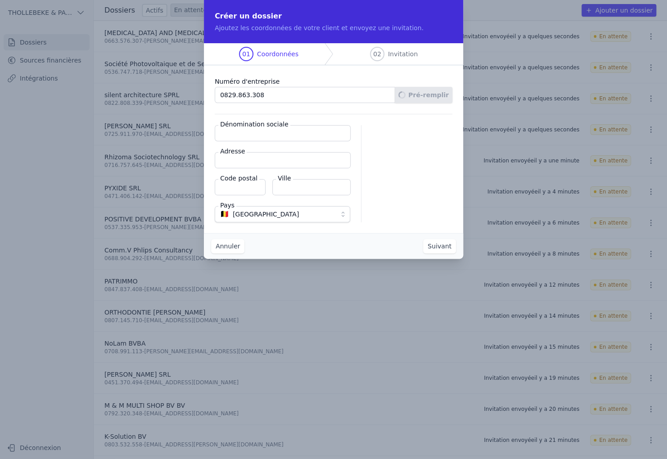
type input "Knokke-Heist"
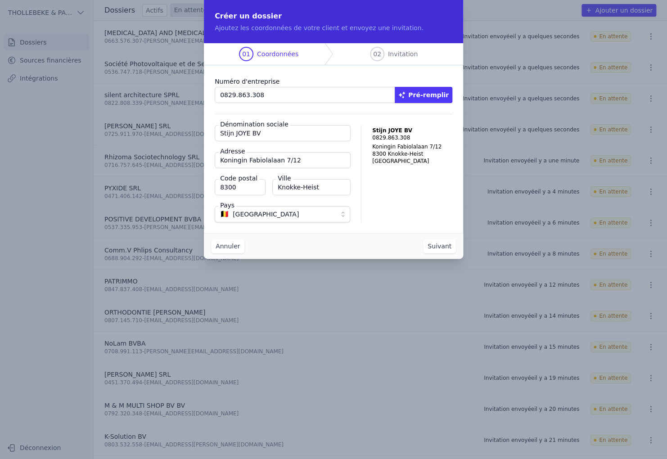
click at [438, 245] on button "Suivant" at bounding box center [439, 246] width 33 height 14
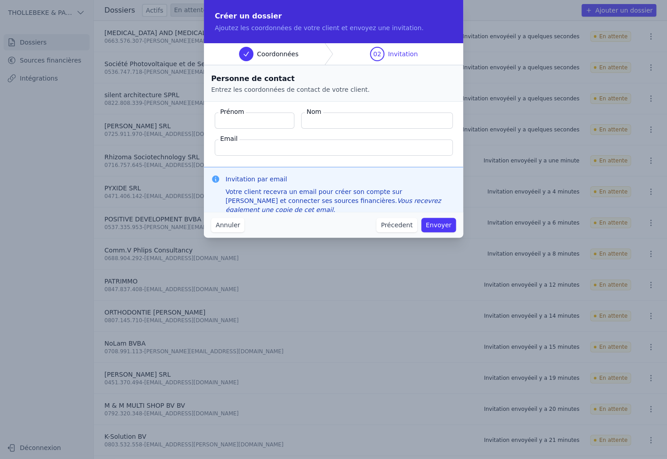
click at [249, 146] on input "Email" at bounding box center [334, 148] width 238 height 16
paste input "joye@notmj.be"
type input "joye@notmj.be"
click at [233, 122] on input "Prénom" at bounding box center [255, 121] width 80 height 16
type input "S"
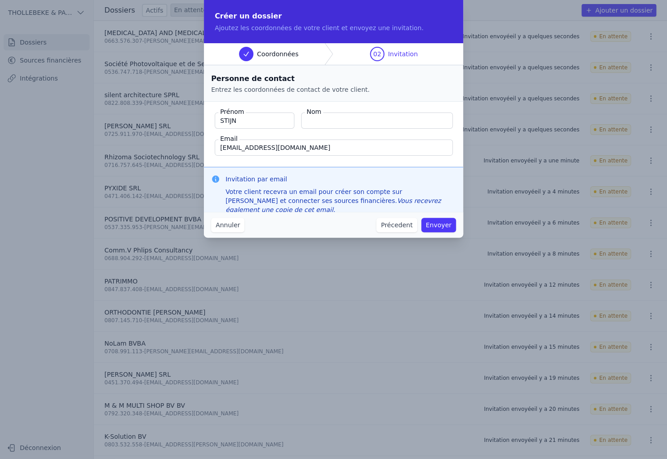
type input "STIJN"
type input "JOYE"
click at [436, 225] on button "Envoyer" at bounding box center [438, 225] width 35 height 14
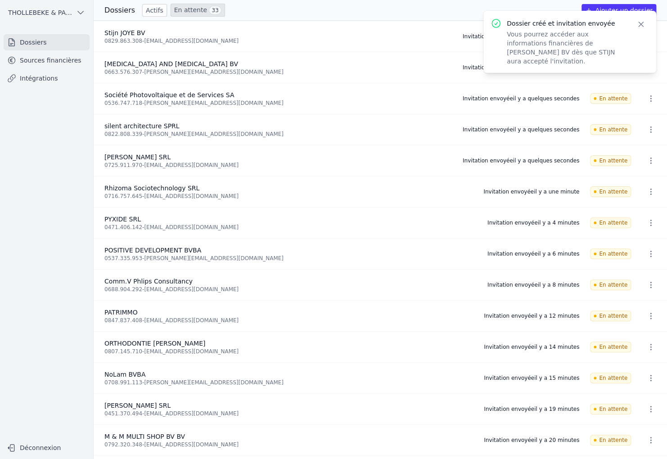
click at [606, 6] on button "Ajouter un dossier" at bounding box center [619, 10] width 75 height 13
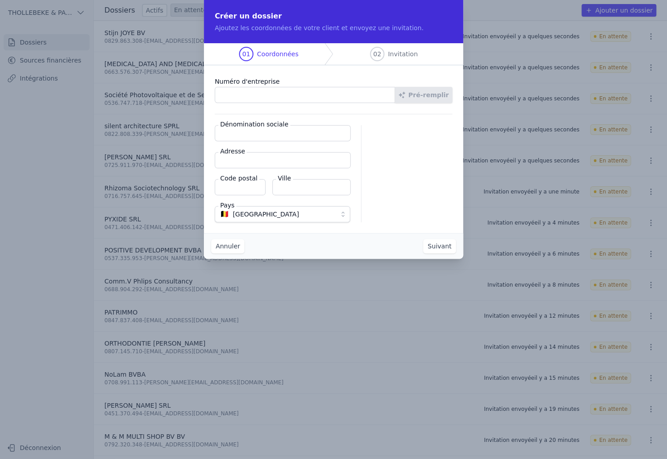
click at [250, 91] on input "Numéro d'entreprise" at bounding box center [305, 95] width 181 height 16
paste input "0758.742.512"
type input "0758.742.512"
drag, startPoint x: 457, startPoint y: 93, endPoint x: 450, endPoint y: 93, distance: 7.2
click at [457, 93] on div "Numéro d'entreprise 0758.742.512 Pré-remplir Dénomination sociale Adresse Code …" at bounding box center [333, 149] width 259 height 168
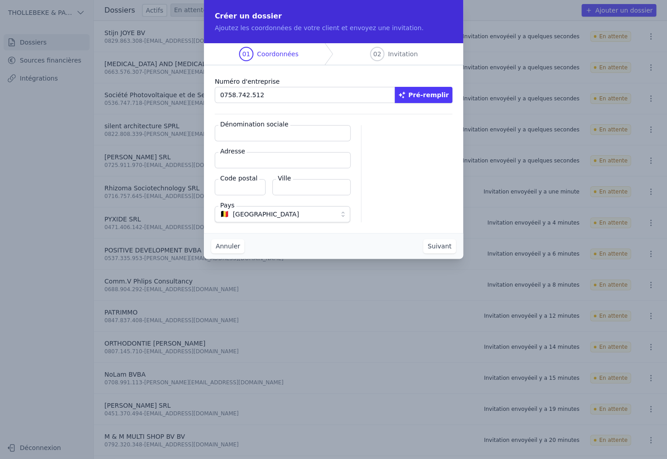
click at [448, 93] on button "Pré-remplir" at bounding box center [424, 95] width 58 height 16
type input "TANDARTS VIVIANE KRESSIN BV"
type input "Duisburgsesteenweg 98"
type input "3090"
type input "Overijse"
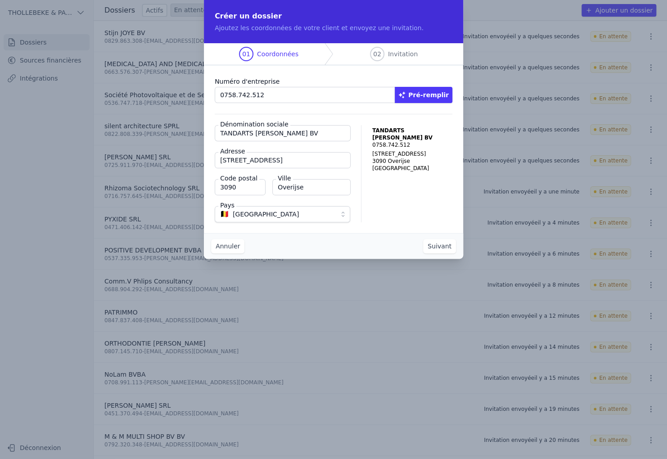
click at [436, 244] on button "Suivant" at bounding box center [439, 246] width 33 height 14
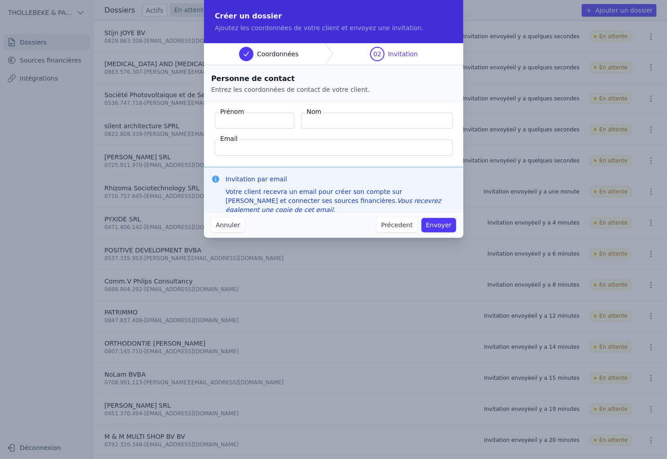
click at [251, 118] on input "Prénom" at bounding box center [255, 121] width 80 height 16
click at [263, 145] on input "Email" at bounding box center [334, 148] width 238 height 16
paste input "de_peeters@hotmail.com"
type input "de_peeters@hotmail.com"
click at [257, 122] on input "Prénom" at bounding box center [255, 121] width 80 height 16
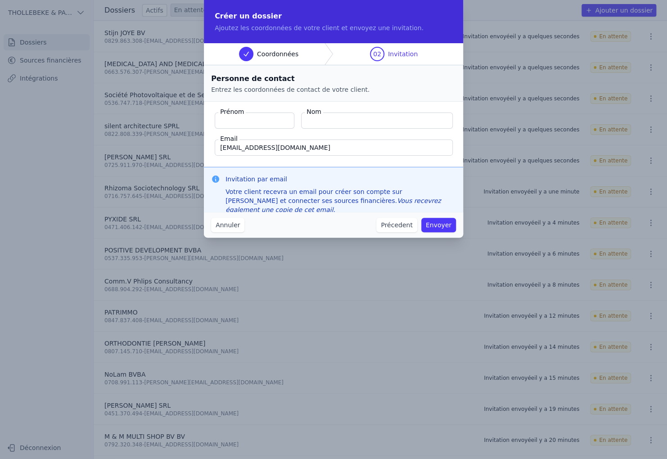
click at [250, 122] on input "Prénom" at bounding box center [255, 121] width 80 height 16
paste input "Kressin , Viviane"
drag, startPoint x: 248, startPoint y: 121, endPoint x: 232, endPoint y: 121, distance: 16.2
click at [232, 121] on input "Kressin , Viviane" at bounding box center [255, 121] width 80 height 16
click at [242, 122] on input "Kressin , Viviane" at bounding box center [255, 121] width 80 height 16
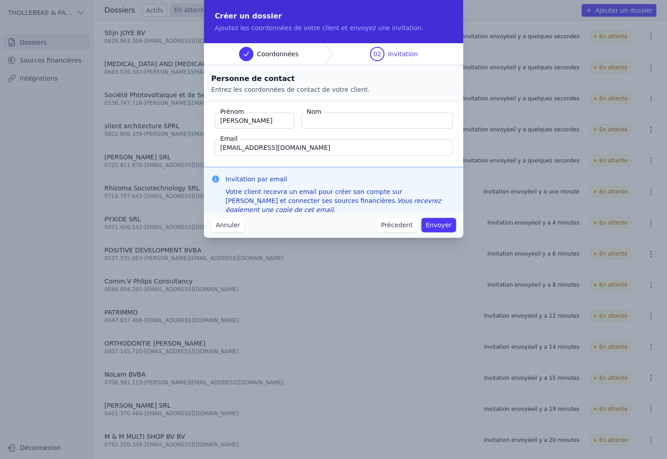
drag, startPoint x: 247, startPoint y: 122, endPoint x: 194, endPoint y: 120, distance: 53.1
click at [192, 120] on div "Créer un dossier Ajoutez les coordonnées de votre client et envoyez une invitat…" at bounding box center [333, 229] width 667 height 459
type input "Viviane"
click at [360, 122] on input "Kressin ," at bounding box center [377, 121] width 152 height 16
type input "Kressin"
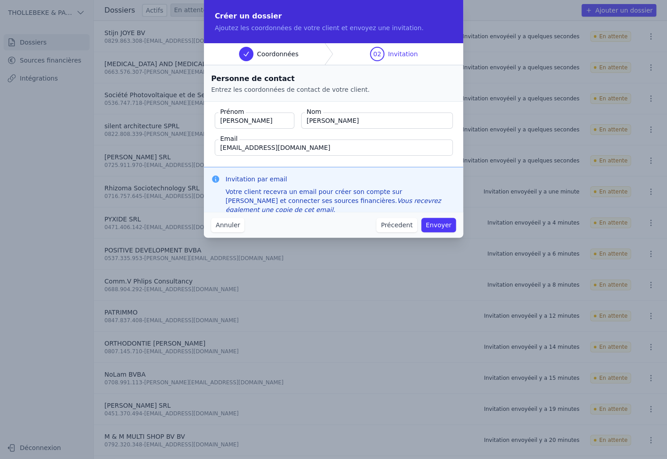
click at [439, 228] on button "Envoyer" at bounding box center [438, 225] width 35 height 14
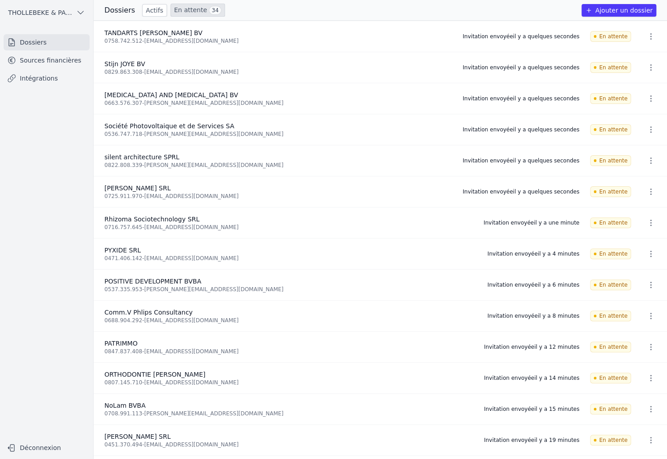
click at [598, 9] on button "Ajouter un dossier" at bounding box center [619, 10] width 75 height 13
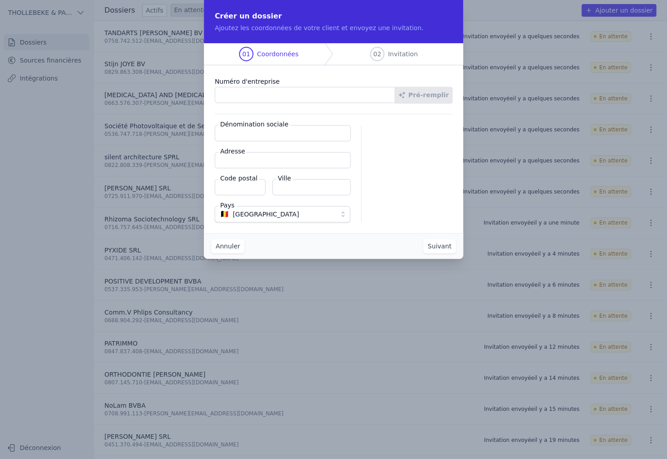
click at [294, 94] on input "Numéro d'entreprise" at bounding box center [305, 95] width 181 height 16
paste input "0666.597.262"
type input "0666.597.262"
click at [430, 98] on button "Pré-remplir" at bounding box center [424, 95] width 58 height 16
type input "THOMAS MITSIS POLYTECHNIQUE BV"
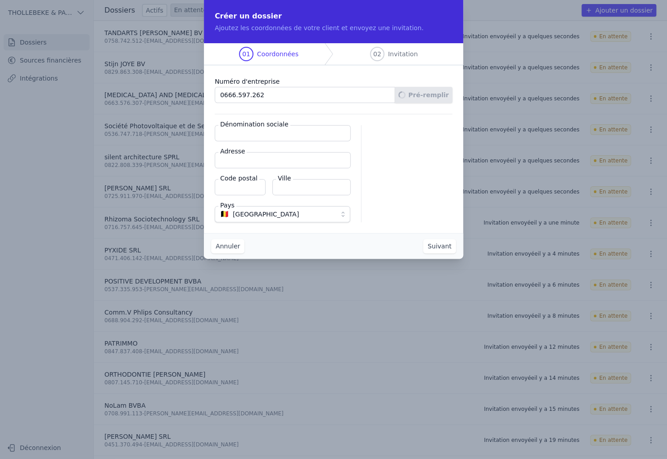
type input "Leuvensesteenweg 533/2"
type input "1930"
type input "Zaventem"
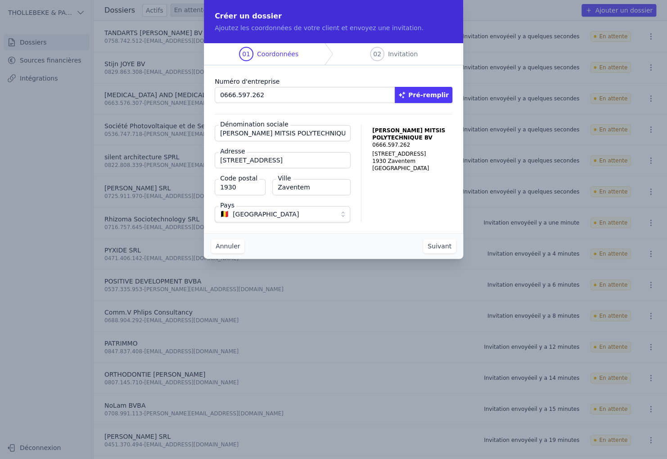
click at [430, 244] on button "Suivant" at bounding box center [439, 246] width 33 height 14
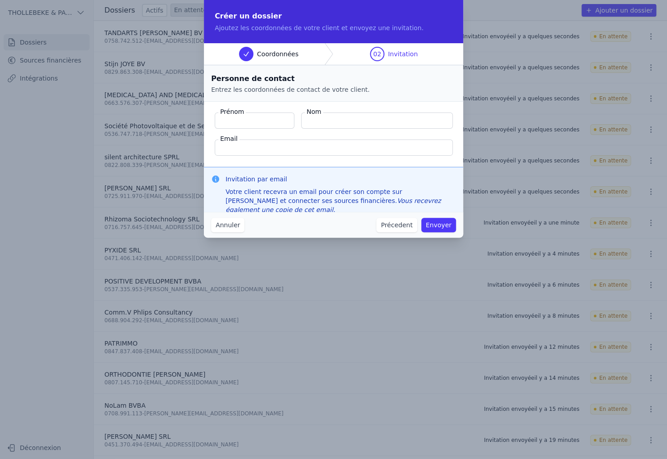
click at [264, 122] on input "Prénom" at bounding box center [255, 121] width 80 height 16
click at [250, 147] on input "Email" at bounding box center [334, 148] width 238 height 16
paste input "info@poly-technique.be"
type input "info@poly-technique.be"
click at [255, 123] on input "Prénom" at bounding box center [255, 121] width 80 height 16
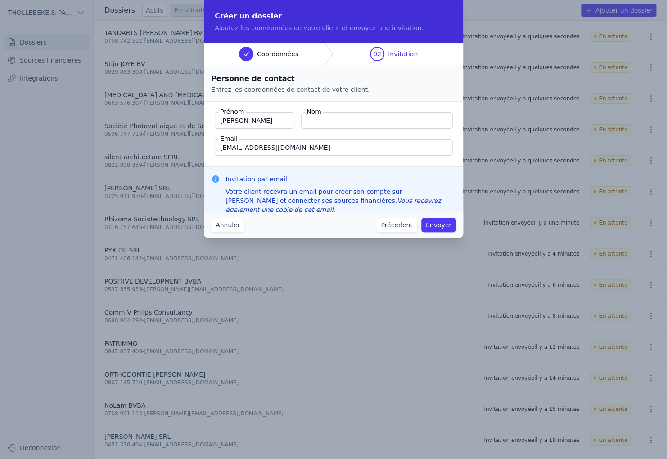
type input "THOMAS"
type input "MITSIS"
click at [436, 229] on button "Envoyer" at bounding box center [438, 225] width 35 height 14
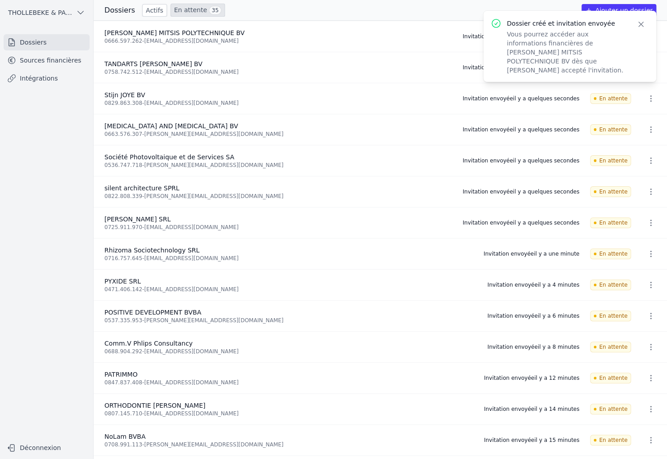
click at [624, 8] on button "Ajouter un dossier" at bounding box center [619, 10] width 75 height 13
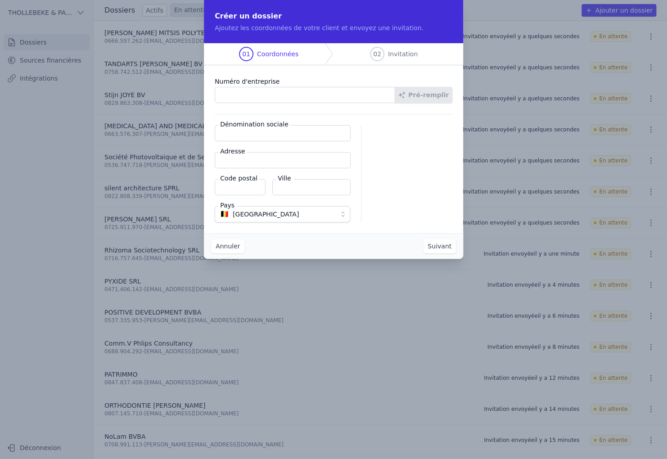
click at [276, 94] on input "Numéro d'entreprise" at bounding box center [305, 95] width 181 height 16
paste input "0675.353.194"
type input "0675.353.194"
click at [422, 93] on button "Pré-remplir" at bounding box center [424, 95] width 58 height 16
type input "Tourelle Realty SPRL"
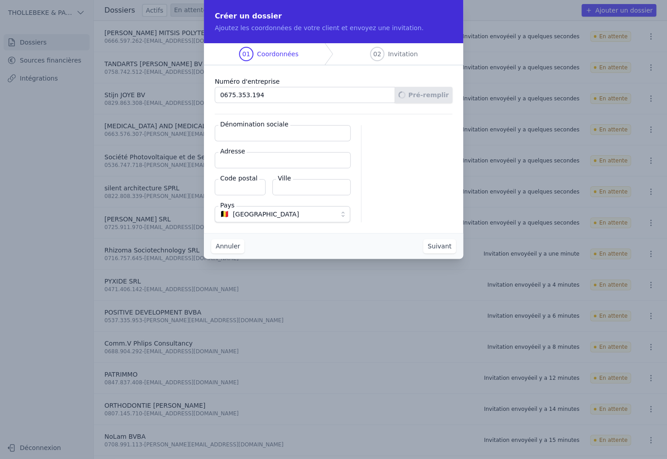
type input "Bd. Brand Whitlock 14/3"
type input "1200"
type input "Woluwe-[GEOGRAPHIC_DATA][PERSON_NAME]"
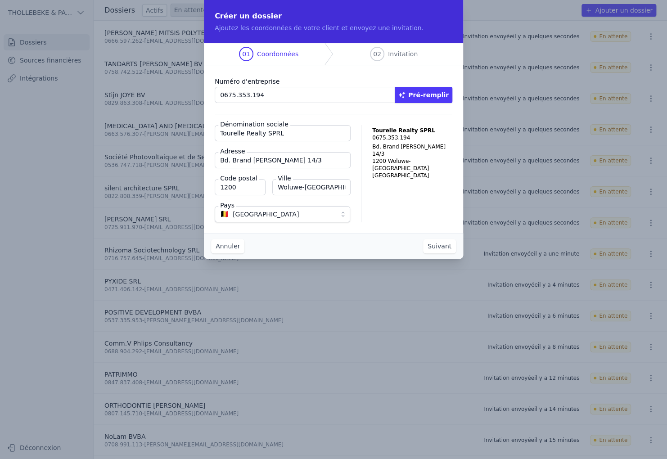
click at [444, 246] on button "Suivant" at bounding box center [439, 246] width 33 height 14
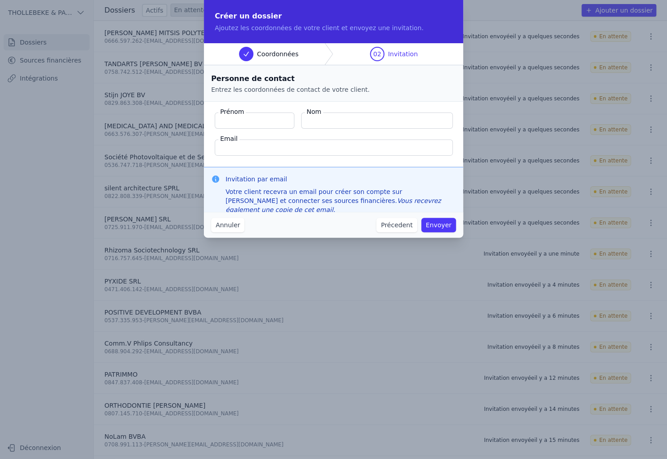
click at [243, 119] on input "Prénom" at bounding box center [255, 121] width 80 height 16
drag, startPoint x: 192, startPoint y: 122, endPoint x: 178, endPoint y: 122, distance: 13.5
click at [178, 122] on div "Créer un dossier Ajoutez les coordonnées de votre client et envoyez une invitat…" at bounding box center [333, 229] width 667 height 459
paste input "Francotte Borgerhoff , Patrick"
drag, startPoint x: 268, startPoint y: 122, endPoint x: 202, endPoint y: 122, distance: 66.2
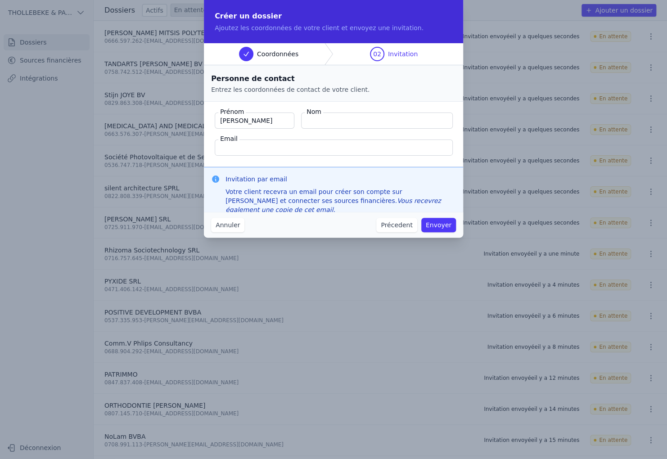
click at [202, 122] on div "Créer un dossier Ajoutez les coordonnées de votre client et envoyez une invitat…" at bounding box center [333, 229] width 667 height 459
type input "[PERSON_NAME]"
click at [394, 119] on input "Francotte Borgerhoff ," at bounding box center [377, 121] width 152 height 16
type input "[PERSON_NAME]"
click at [328, 145] on input "Email" at bounding box center [334, 148] width 238 height 16
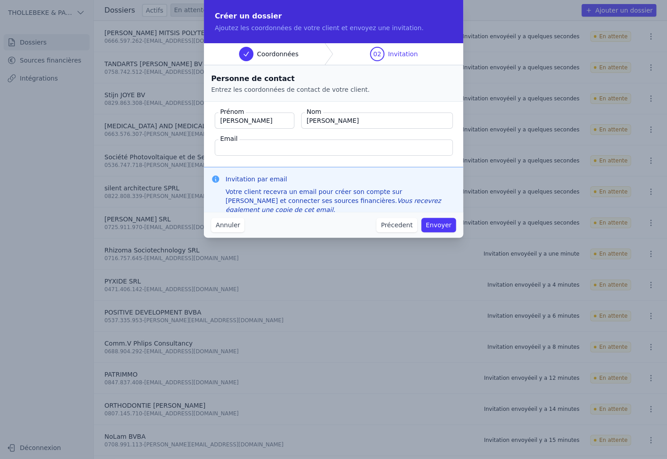
click at [275, 146] on input "Email" at bounding box center [334, 148] width 238 height 16
paste input "[EMAIL_ADDRESS][DOMAIN_NAME]"
type input "[EMAIL_ADDRESS][DOMAIN_NAME]"
click at [454, 225] on button "Envoyer" at bounding box center [438, 225] width 35 height 14
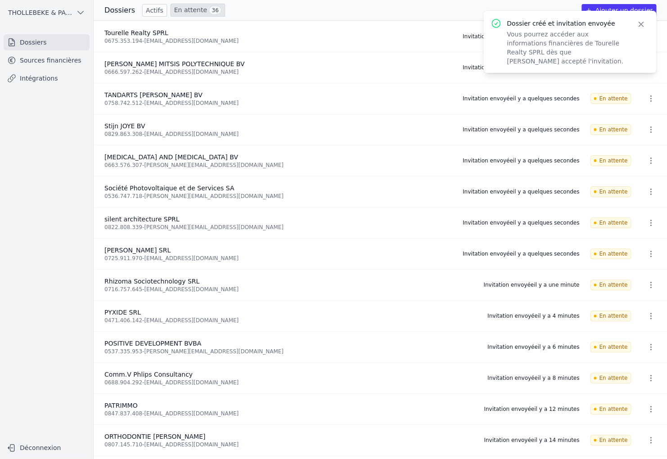
click at [606, 6] on button "Ajouter un dossier" at bounding box center [619, 10] width 75 height 13
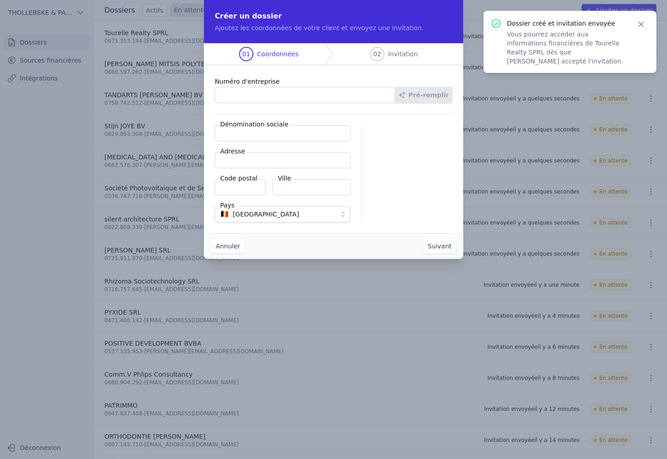
click at [267, 97] on input "Numéro d'entreprise" at bounding box center [305, 95] width 181 height 16
paste input "0833.909.691"
type input "0833.909.691"
click at [435, 98] on button "Pré-remplir" at bounding box center [424, 95] width 58 height 16
type input "Vircosec Services BVBA"
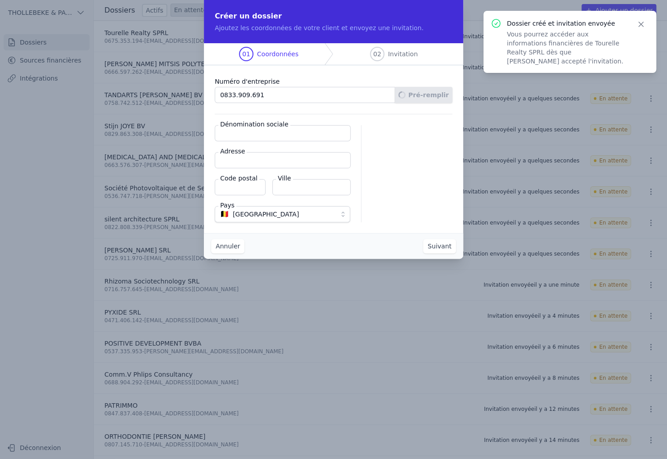
type input "Lenneke Marelaan 20/83"
type input "1932"
type input "Zaventem"
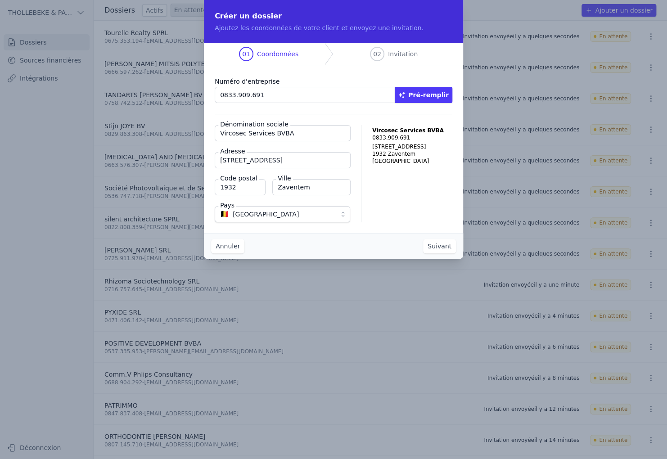
click at [439, 245] on button "Suivant" at bounding box center [439, 246] width 33 height 14
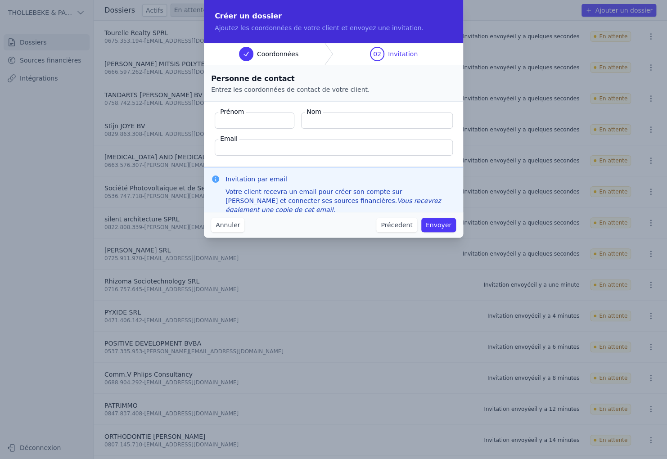
click at [276, 148] on input "Email" at bounding box center [334, 148] width 238 height 16
paste input "vircosec.services@skynet.be"
type input "vircosec.services@skynet.be"
click at [253, 120] on input "Prénom" at bounding box center [255, 121] width 80 height 16
paste input "Goriens , Fernand"
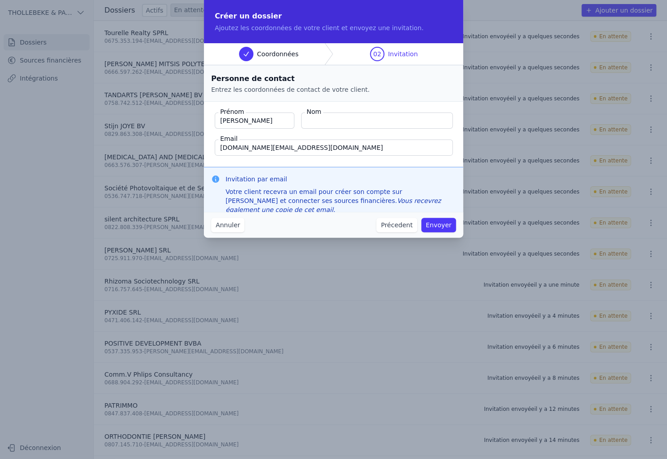
drag, startPoint x: 248, startPoint y: 120, endPoint x: 204, endPoint y: 122, distance: 44.2
click at [202, 122] on div "Créer un dossier Ajoutez les coordonnées de votre client et envoyez une invitat…" at bounding box center [333, 229] width 667 height 459
type input "Fernand"
click at [340, 119] on input "Goriens ," at bounding box center [377, 121] width 152 height 16
type input "Goriens"
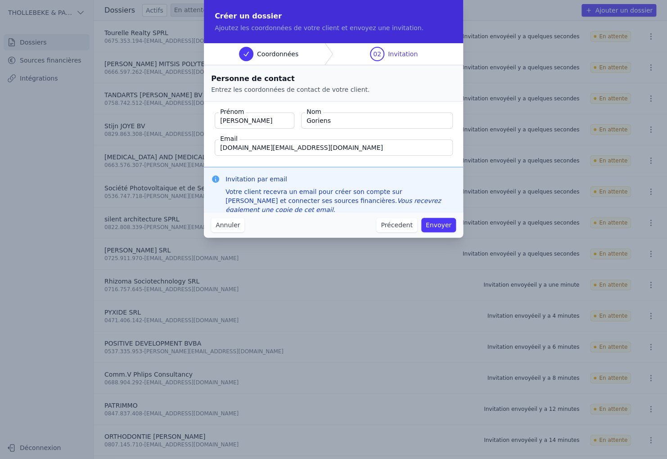
click at [434, 223] on button "Envoyer" at bounding box center [438, 225] width 35 height 14
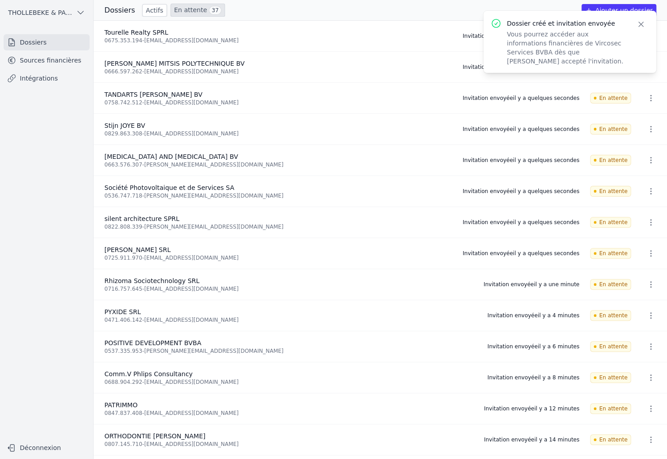
click at [643, 21] on icon "button" at bounding box center [641, 24] width 9 height 9
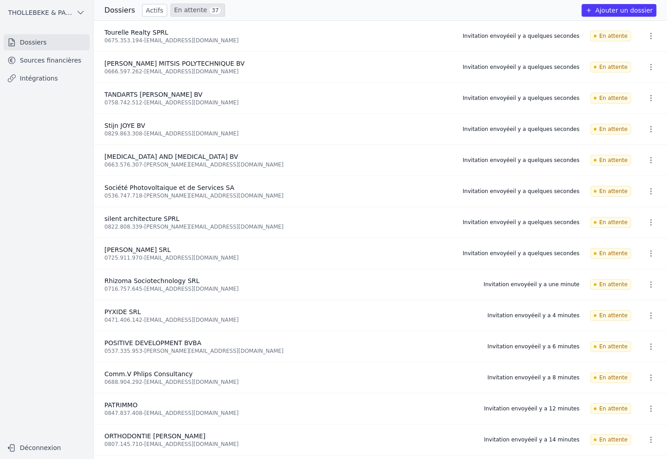
click at [180, 12] on link "En attente 37" at bounding box center [198, 10] width 54 height 13
click at [148, 8] on link "Actifs" at bounding box center [154, 10] width 25 height 13
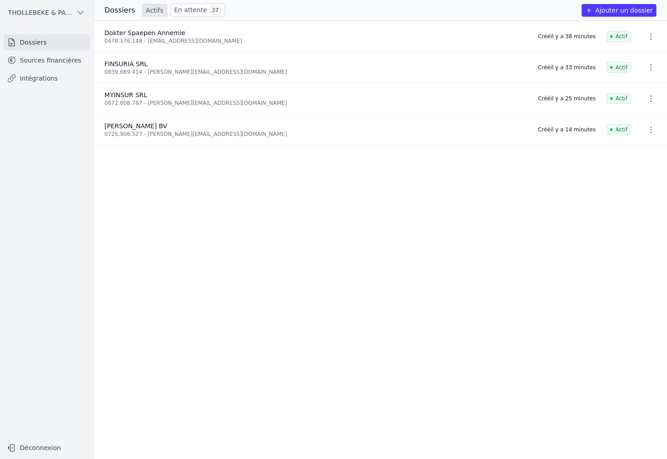
click at [188, 9] on link "En attente 37" at bounding box center [198, 10] width 54 height 13
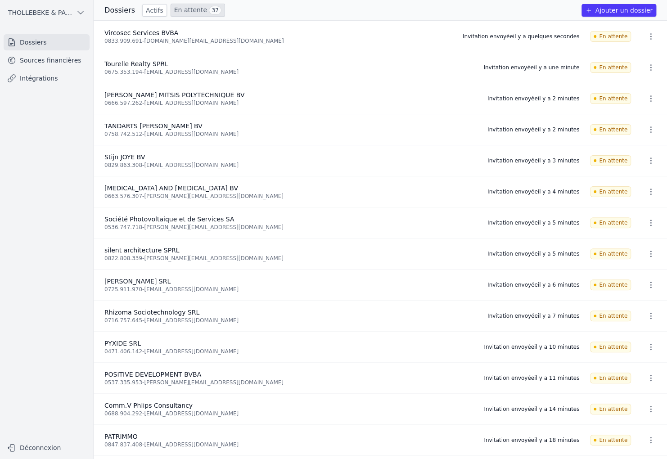
click at [634, 6] on button "Ajouter un dossier" at bounding box center [619, 10] width 75 height 13
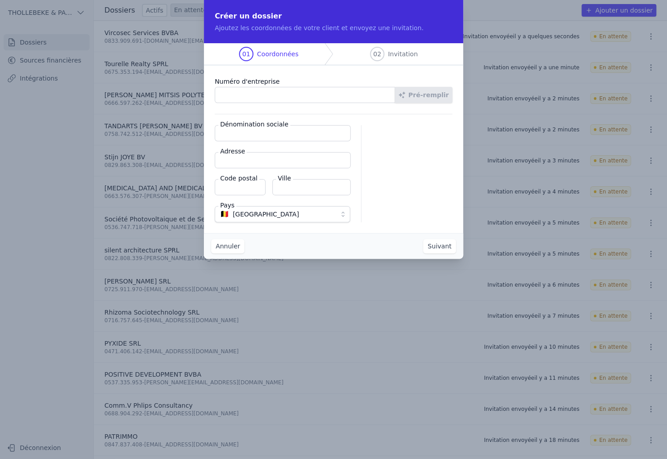
click at [240, 97] on input "Numéro d'entreprise" at bounding box center [305, 95] width 181 height 16
paste input "0505.917.455"
type input "0505.917.455"
click at [420, 97] on button "Pré-remplir" at bounding box center [424, 95] width 58 height 16
type input "VSSS BVBA"
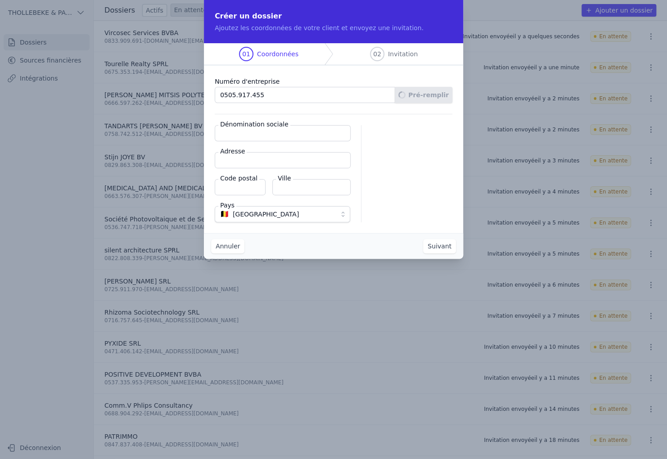
type input "[STREET_ADDRESS]"
type input "2580"
type input "Putte"
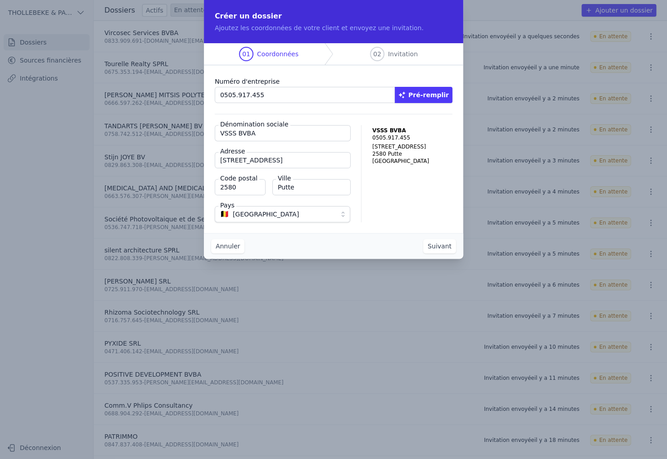
click at [434, 250] on button "Suivant" at bounding box center [439, 246] width 33 height 14
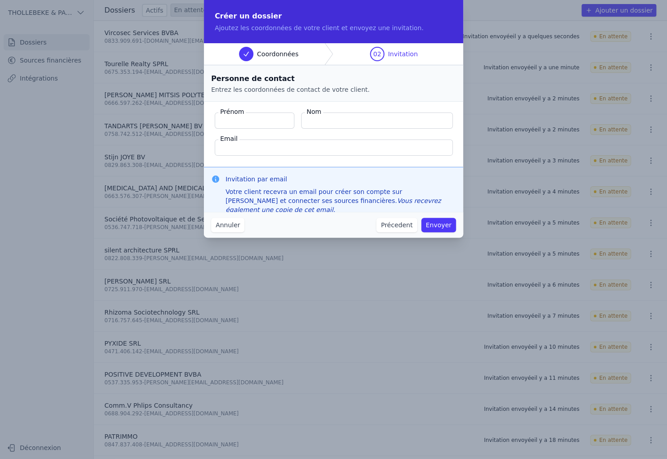
click at [259, 148] on input "Email" at bounding box center [334, 148] width 238 height 16
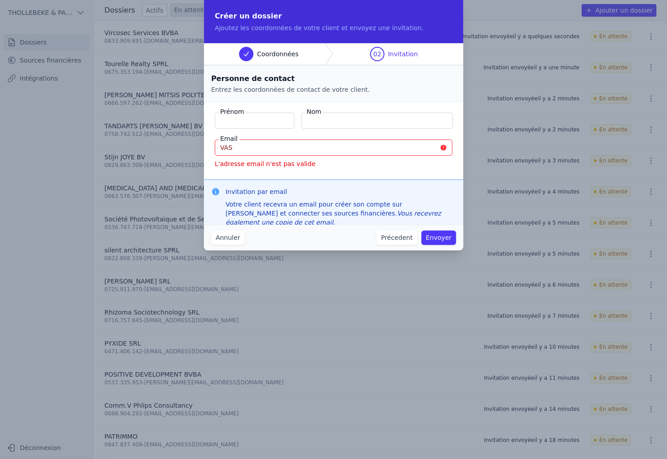
drag, startPoint x: 234, startPoint y: 148, endPoint x: 213, endPoint y: 149, distance: 20.8
click at [213, 149] on fieldset "Prénom Nom Email VAS L'adresse email n'est pas valide" at bounding box center [333, 141] width 259 height 78
paste input "[PERSON_NAME][EMAIL_ADDRESS][DOMAIN_NAME]"
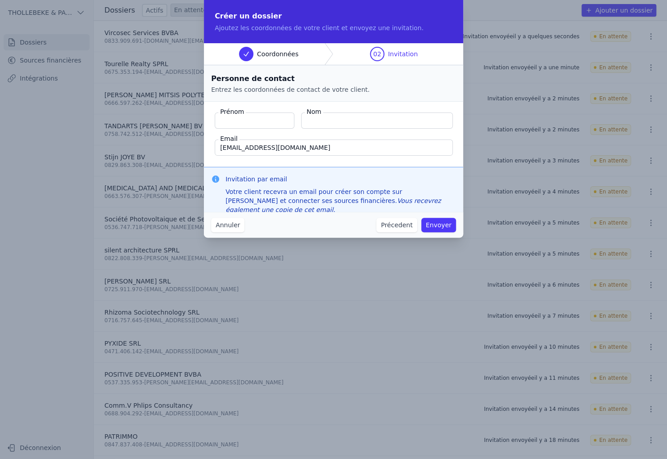
type input "[PERSON_NAME][EMAIL_ADDRESS][DOMAIN_NAME]"
click at [227, 119] on input "Prénom" at bounding box center [255, 121] width 80 height 16
click at [241, 122] on input "Prénom" at bounding box center [255, 121] width 80 height 16
paste input "Jegasothy , Kujendran"
drag, startPoint x: 254, startPoint y: 121, endPoint x: 203, endPoint y: 122, distance: 50.4
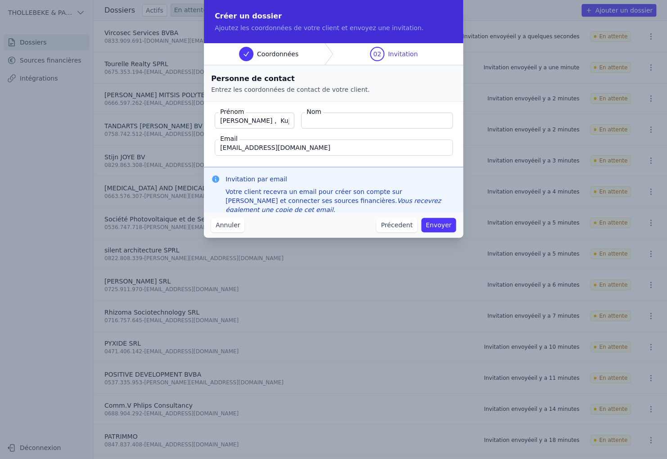
click at [203, 122] on div "Créer un dossier Ajoutez les coordonnées de votre client et envoyez une invitat…" at bounding box center [333, 229] width 667 height 459
type input "Kujendran"
click at [358, 118] on input "Jegasothy ," at bounding box center [377, 121] width 152 height 16
click at [356, 120] on input "Jegasothy ," at bounding box center [377, 121] width 152 height 16
type input "Jegasothy"
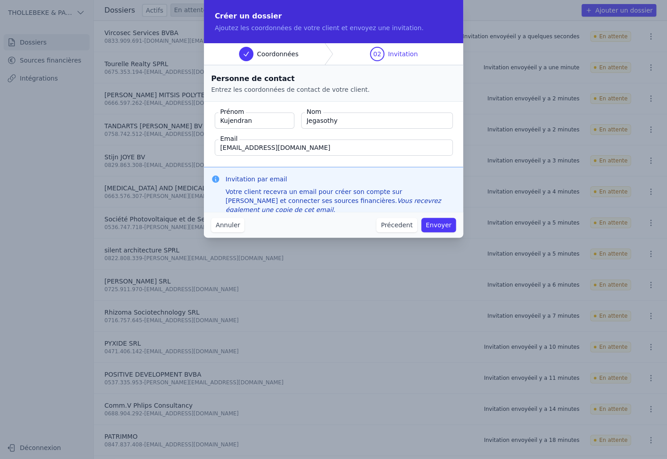
click at [435, 227] on button "Envoyer" at bounding box center [438, 225] width 35 height 14
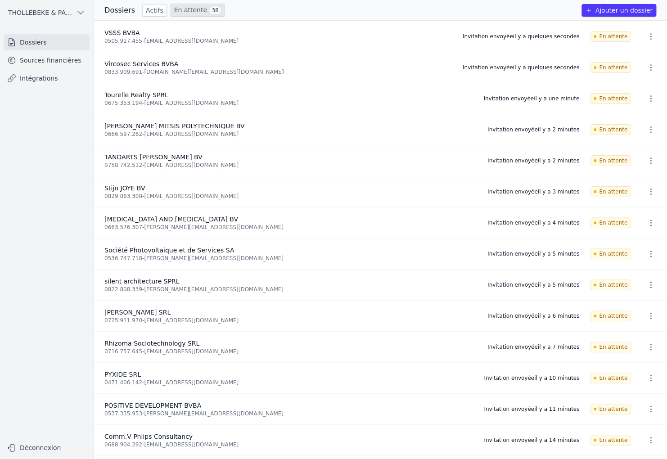
click at [611, 12] on button "Ajouter un dossier" at bounding box center [619, 10] width 75 height 13
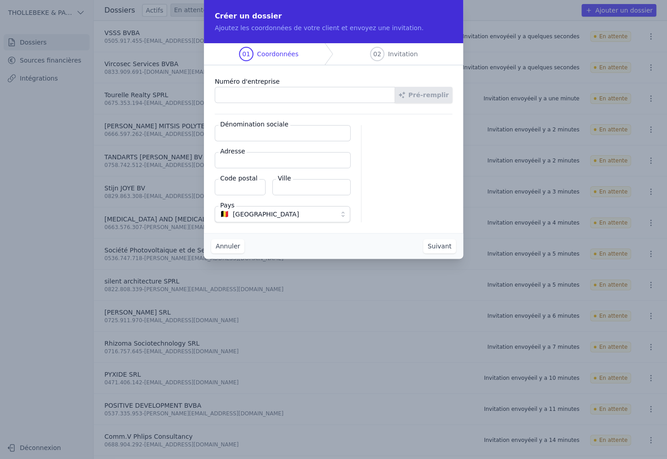
click at [308, 93] on input "Numéro d'entreprise" at bounding box center [305, 95] width 181 height 16
paste input "0426.504.446"
type input "0426.504.446"
click at [423, 96] on button "Pré-remplir" at bounding box center [424, 95] width 58 height 16
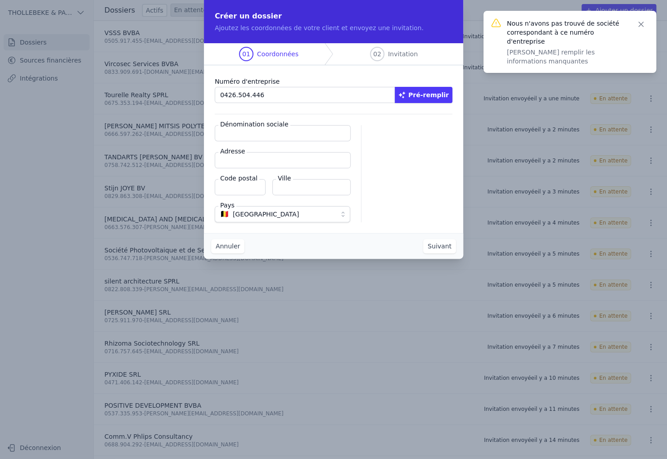
click at [263, 135] on input "Dénomination sociale" at bounding box center [283, 133] width 136 height 16
type input "WOLUCAHR"
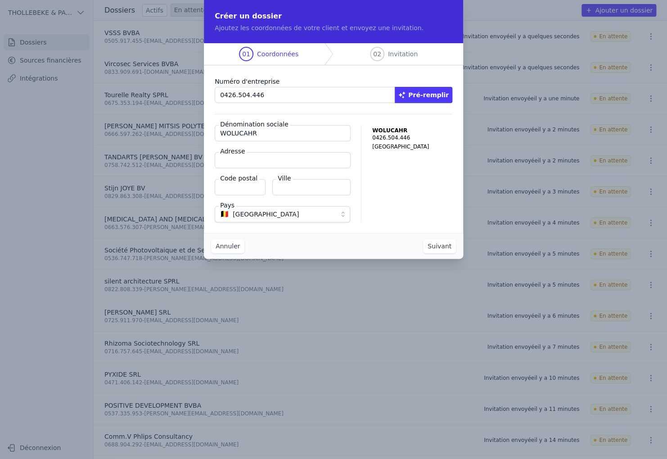
click at [243, 161] on input "Adresse" at bounding box center [283, 160] width 136 height 16
paste input "Koekoeksweide 2B"
type input "Koekoeksweide 2B"
type input "1820"
type input "STEENOKKERZEEL"
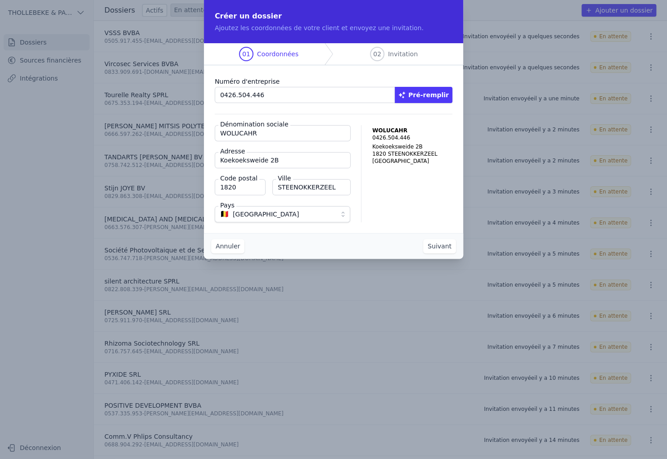
click at [440, 244] on button "Suivant" at bounding box center [439, 246] width 33 height 14
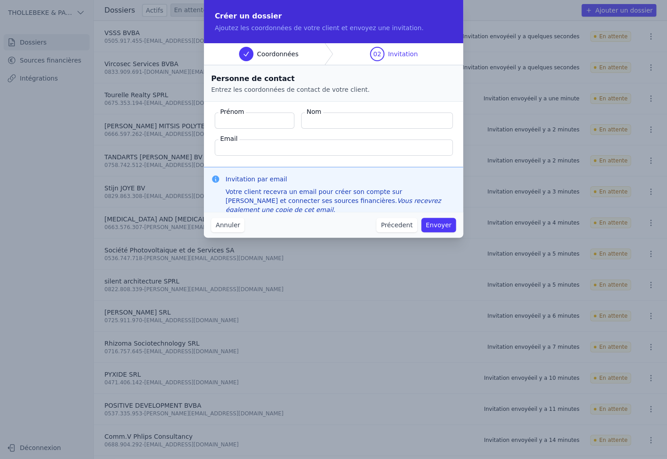
click at [240, 149] on input "Email" at bounding box center [334, 148] width 238 height 16
paste input "willem.smout@telenet.be"
type input "willem.smout@telenet.be"
click at [252, 116] on input "Prénom" at bounding box center [255, 121] width 80 height 16
type input "WILLEM"
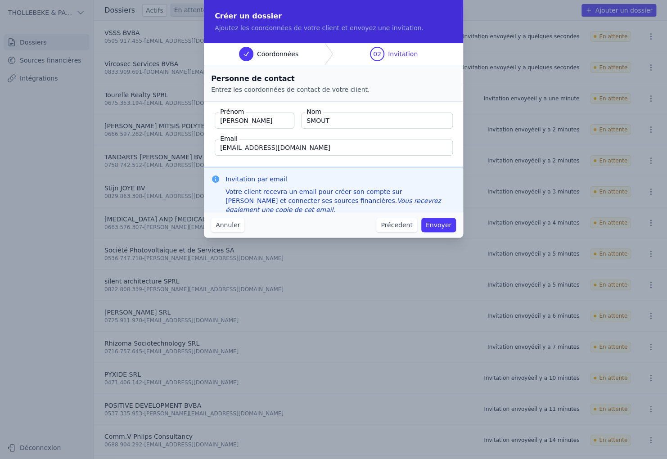
type input "SMOUT"
click at [433, 226] on button "Envoyer" at bounding box center [438, 225] width 35 height 14
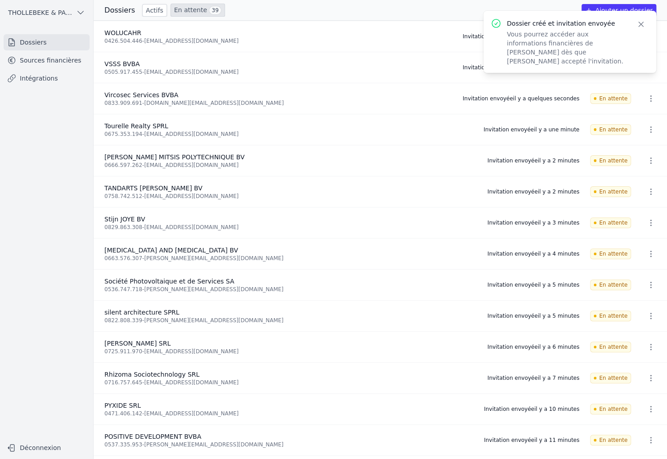
click at [643, 24] on icon "button" at bounding box center [641, 24] width 9 height 9
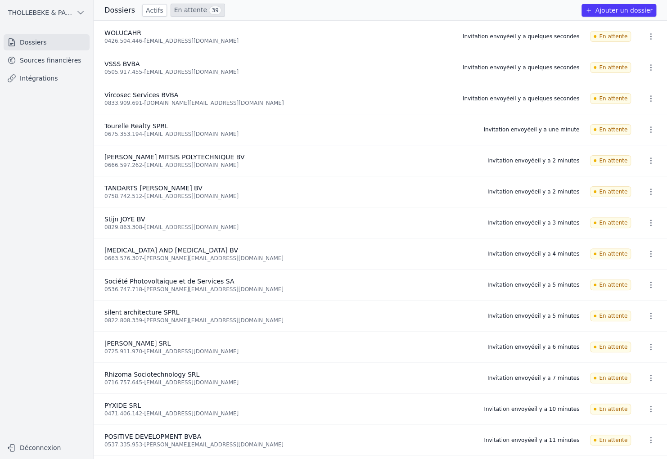
click at [179, 6] on link "En attente 39" at bounding box center [198, 10] width 54 height 13
click at [149, 10] on link "Actifs" at bounding box center [154, 10] width 25 height 13
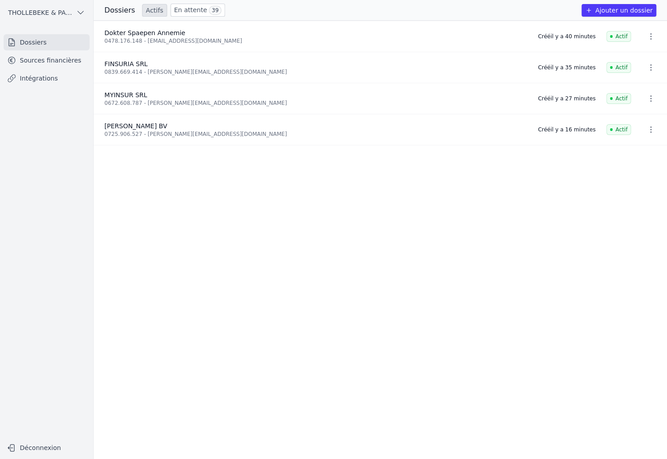
click at [187, 9] on link "En attente 39" at bounding box center [198, 10] width 54 height 13
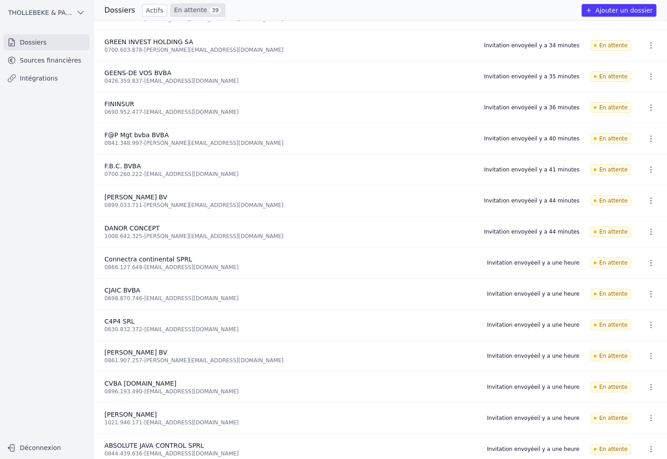
scroll to position [765, 0]
click at [149, 13] on link "Actifs" at bounding box center [154, 10] width 25 height 13
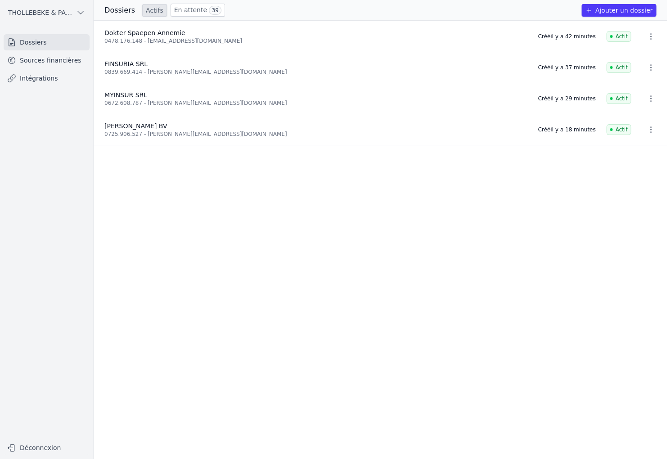
click at [195, 8] on link "En attente 39" at bounding box center [198, 10] width 54 height 13
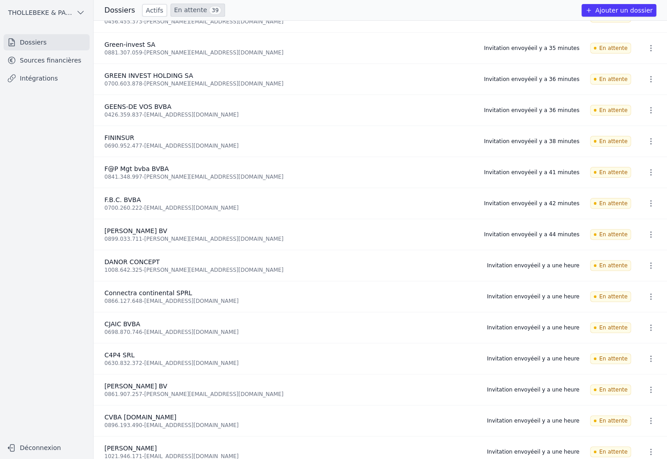
scroll to position [773, 0]
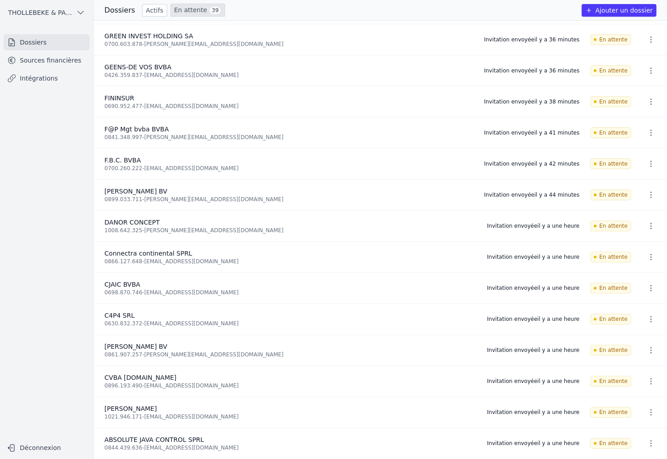
click at [192, 11] on link "En attente 39" at bounding box center [198, 10] width 54 height 13
click at [154, 9] on link "Actifs" at bounding box center [154, 10] width 25 height 13
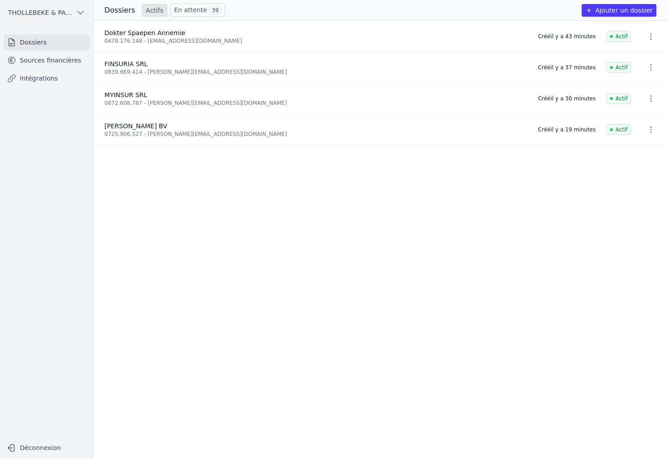
click at [153, 185] on ul "Dokter Spaepen Annemie 0478.176.148 - vincent.ascoop1@telenet.be Créé il y a 43…" at bounding box center [381, 240] width 574 height 439
click at [186, 9] on link "En attente 39" at bounding box center [198, 10] width 54 height 13
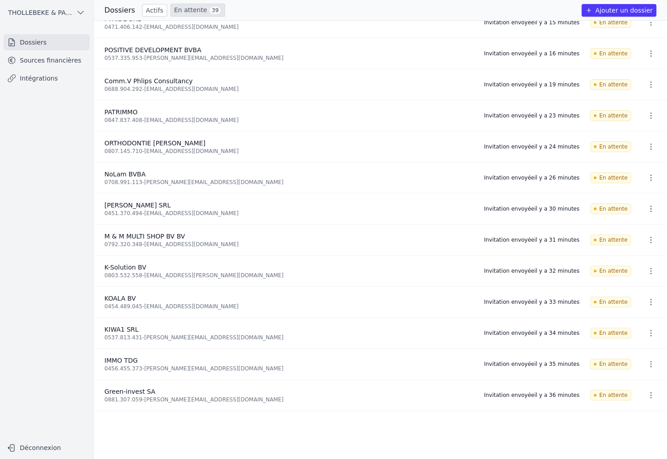
scroll to position [277, 0]
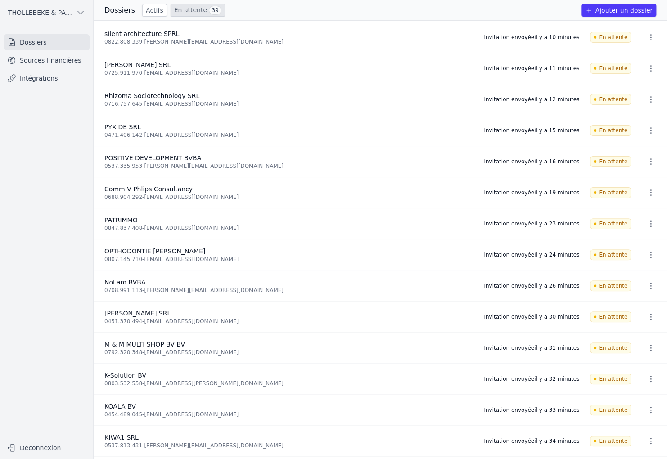
click at [147, 9] on link "Actifs" at bounding box center [154, 10] width 25 height 13
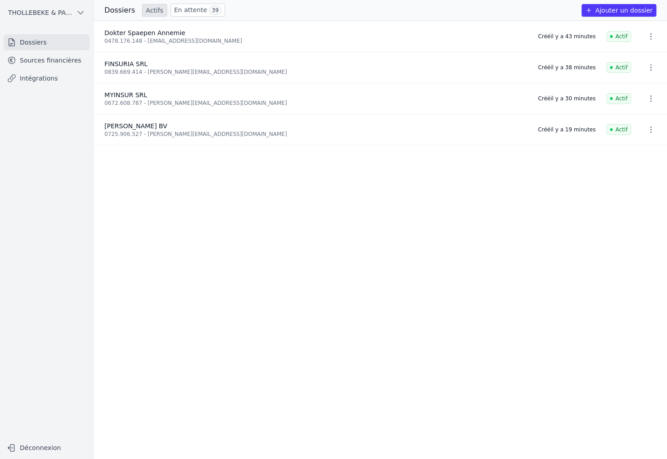
click at [60, 62] on link "Sources financières" at bounding box center [47, 60] width 86 height 16
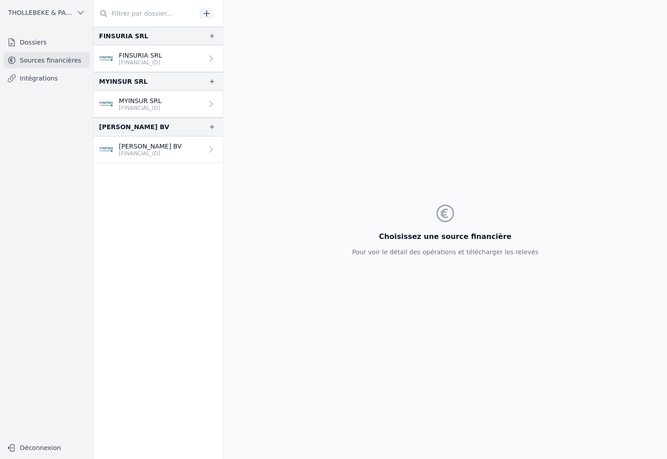
click at [30, 40] on link "Dossiers" at bounding box center [47, 42] width 86 height 16
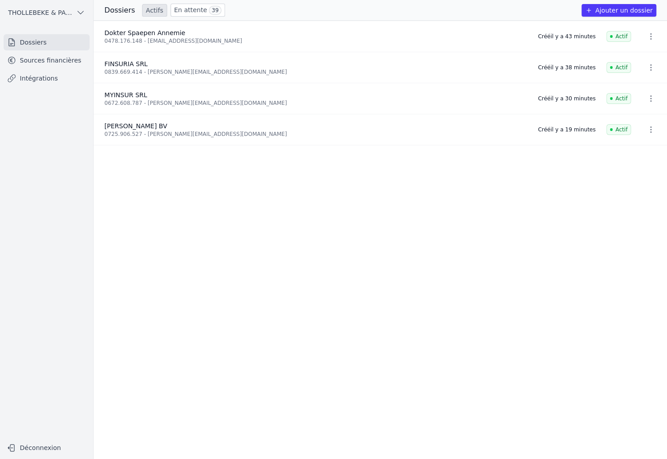
click at [136, 37] on div "0478.176.148 - vincent.ascoop1@telenet.be" at bounding box center [315, 40] width 423 height 7
click at [642, 37] on button "button" at bounding box center [651, 36] width 18 height 14
click at [500, 42] on div at bounding box center [333, 229] width 667 height 459
click at [235, 281] on ul "Dokter Spaepen Annemie 0478.176.148 - vincent.ascoop1@telenet.be Créé il y a 43…" at bounding box center [381, 240] width 574 height 439
click at [196, 8] on link "En attente 39" at bounding box center [198, 10] width 54 height 13
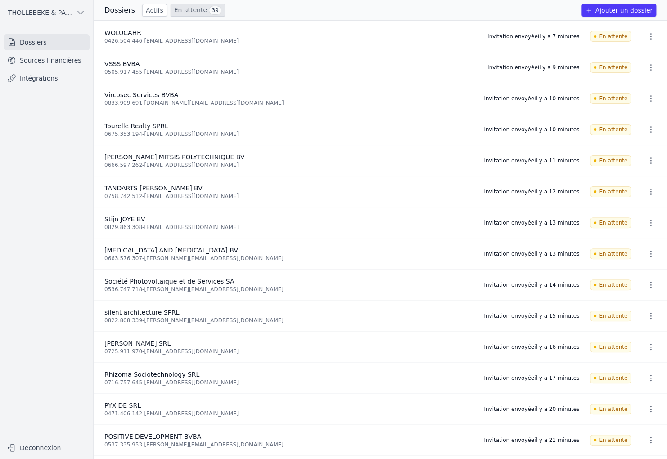
click at [26, 249] on nav "Dossiers Sources financières Intégrations" at bounding box center [46, 233] width 79 height 398
click at [149, 13] on link "Actifs" at bounding box center [154, 10] width 25 height 13
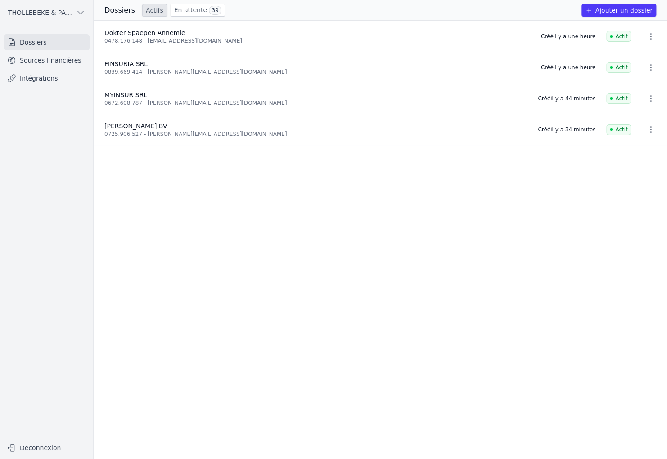
click at [146, 40] on div "0478.176.148 - vincent.ascoop1@telenet.be" at bounding box center [317, 40] width 426 height 7
click at [74, 57] on link "Sources financières" at bounding box center [47, 60] width 86 height 16
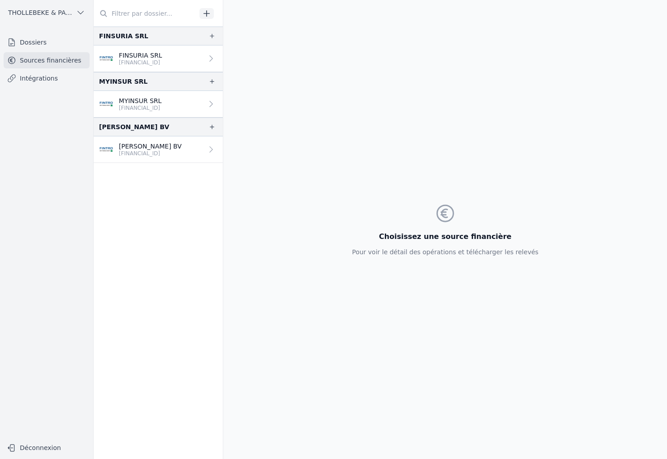
click at [34, 39] on link "Dossiers" at bounding box center [47, 42] width 86 height 16
